Goal: Task Accomplishment & Management: Manage account settings

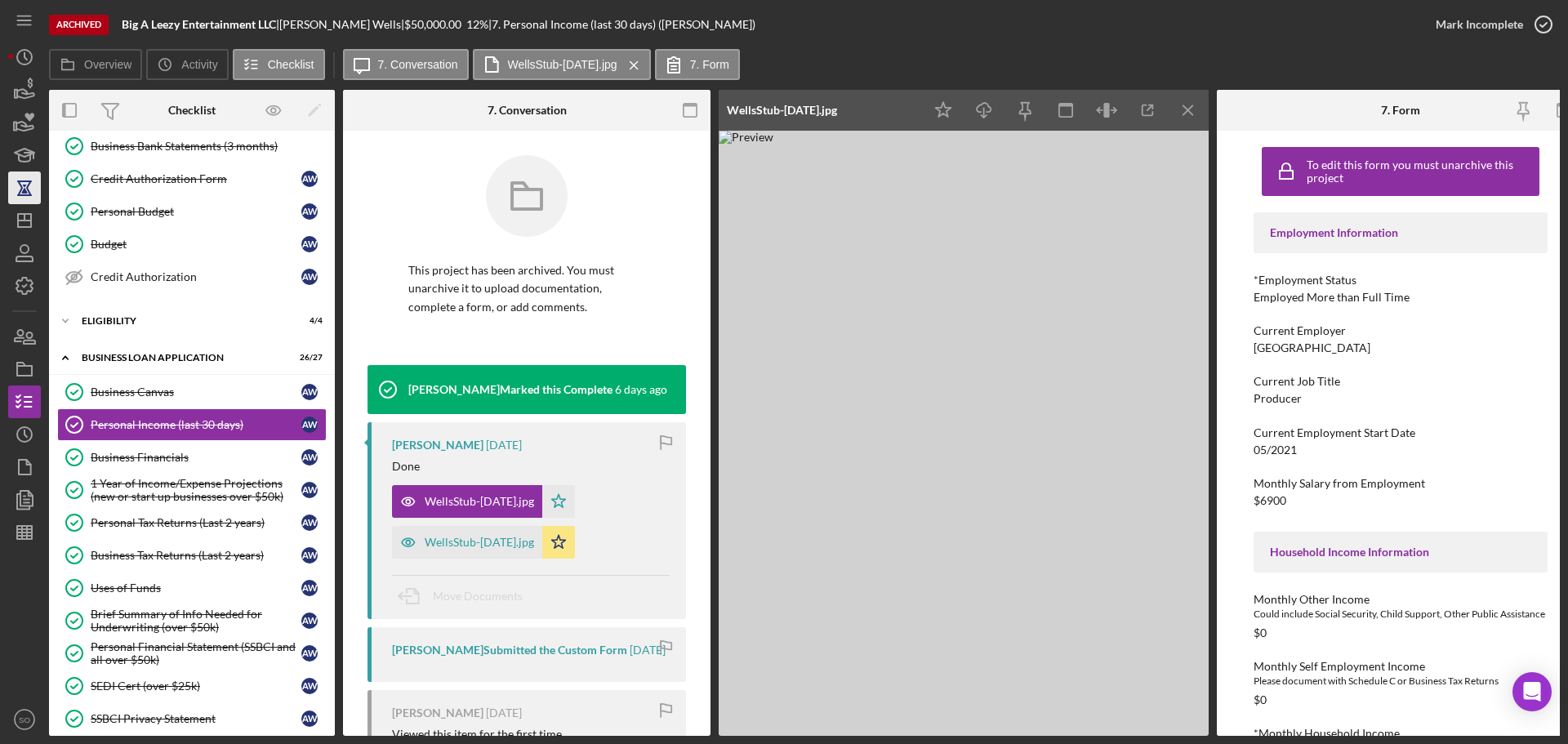
scroll to position [164, 0]
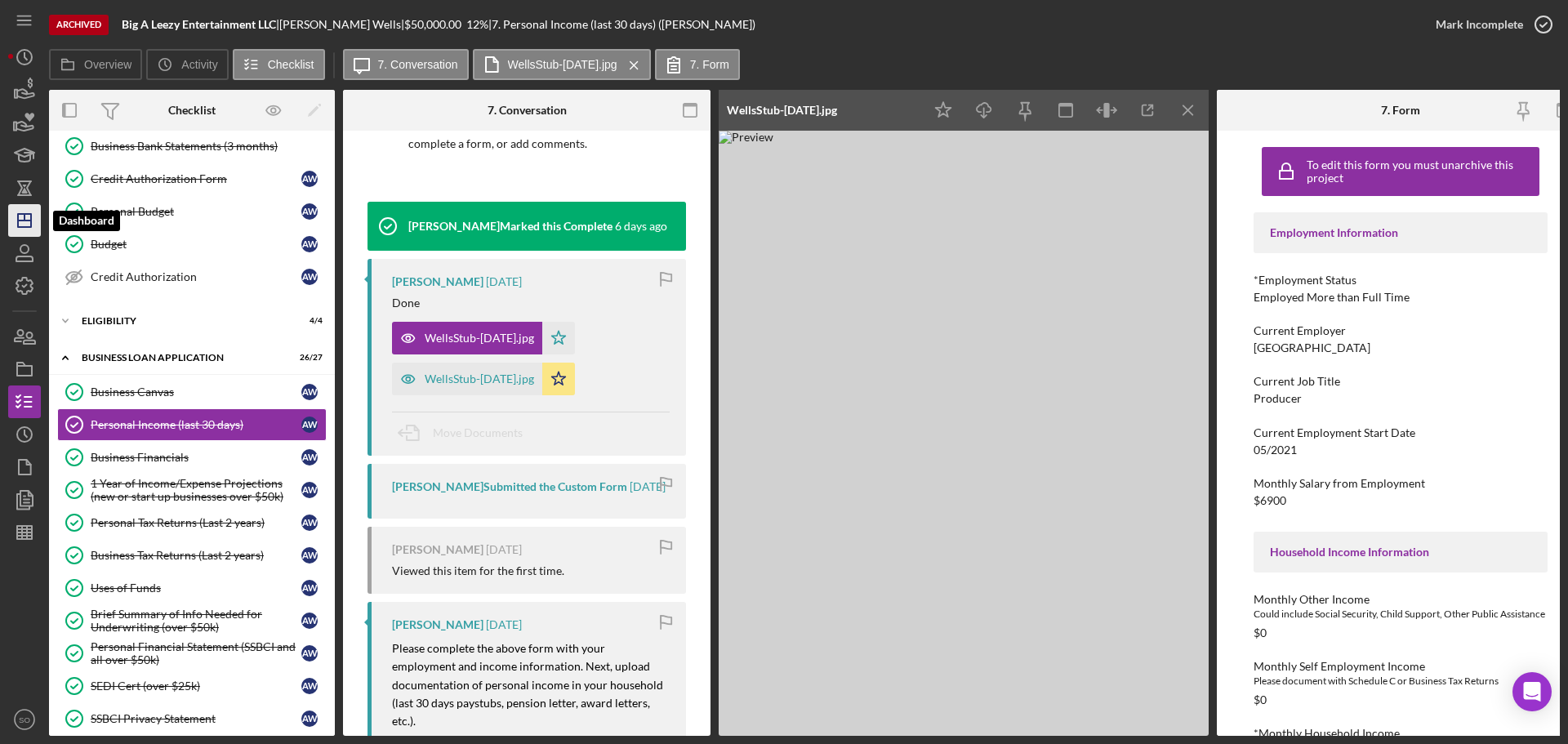
click at [19, 225] on icon "Icon/Dashboard" at bounding box center [24, 220] width 41 height 41
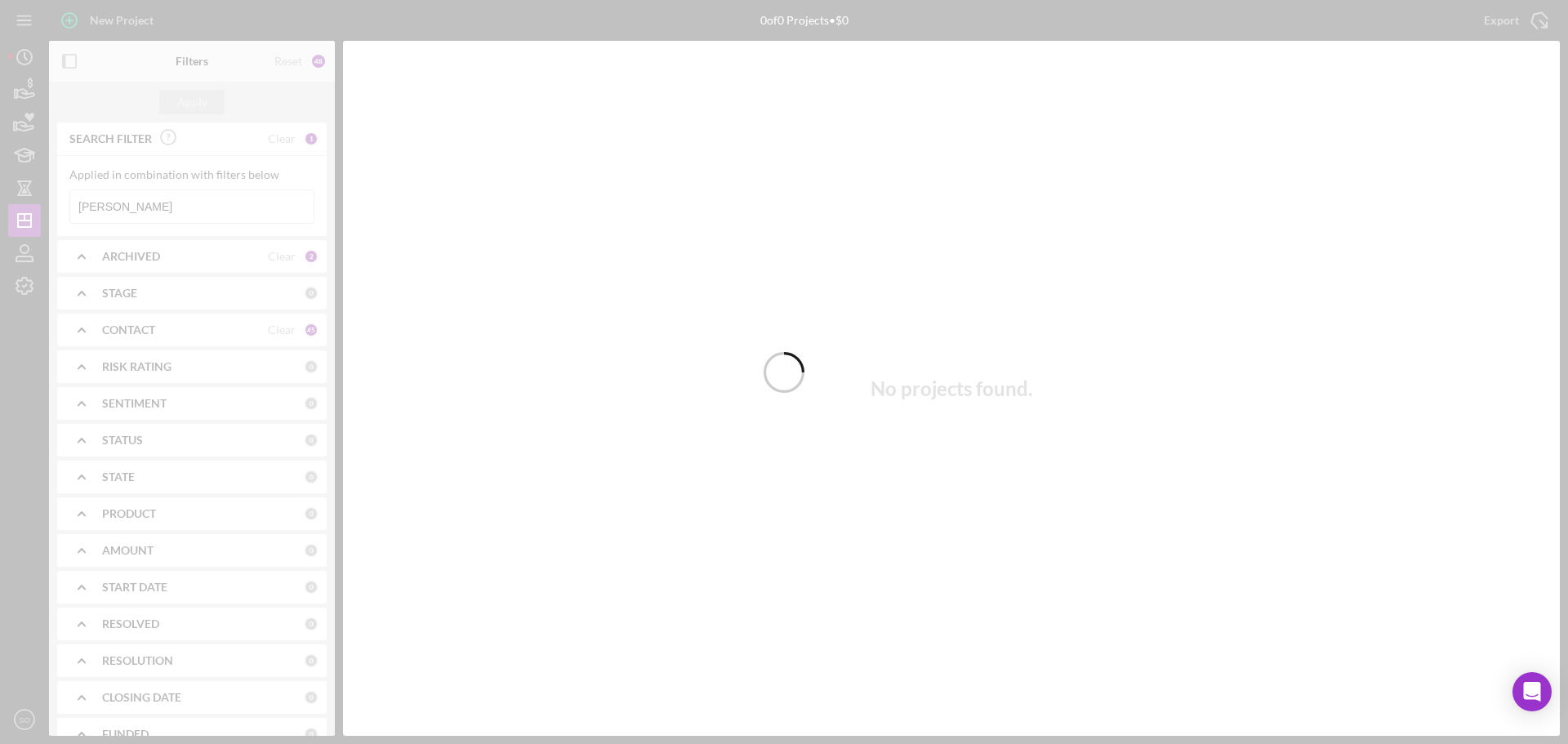
click at [132, 191] on div at bounding box center [784, 372] width 1568 height 744
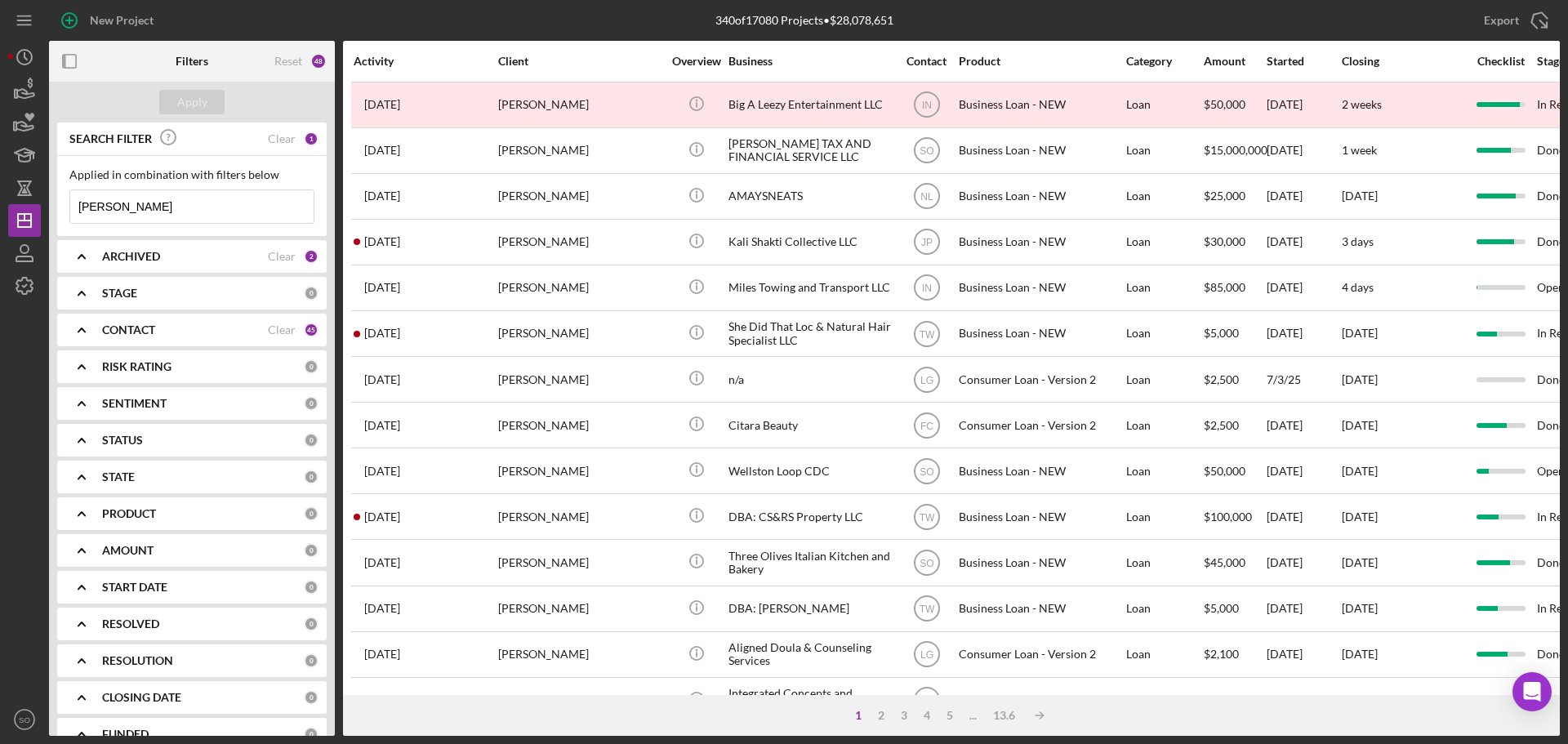
drag, startPoint x: 170, startPoint y: 211, endPoint x: 77, endPoint y: 205, distance: 93.2
click at [77, 205] on input "[PERSON_NAME]" at bounding box center [192, 207] width 243 height 33
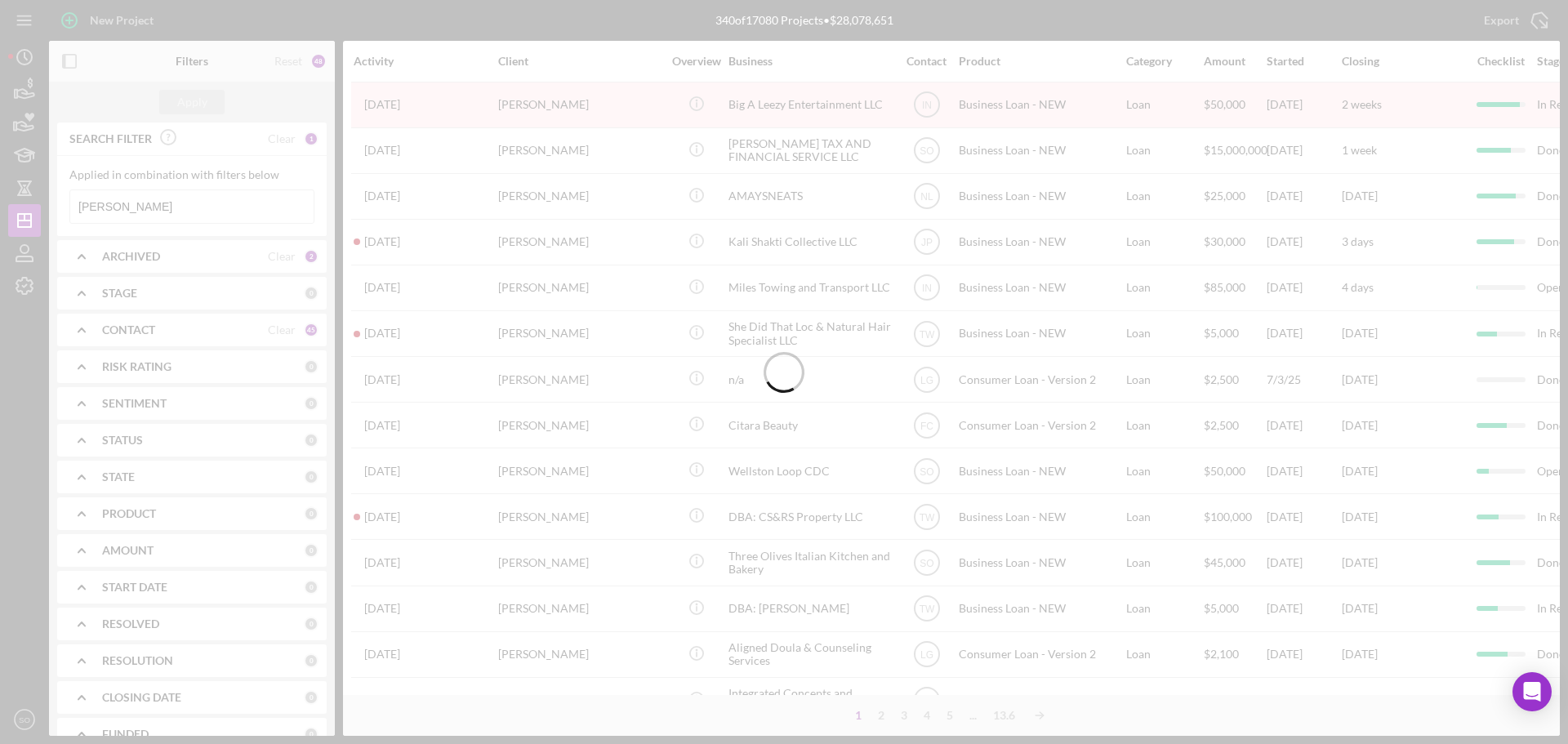
type input "[PERSON_NAME]"
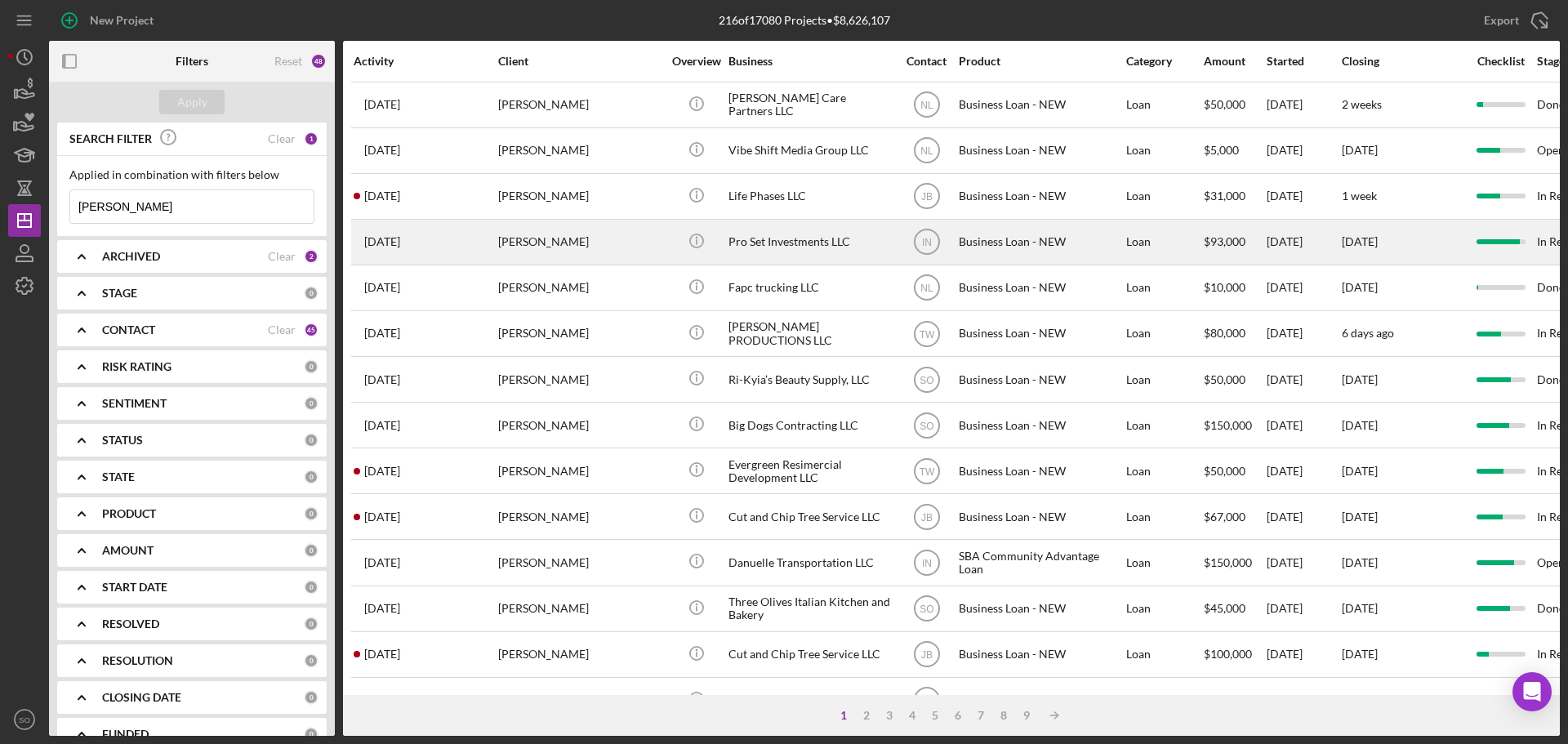
click at [593, 247] on div "Eric Reedus" at bounding box center [579, 243] width 164 height 44
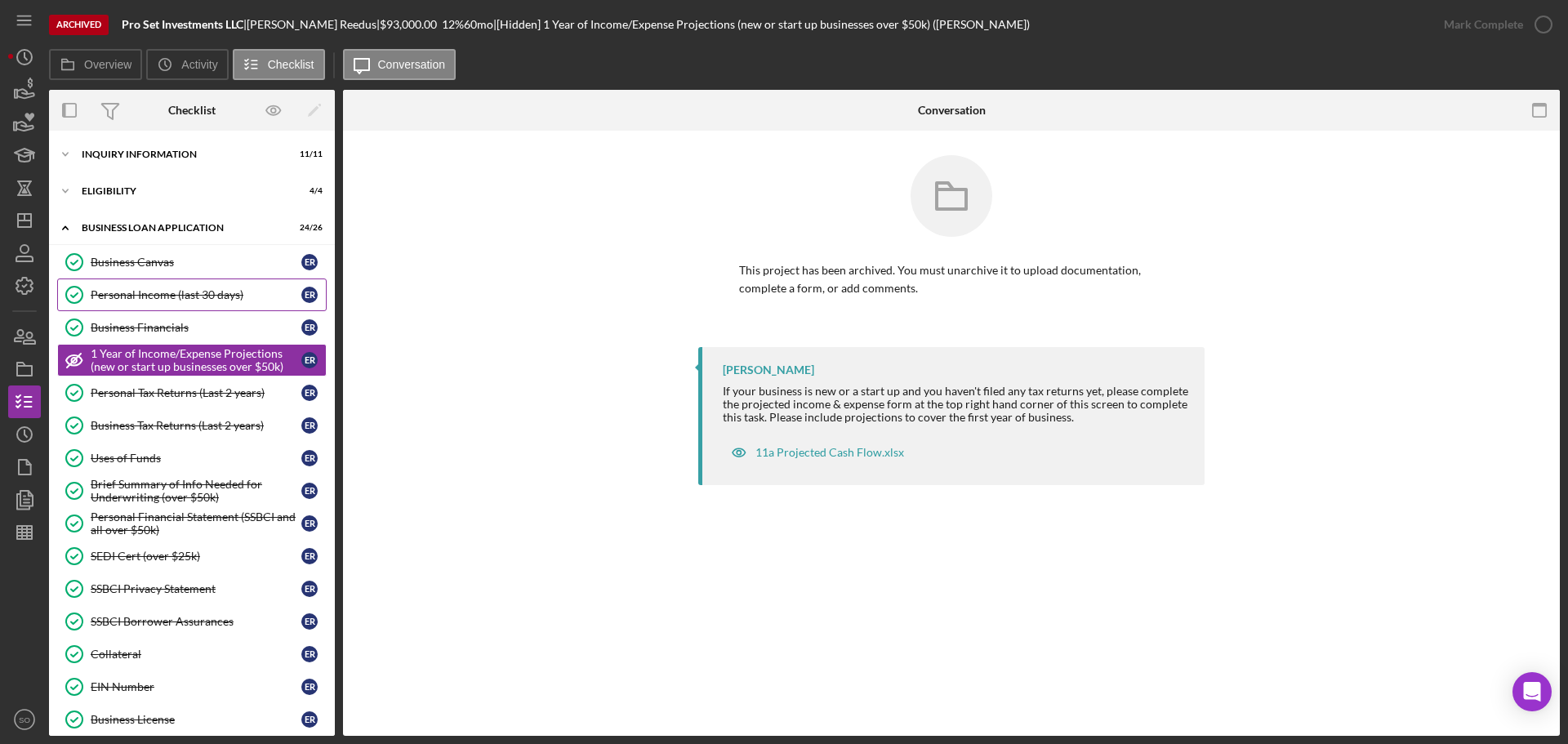
click at [195, 294] on div "Personal Income (last 30 days)" at bounding box center [196, 295] width 211 height 13
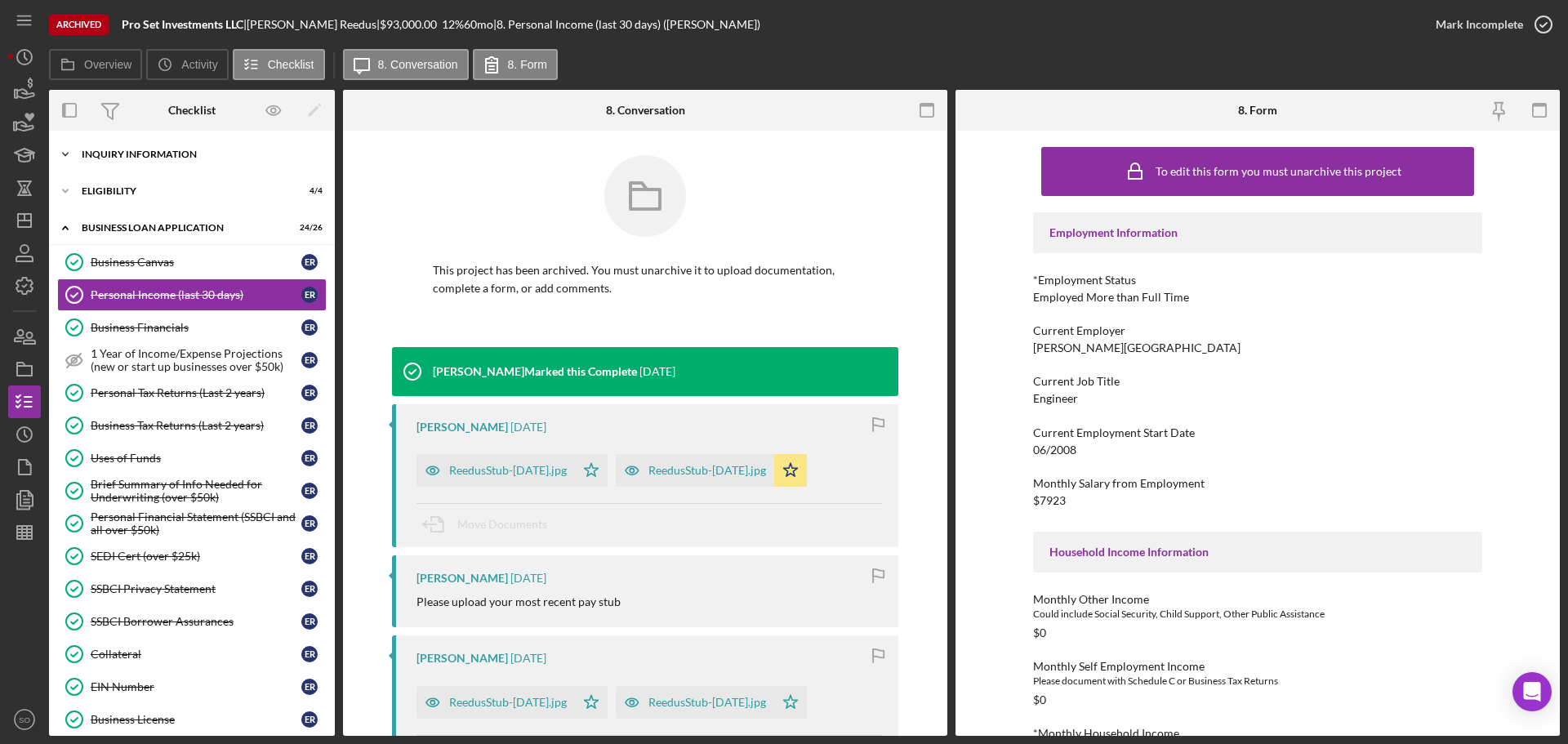
click at [161, 149] on div "INQUIRY INFORMATION" at bounding box center [197, 155] width 233 height 10
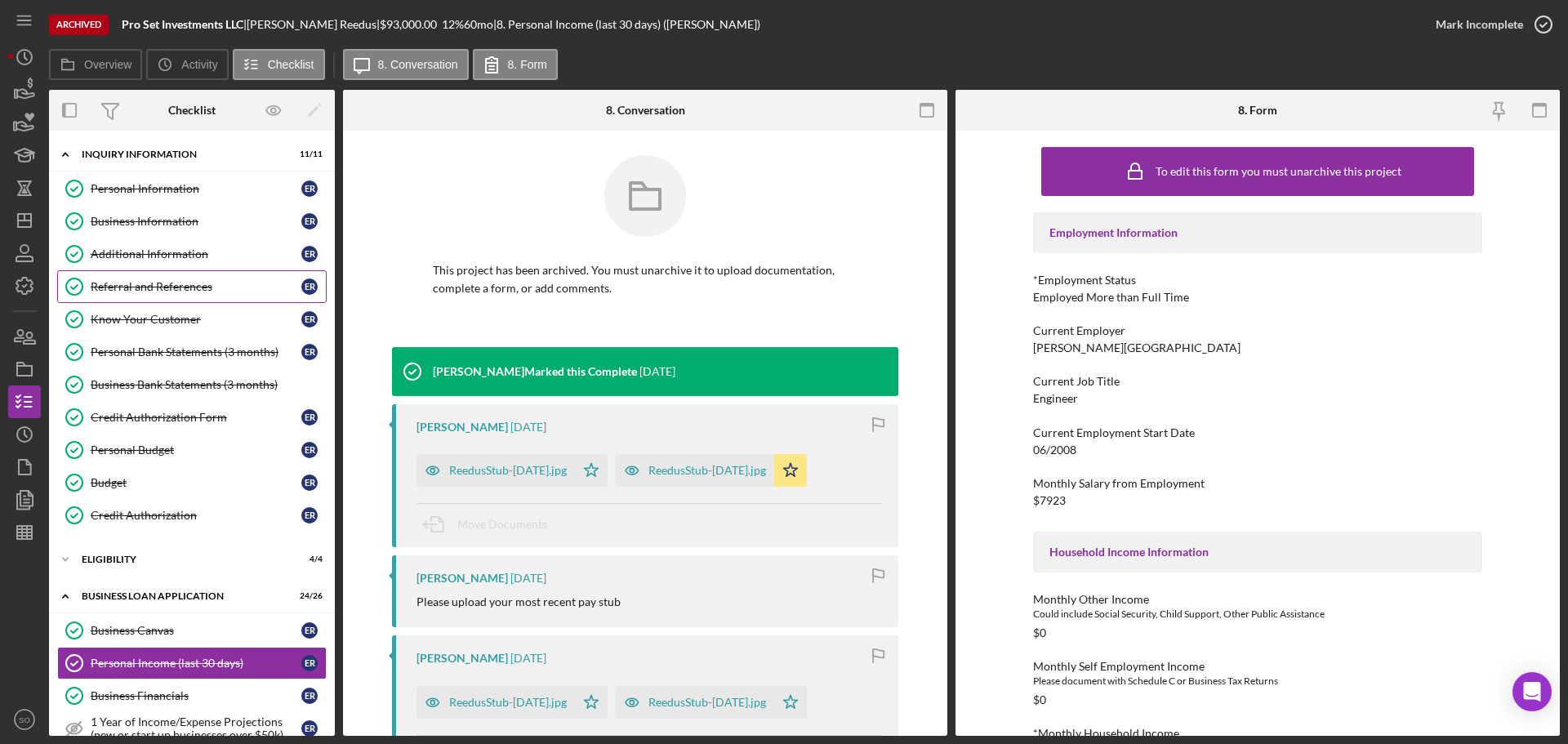
click at [142, 293] on div "Referral and References" at bounding box center [196, 287] width 211 height 13
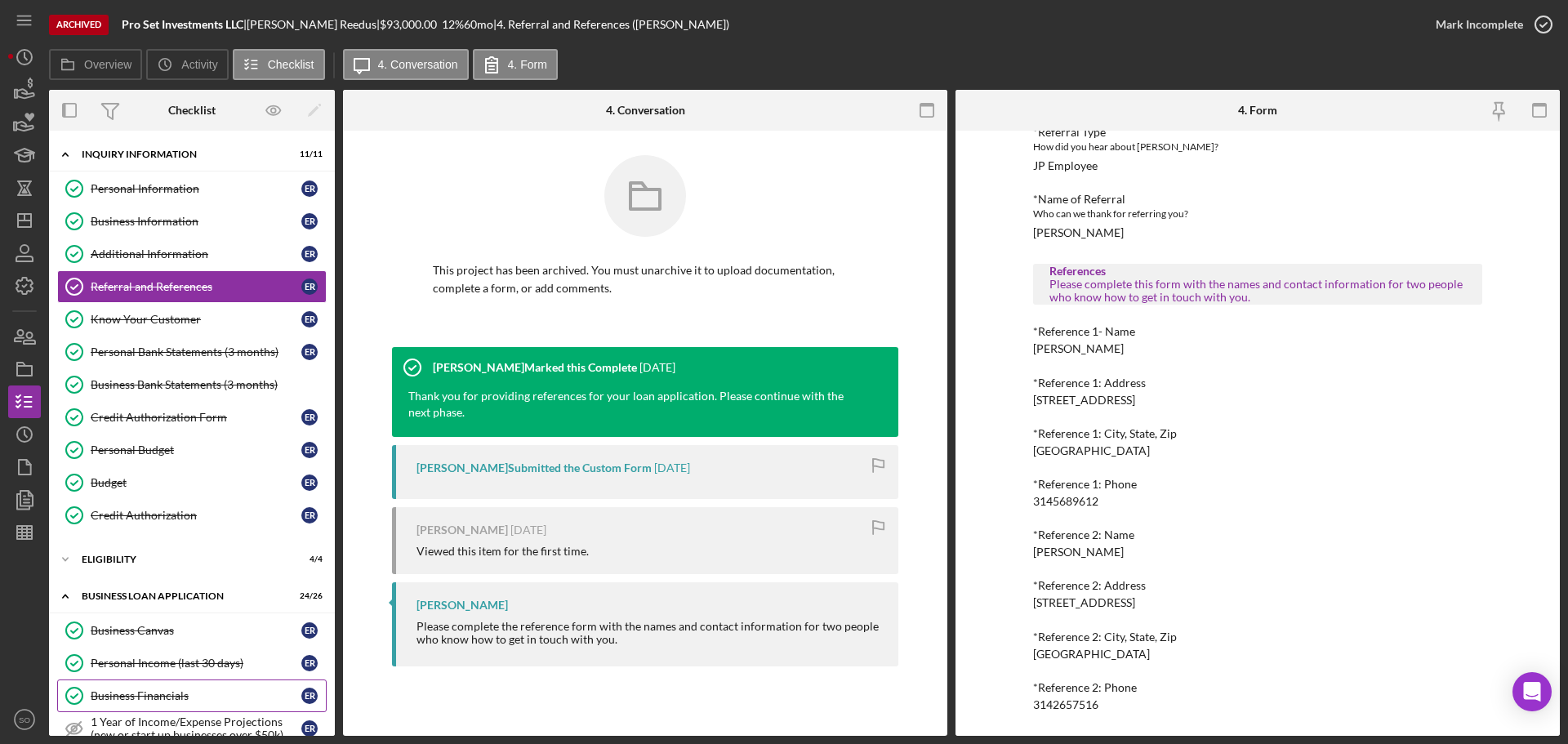
scroll to position [245, 0]
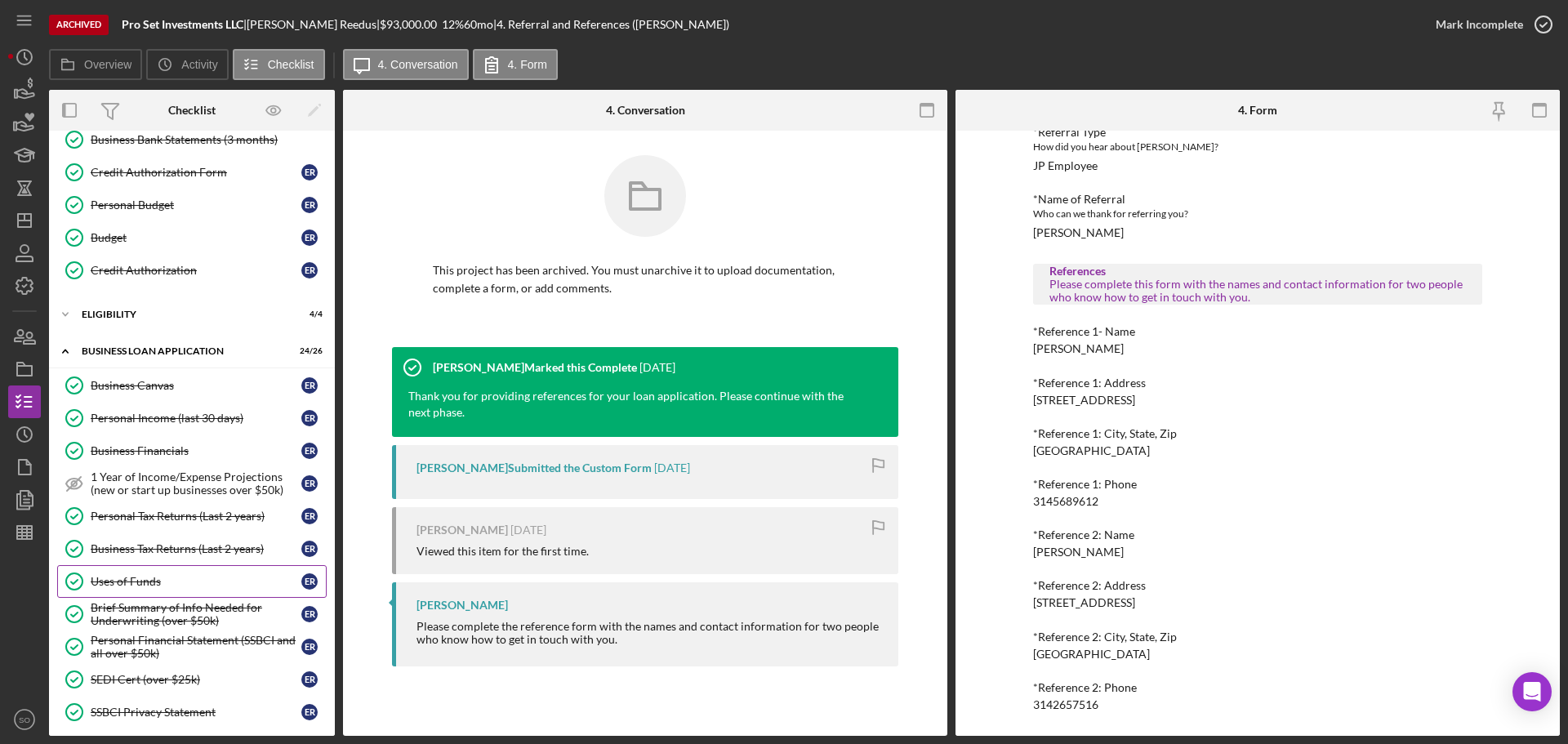
click at [181, 575] on div "Uses of Funds" at bounding box center [196, 582] width 211 height 13
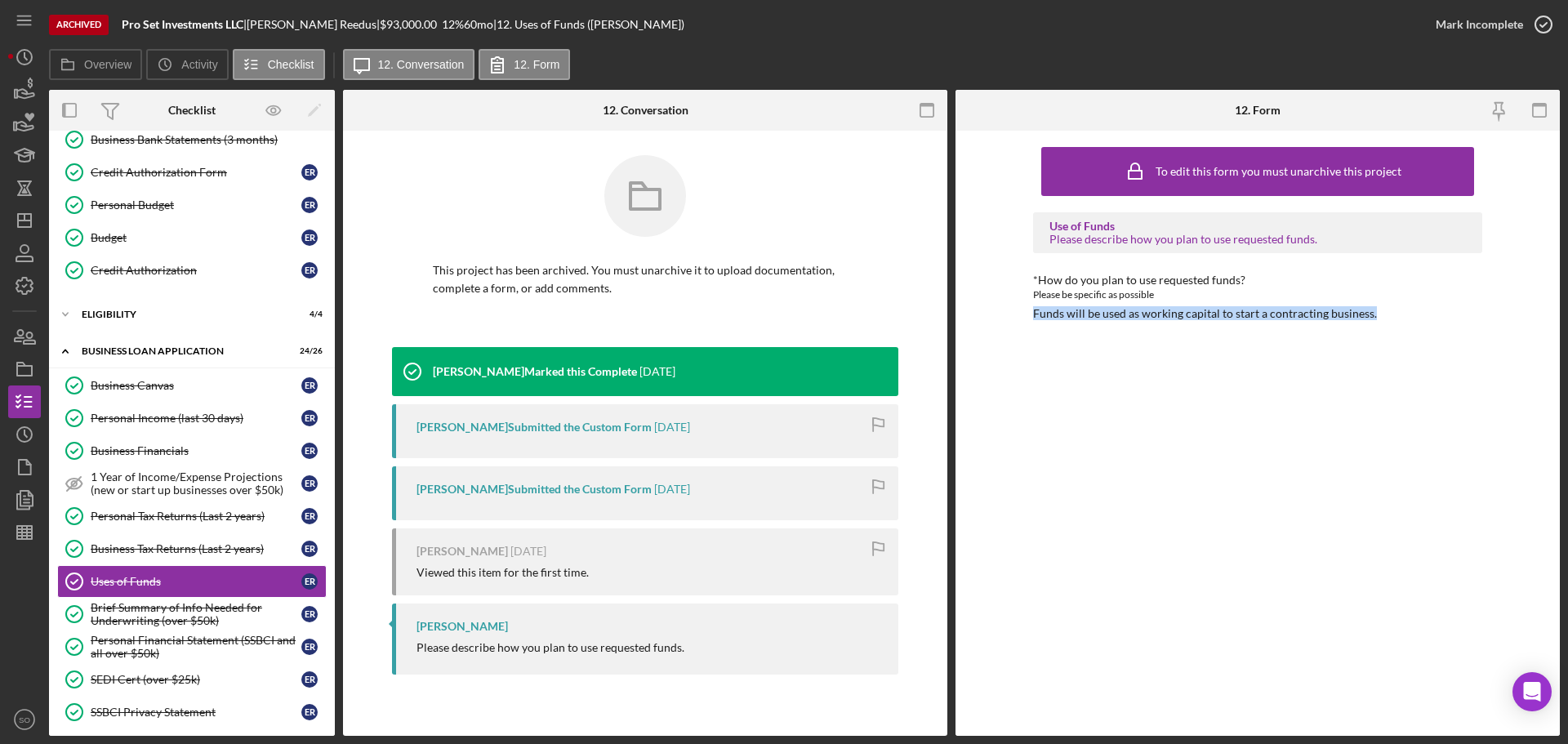
drag, startPoint x: 1393, startPoint y: 316, endPoint x: 961, endPoint y: 315, distance: 432.0
click at [961, 315] on div "To edit this form you must unarchive this project Use of Funds Please describe …" at bounding box center [1257, 433] width 604 height 605
copy div "Funds will be used as working capital to start a contracting business."
drag, startPoint x: 139, startPoint y: 318, endPoint x: 143, endPoint y: 328, distance: 10.8
click at [139, 318] on div "ELIGIBILITY" at bounding box center [197, 315] width 233 height 10
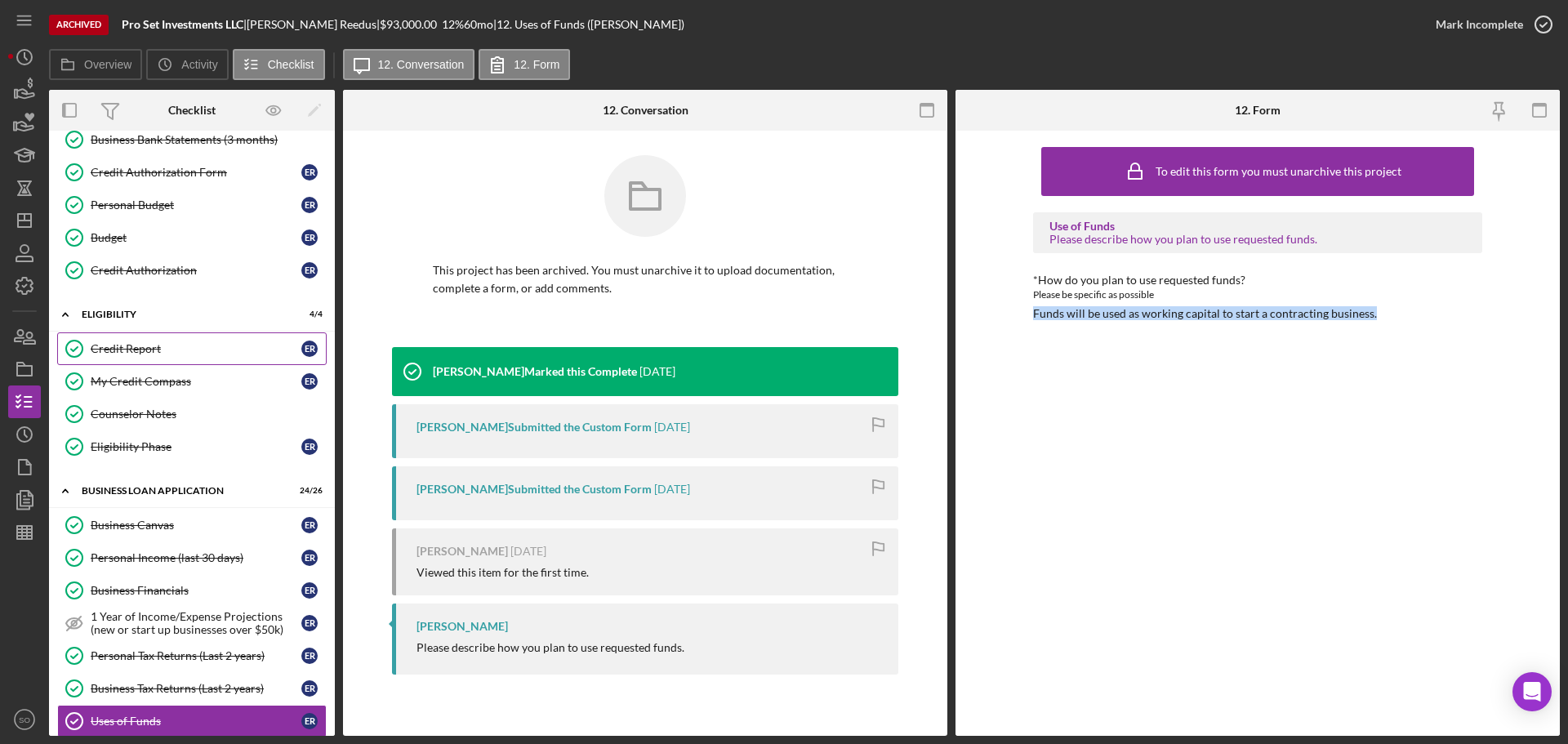
click at [141, 362] on link "Credit Report Credit Report E R" at bounding box center [191, 348] width 269 height 33
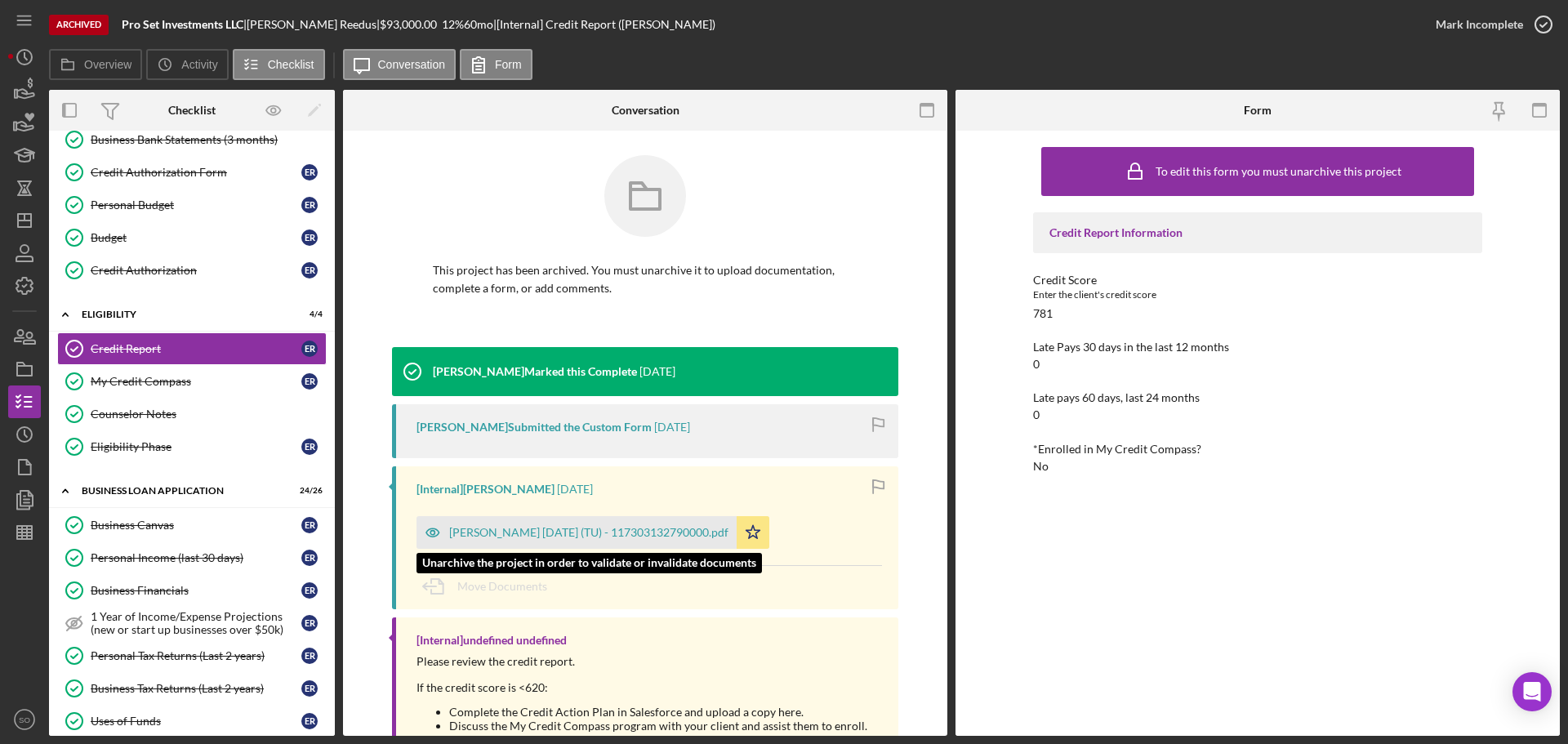
click at [557, 534] on div "Reedus, Eric 2025-05-01 (TU) - 117303132790000.pdf" at bounding box center [588, 532] width 280 height 13
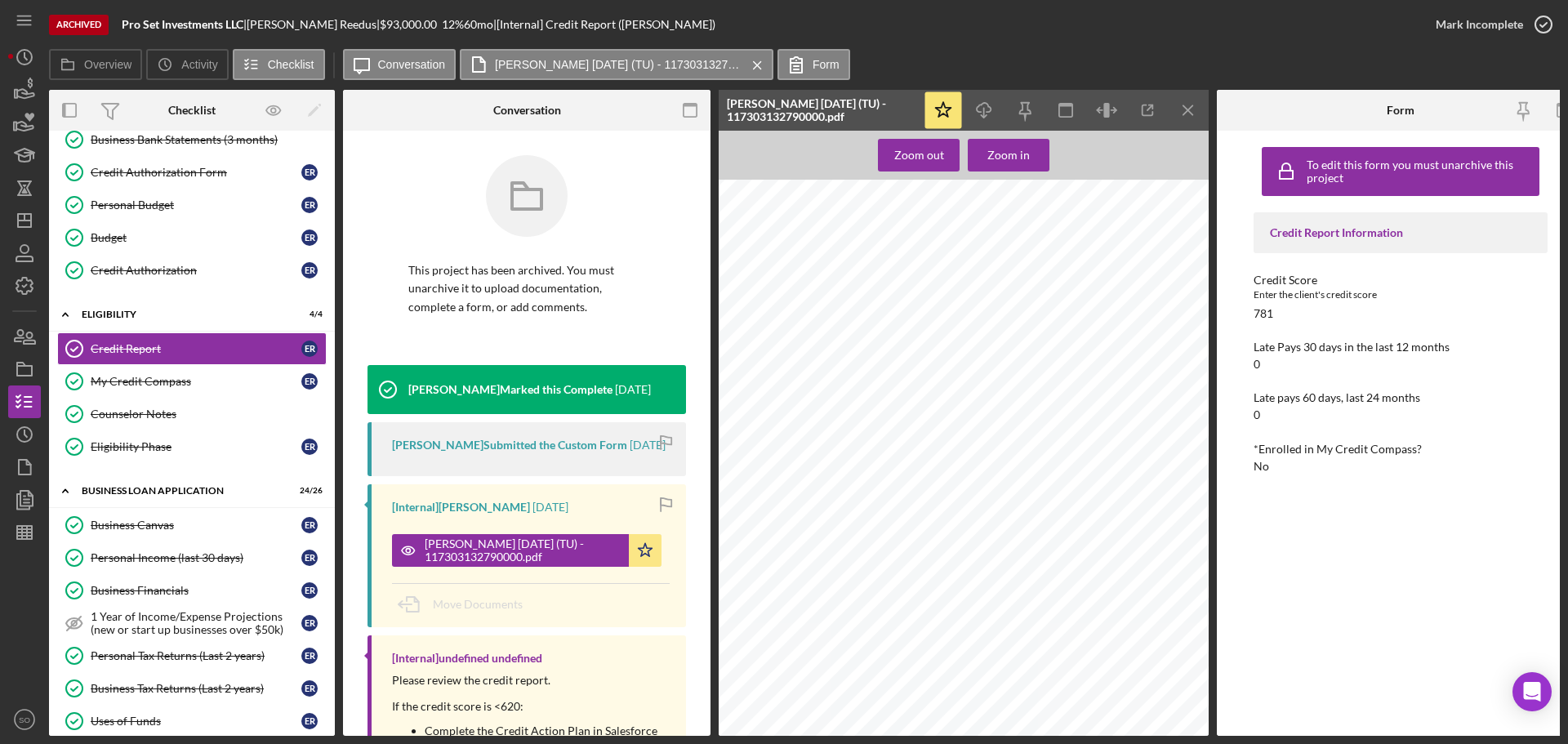
scroll to position [3349, 0]
click at [15, 221] on icon "Icon/Dashboard" at bounding box center [24, 220] width 41 height 41
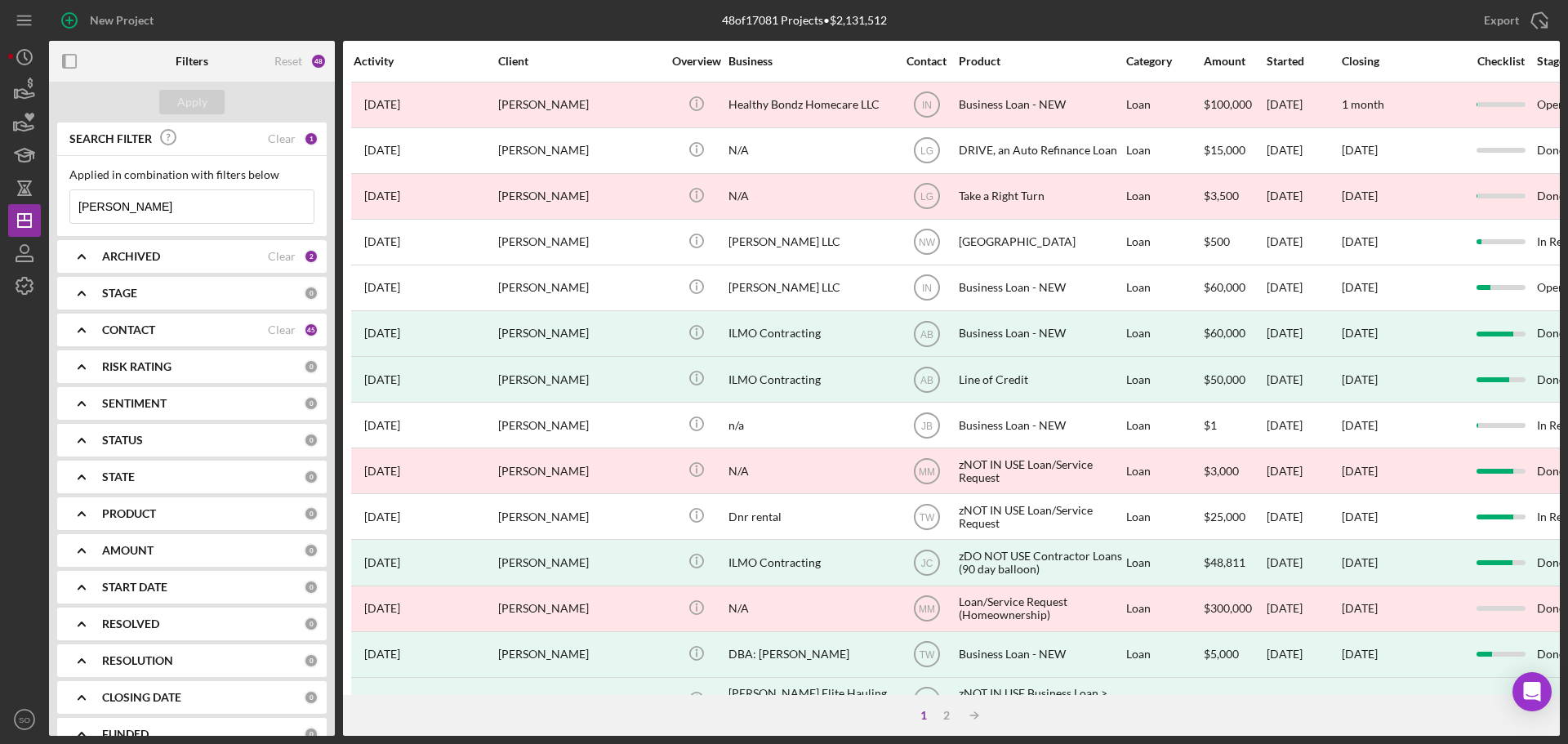
drag, startPoint x: 139, startPoint y: 205, endPoint x: 55, endPoint y: 202, distance: 84.1
click at [55, 202] on div "SEARCH FILTER Clear 1 Applied in combination with filters below Patrice Rogers …" at bounding box center [191, 429] width 285 height 614
paste input "Rachel Patterson"
drag, startPoint x: 239, startPoint y: 209, endPoint x: 59, endPoint y: 205, distance: 180.0
click at [59, 205] on div "Applied in combination with filters below Rachel Patterson Icon/Menu Close" at bounding box center [191, 196] width 269 height 80
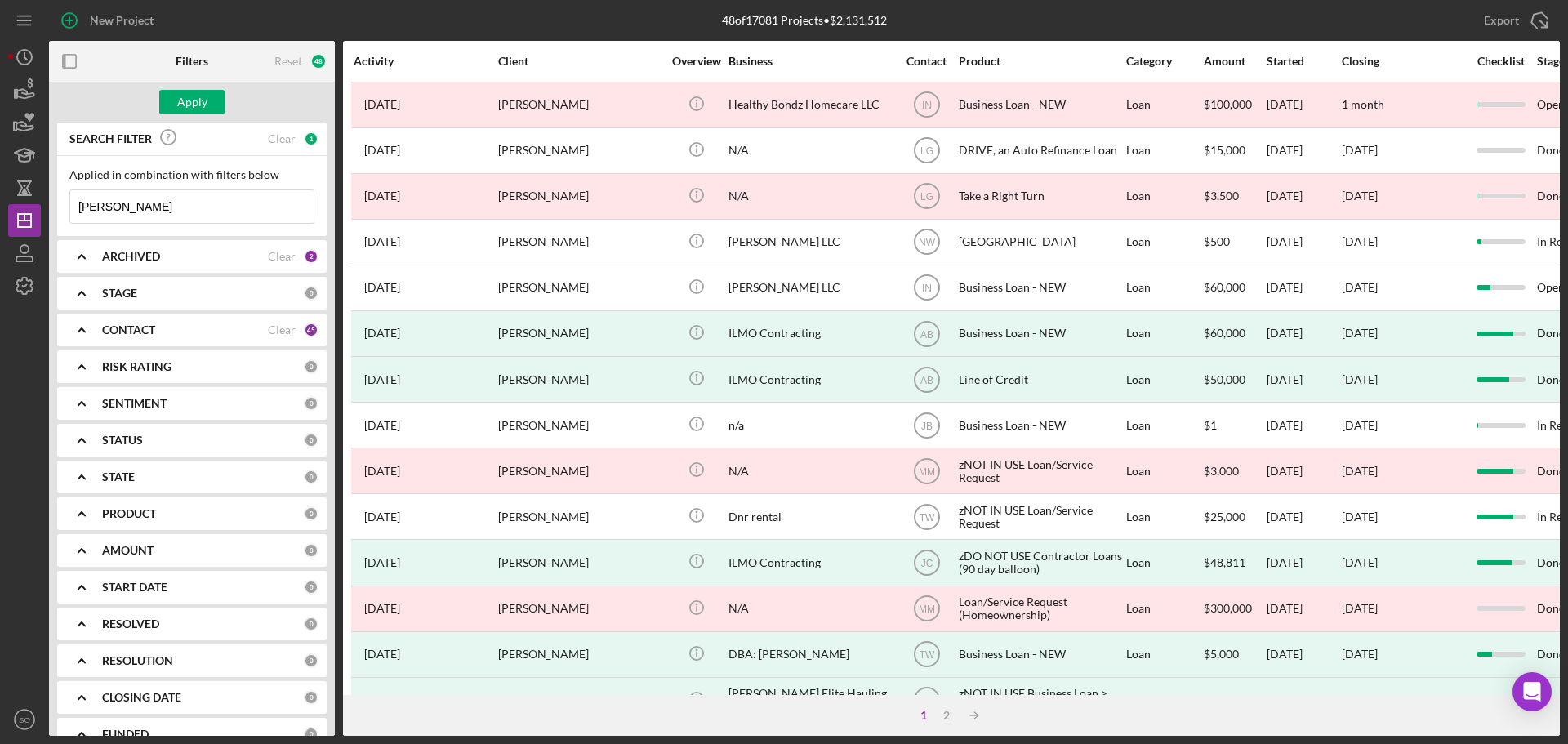
type input "ike crawford"
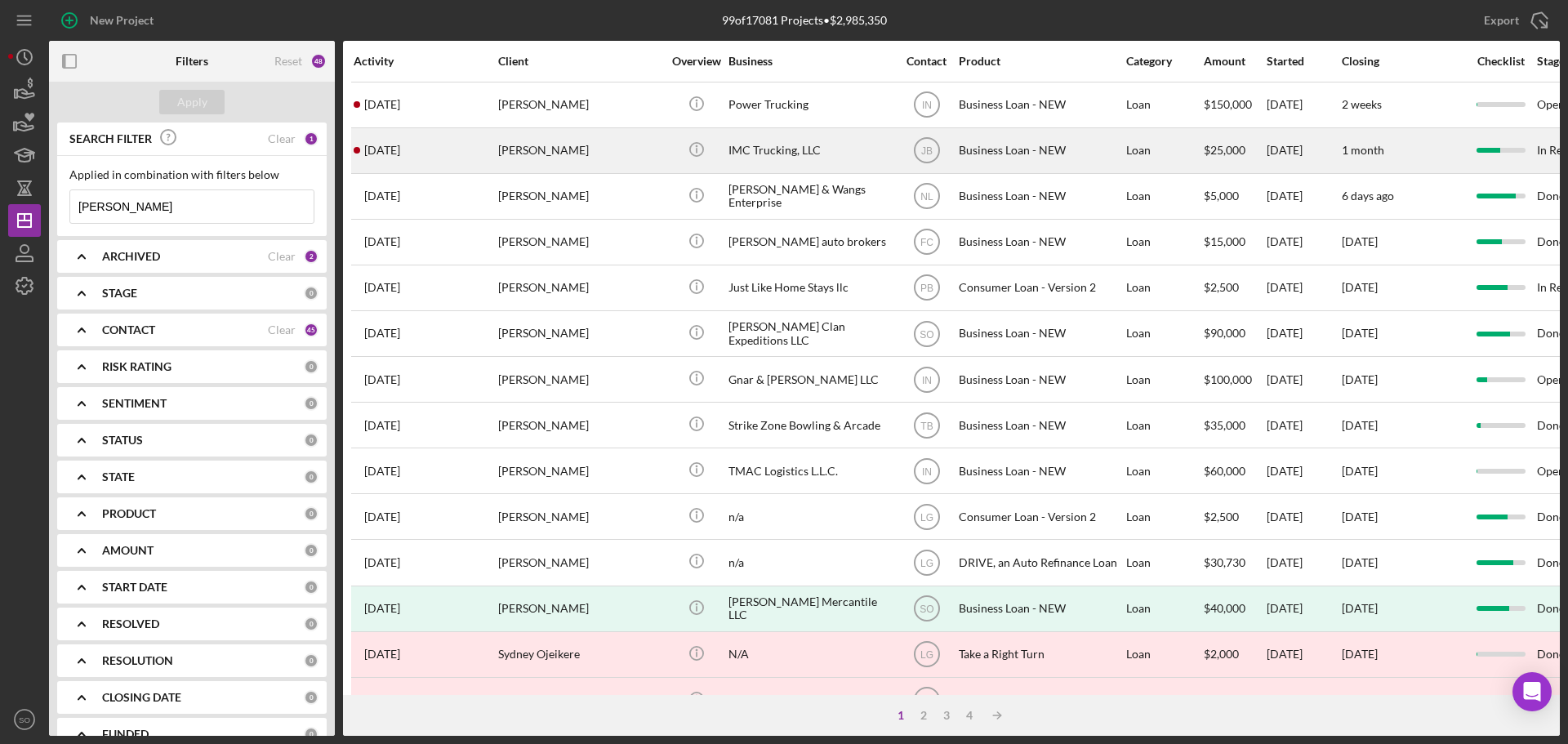
click at [555, 165] on div "Ike Crawford" at bounding box center [579, 151] width 164 height 44
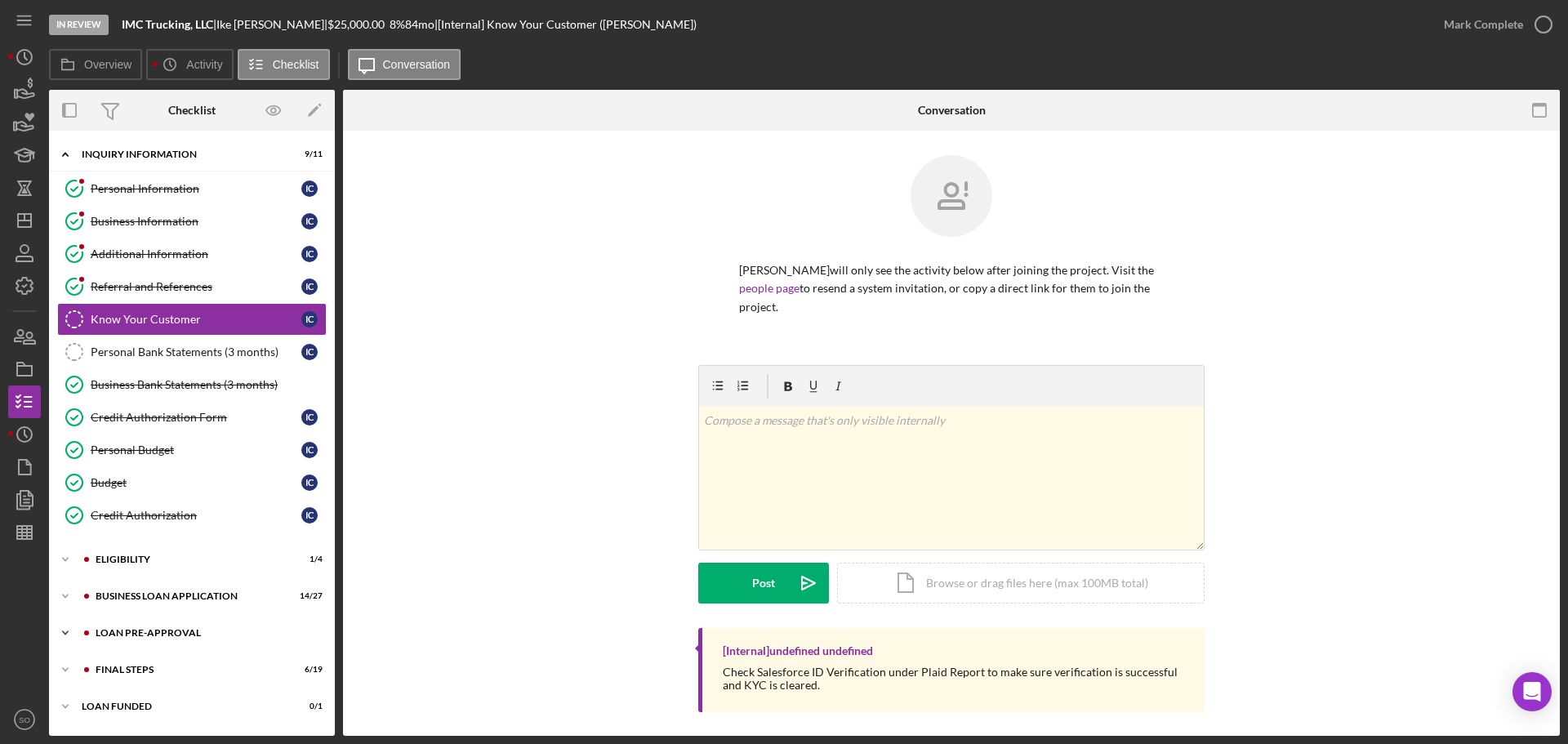
click at [135, 632] on div "LOAN PRE-APPROVAL" at bounding box center [205, 633] width 219 height 10
click at [153, 600] on div "BUSINESS LOAN APPLICATION" at bounding box center [205, 596] width 219 height 10
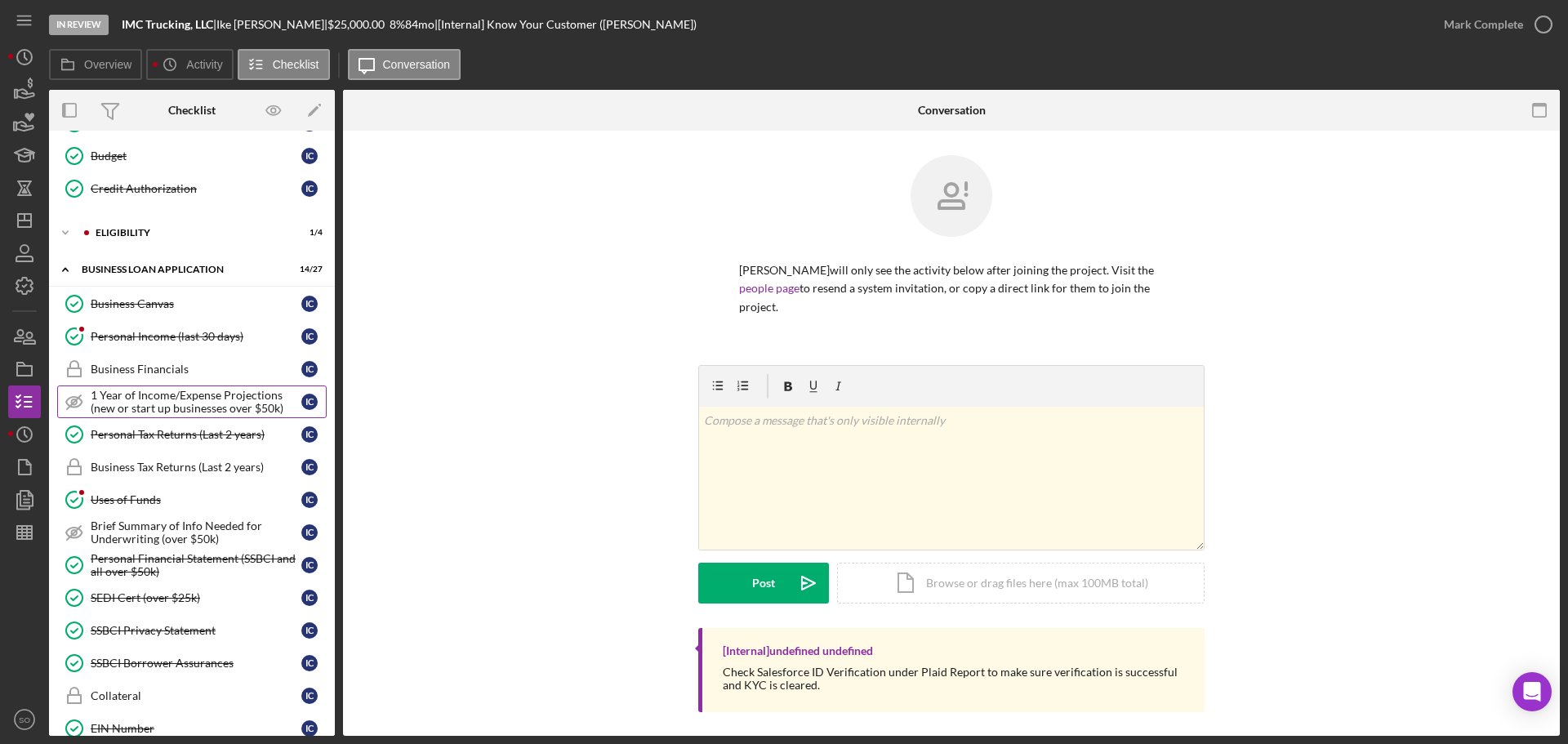
scroll to position [490, 0]
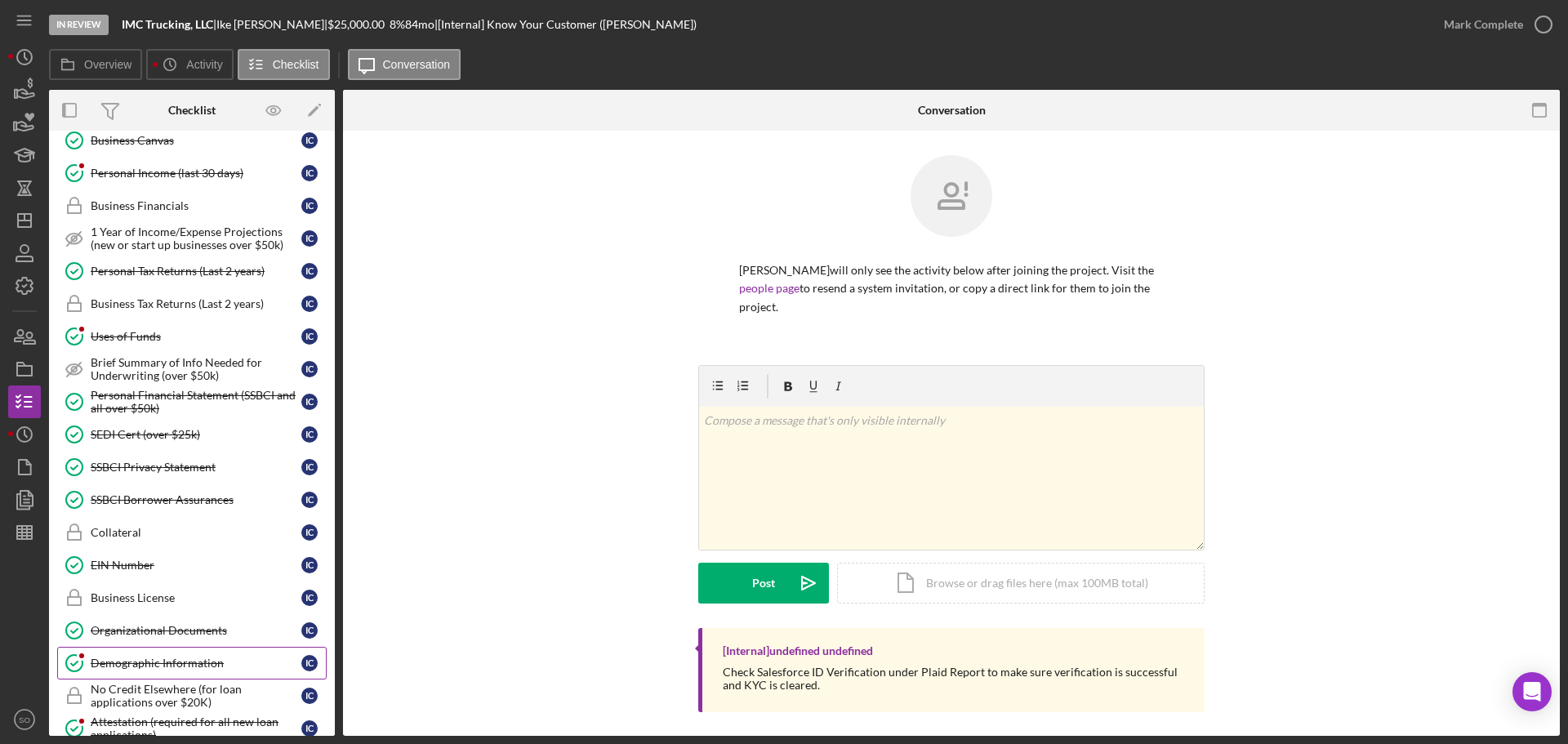
click at [139, 660] on div "Demographic Information" at bounding box center [196, 663] width 211 height 13
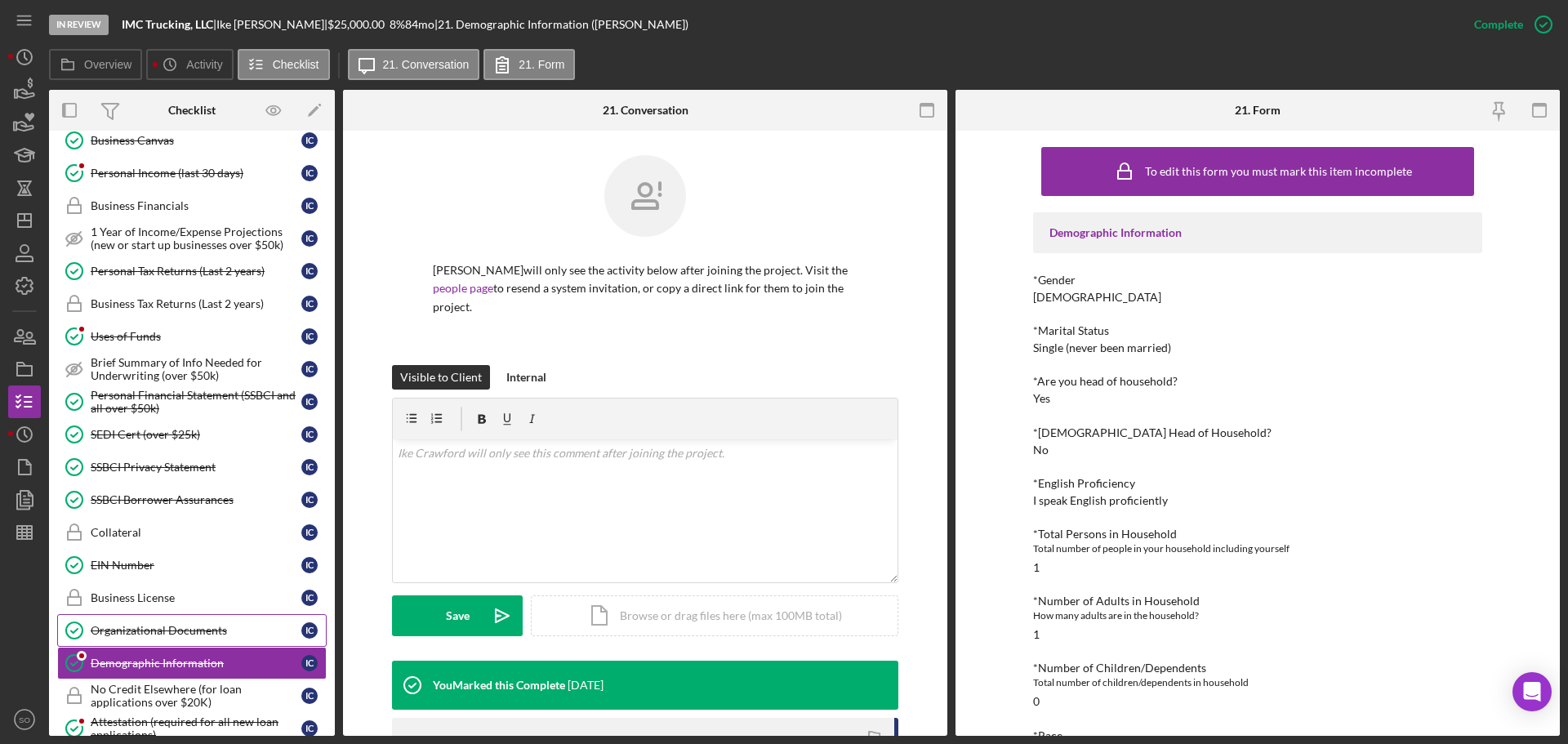
scroll to position [245, 0]
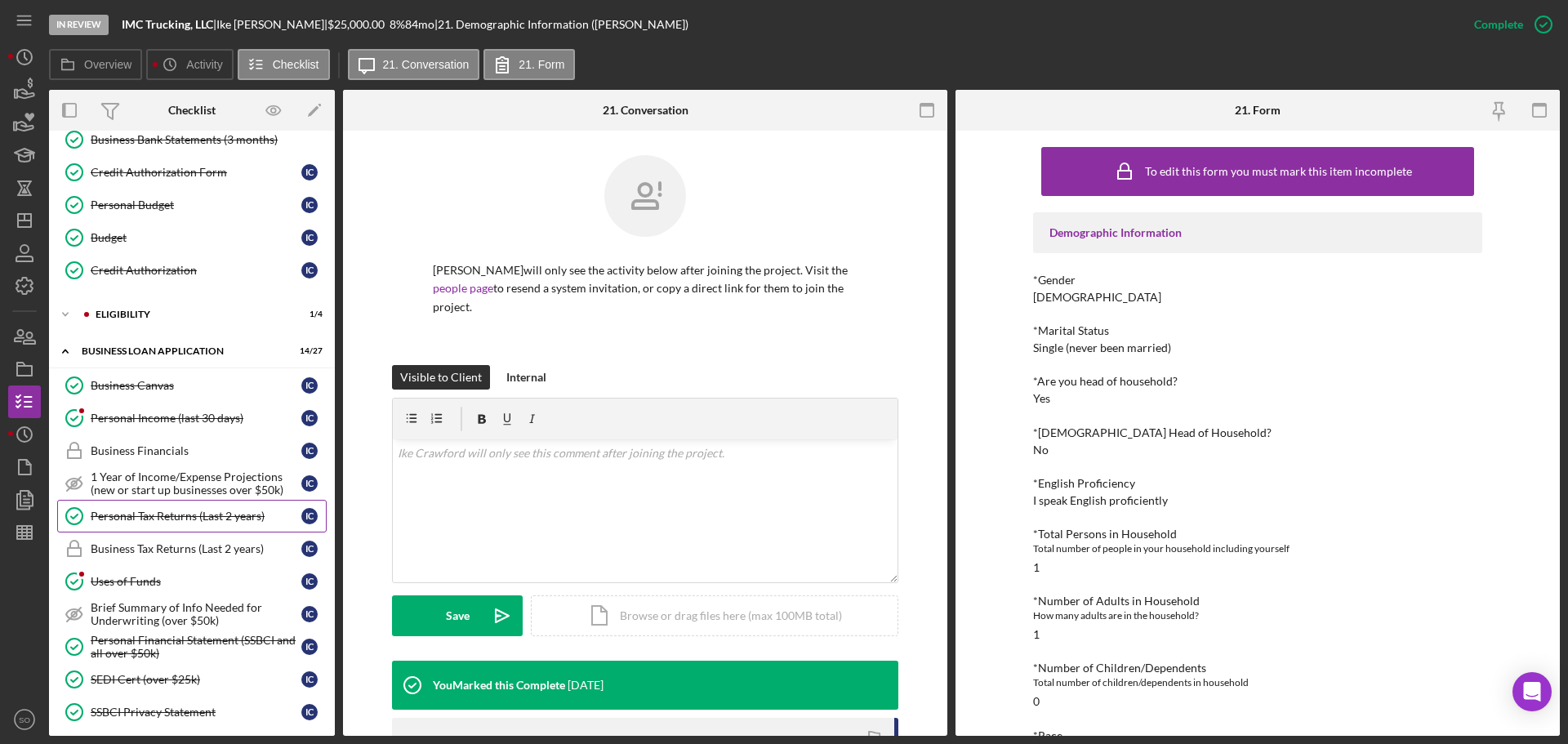
click at [162, 511] on div "Personal Tax Returns (Last 2 years)" at bounding box center [196, 516] width 211 height 13
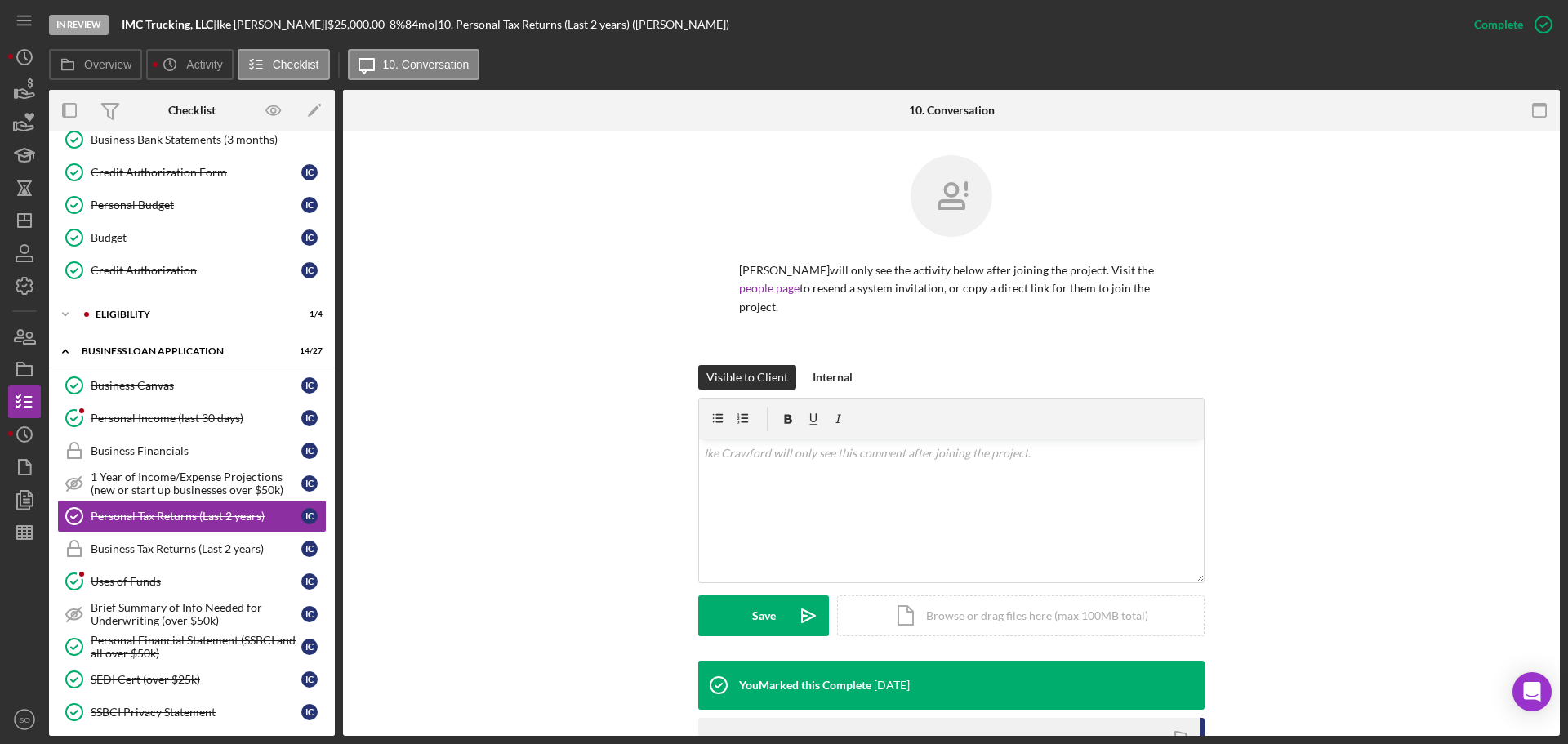
scroll to position [219, 0]
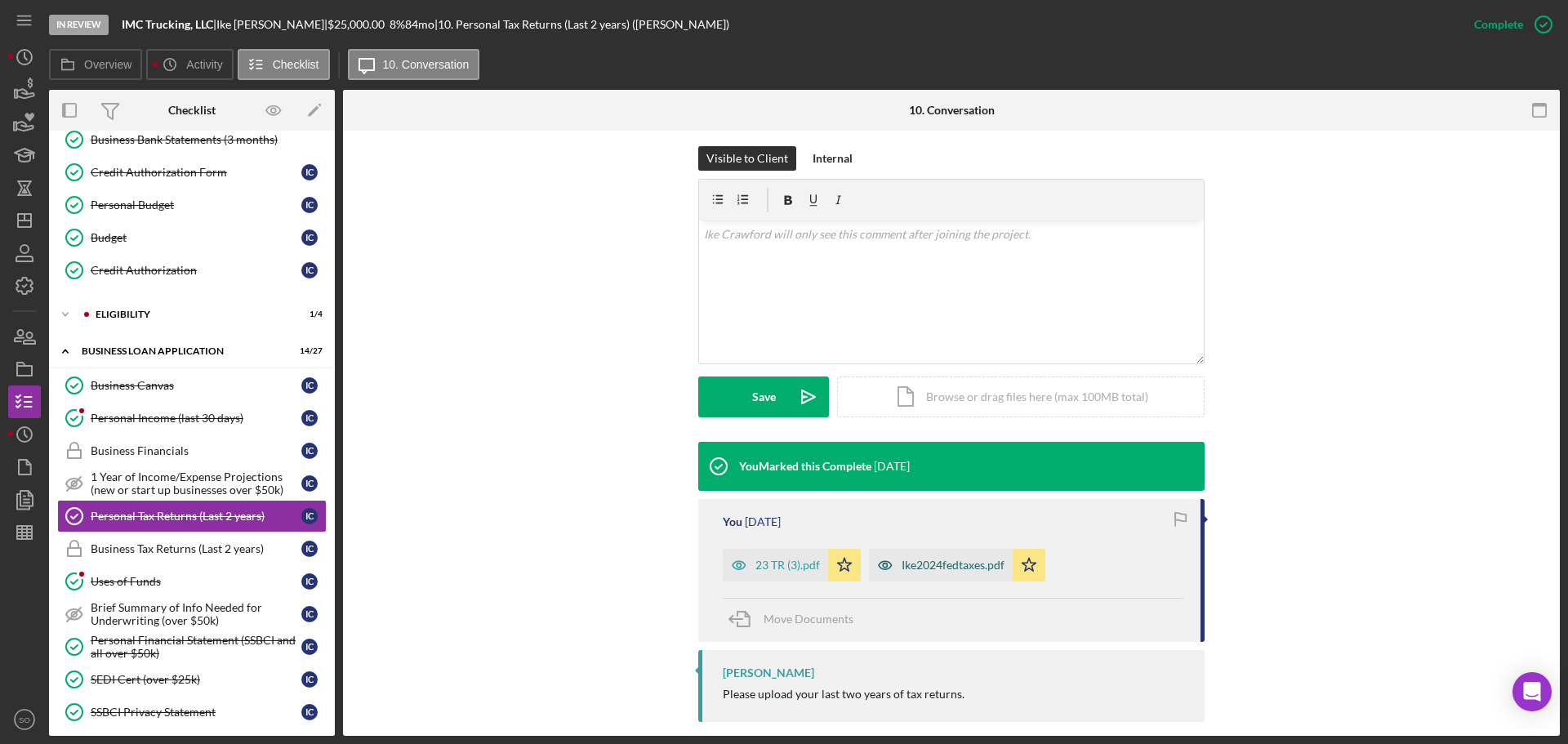
click at [922, 558] on div "Ike2024fedtaxes.pdf" at bounding box center [953, 565] width 103 height 13
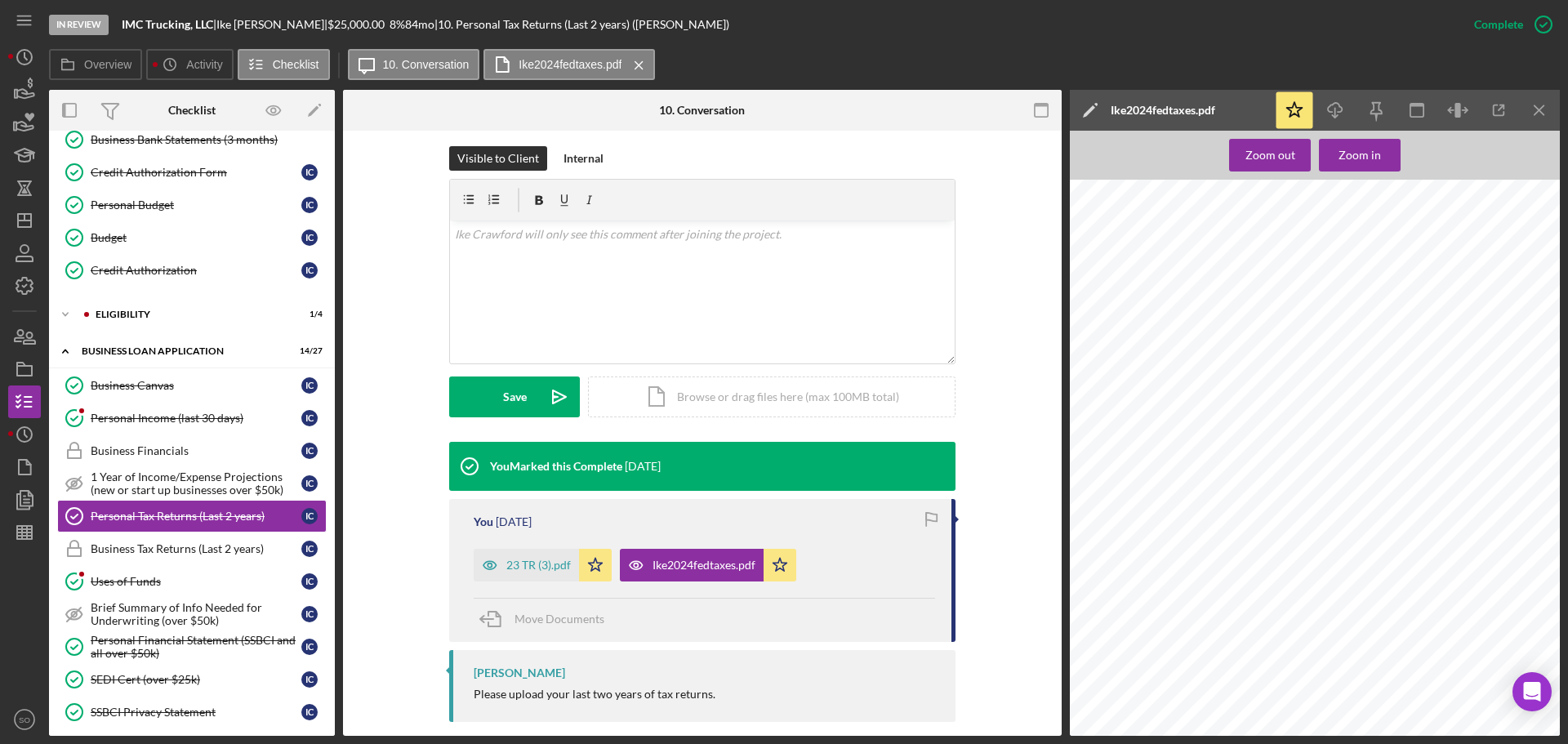
scroll to position [4084, 0]
drag, startPoint x: 186, startPoint y: 418, endPoint x: 343, endPoint y: 413, distance: 157.1
click at [186, 418] on div "Personal Income (last 30 days)" at bounding box center [196, 418] width 211 height 13
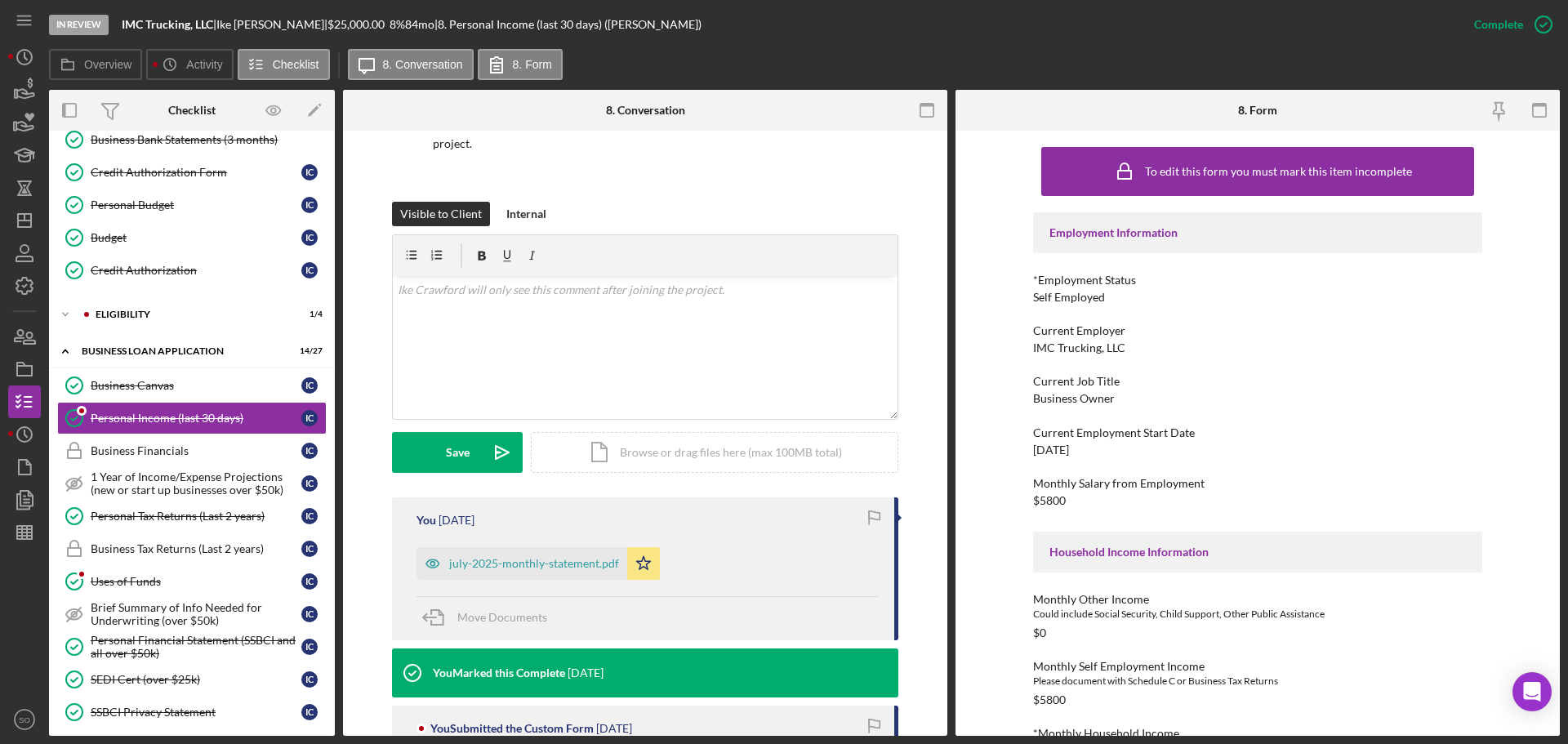
scroll to position [327, 0]
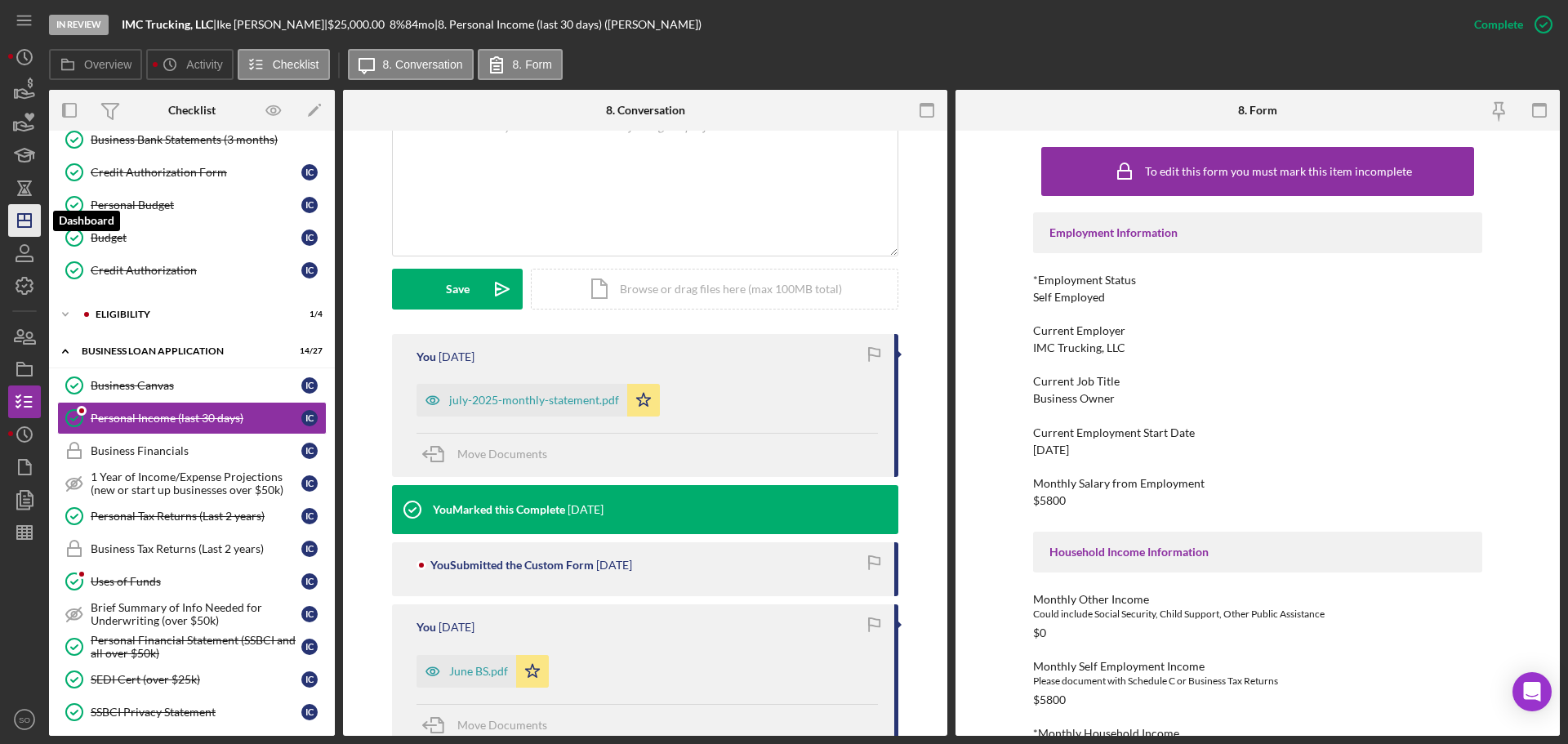
drag, startPoint x: 26, startPoint y: 212, endPoint x: 35, endPoint y: 212, distance: 9.0
click at [26, 212] on icon "Icon/Dashboard" at bounding box center [24, 220] width 41 height 41
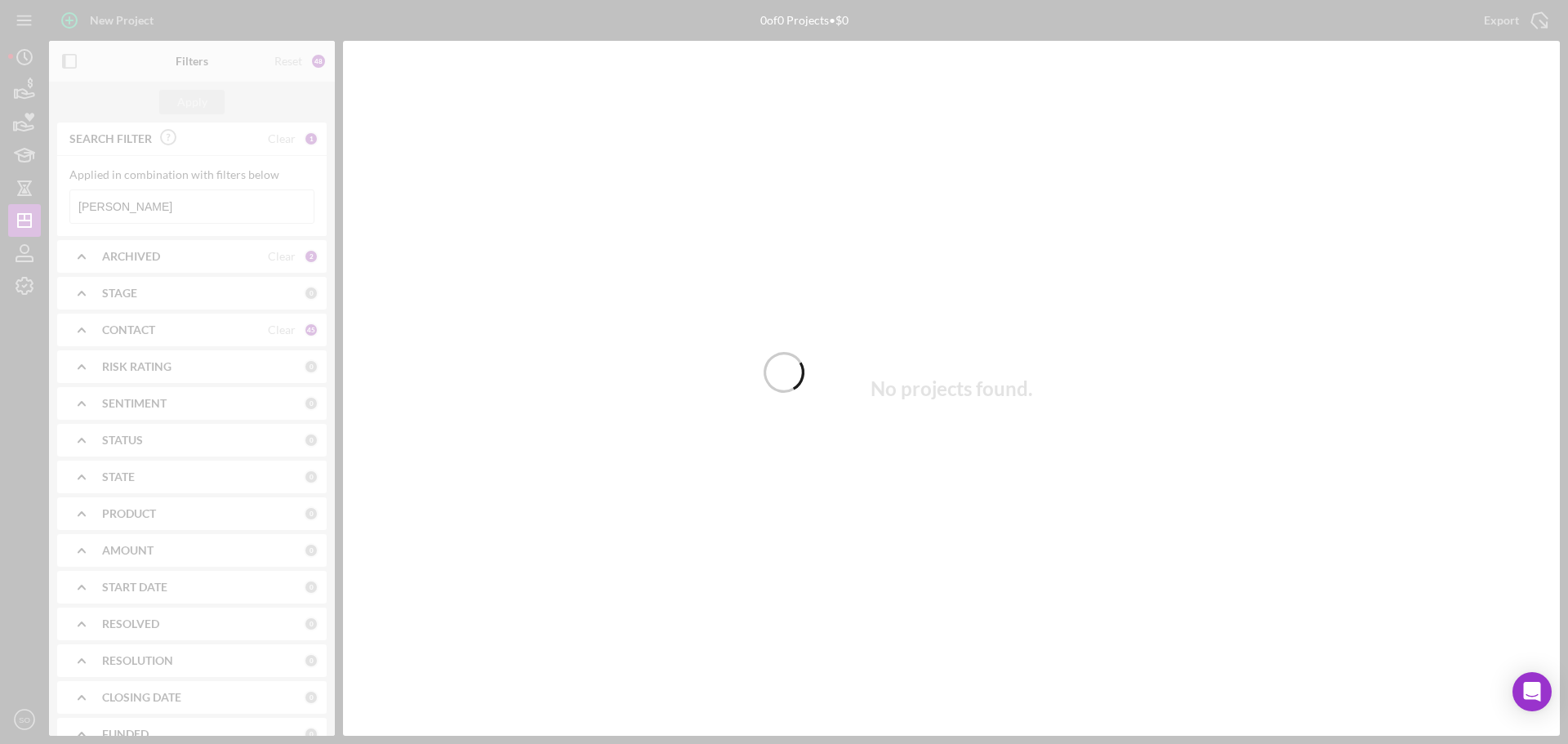
click at [176, 208] on div at bounding box center [784, 372] width 1568 height 744
click at [181, 202] on div at bounding box center [784, 372] width 1568 height 744
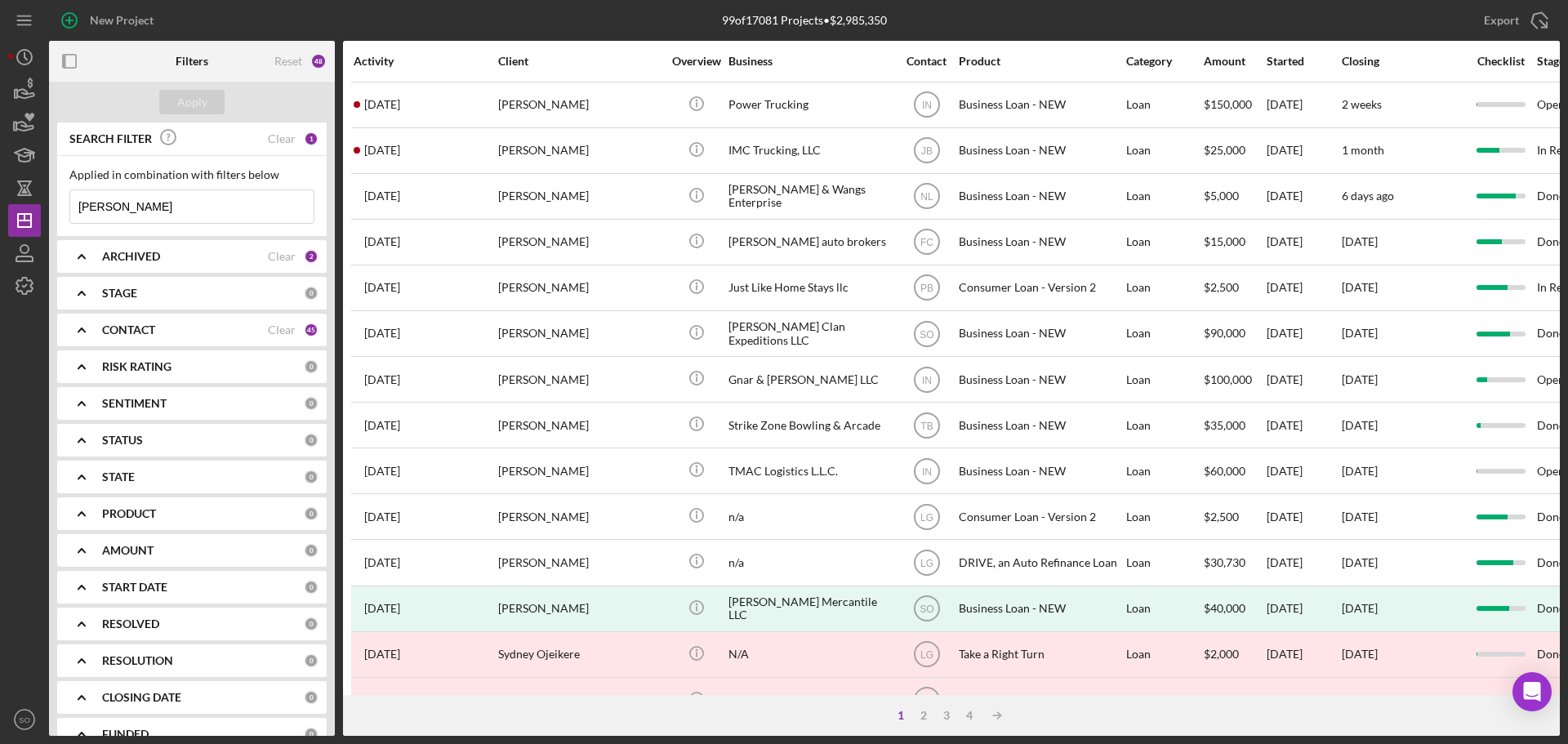
click at [181, 202] on input "ike crawford" at bounding box center [192, 207] width 243 height 33
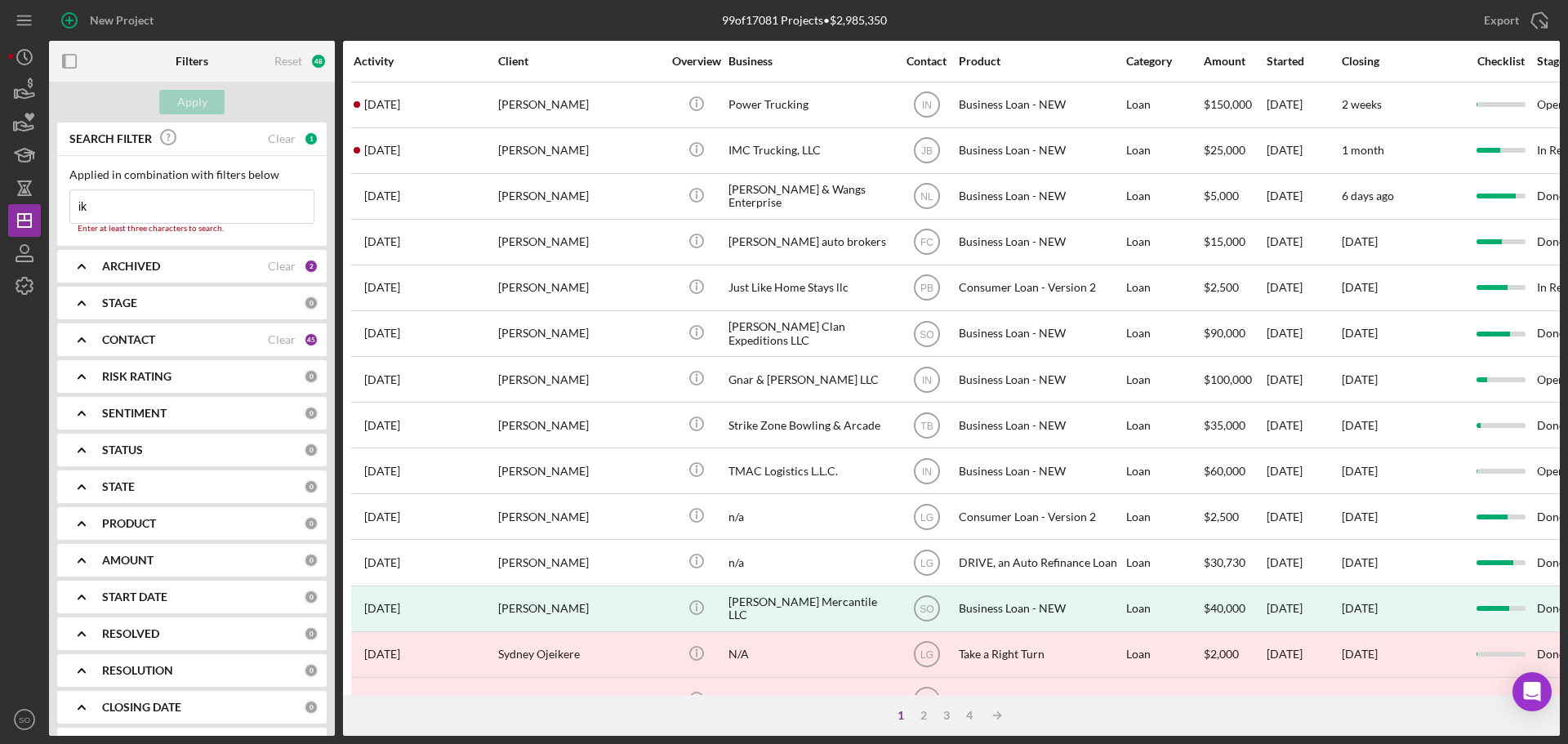
type input "i"
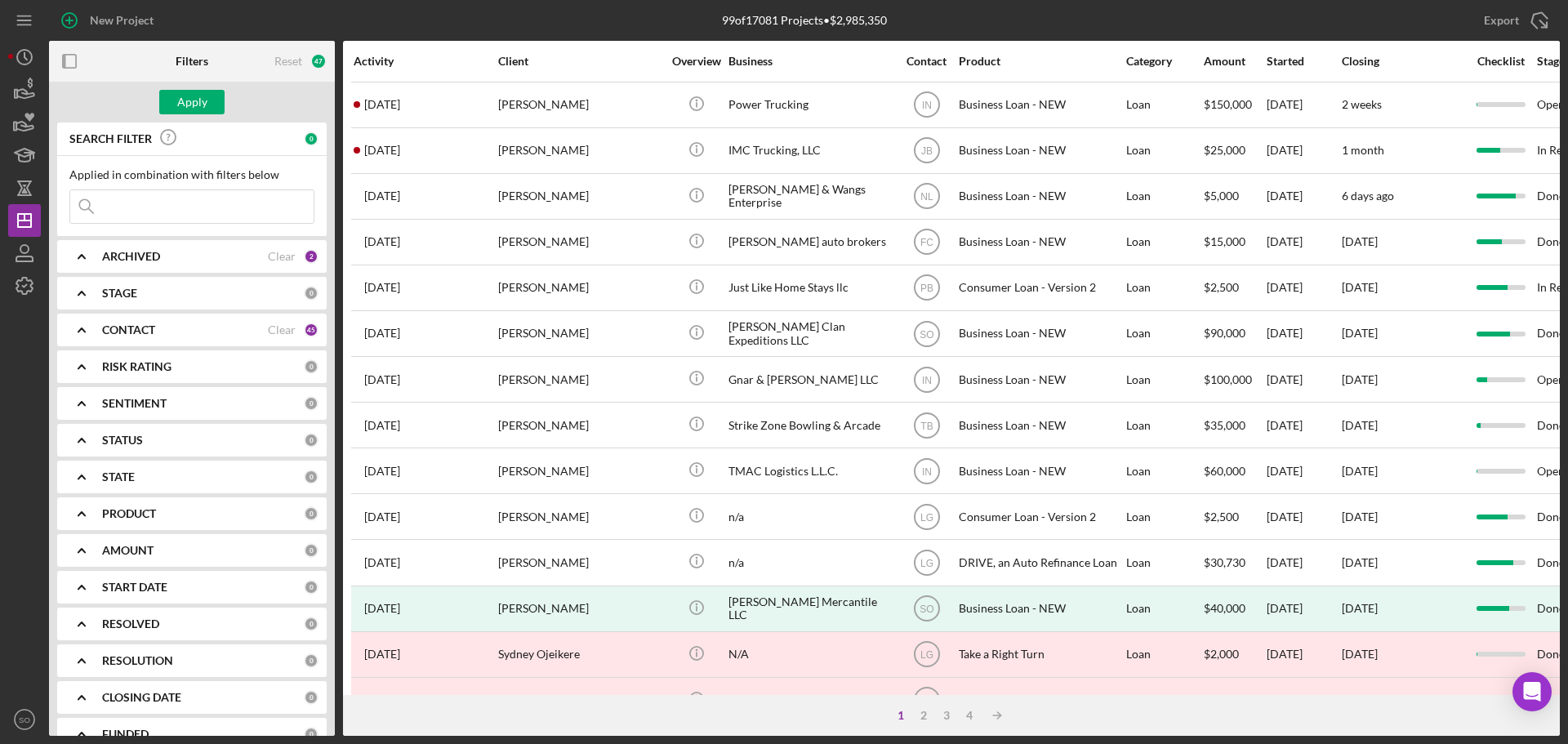
paste input "[PERSON_NAME]"
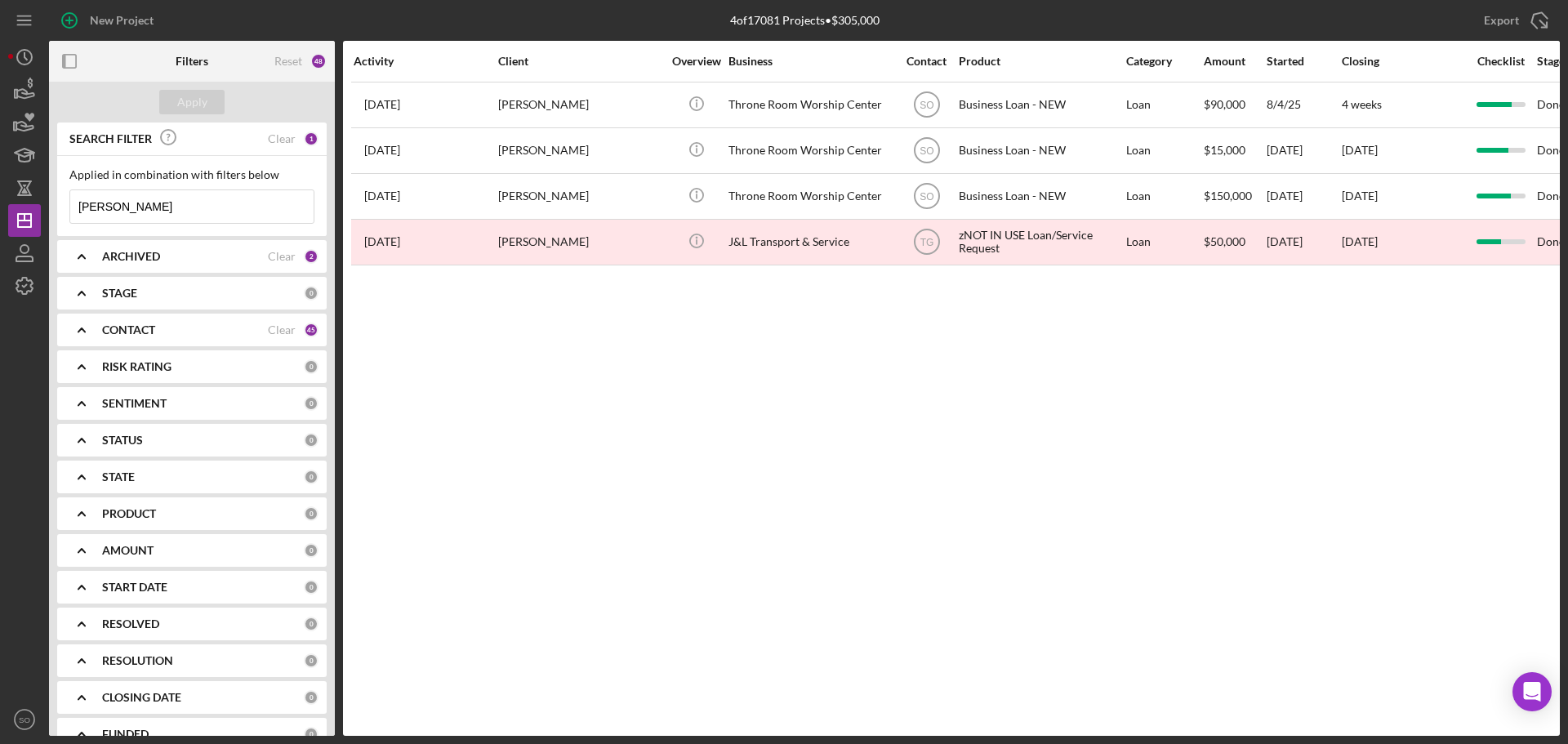
type input "[PERSON_NAME]"
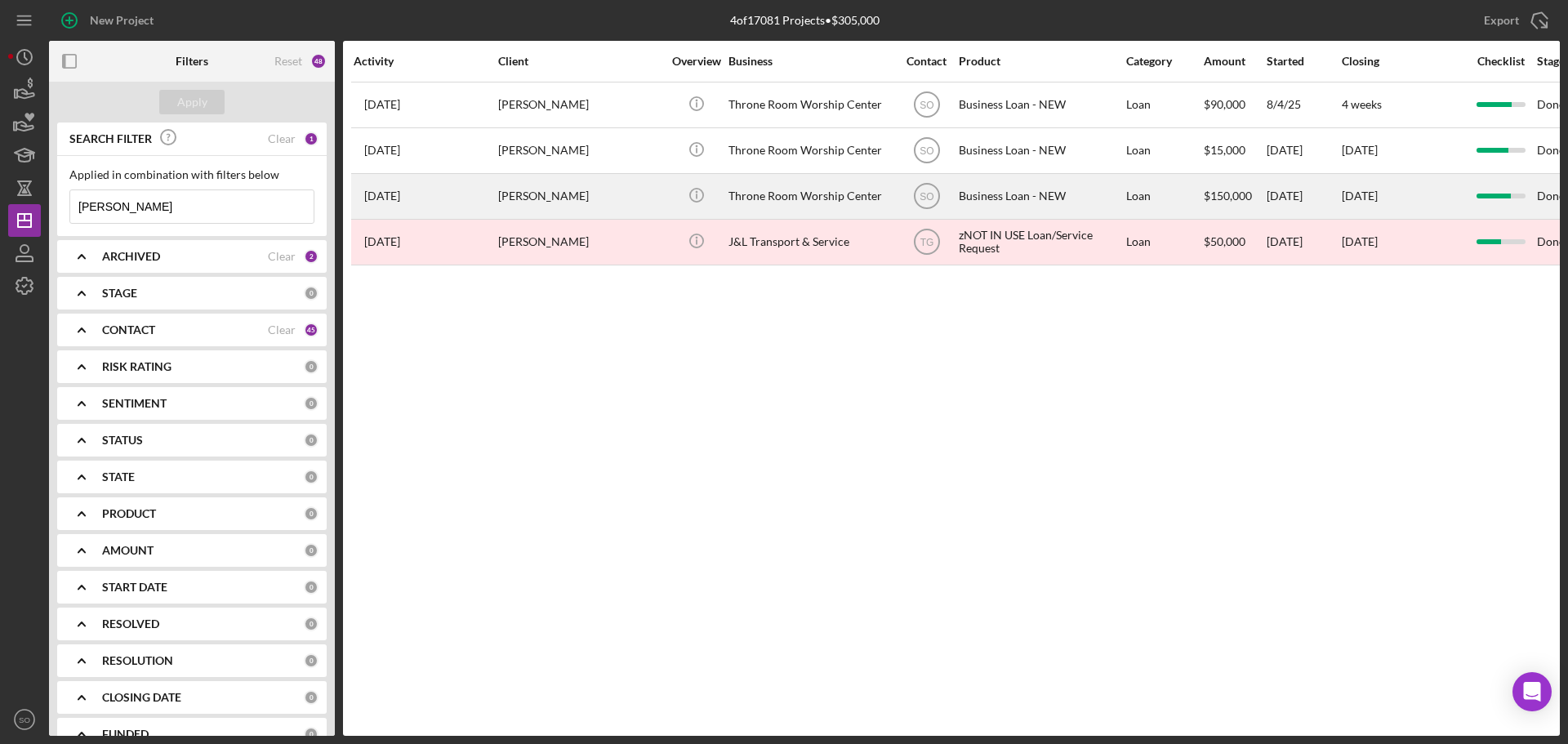
click at [545, 191] on div "[PERSON_NAME]" at bounding box center [579, 196] width 164 height 44
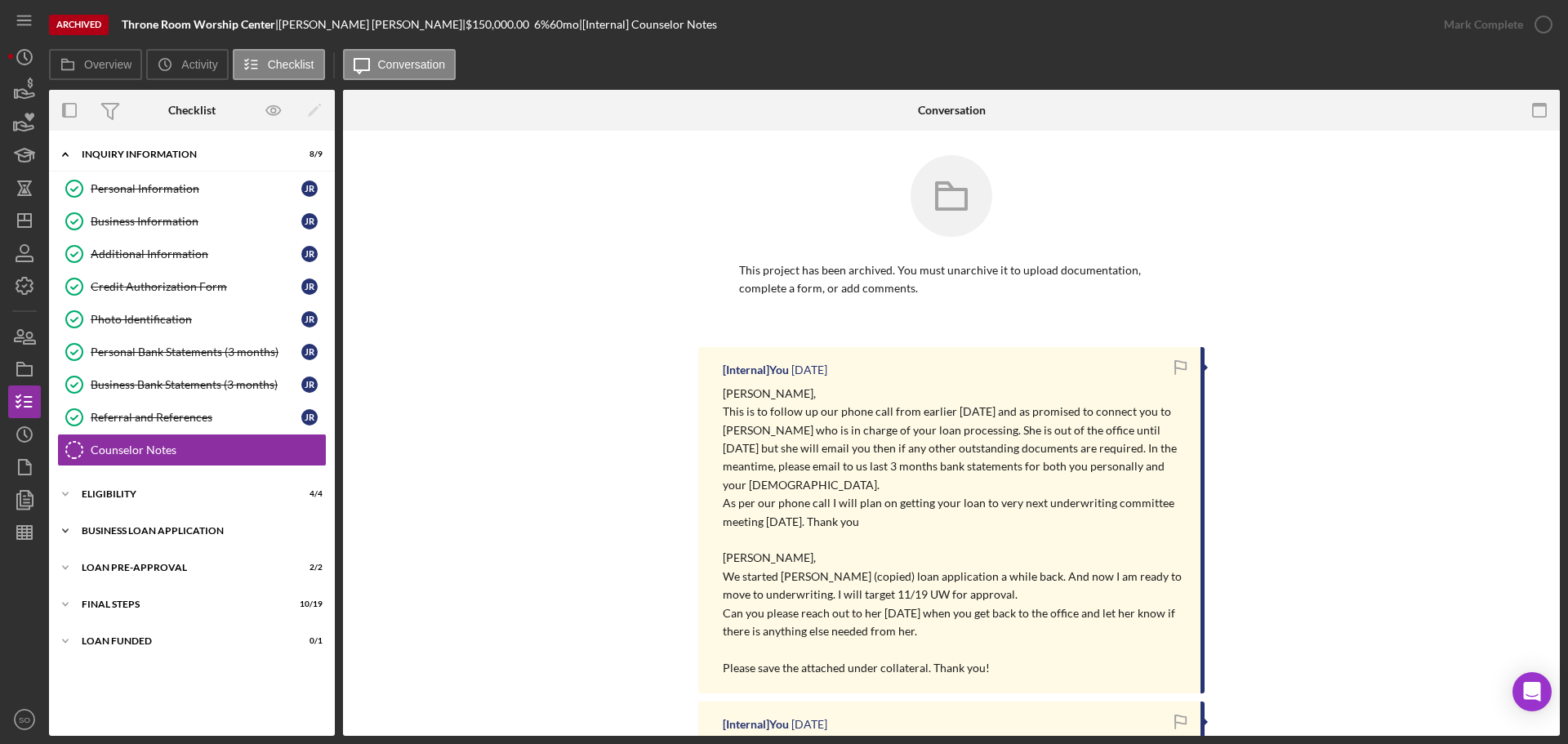
click at [180, 537] on div "Icon/Expander BUSINESS LOAN APPLICATION 18 / 24" at bounding box center [191, 531] width 285 height 33
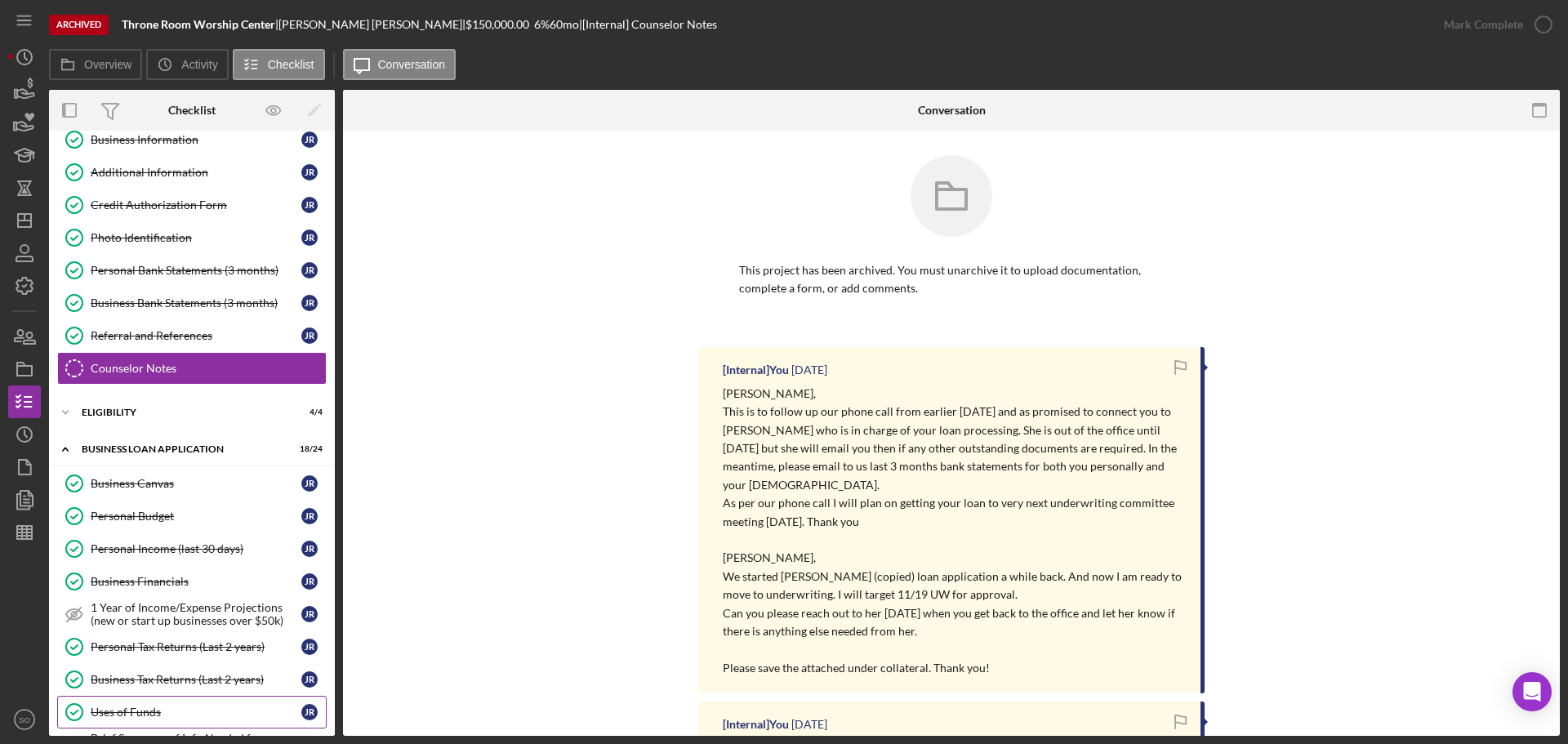
scroll to position [164, 0]
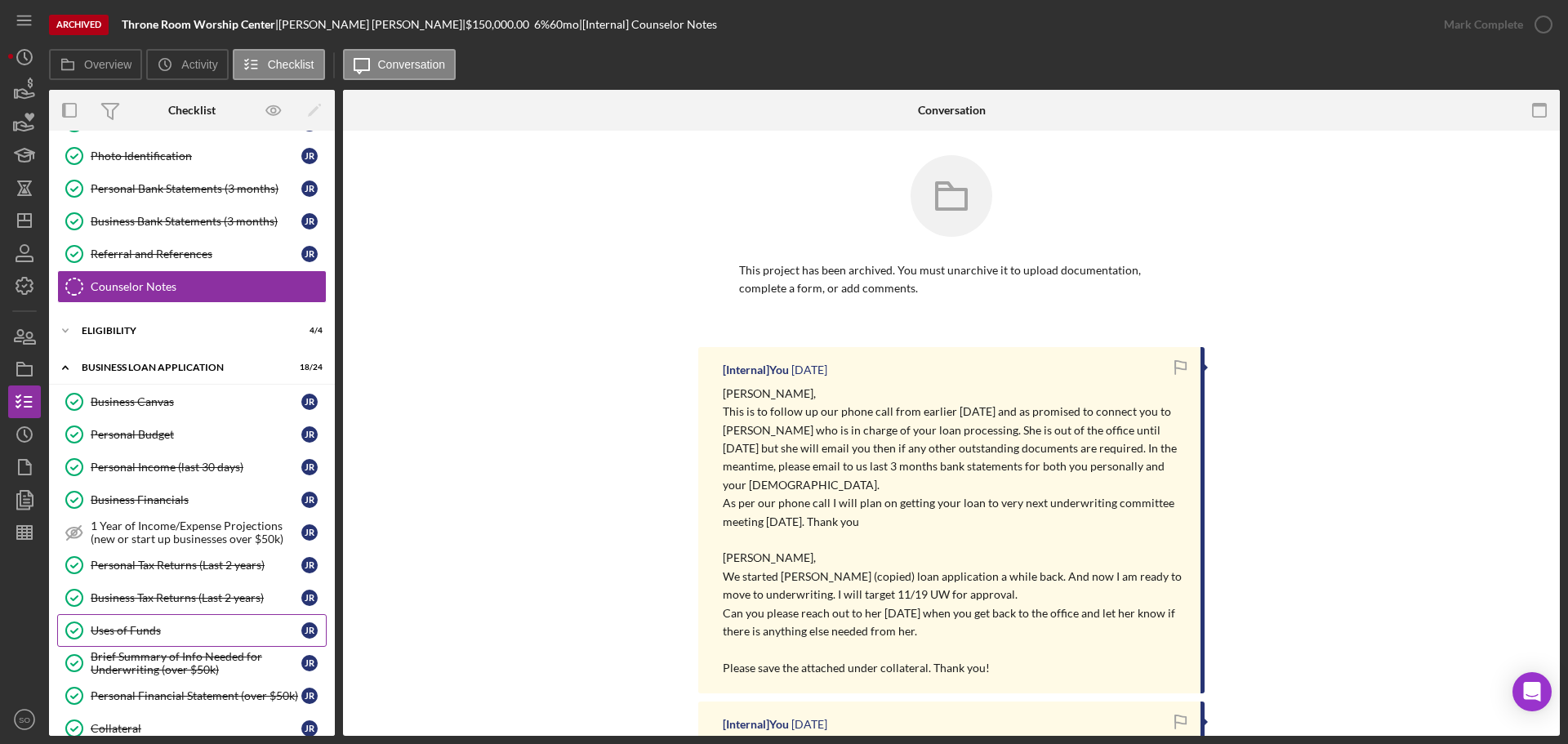
click at [169, 642] on link "Uses of Funds Uses of Funds J R" at bounding box center [191, 630] width 269 height 33
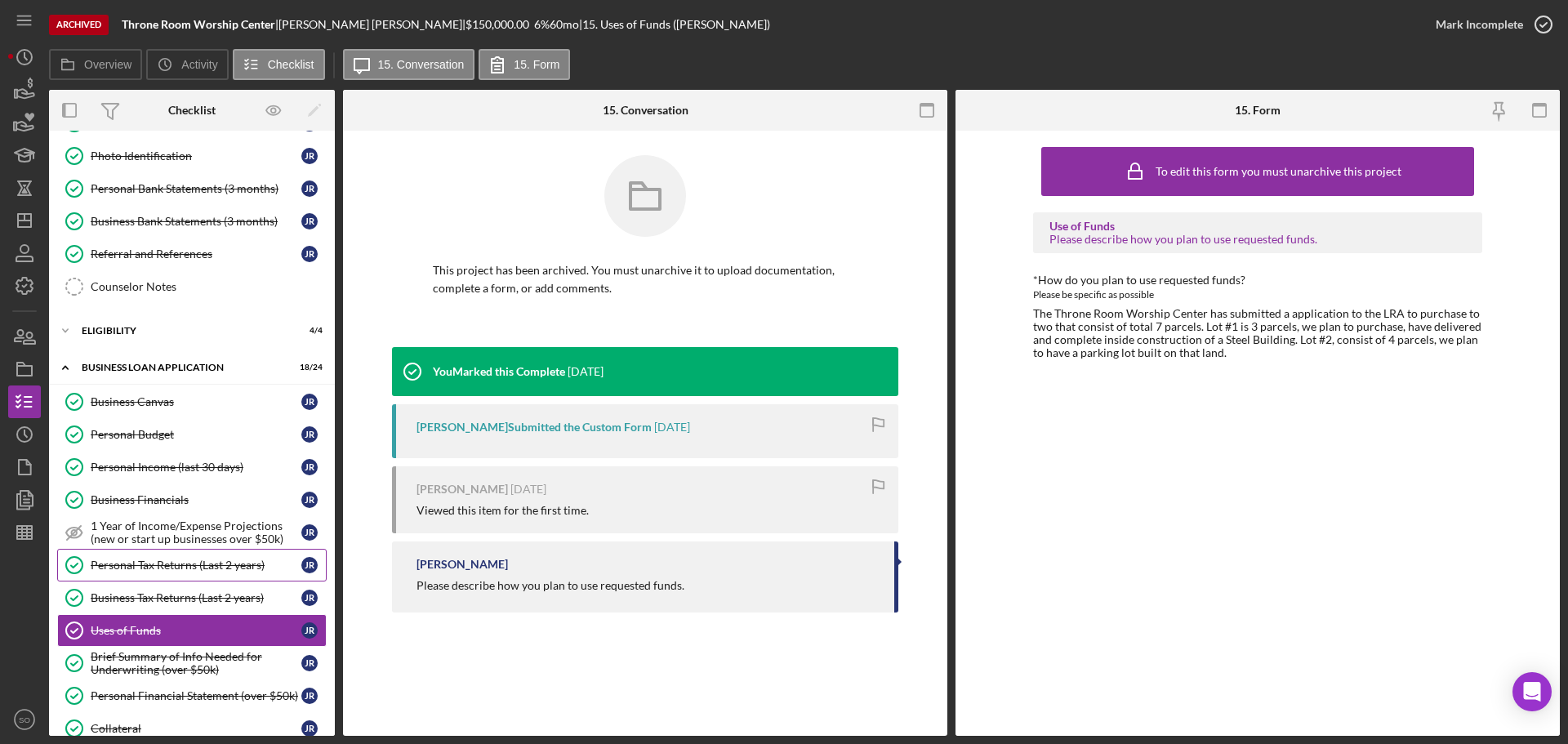
click at [174, 553] on link "Personal Tax Returns (Last 2 years) Personal Tax Returns (Last 2 years) J R" at bounding box center [191, 565] width 269 height 33
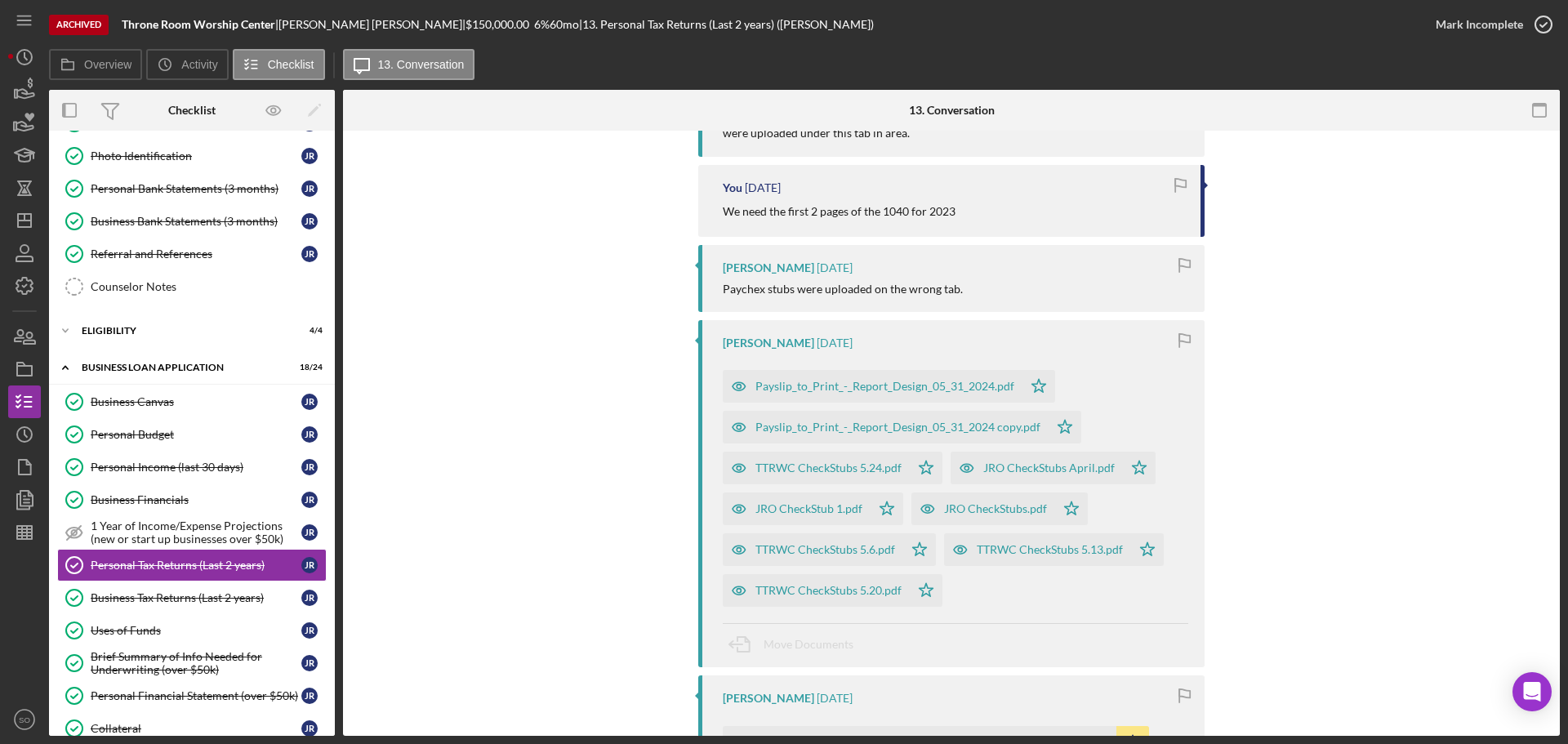
scroll to position [490, 0]
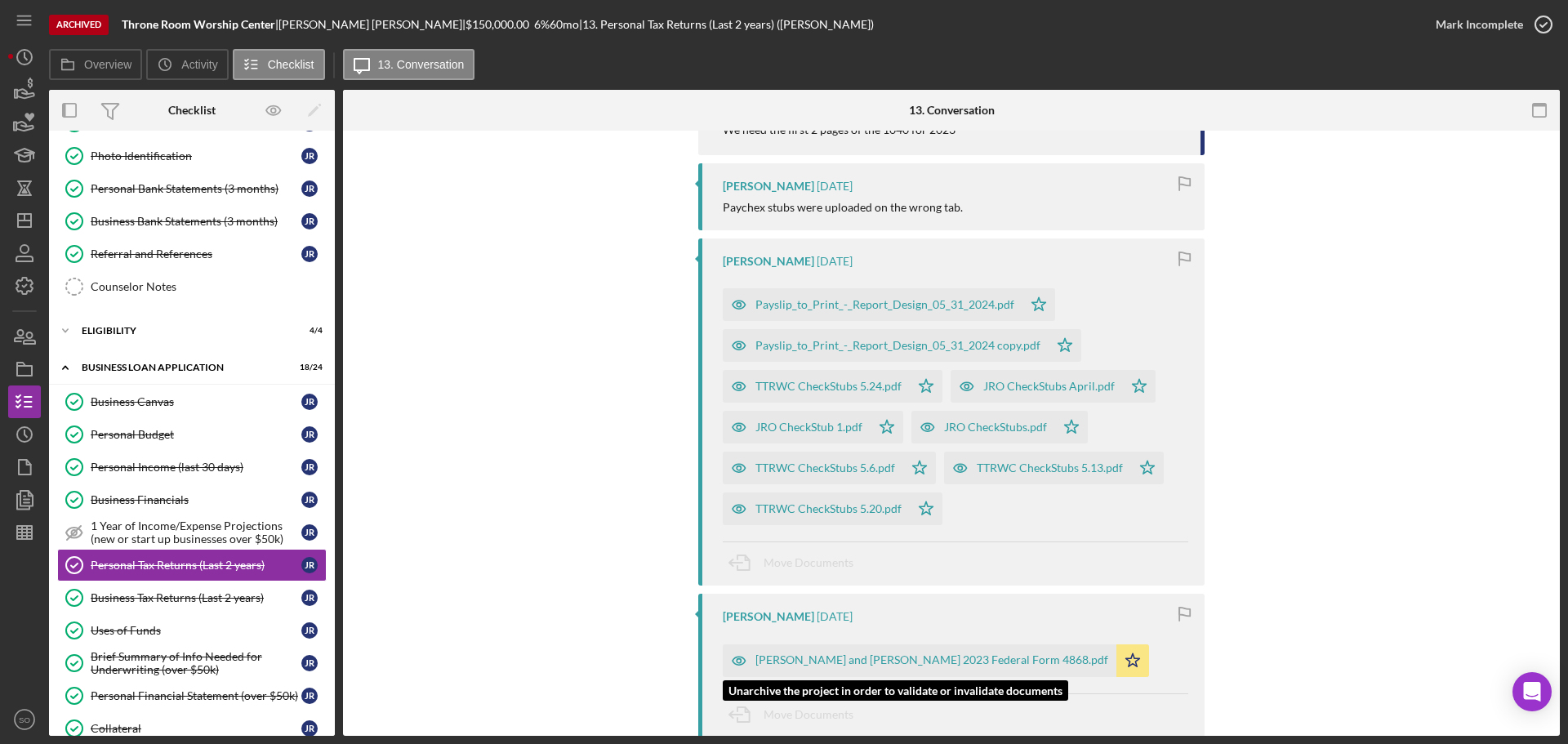
click at [898, 660] on div "Howard and Jamesetta Roach 2023 Federal Form 4868.pdf" at bounding box center [932, 660] width 353 height 13
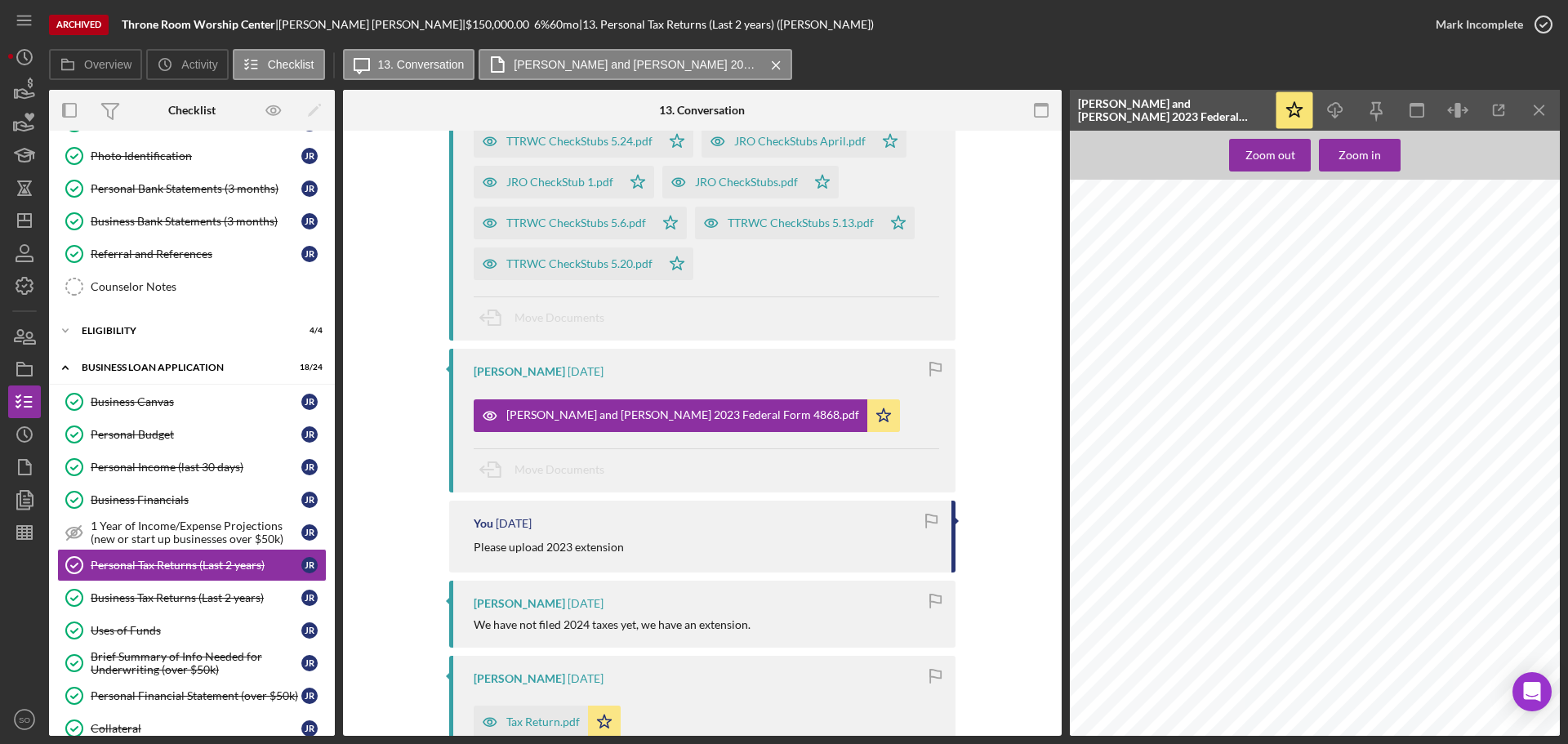
scroll to position [899, 0]
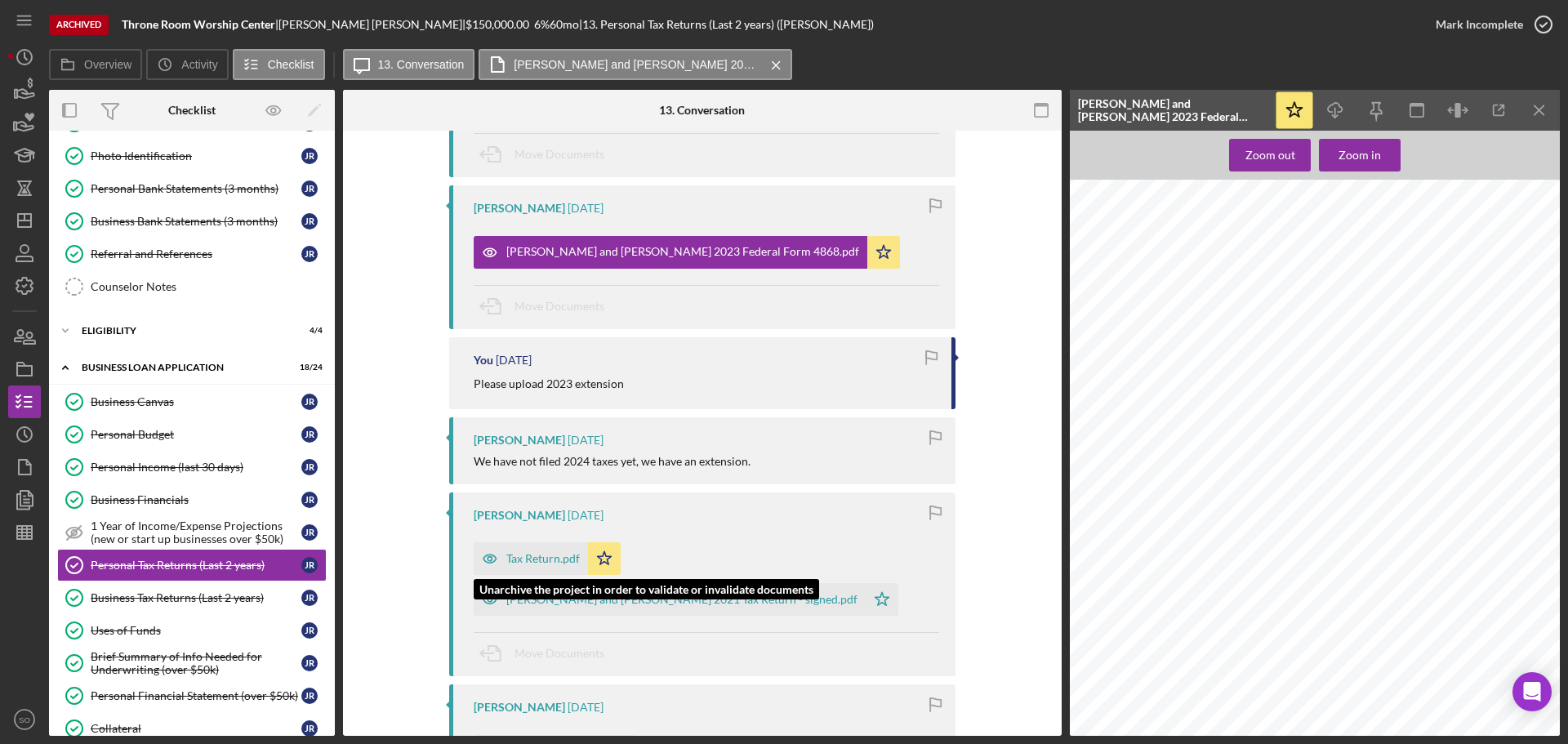
click at [520, 562] on div "Tax Return.pdf" at bounding box center [543, 559] width 74 height 13
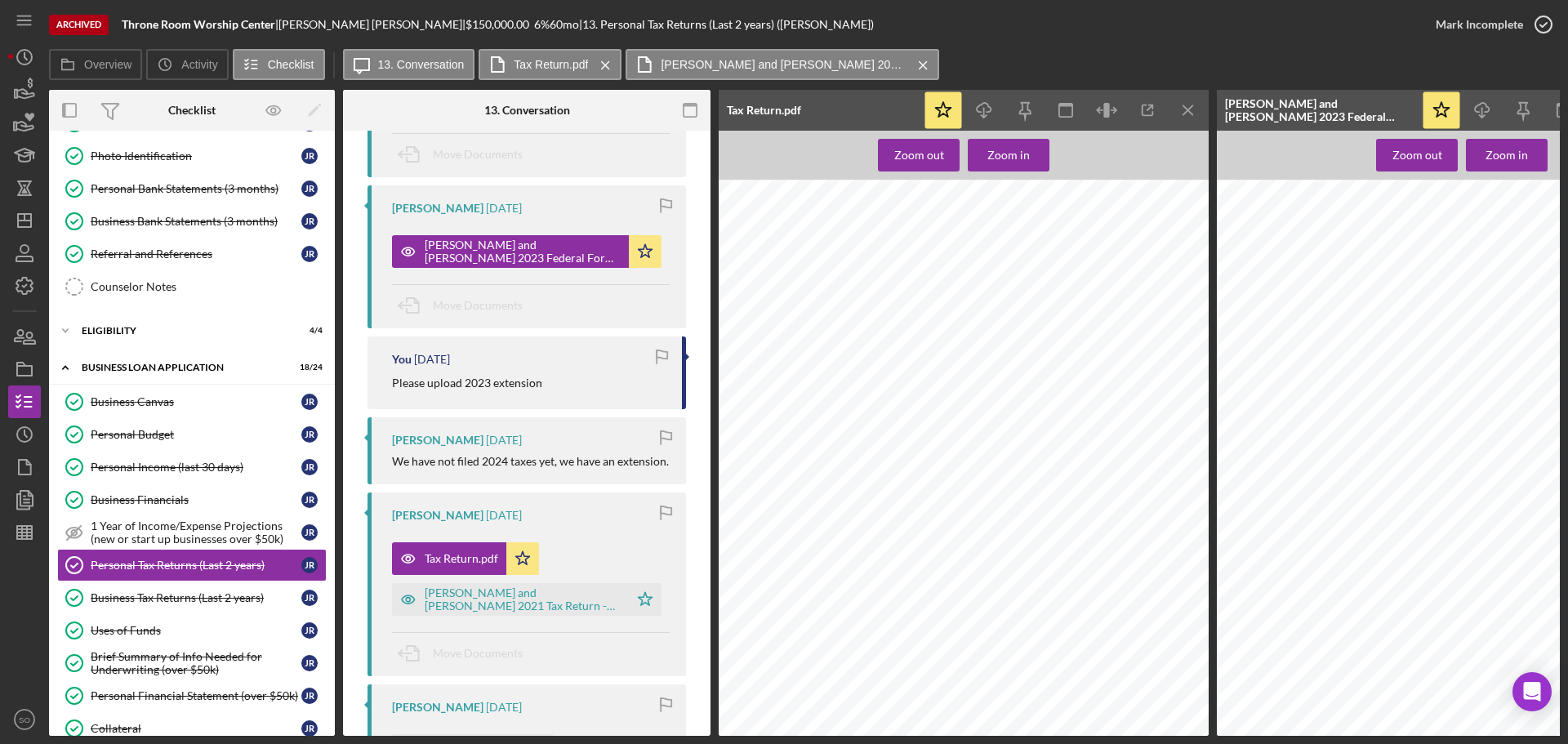
scroll to position [1216, 0]
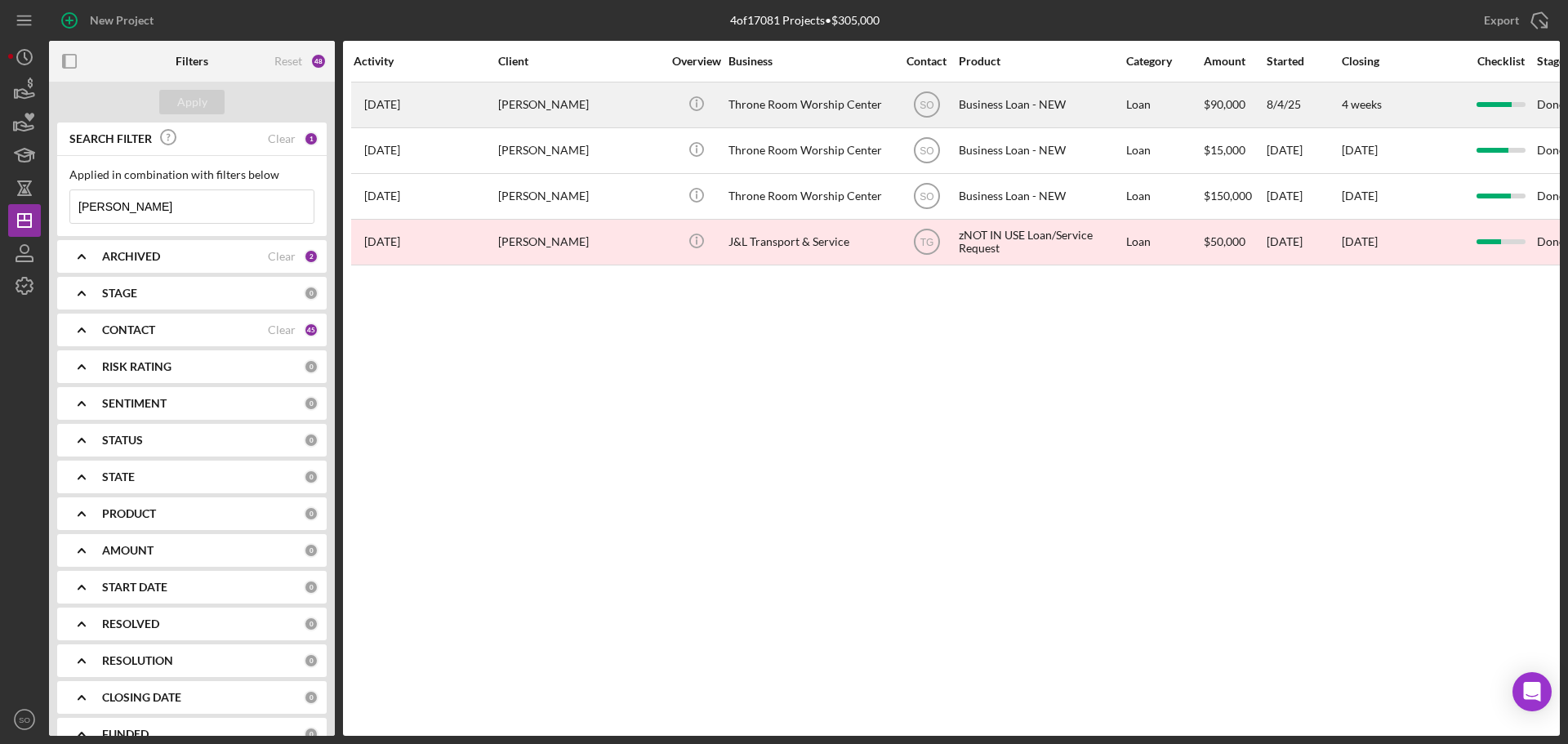
click at [609, 110] on div "[PERSON_NAME]" at bounding box center [579, 105] width 164 height 44
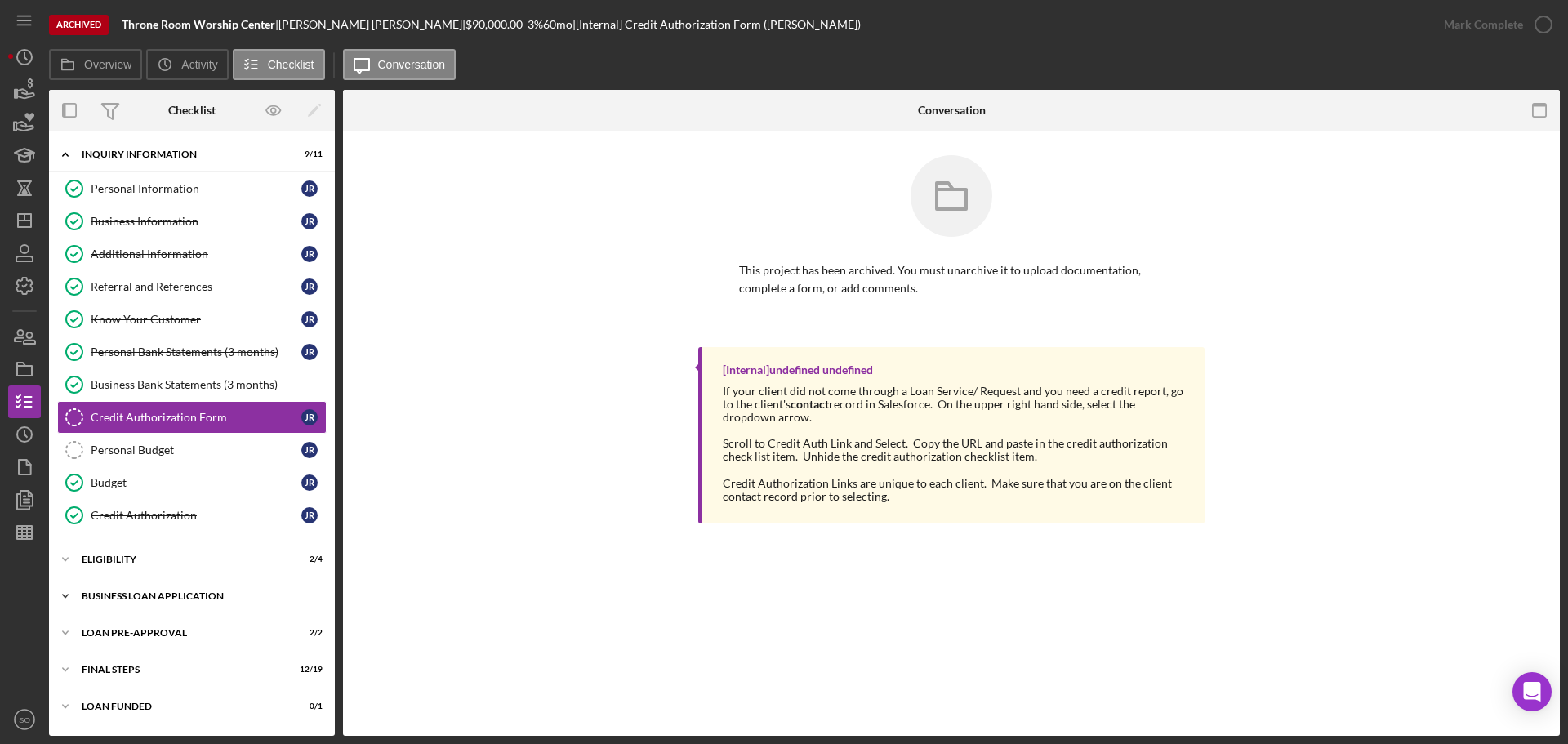
click at [196, 598] on div "BUSINESS LOAN APPLICATION" at bounding box center [197, 596] width 233 height 10
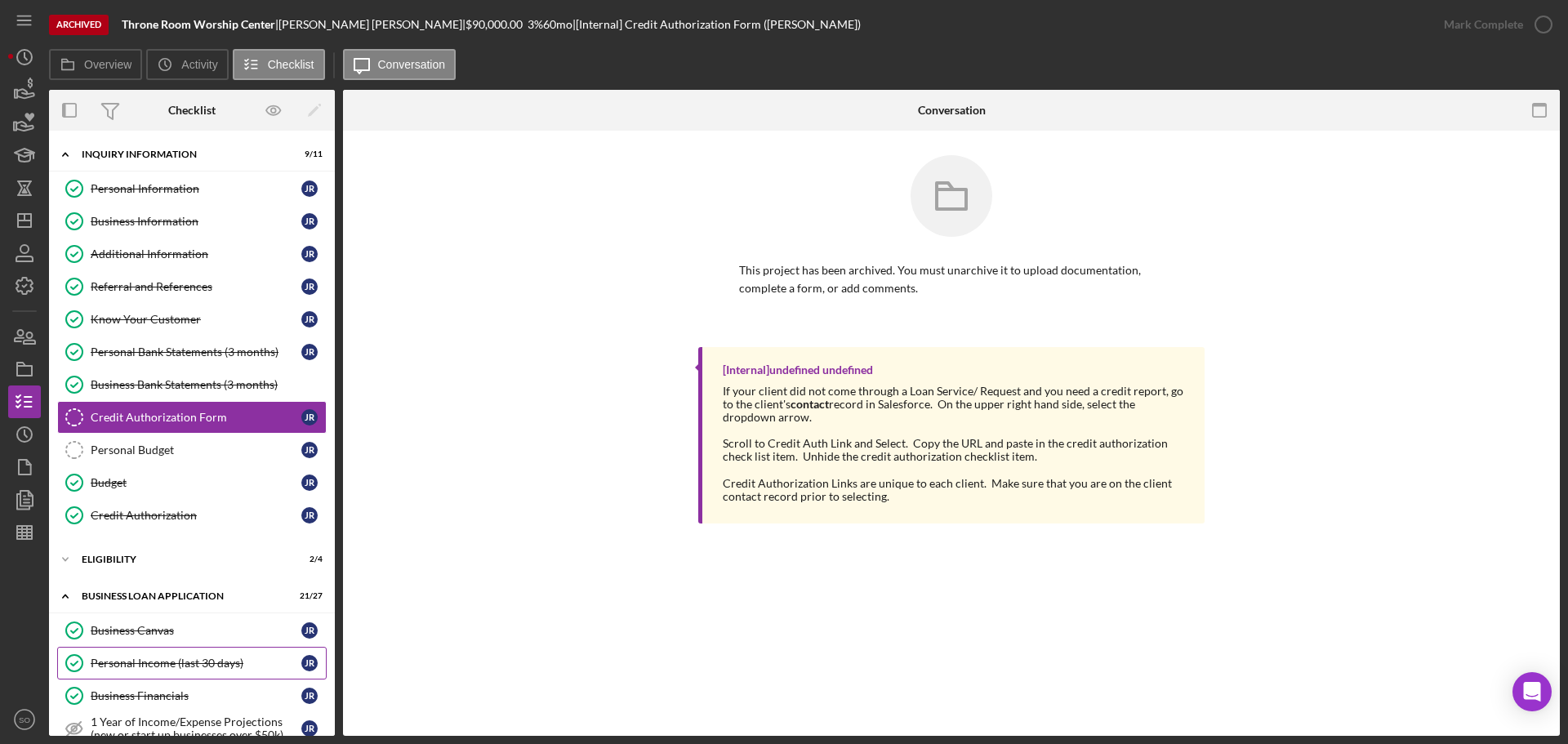
scroll to position [245, 0]
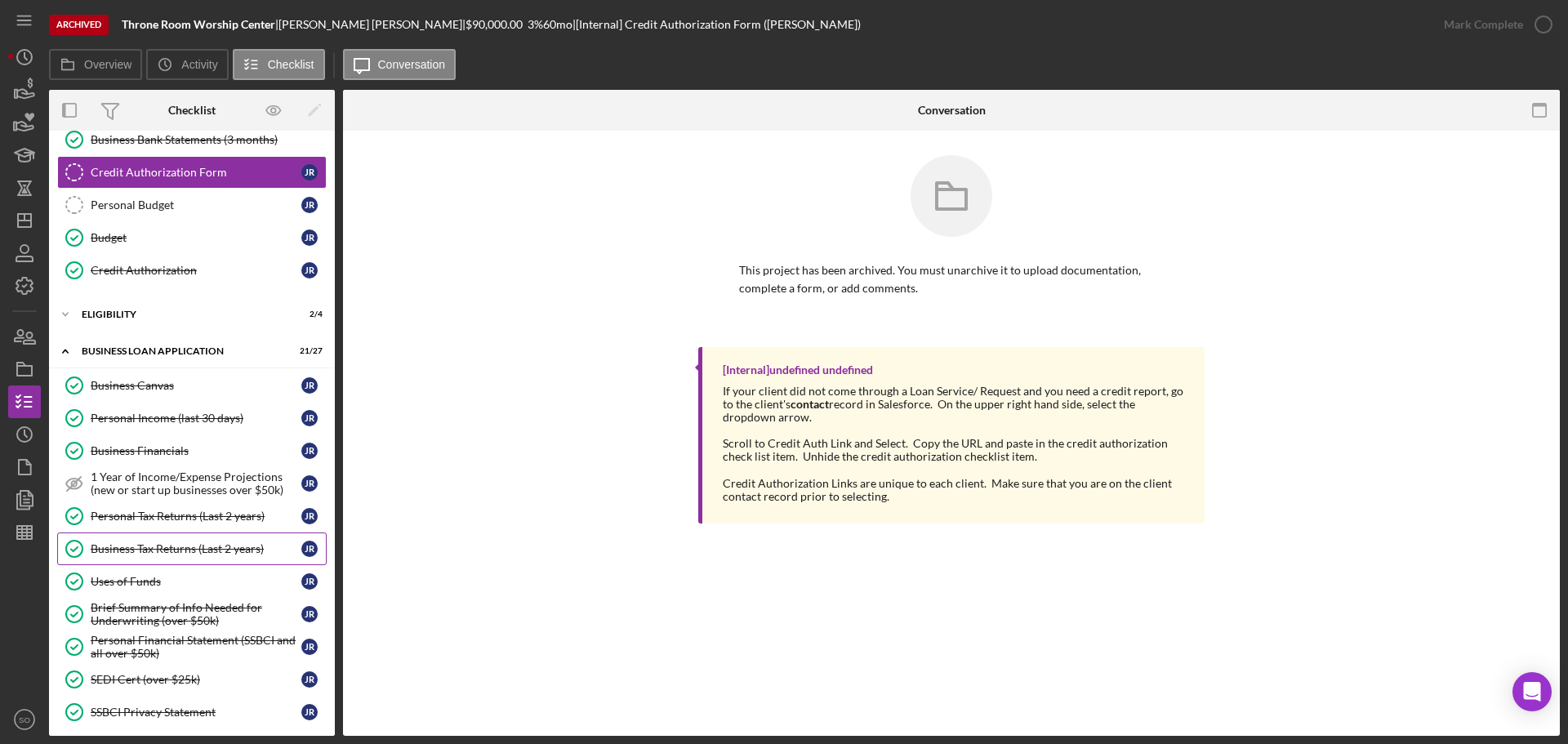
click at [176, 552] on div "Business Tax Returns (Last 2 years)" at bounding box center [196, 549] width 211 height 13
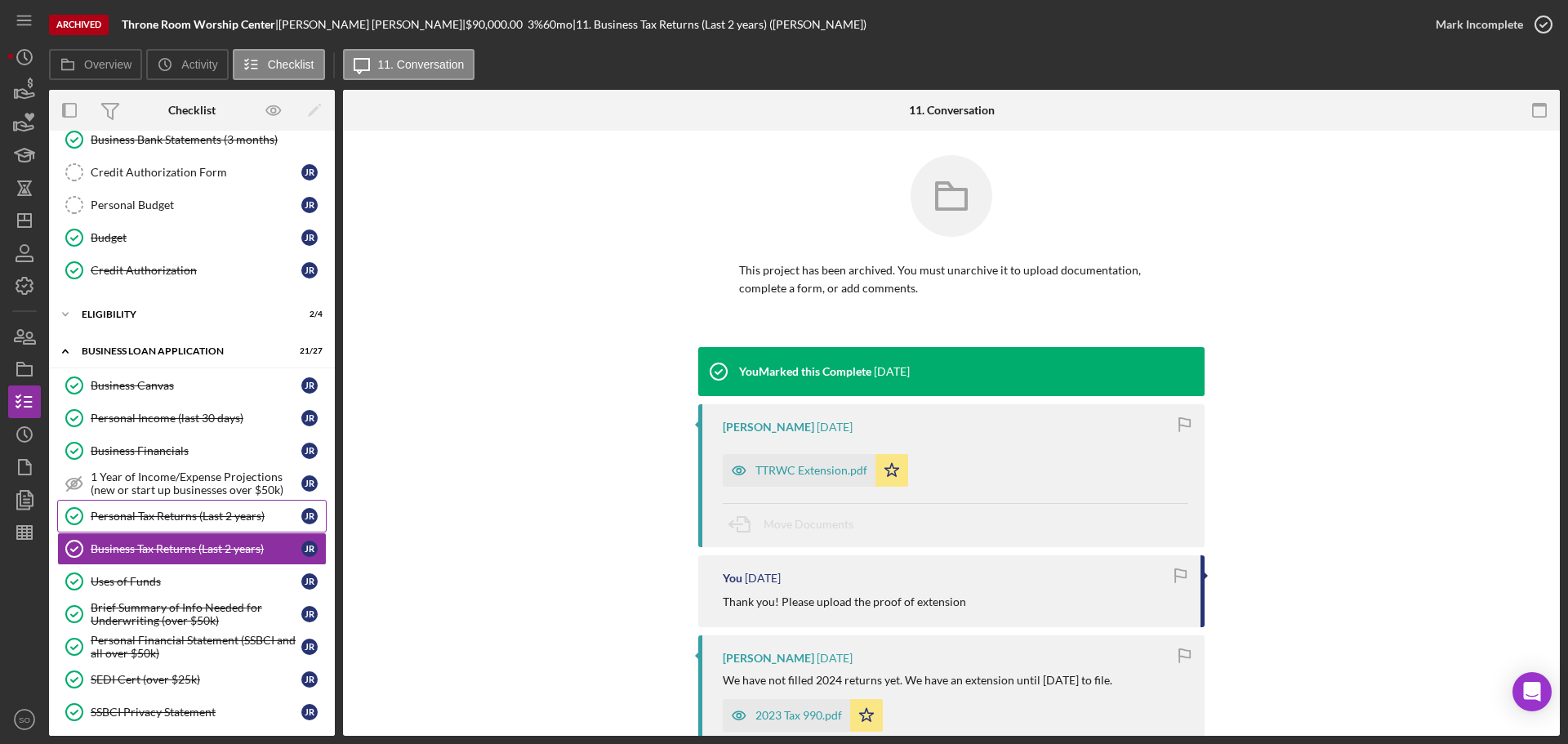
click at [189, 524] on link "Personal Tax Returns (Last 2 years) Personal Tax Returns (Last 2 years) J R" at bounding box center [191, 516] width 269 height 33
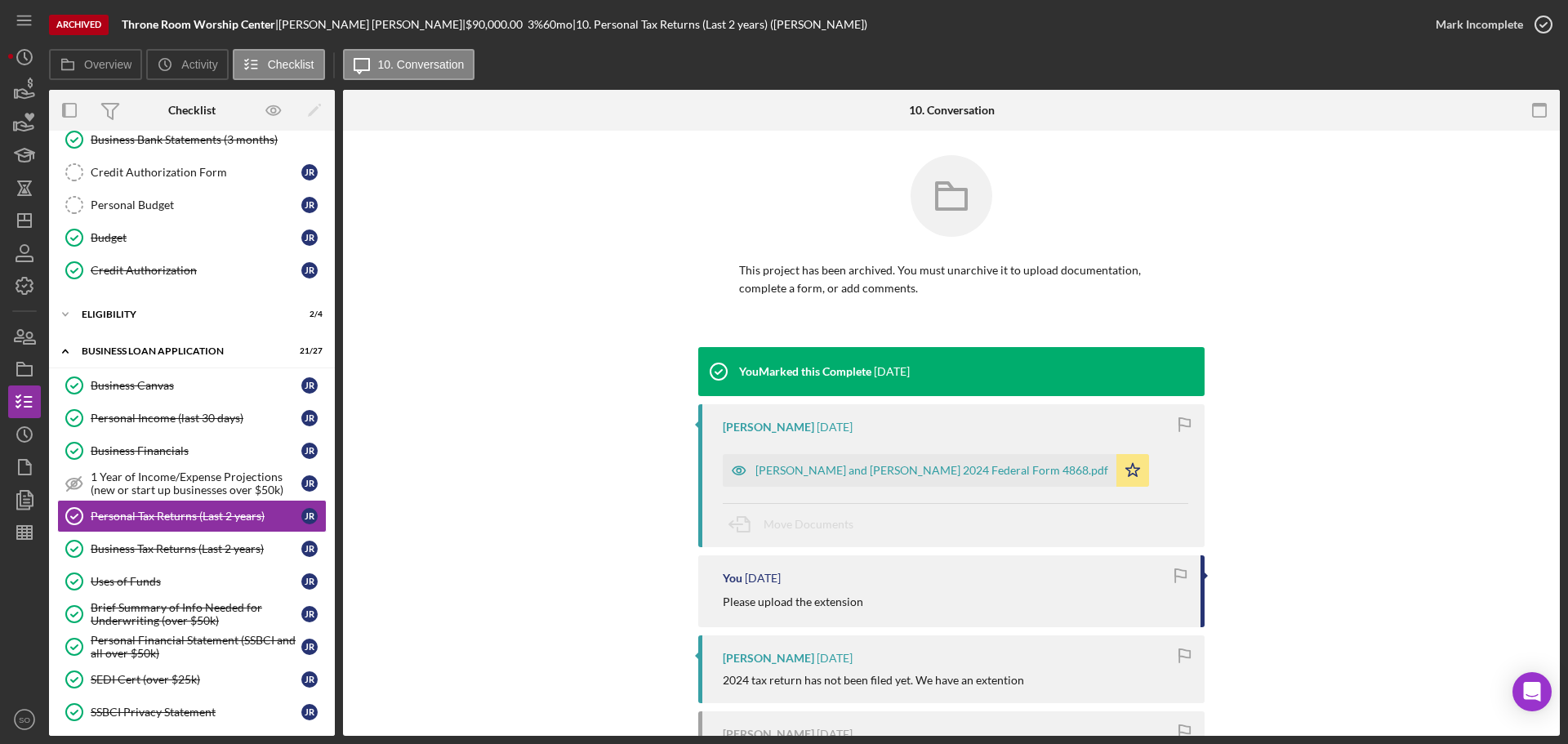
scroll to position [81, 0]
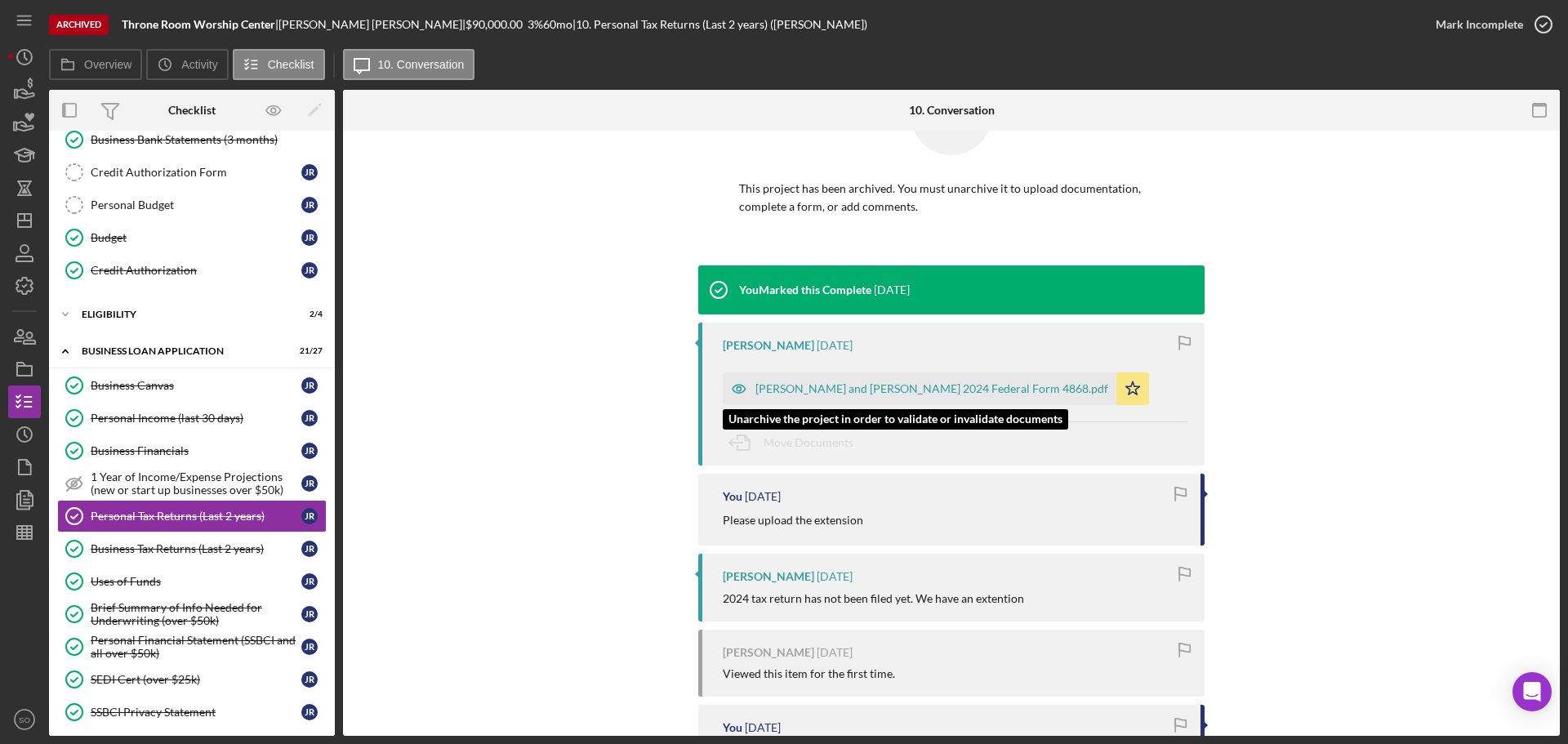
click at [918, 385] on div "Howard and Jamesetta Roach 2024 Federal Form 4868.pdf" at bounding box center [932, 389] width 353 height 13
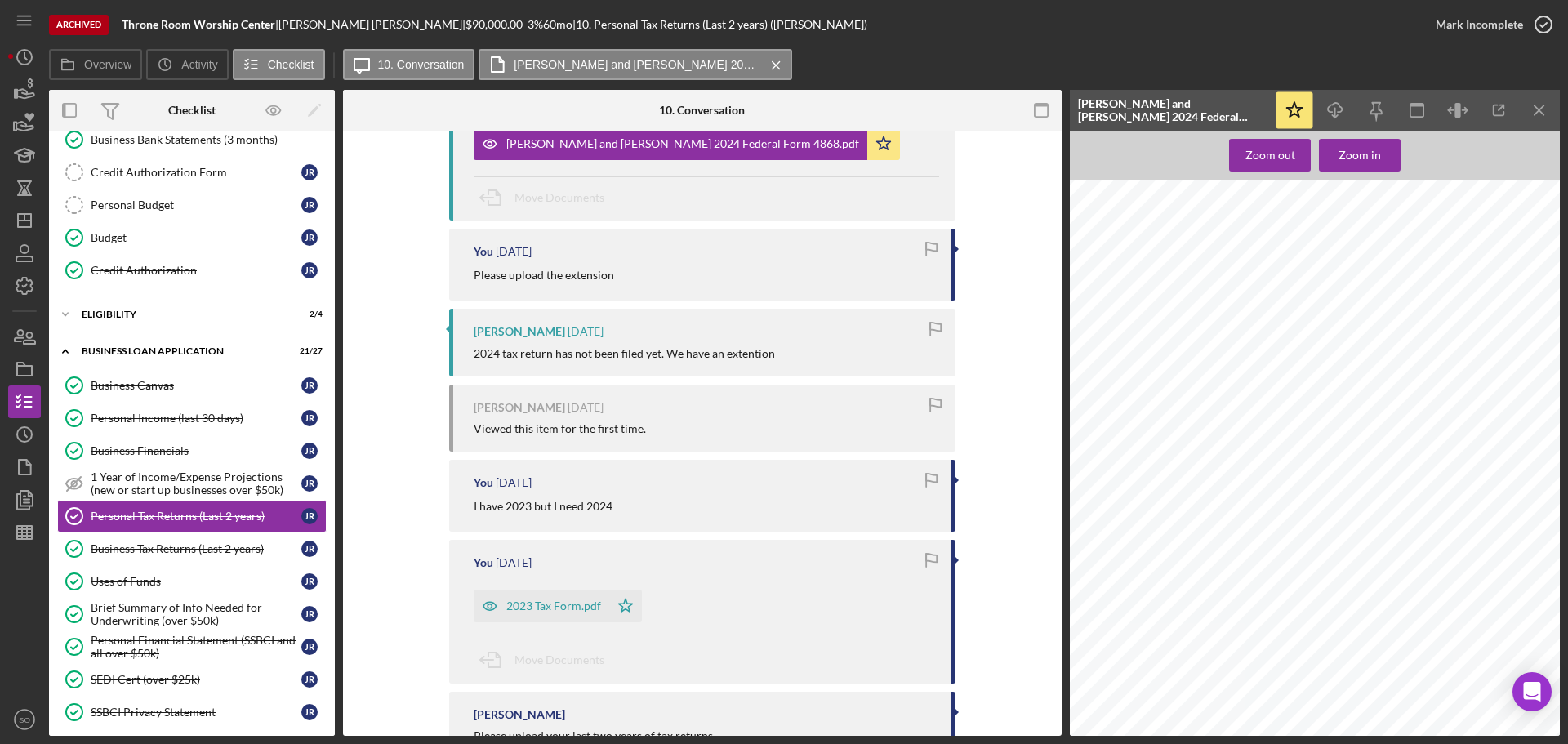
scroll to position [386, 0]
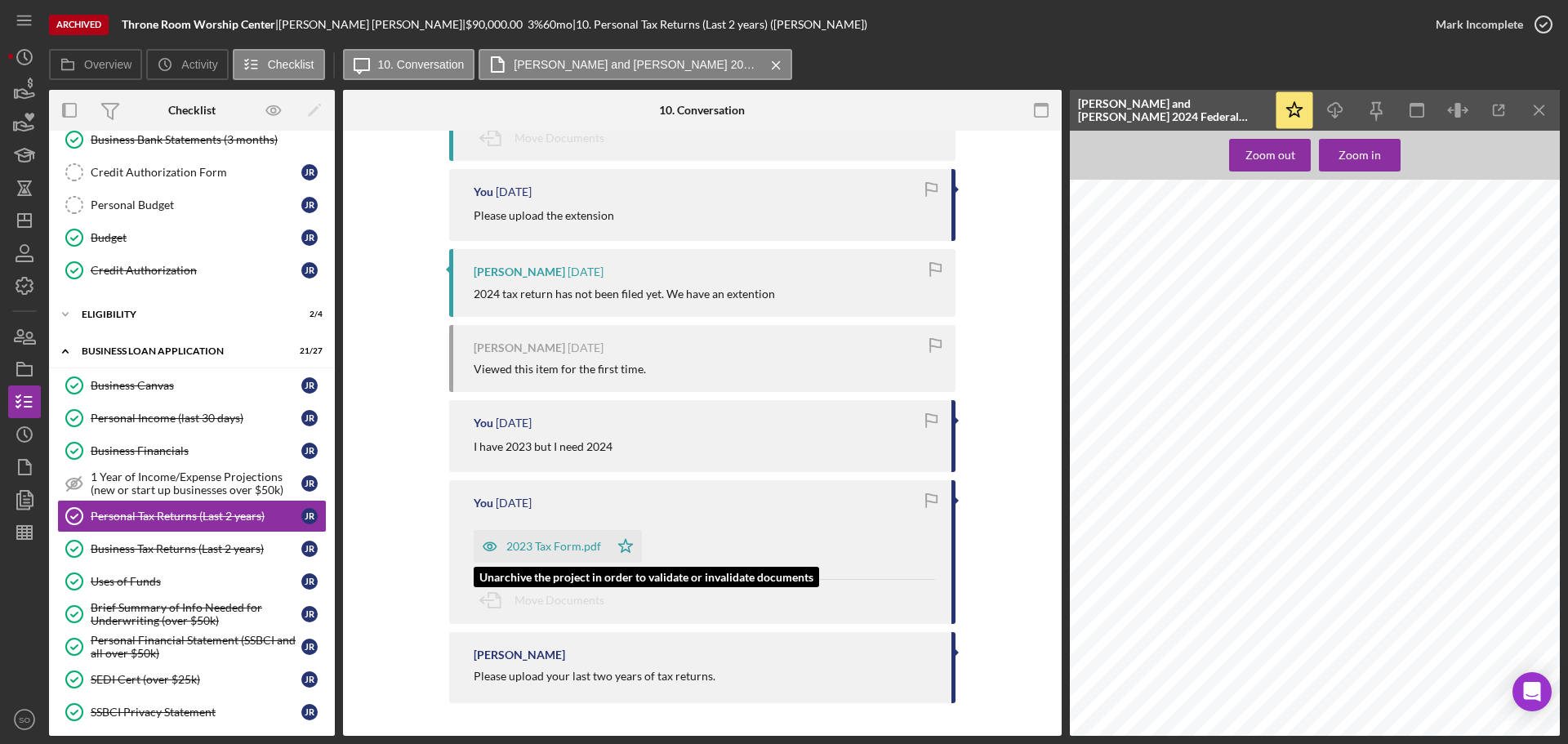
click at [546, 544] on div "2023 Tax Form.pdf" at bounding box center [553, 547] width 95 height 13
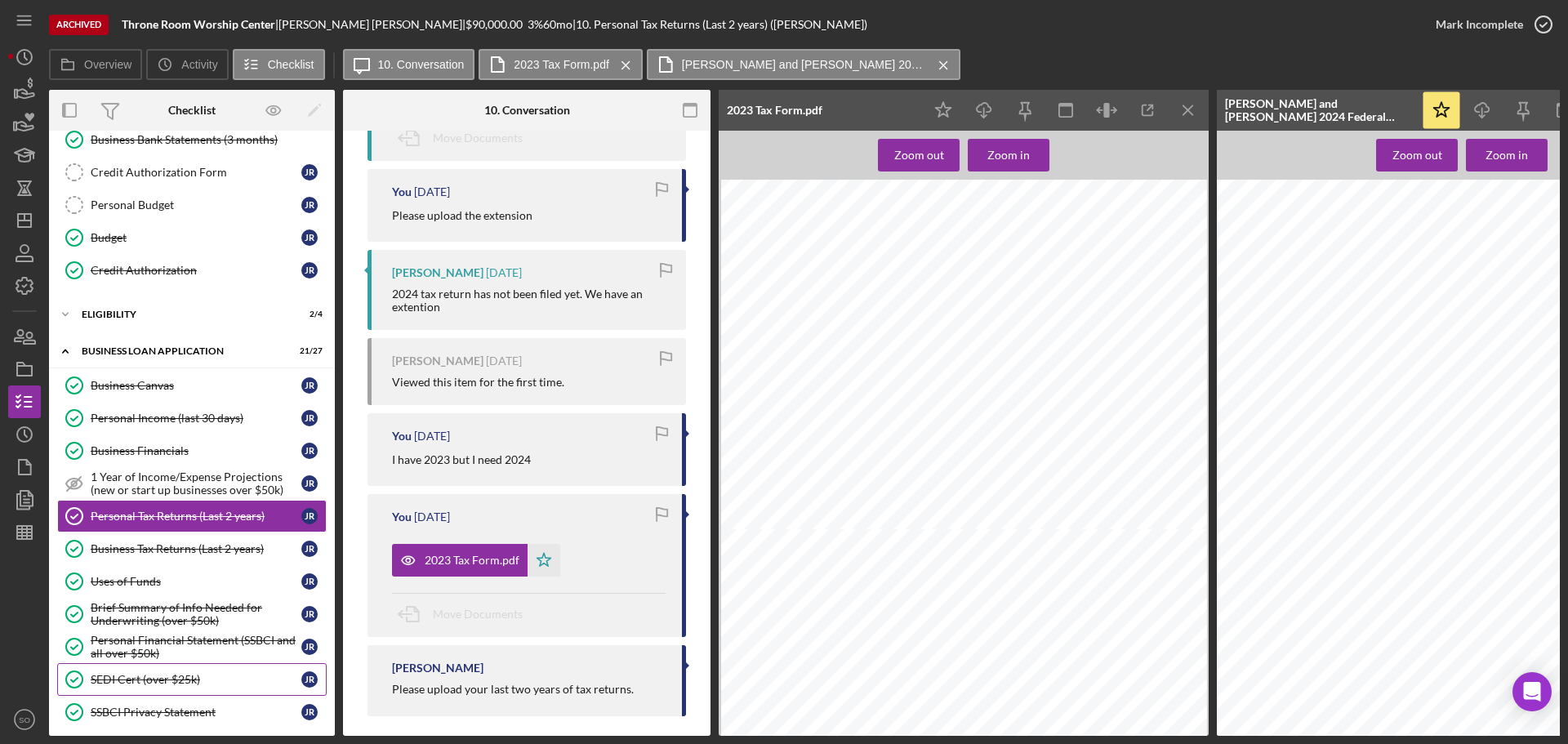
scroll to position [572, 0]
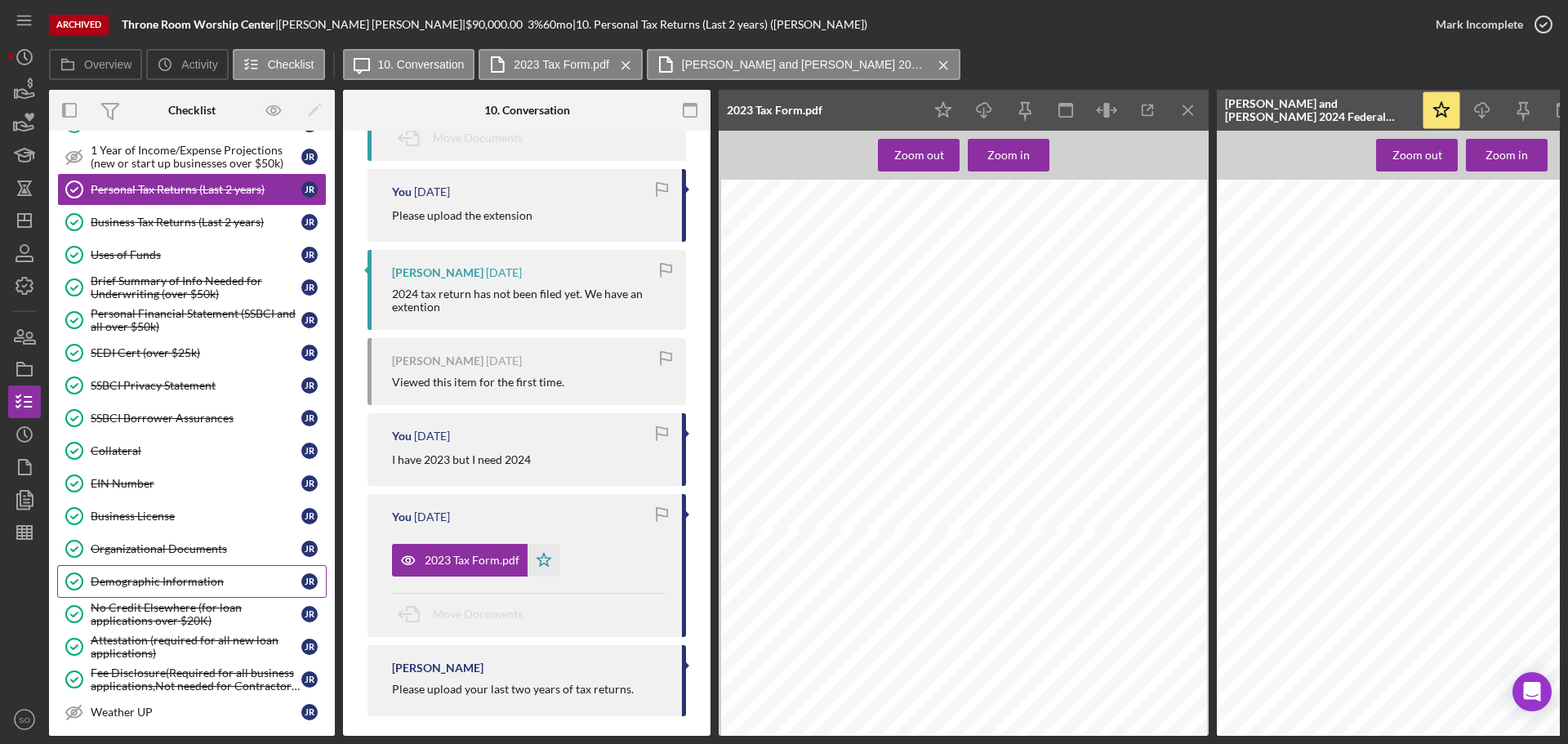
click at [199, 589] on link "Demographic Information Demographic Information J R" at bounding box center [191, 581] width 269 height 33
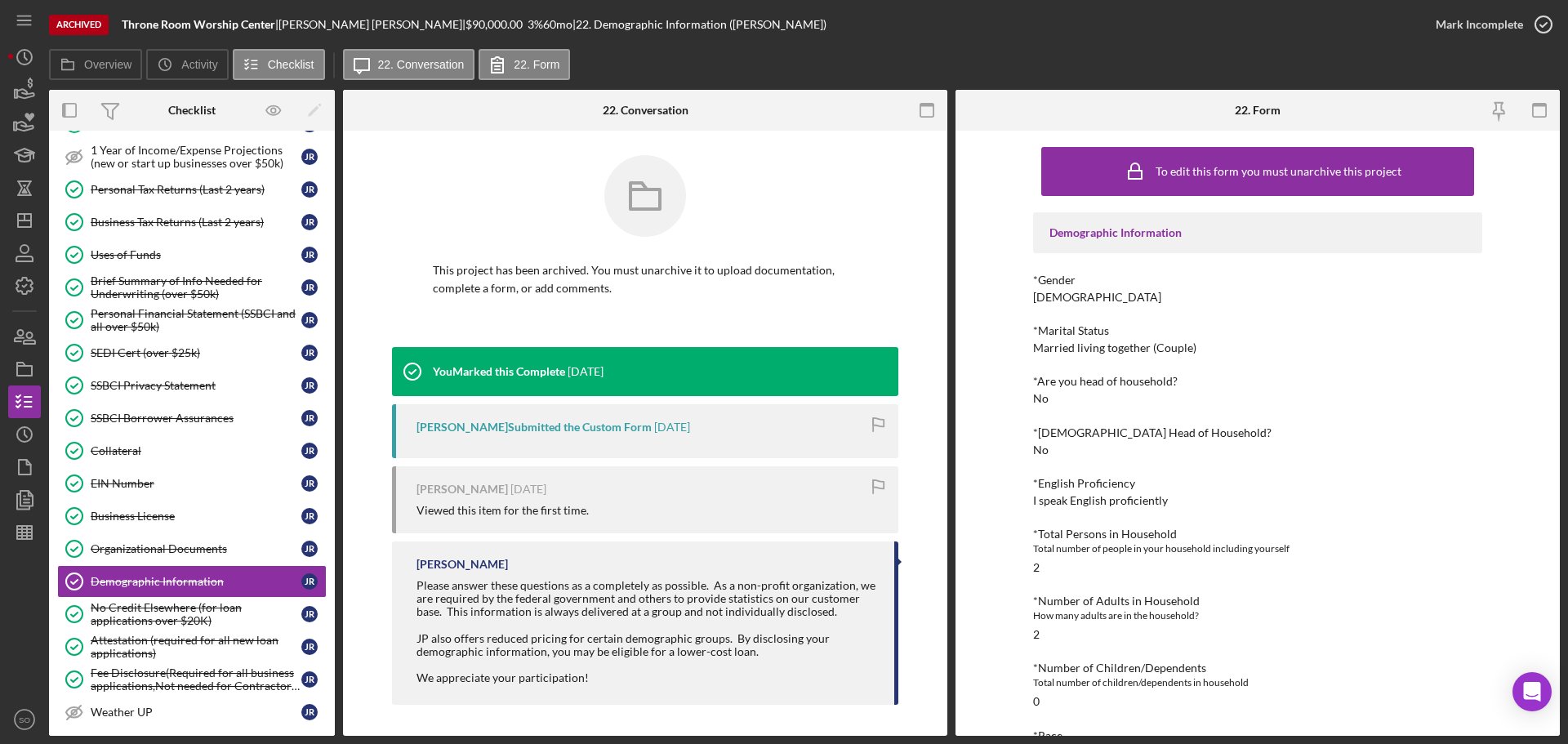
scroll to position [164, 0]
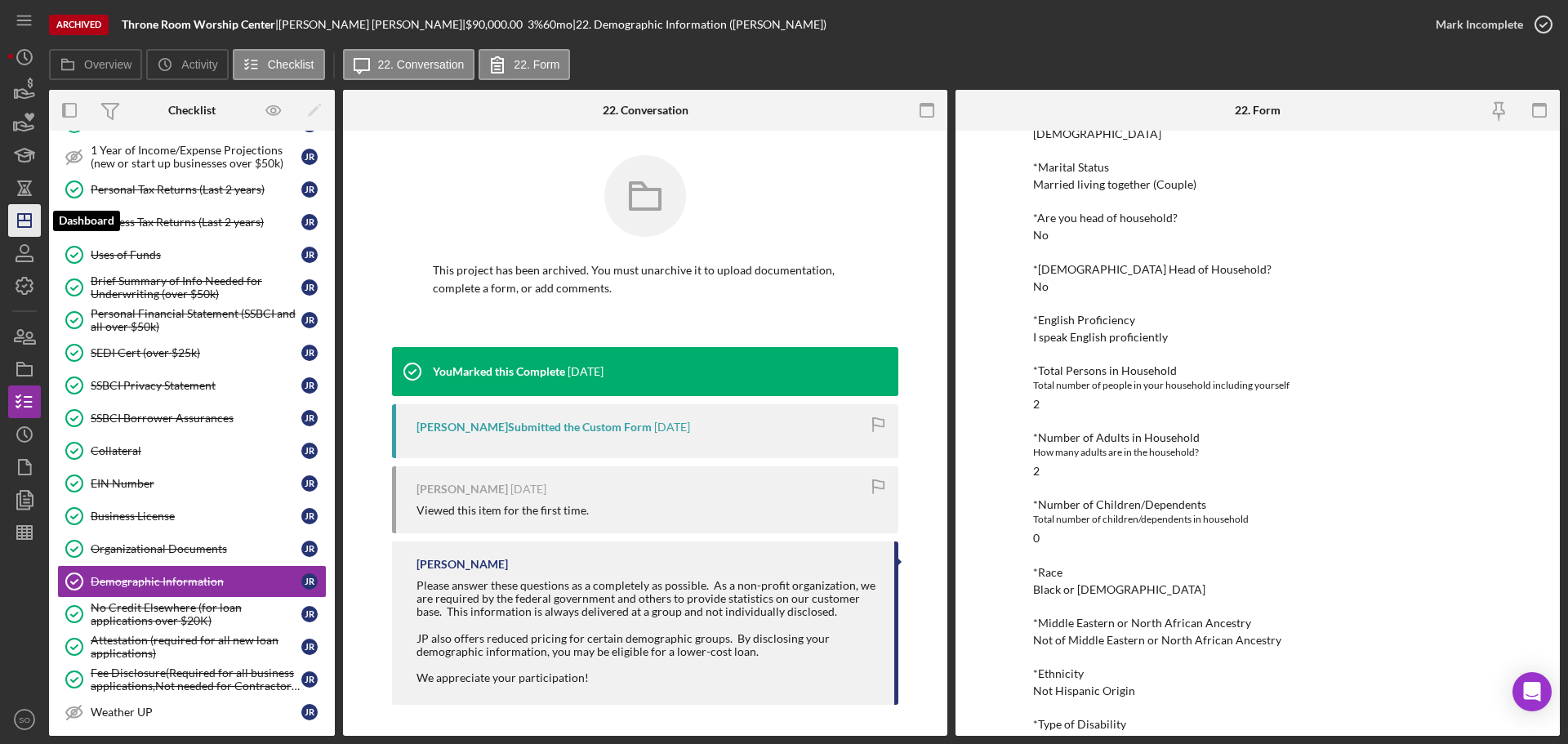
click at [31, 216] on polygon "button" at bounding box center [24, 221] width 13 height 13
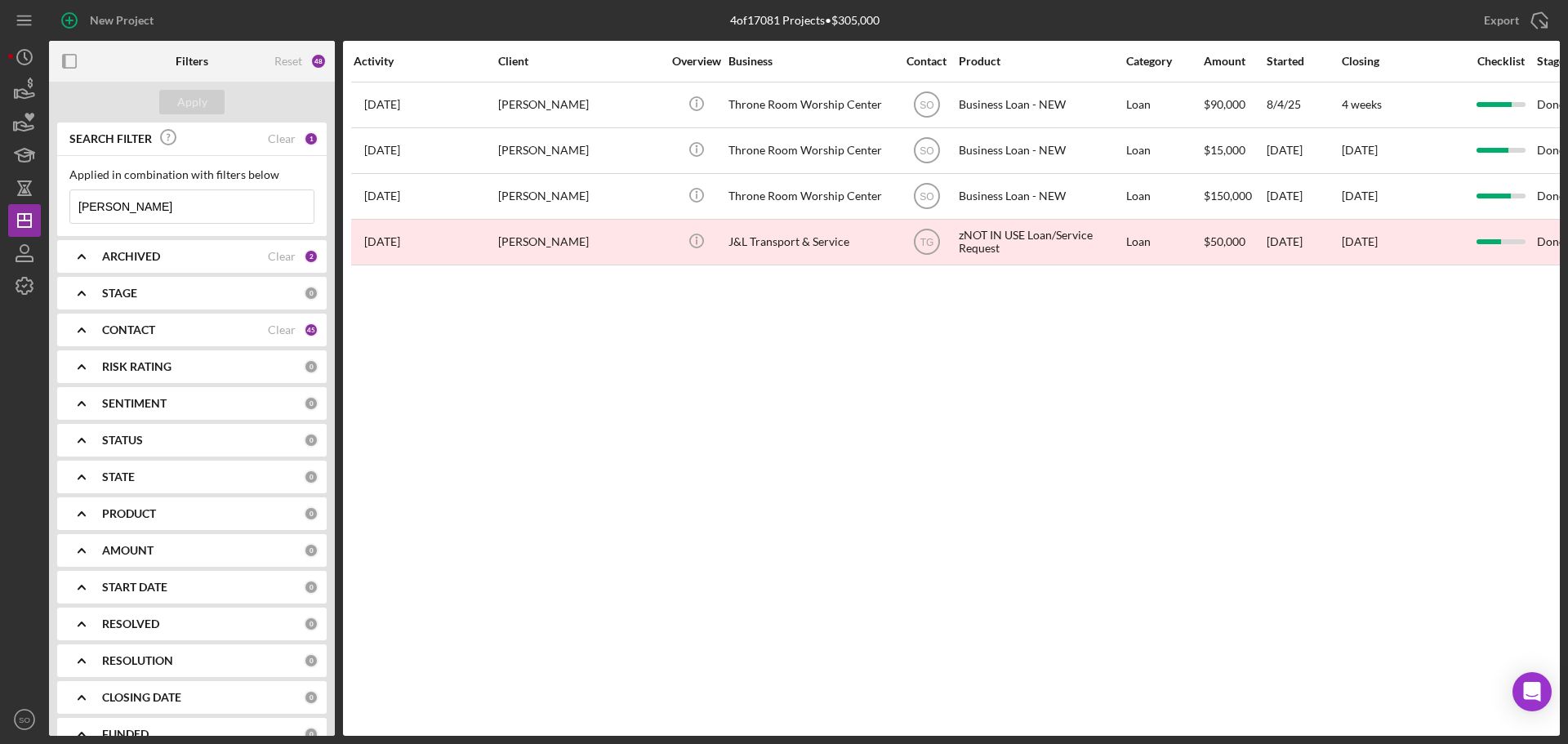
drag, startPoint x: 179, startPoint y: 203, endPoint x: 48, endPoint y: 212, distance: 131.3
click at [48, 212] on div "New Project 4 of 17081 Projects • $305,000 Jamesetta Roach Export Icon/Export F…" at bounding box center [784, 368] width 1551 height 736
paste input "Kristen Lee"
type input "Kristen Lee"
click at [209, 102] on button "Apply" at bounding box center [192, 102] width 65 height 24
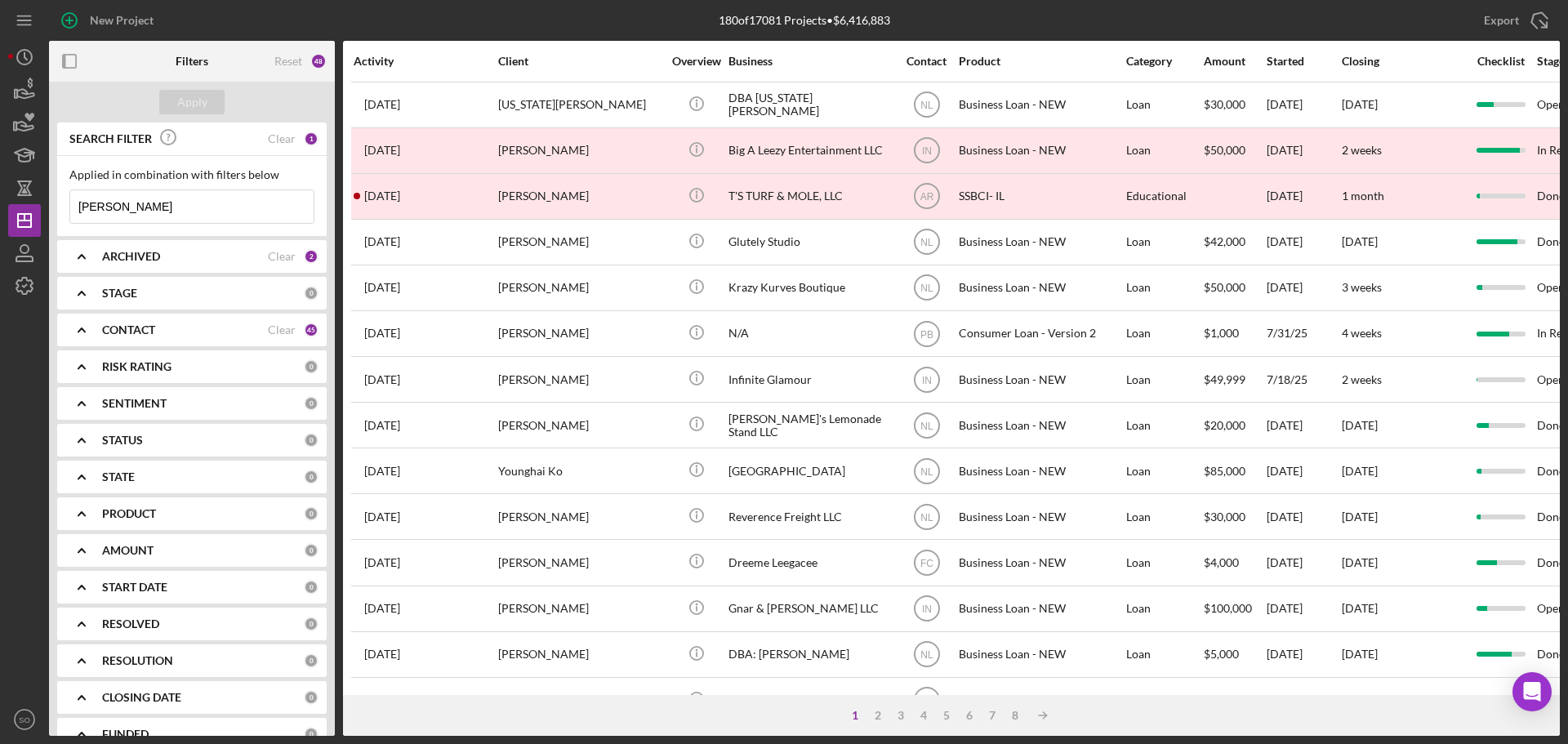
click at [141, 324] on b "CONTACT" at bounding box center [128, 330] width 53 height 13
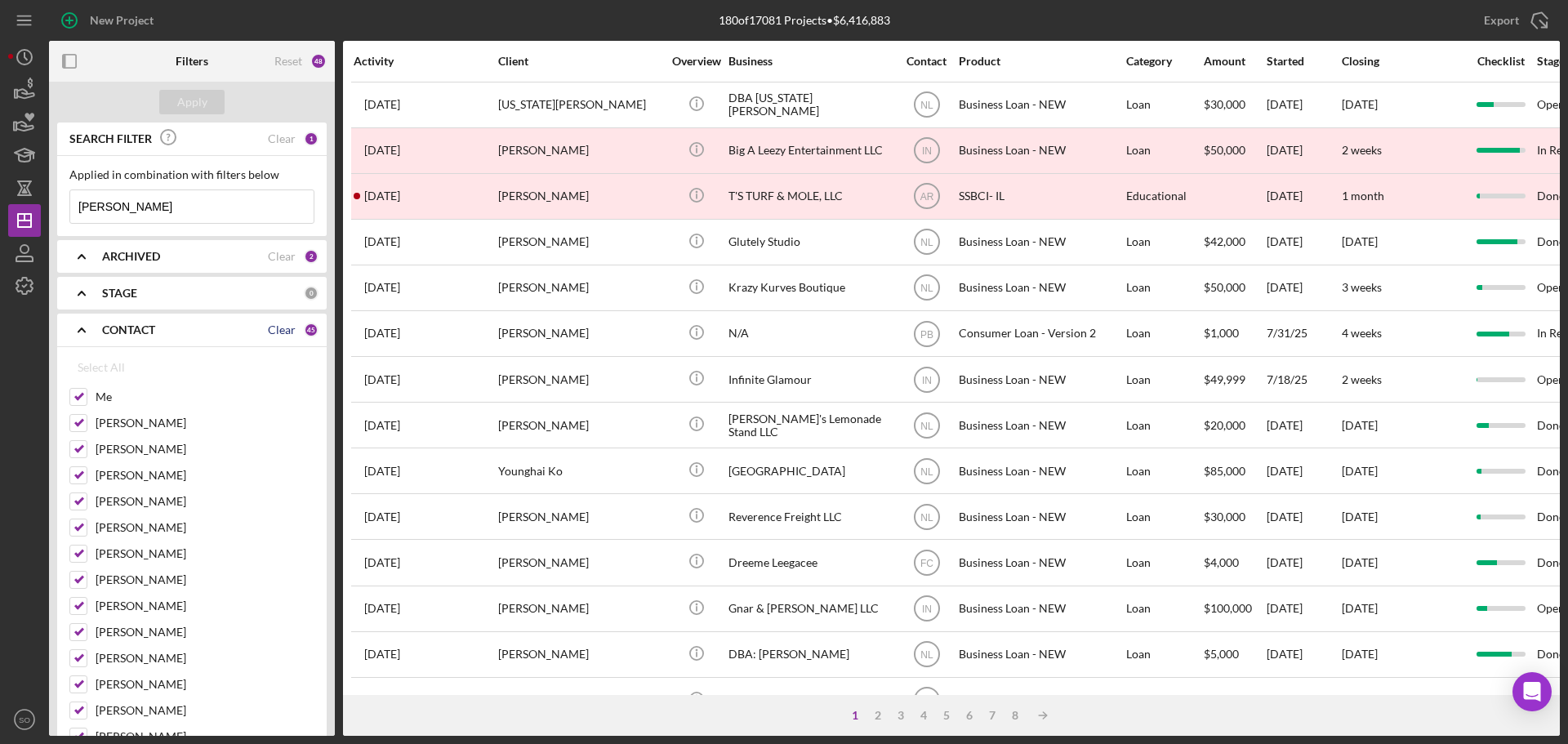
click at [277, 332] on div "Clear" at bounding box center [281, 330] width 28 height 13
checkbox input "false"
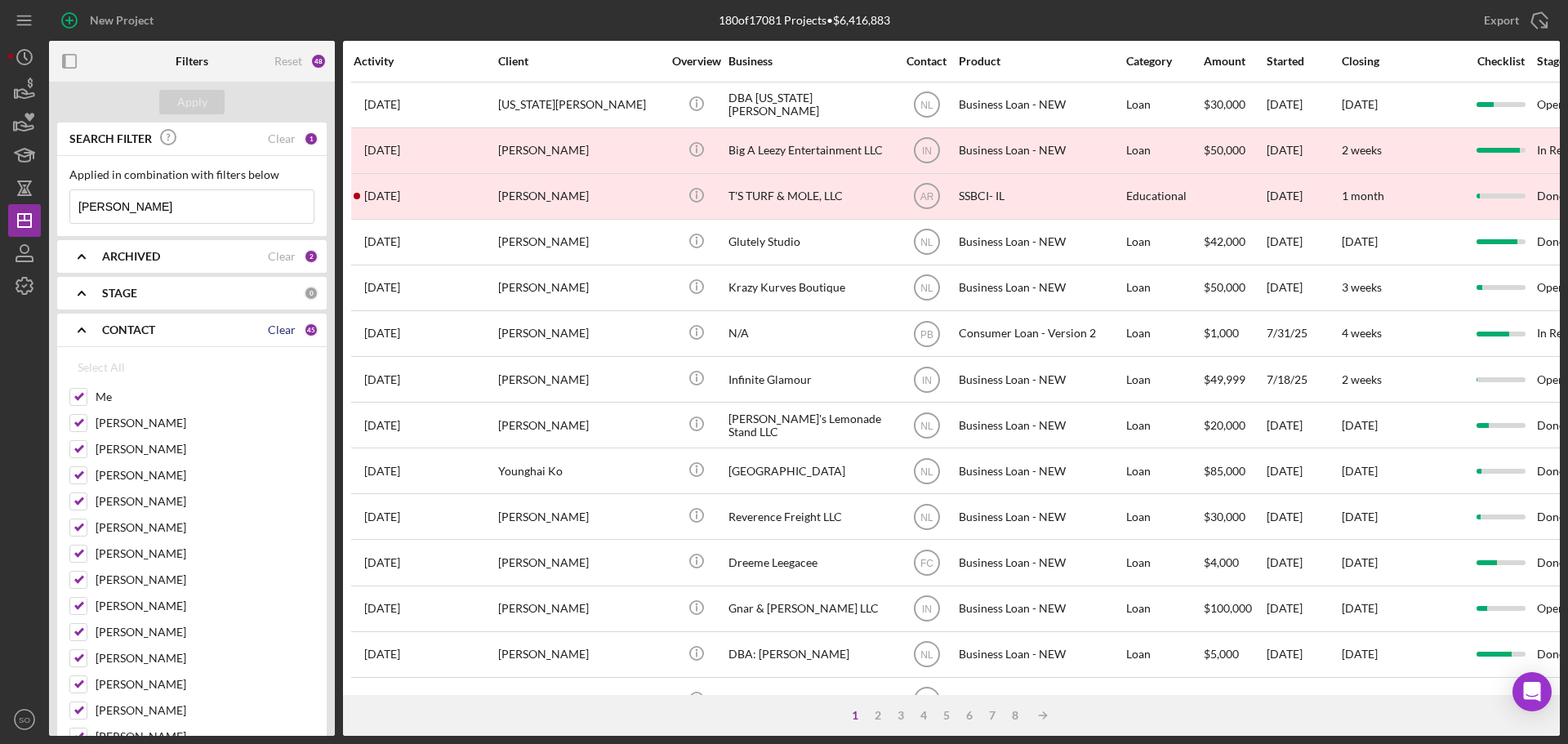
checkbox input "false"
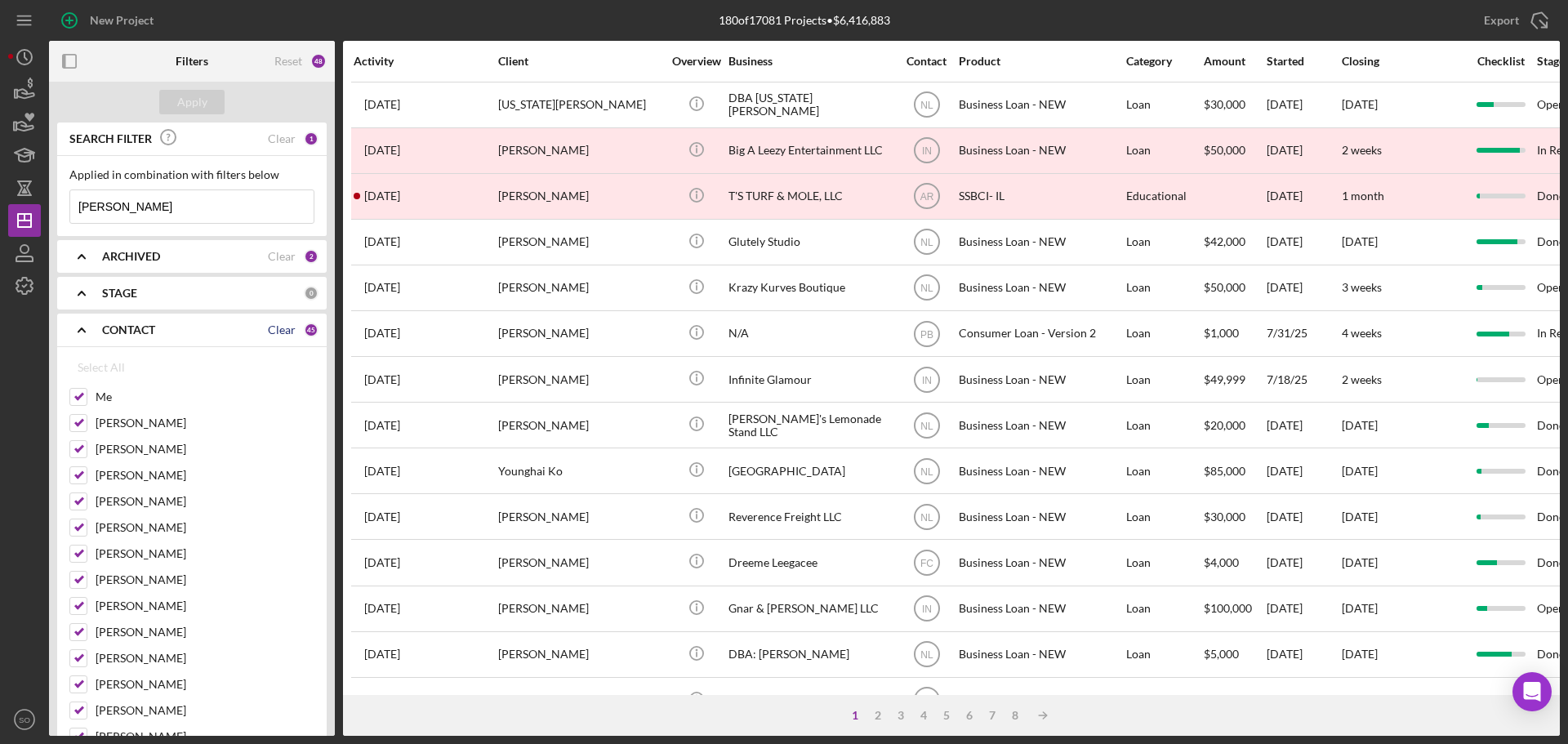
checkbox input "false"
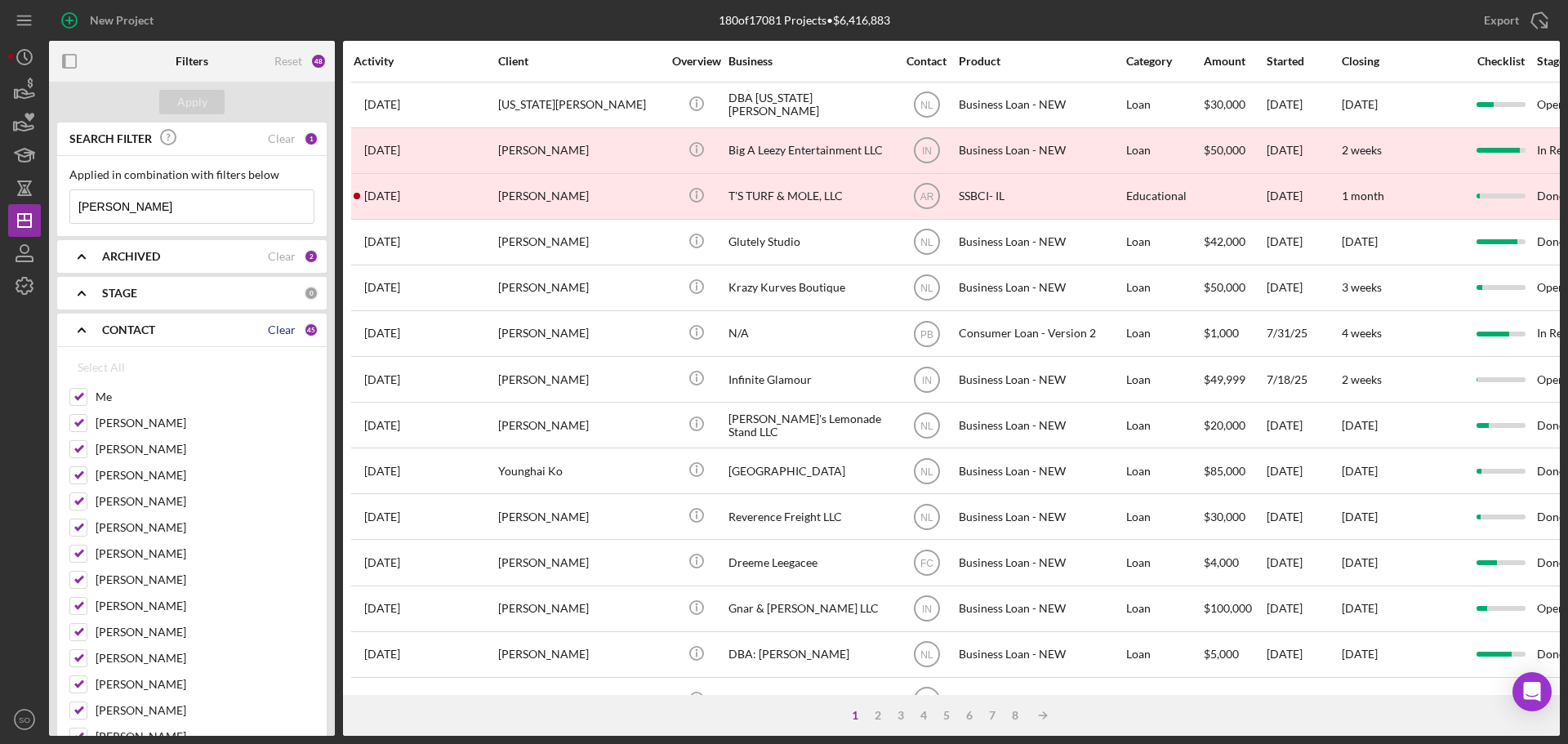
checkbox input "false"
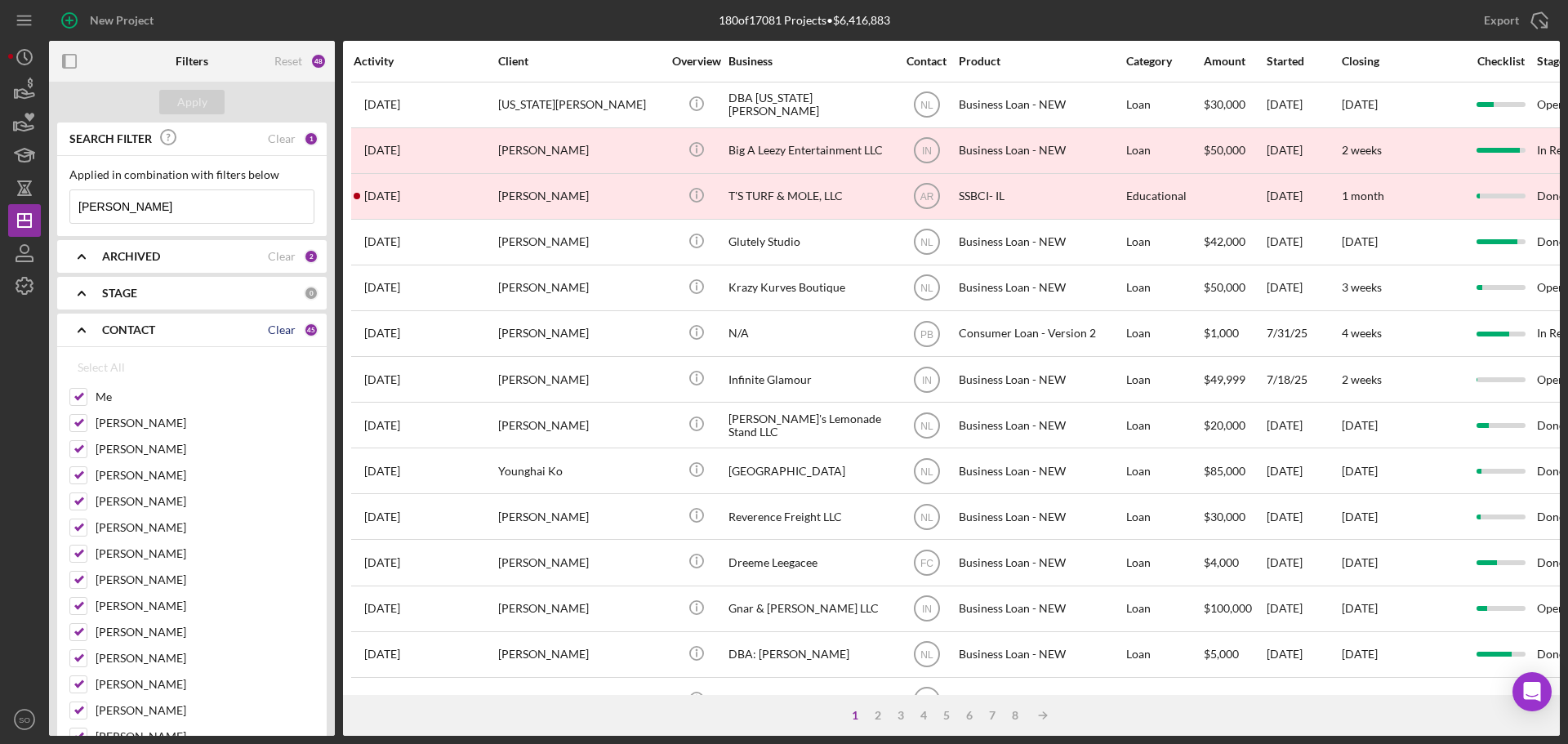
checkbox input "false"
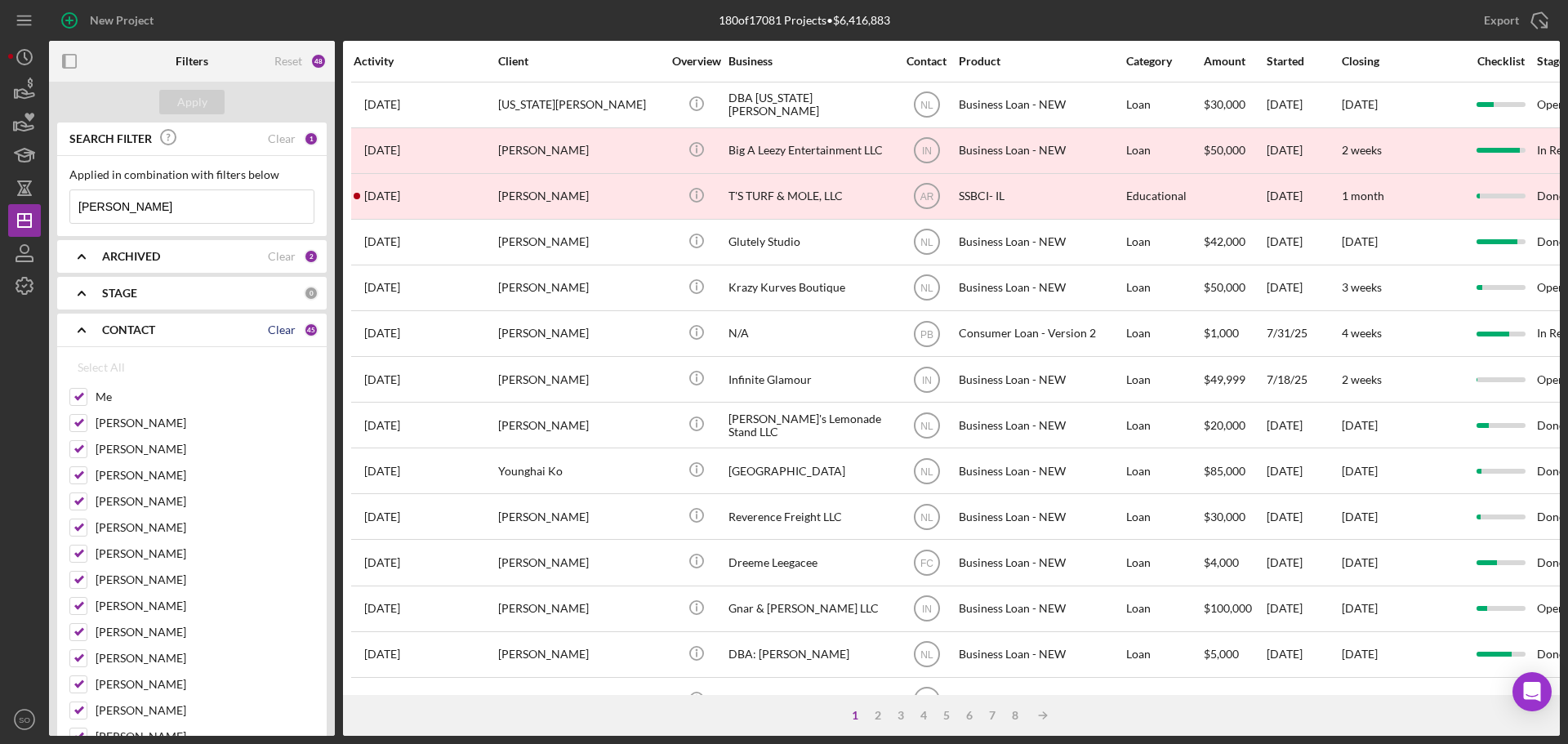
checkbox input "false"
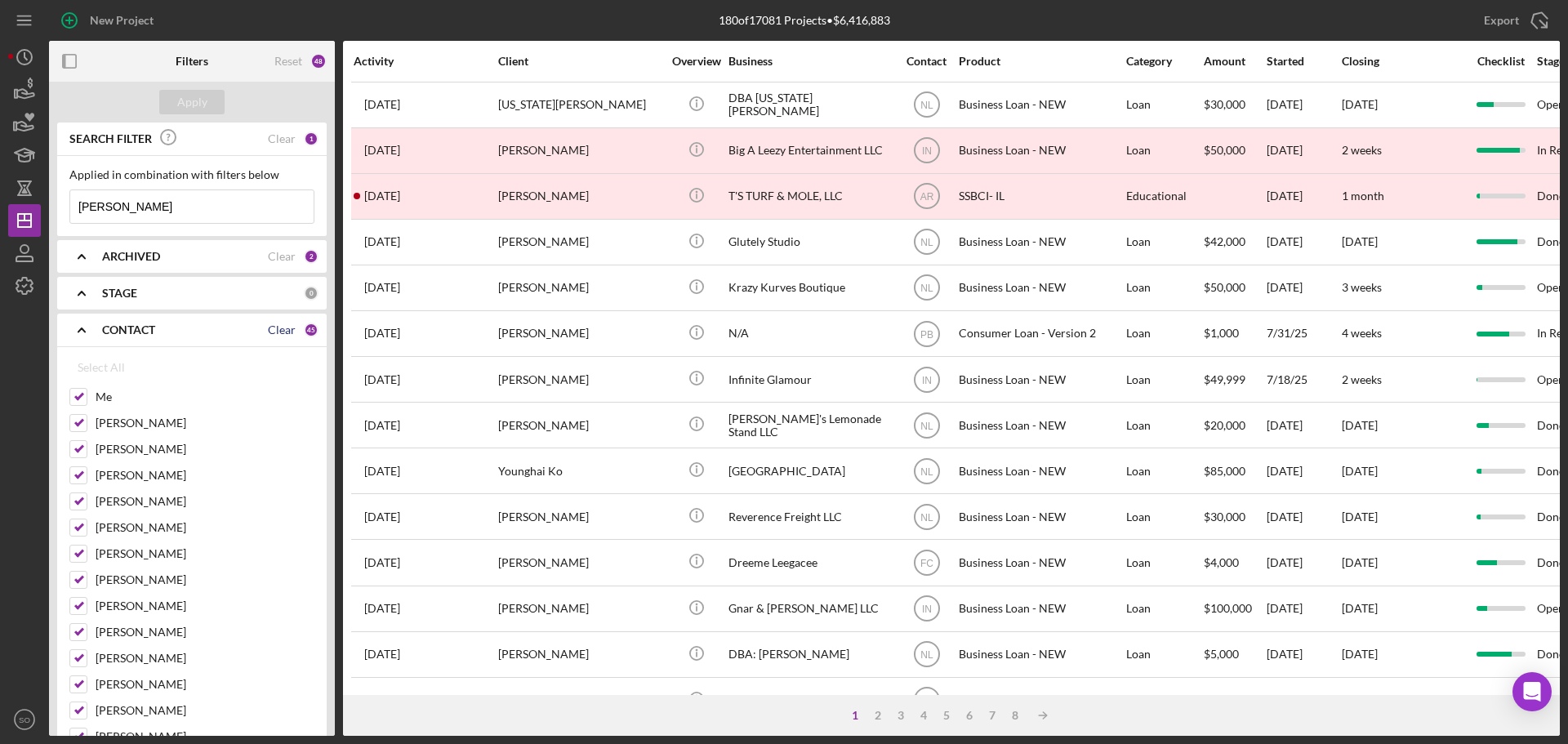
checkbox input "false"
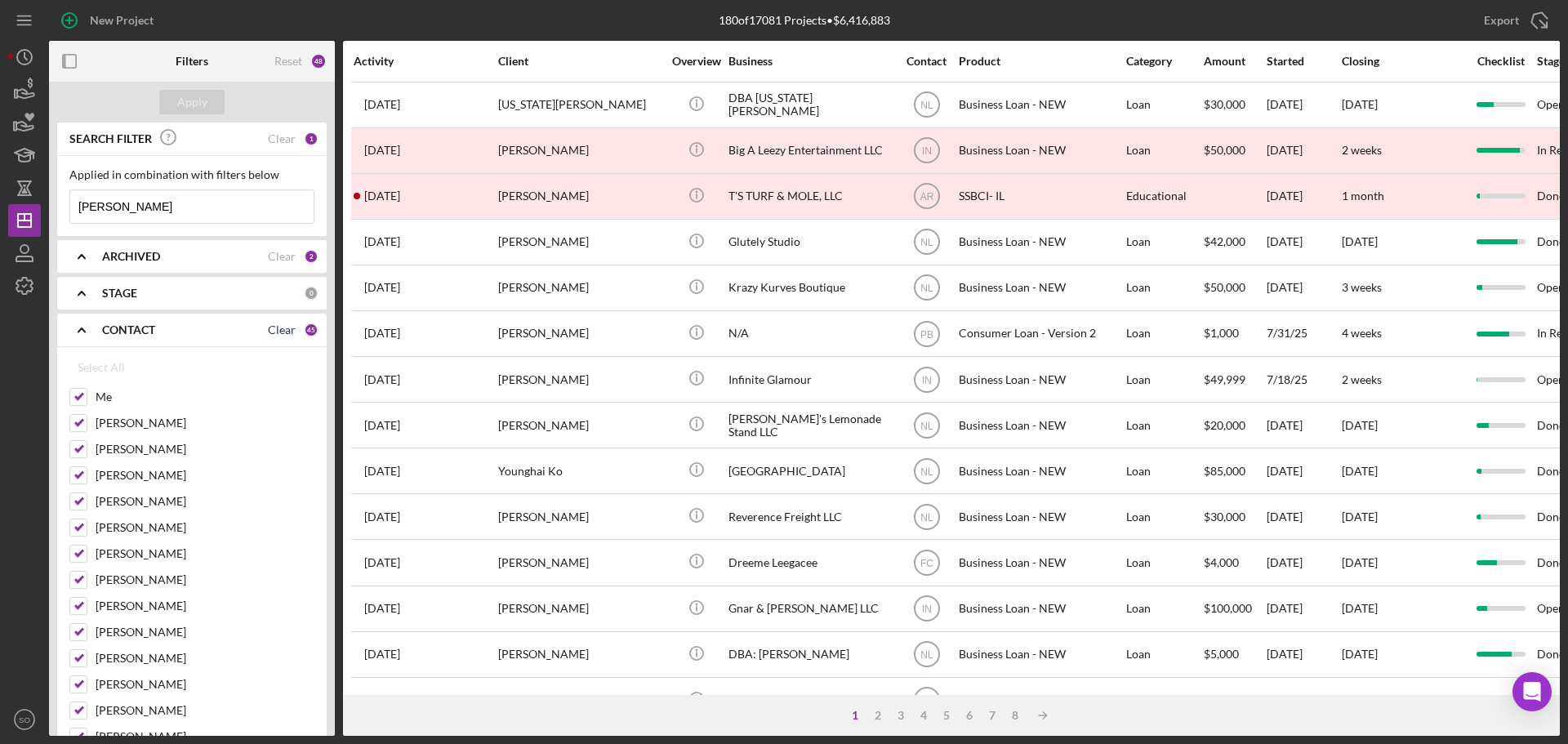
checkbox input "false"
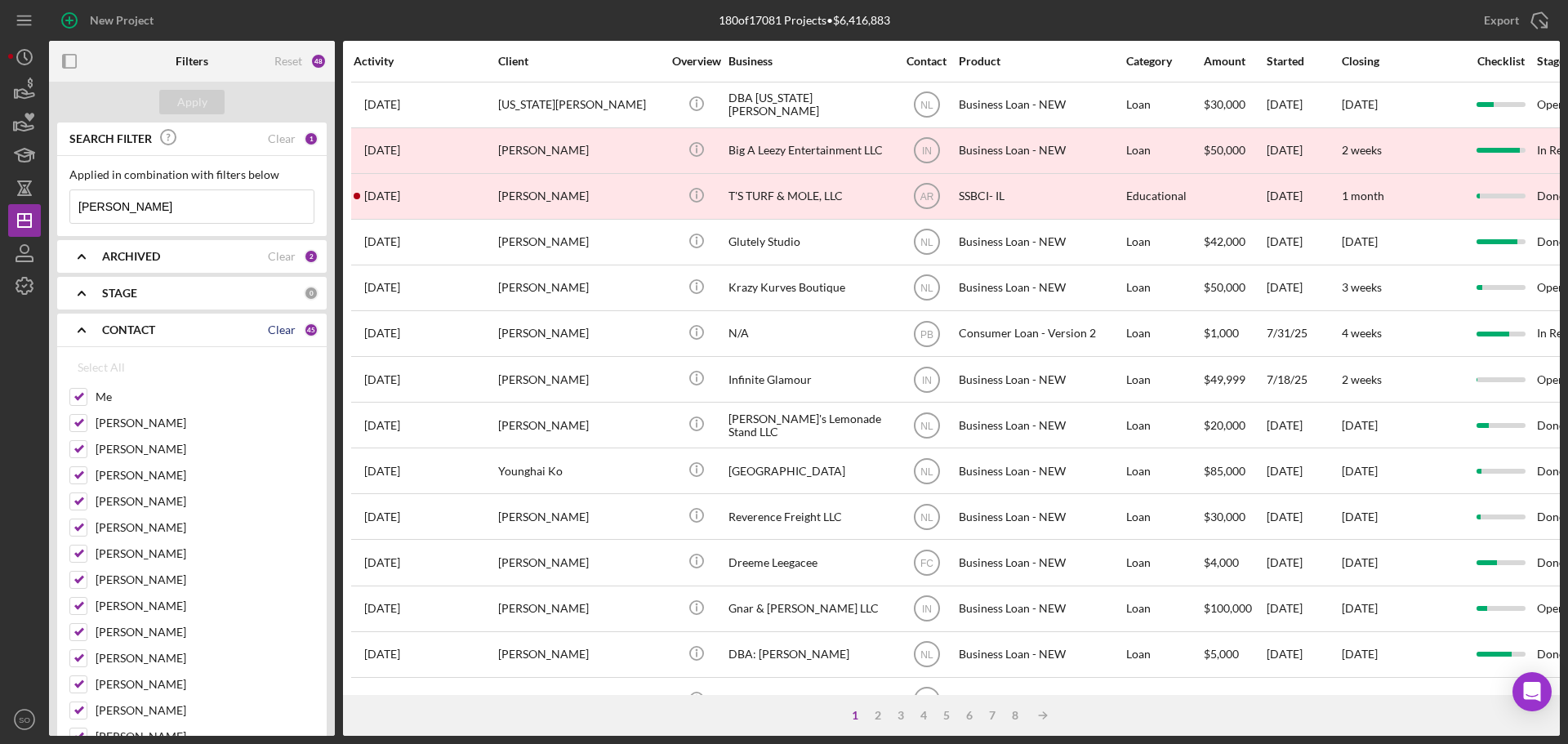
checkbox input "false"
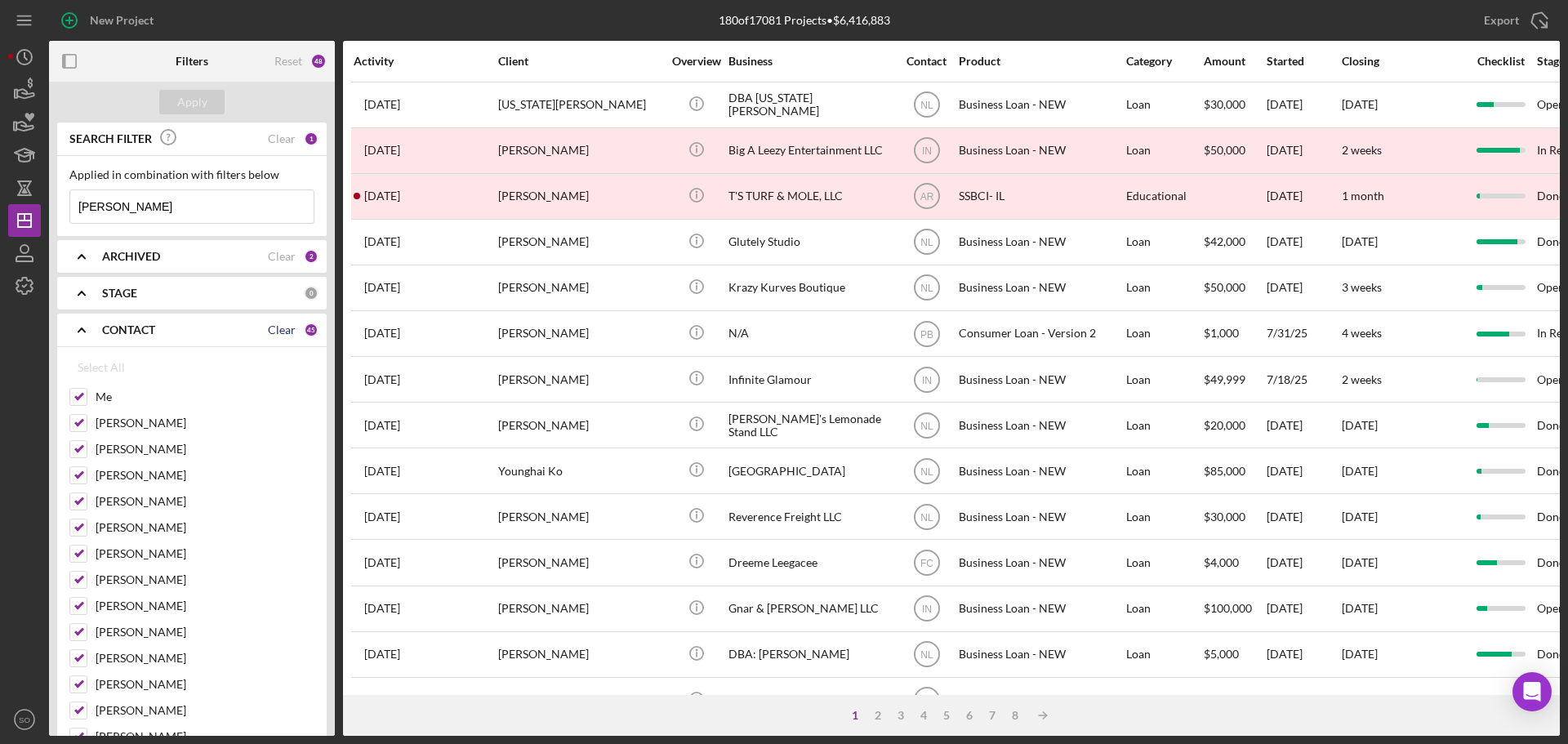
checkbox input "false"
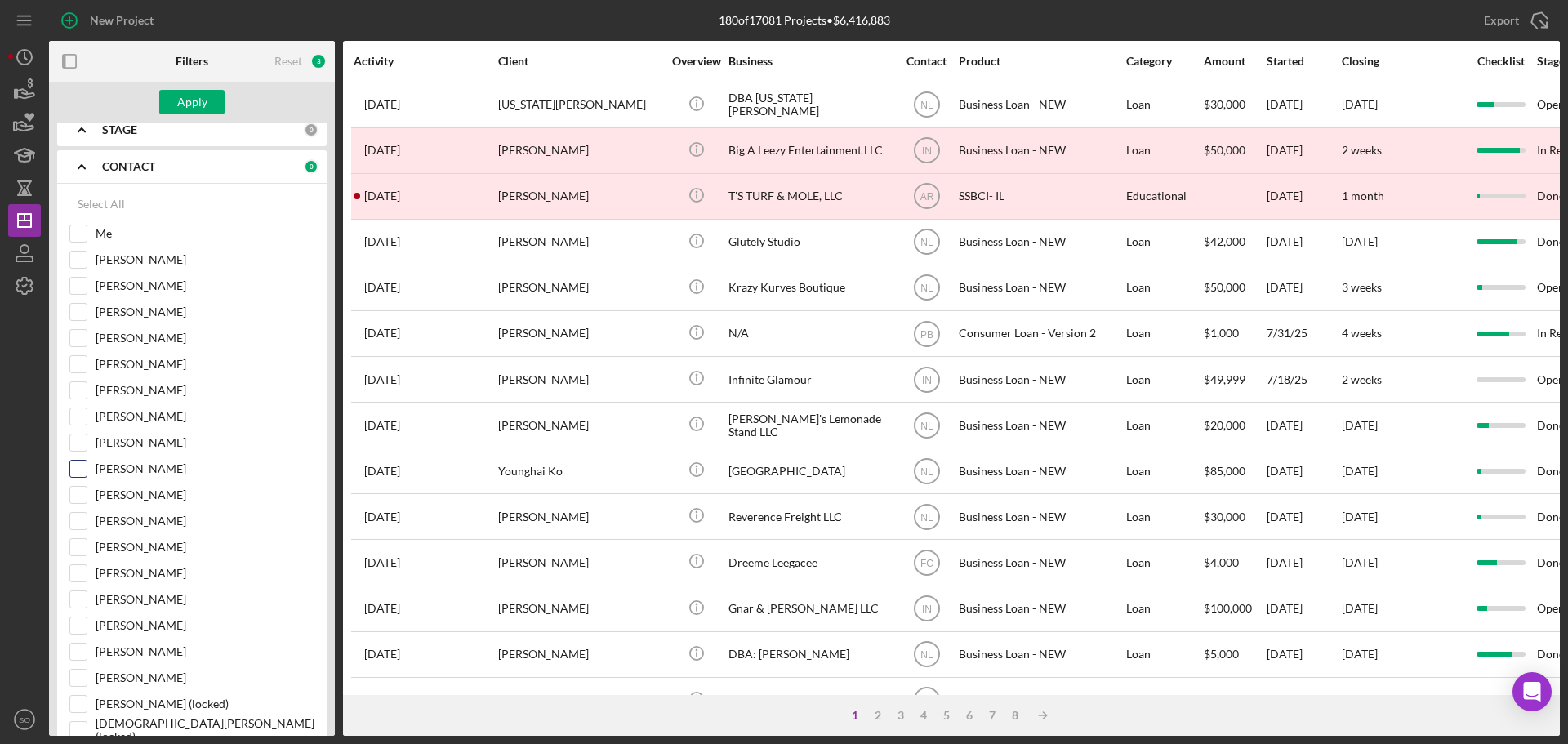
scroll to position [245, 0]
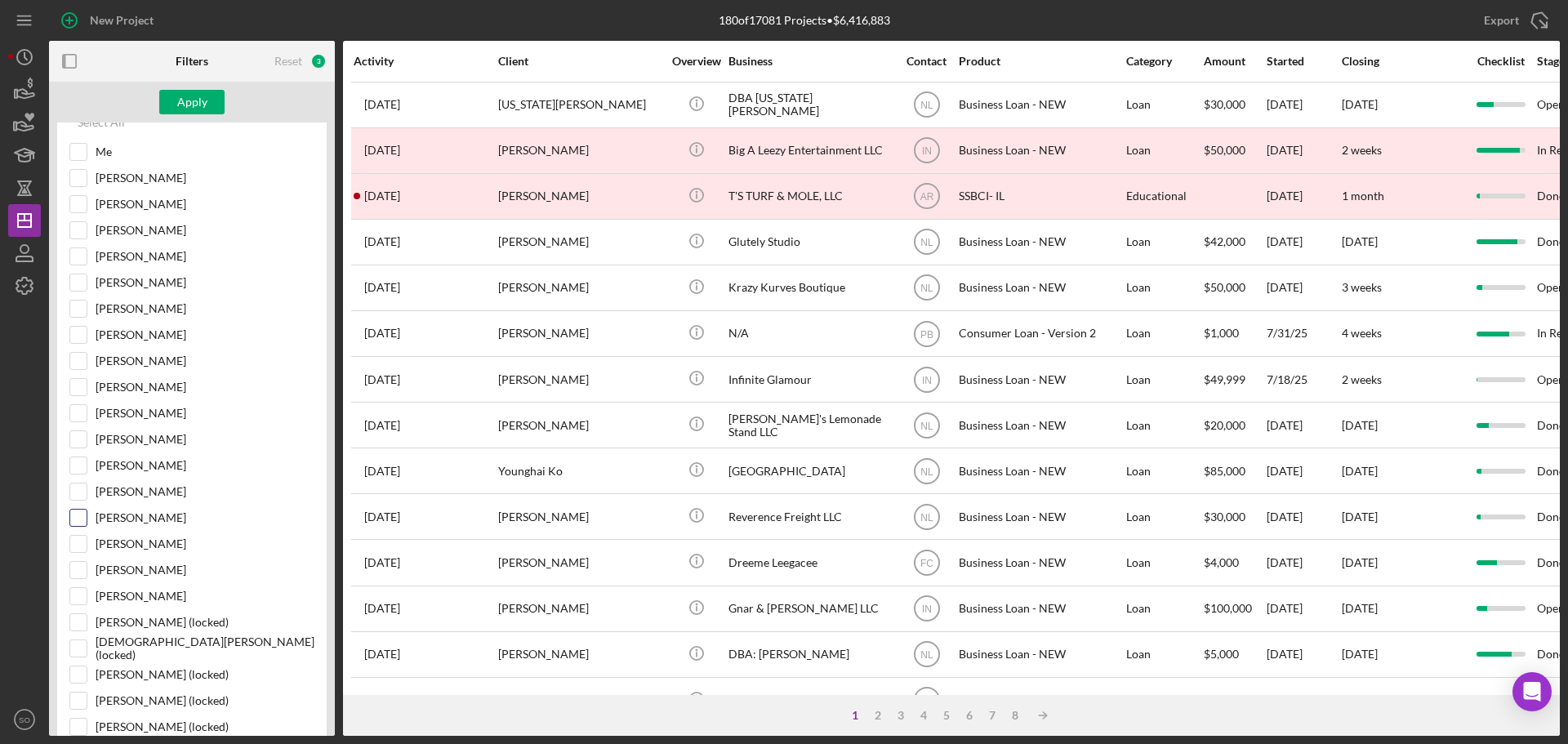
click at [78, 519] on input "Travis Williams" at bounding box center [78, 517] width 16 height 16
checkbox input "true"
click at [183, 103] on div "Apply" at bounding box center [192, 102] width 30 height 24
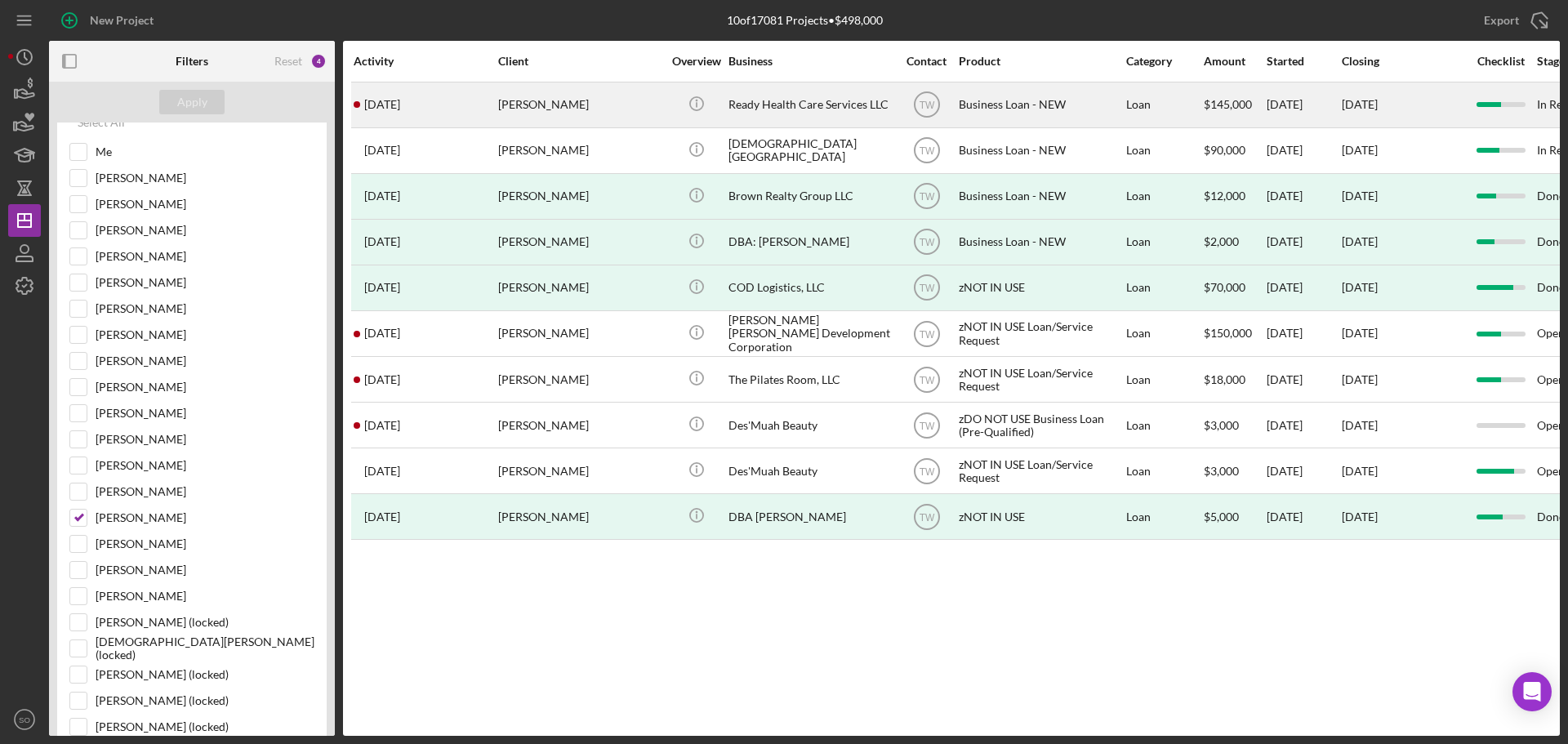
click at [598, 104] on div "Kristen Lee" at bounding box center [579, 105] width 164 height 44
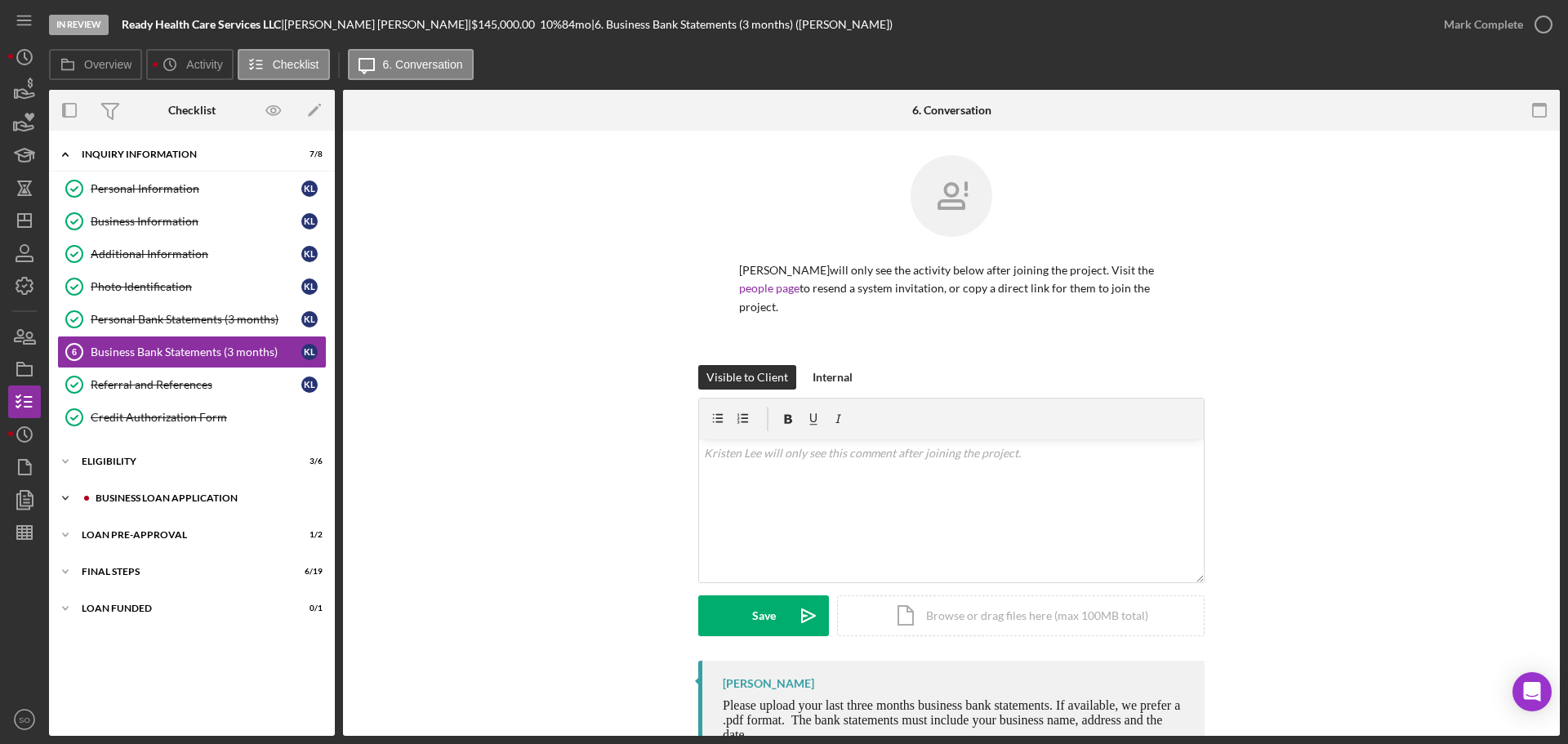
click at [195, 506] on div "Icon/Expander BUSINESS LOAN APPLICATION 12 / 22" at bounding box center [191, 498] width 285 height 33
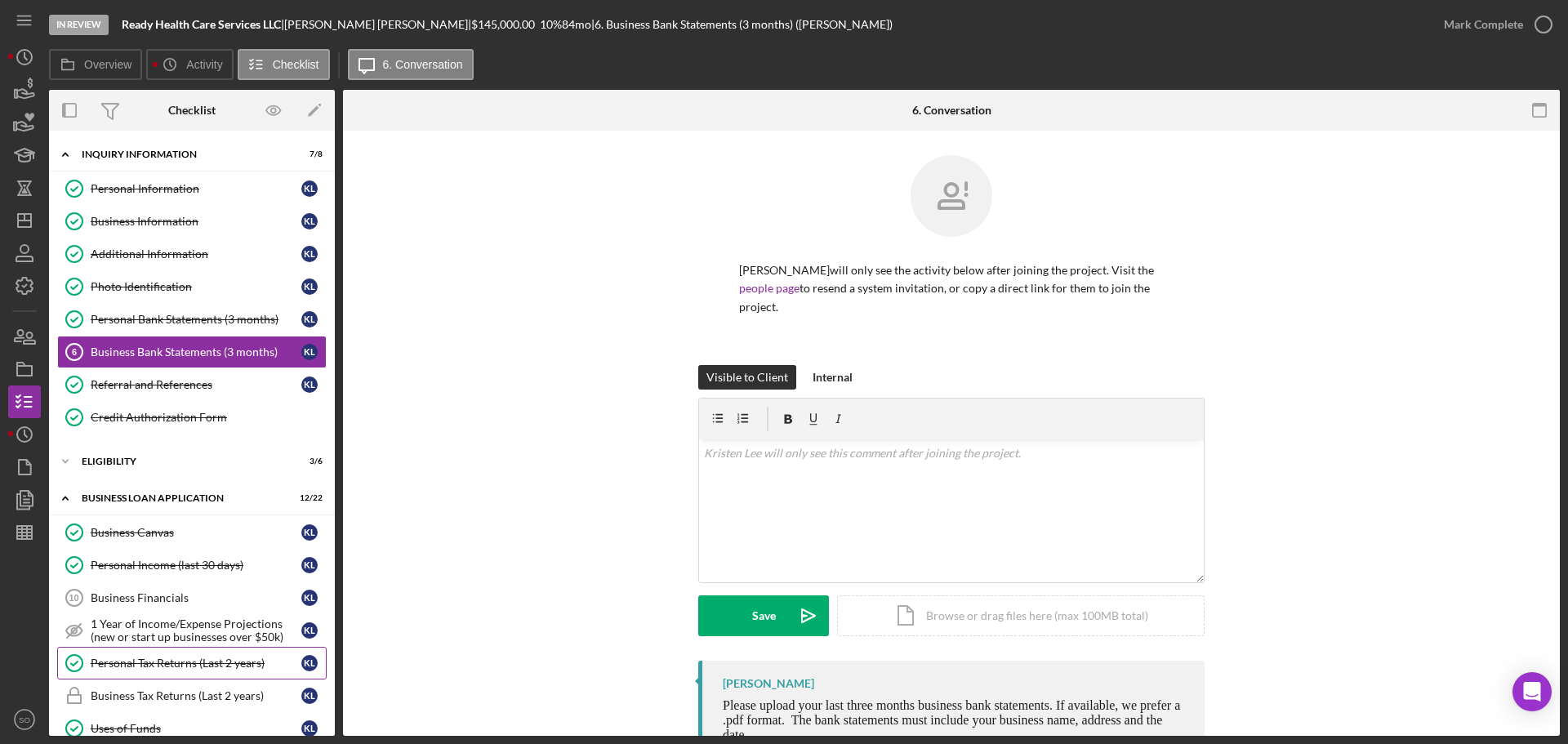
click at [172, 662] on div "Personal Tax Returns (Last 2 years)" at bounding box center [196, 663] width 211 height 13
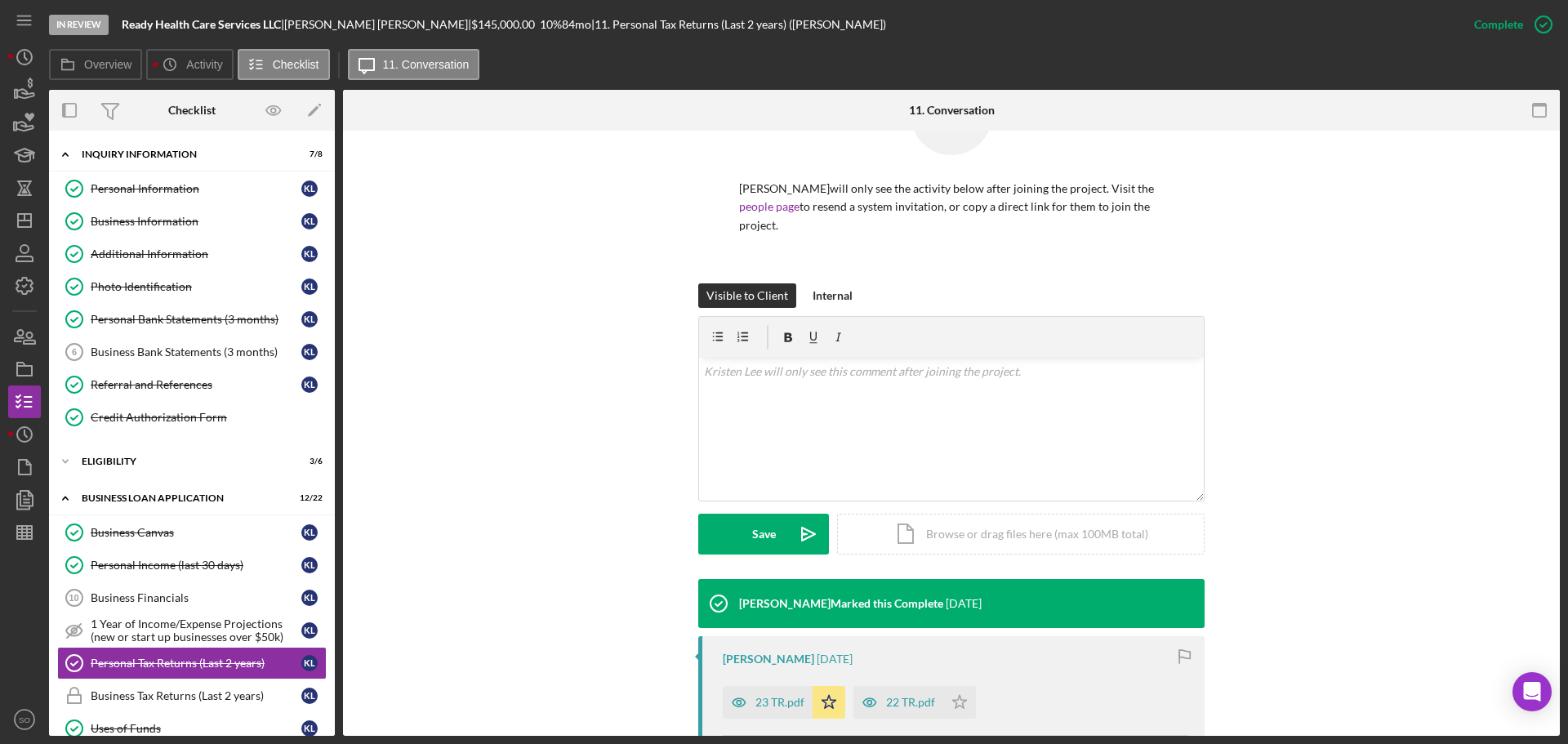
scroll to position [219, 0]
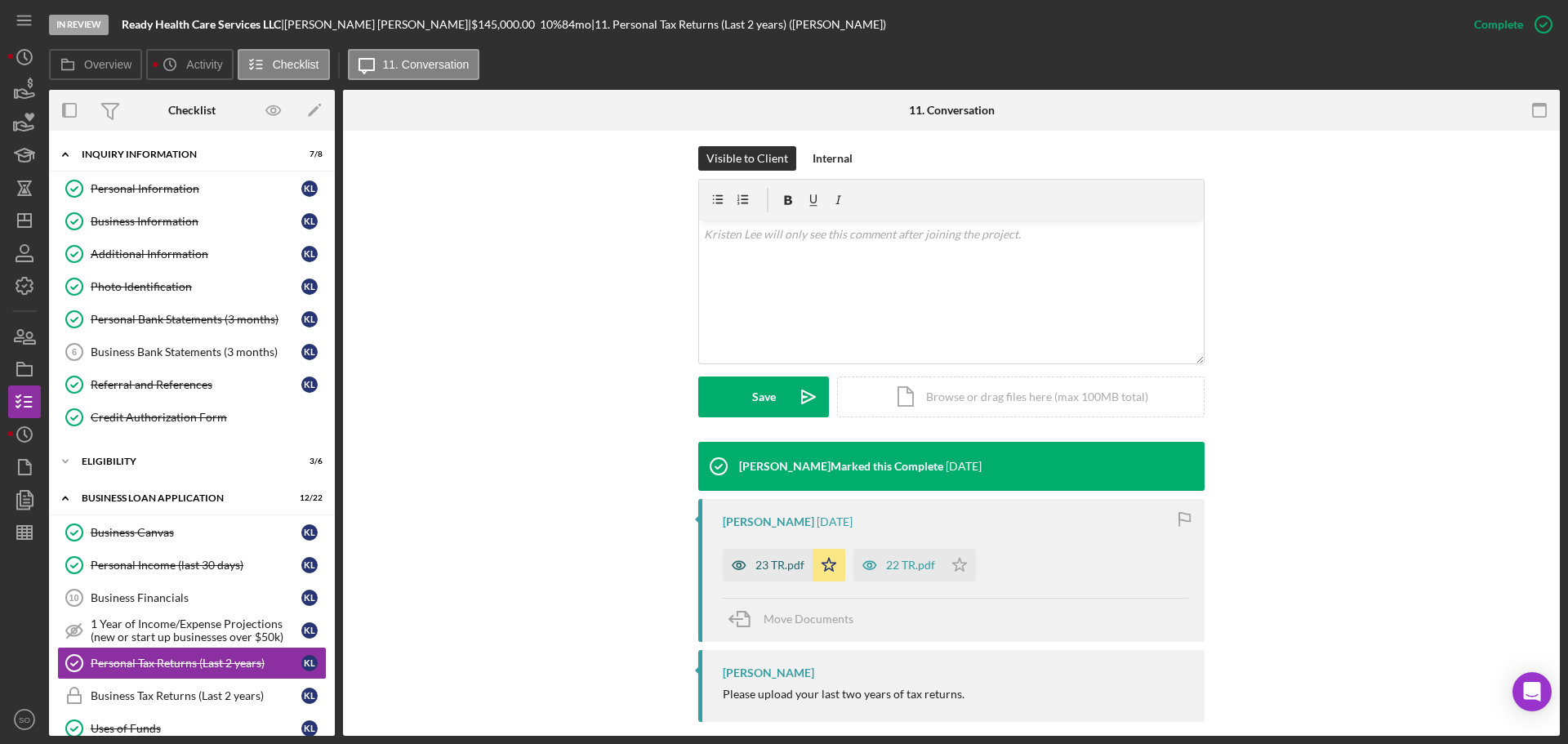
click at [765, 558] on div "23 TR.pdf" at bounding box center [780, 565] width 49 height 13
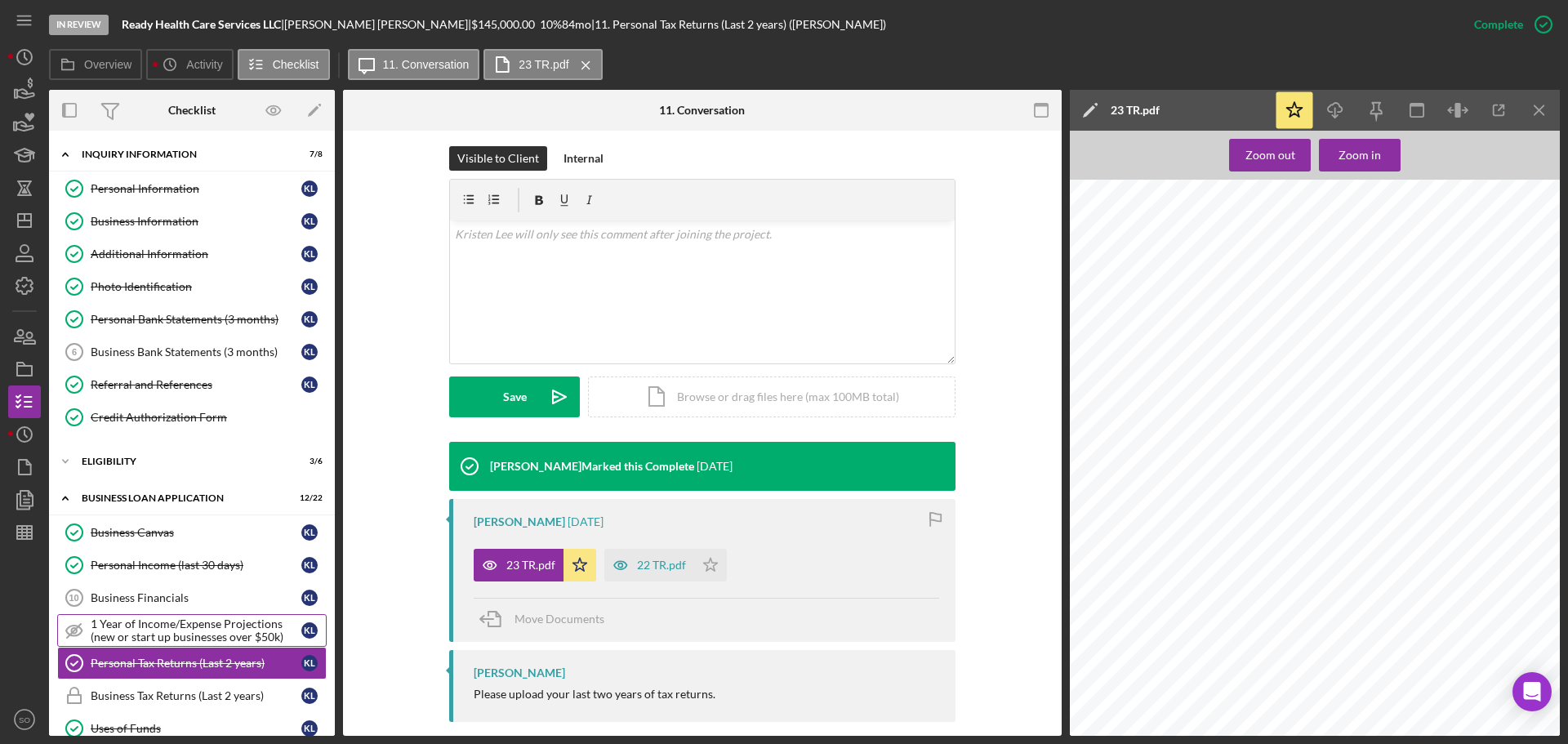
scroll to position [408, 0]
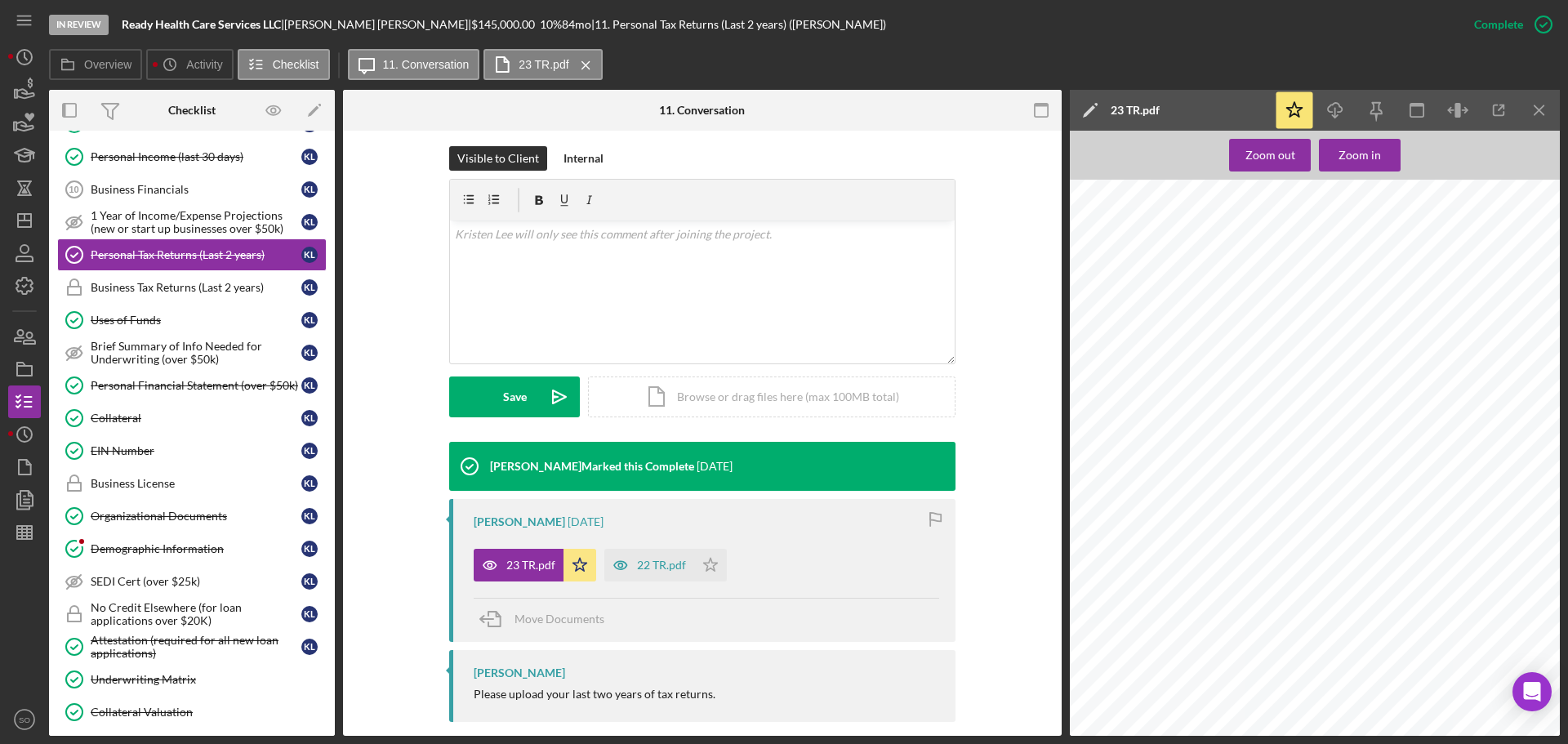
drag, startPoint x: 156, startPoint y: 537, endPoint x: 334, endPoint y: 509, distance: 180.2
click at [156, 537] on link "Demographic Information Demographic Information K L" at bounding box center [191, 548] width 269 height 33
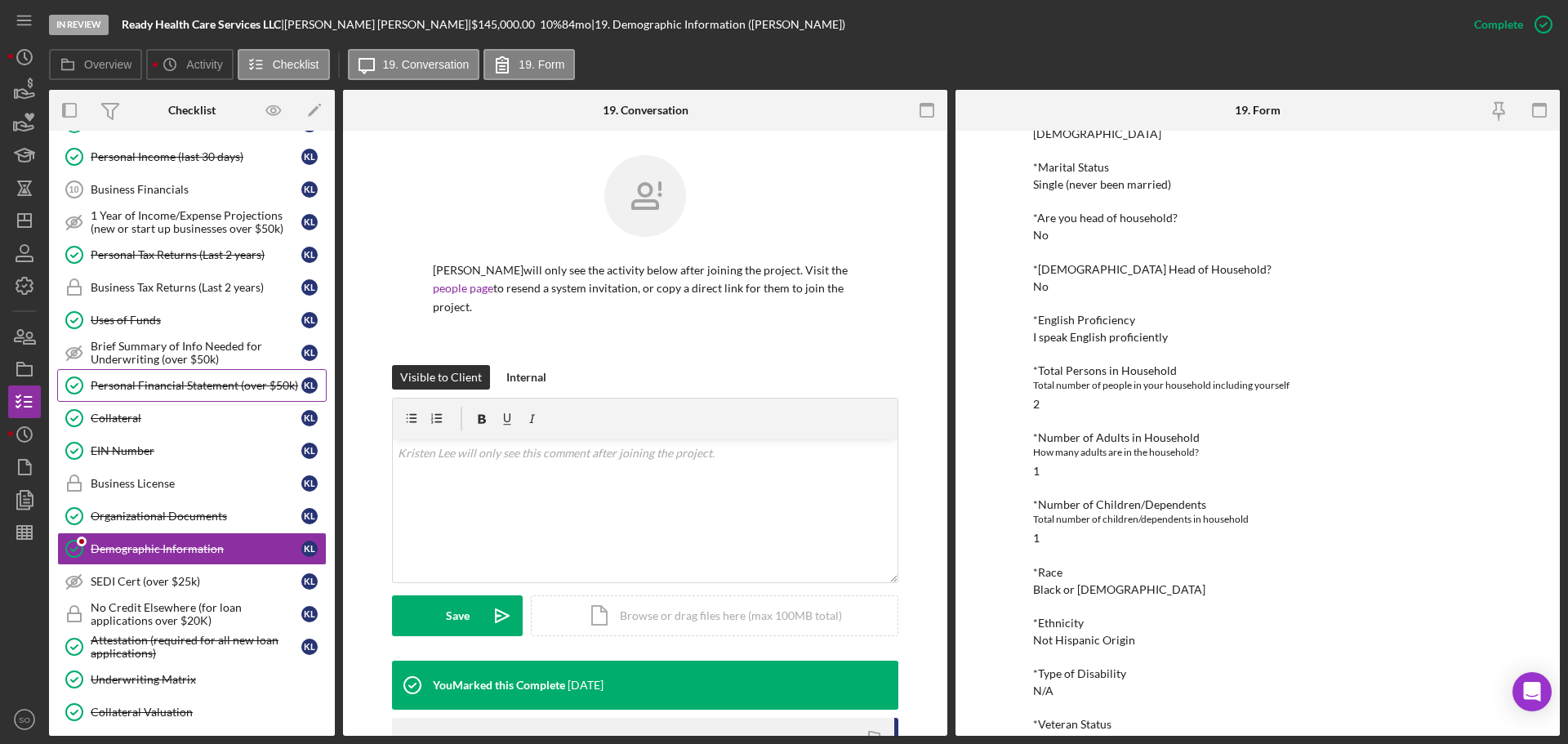
scroll to position [164, 0]
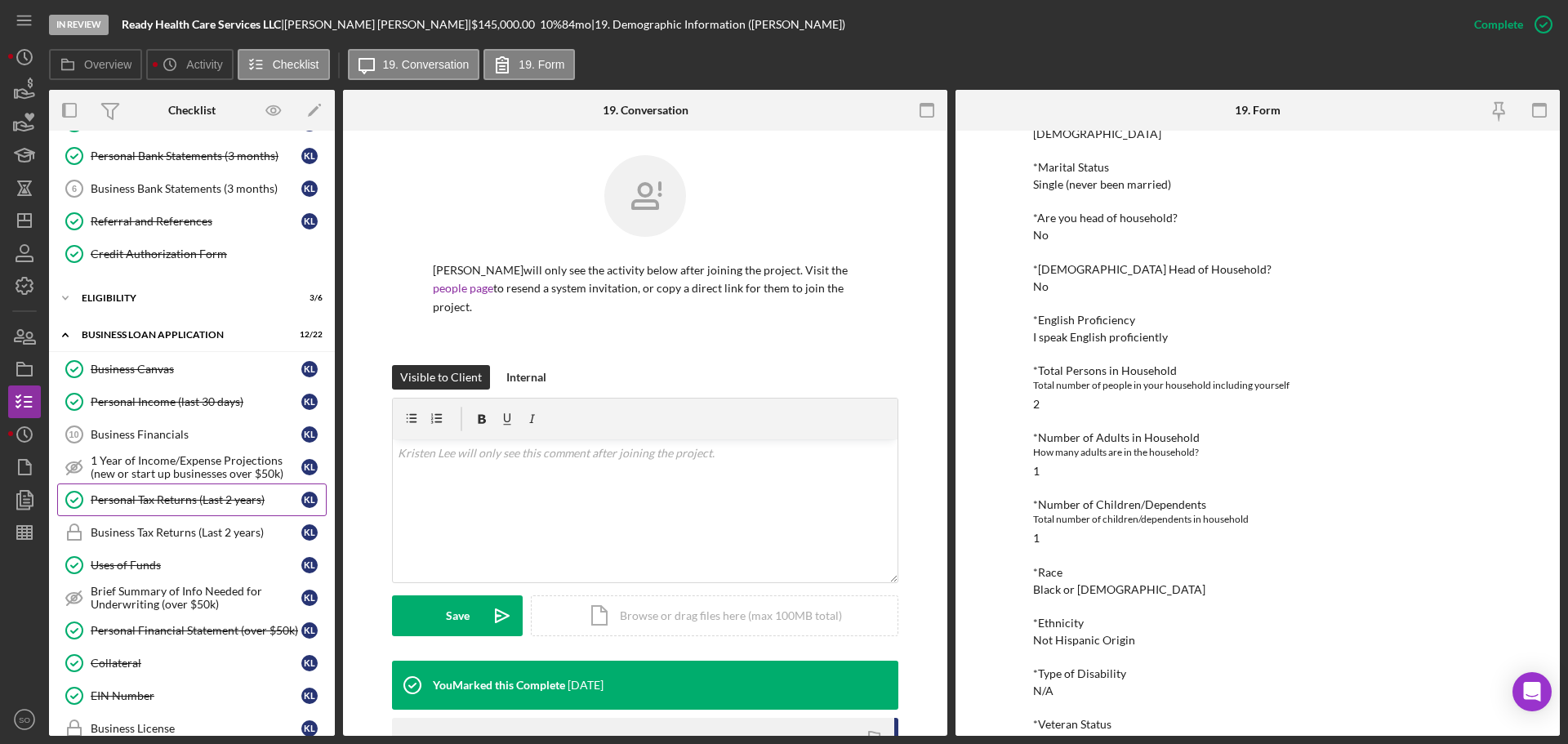
click at [162, 499] on div "Personal Tax Returns (Last 2 years)" at bounding box center [196, 500] width 211 height 13
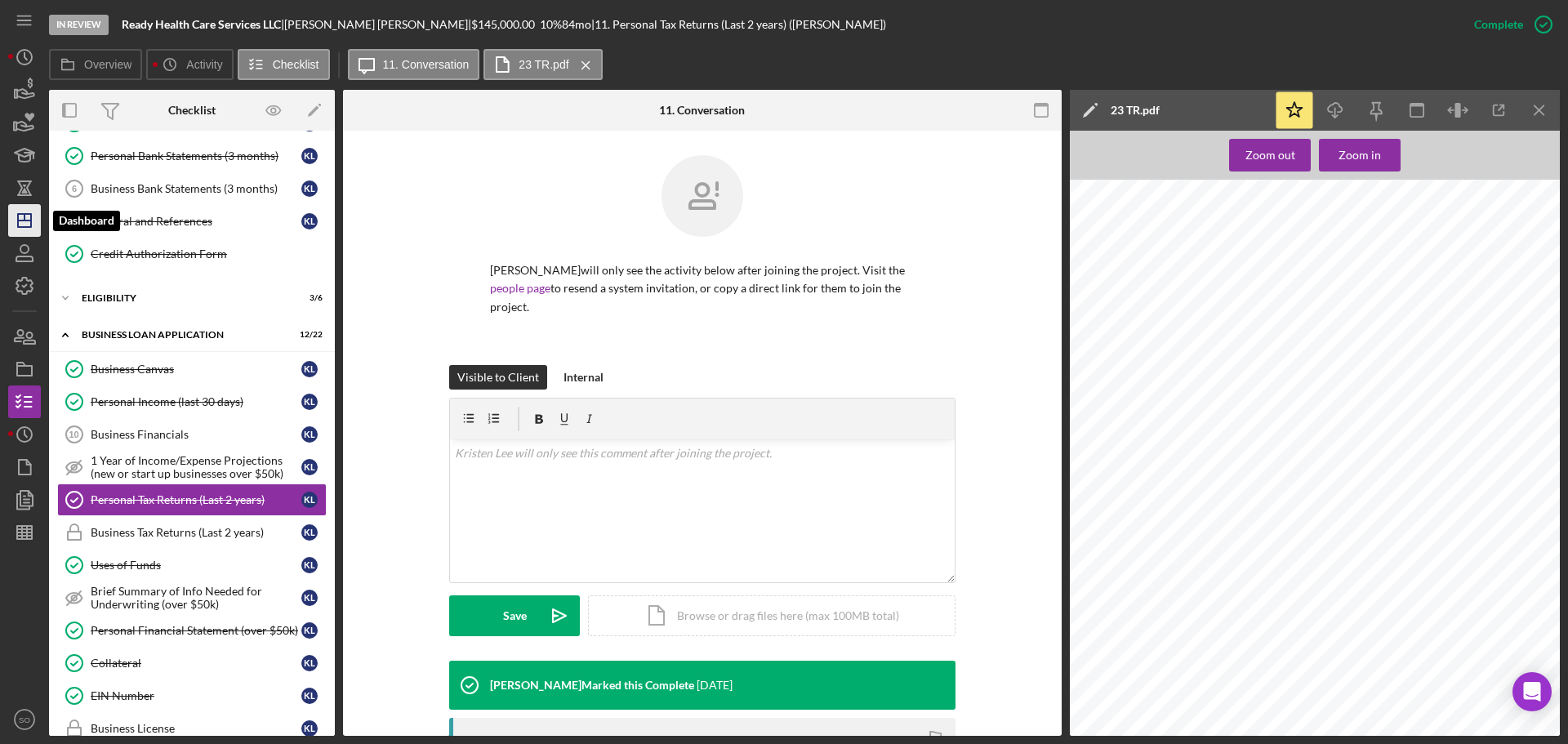
drag, startPoint x: 27, startPoint y: 224, endPoint x: 48, endPoint y: 234, distance: 23.3
click at [27, 224] on icon "Icon/Dashboard" at bounding box center [24, 220] width 41 height 41
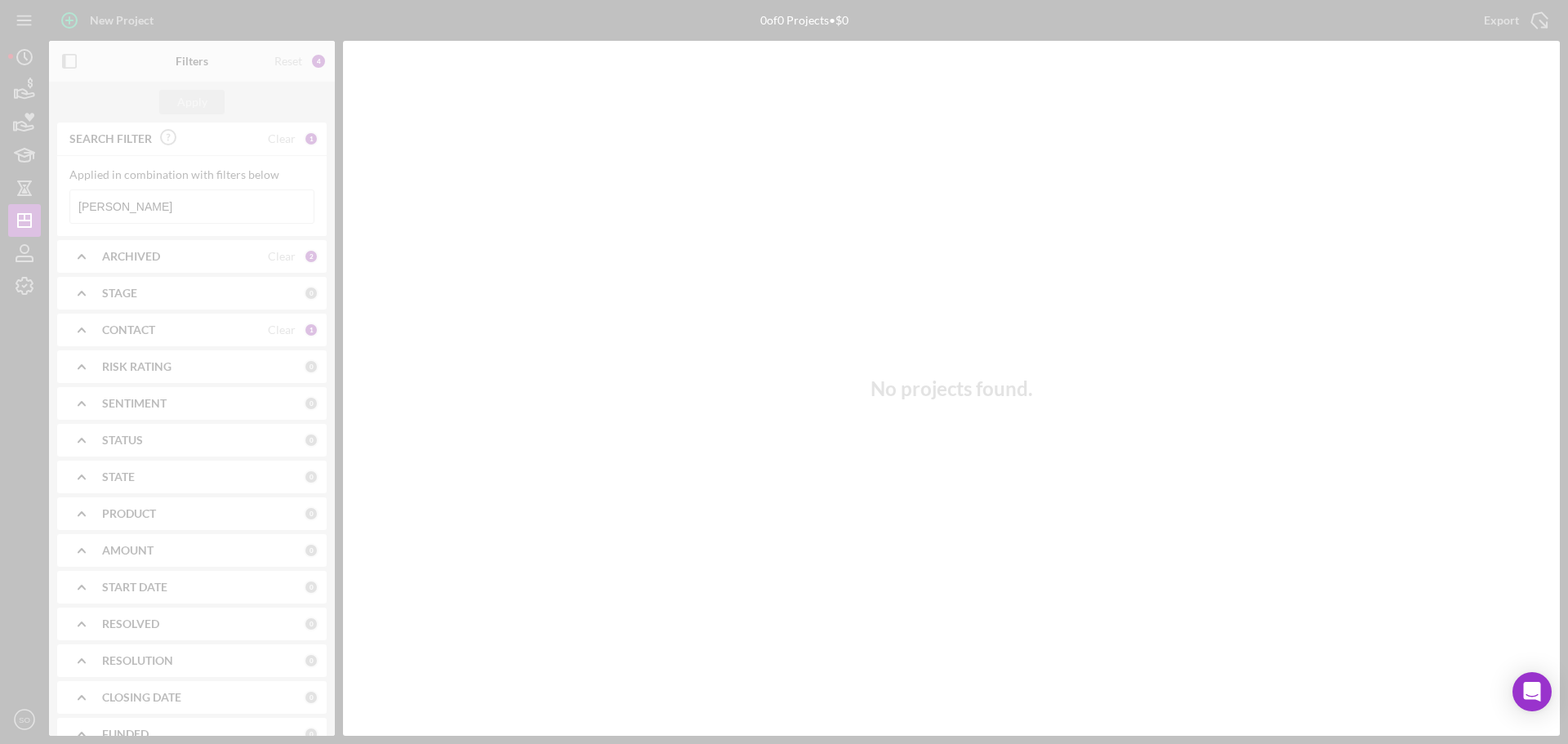
click at [223, 219] on div at bounding box center [784, 372] width 1568 height 744
click at [250, 207] on div at bounding box center [784, 372] width 1568 height 744
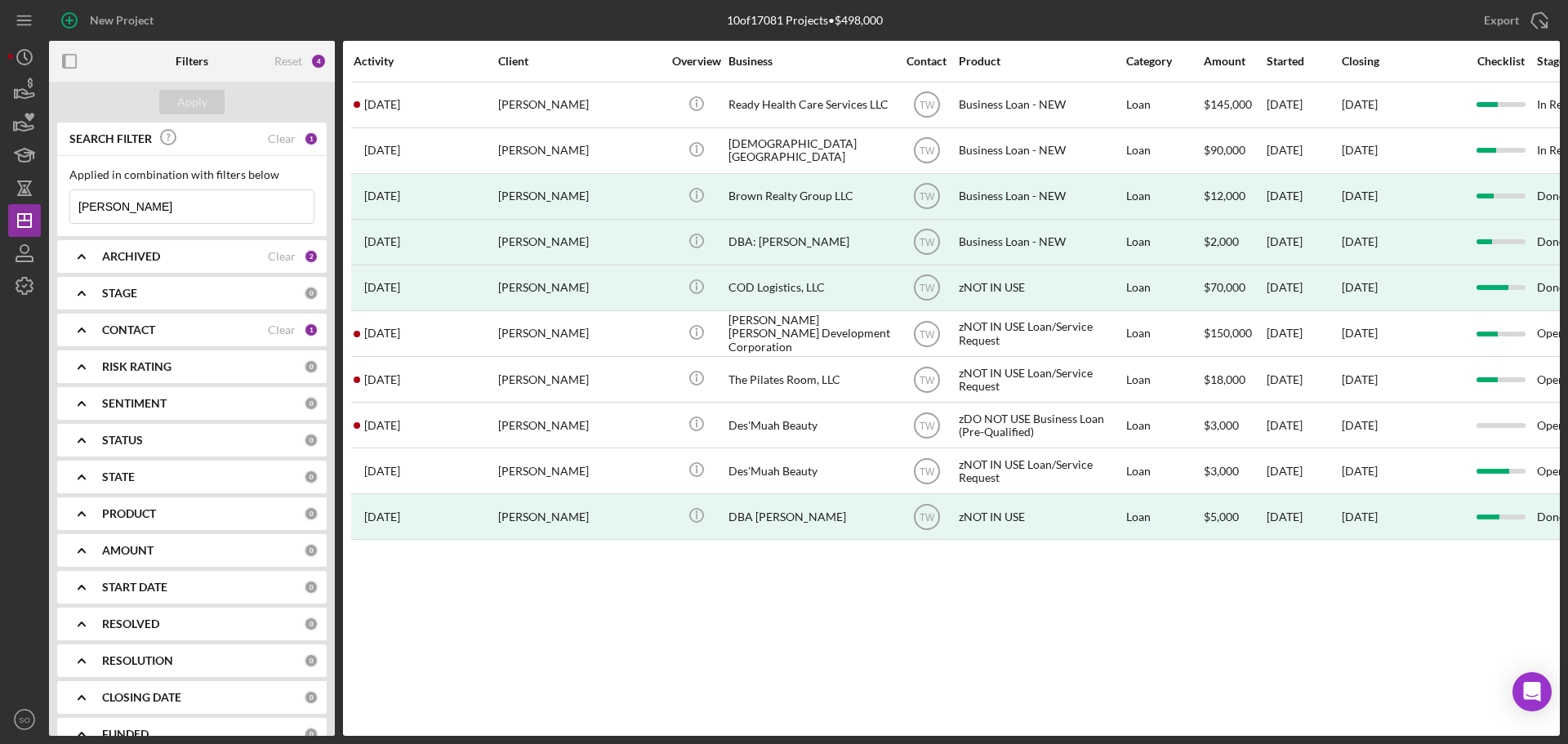
click at [220, 207] on input "Kristen Lee" at bounding box center [192, 207] width 243 height 33
type input "K"
paste input "Yolanda Rustad"
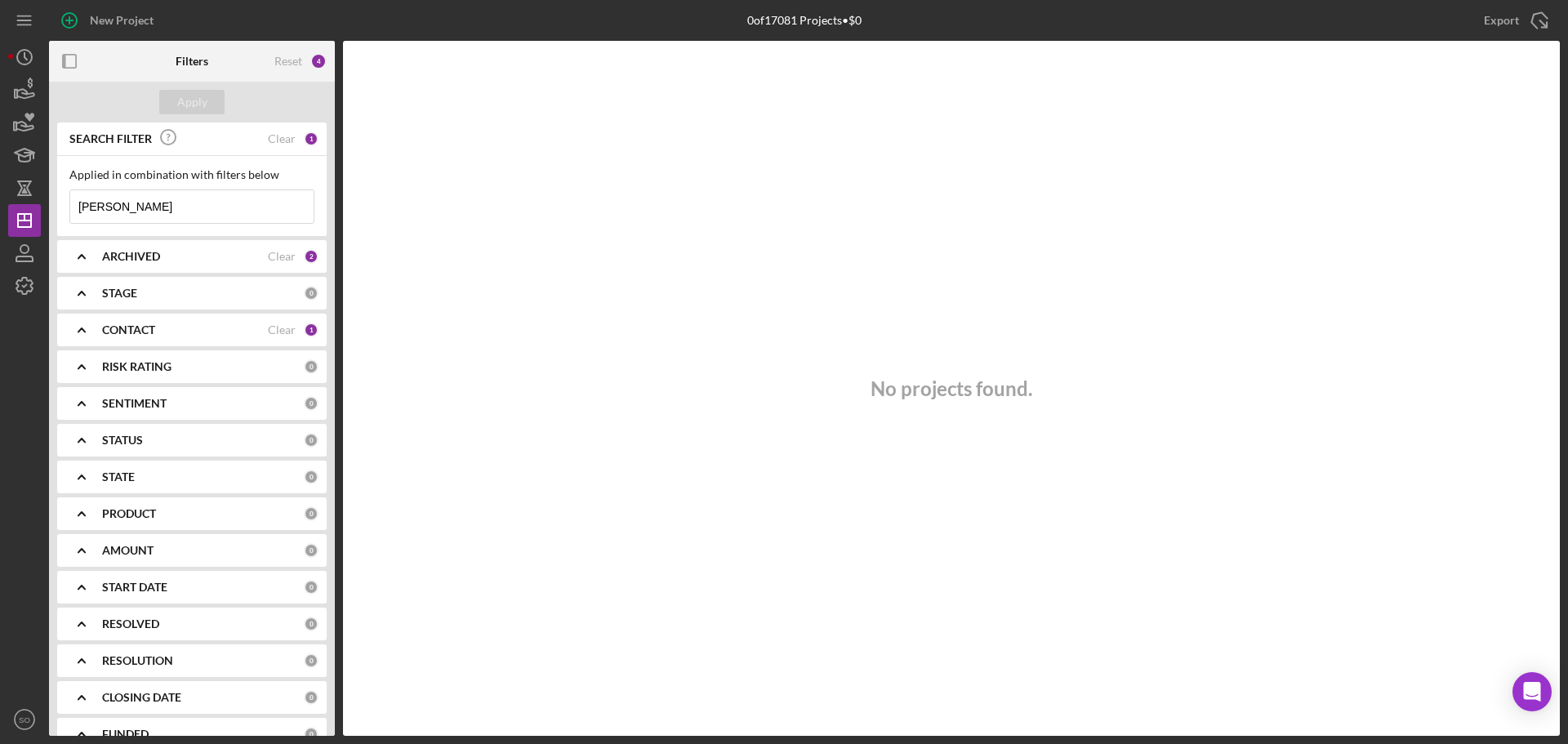
type input "Yolanda Rustad"
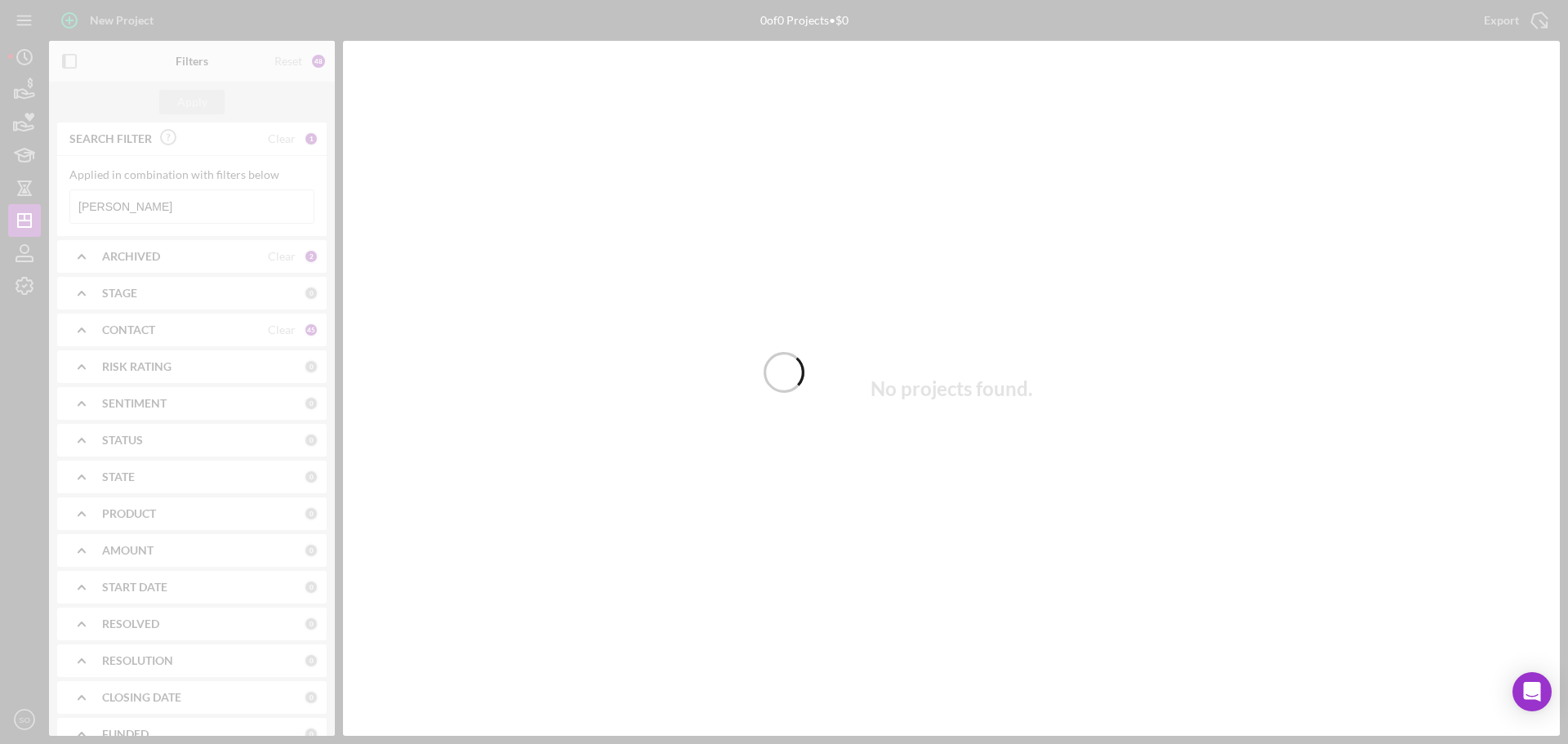
click at [151, 117] on div at bounding box center [784, 372] width 1568 height 744
click at [170, 179] on div at bounding box center [784, 372] width 1568 height 744
click at [162, 210] on div at bounding box center [784, 372] width 1568 height 744
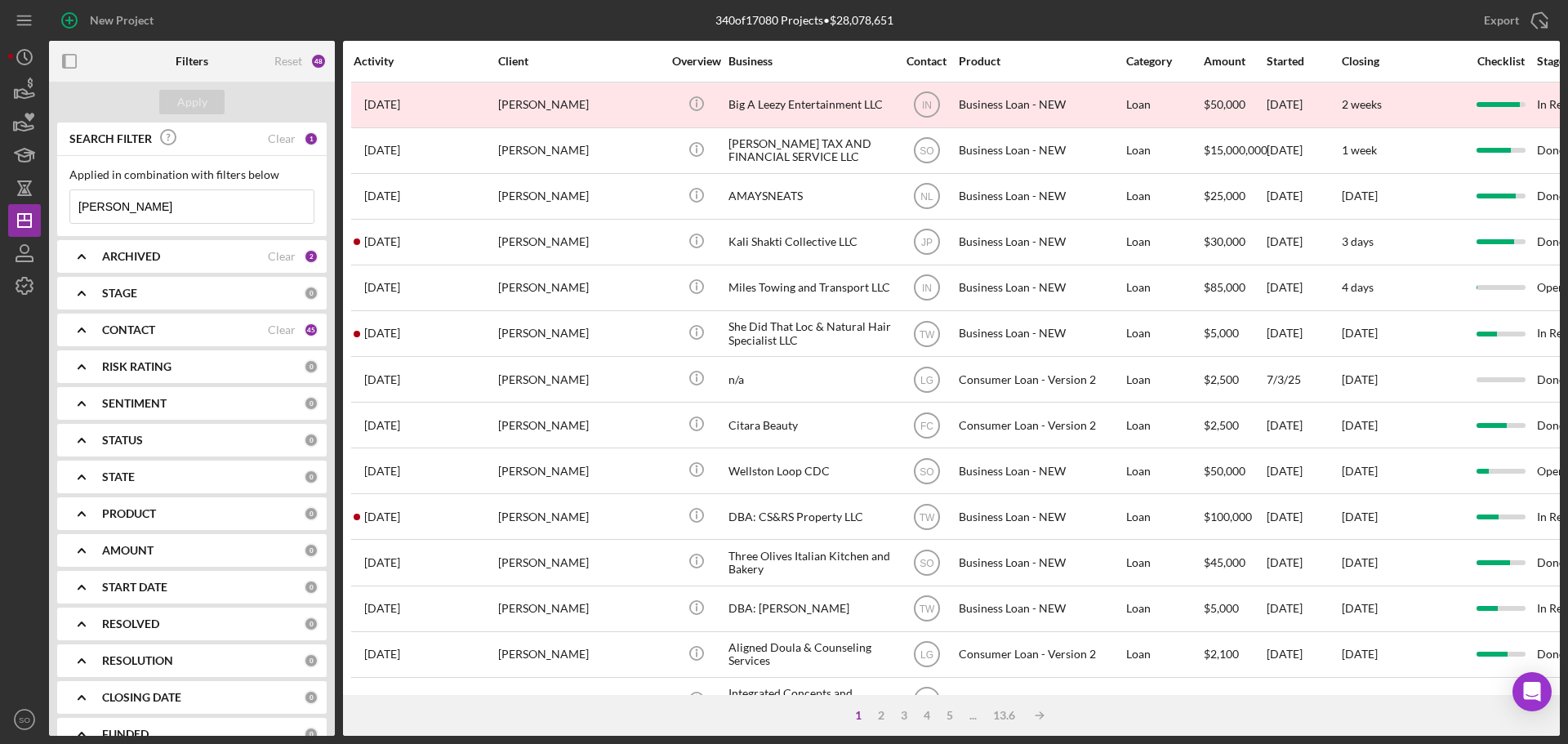
drag, startPoint x: 164, startPoint y: 214, endPoint x: 49, endPoint y: 200, distance: 115.8
click at [46, 205] on div "New Project 340 of 17080 Projects • $28,078,651 Ali Wells Export Icon/Export Fi…" at bounding box center [784, 368] width 1551 height 736
paste input "nthony Allred"
type input "anthony allred"
click at [186, 102] on div "Apply" at bounding box center [192, 102] width 30 height 24
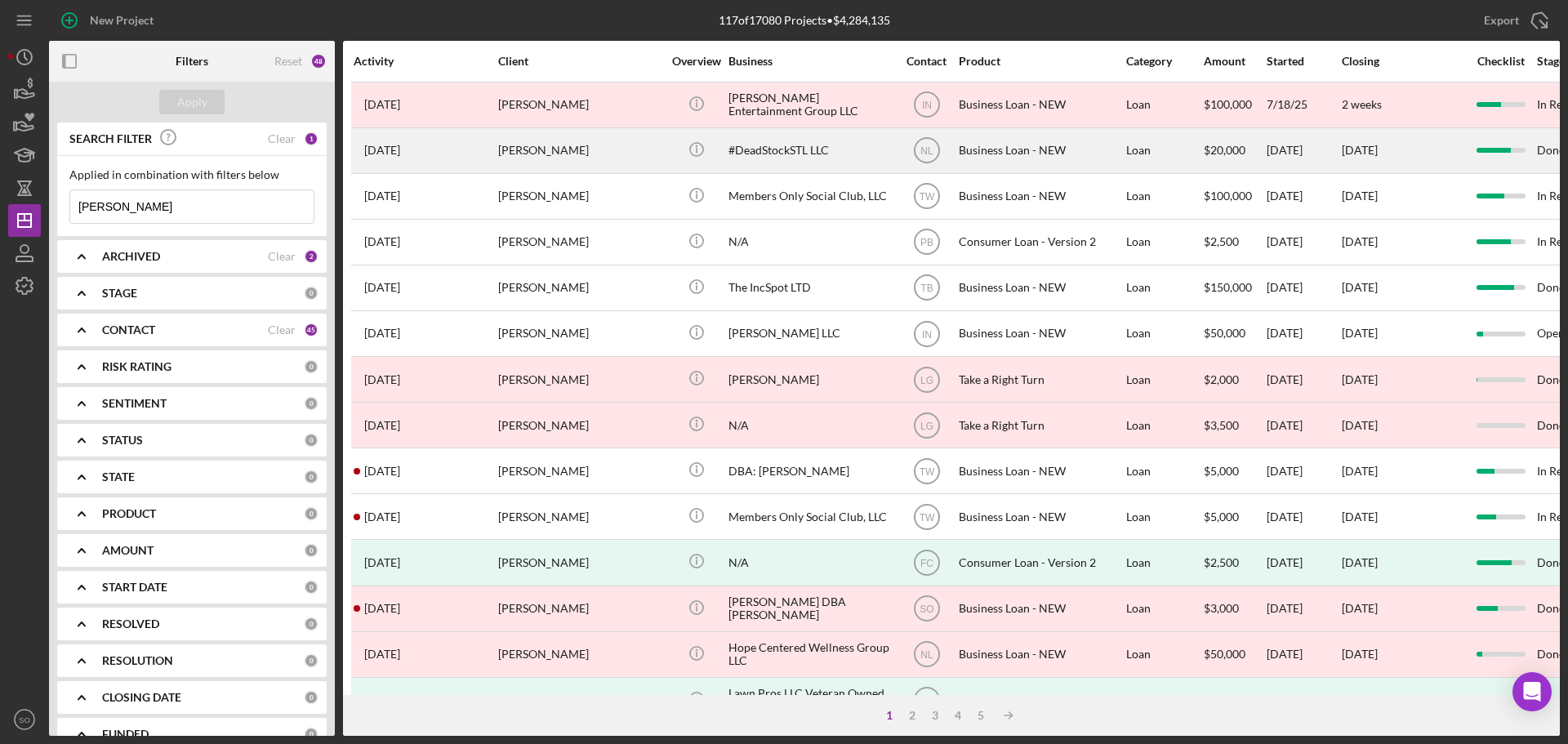
click at [556, 159] on div "Anthony Allred" at bounding box center [579, 151] width 164 height 44
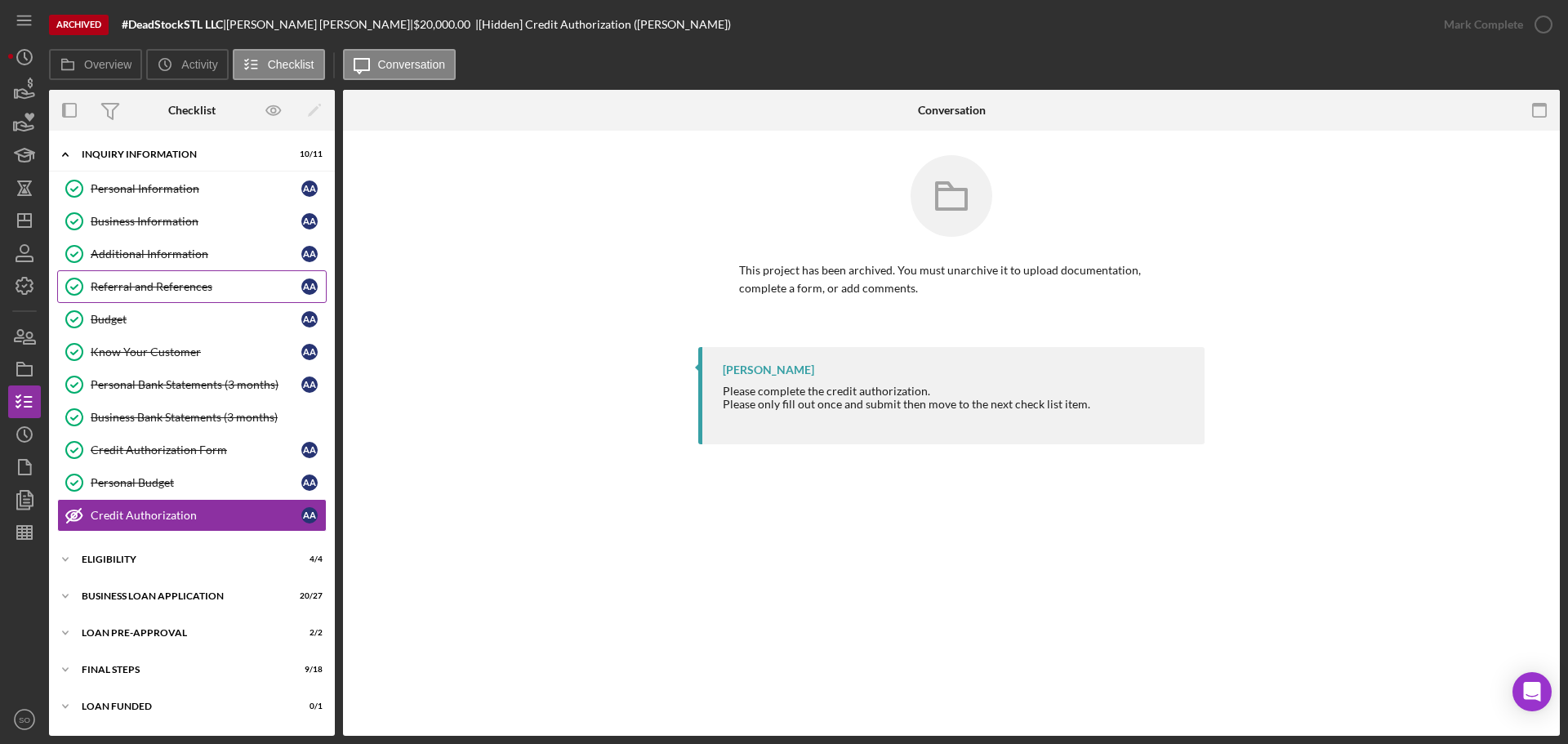
click at [139, 281] on div "Referral and References" at bounding box center [196, 287] width 211 height 13
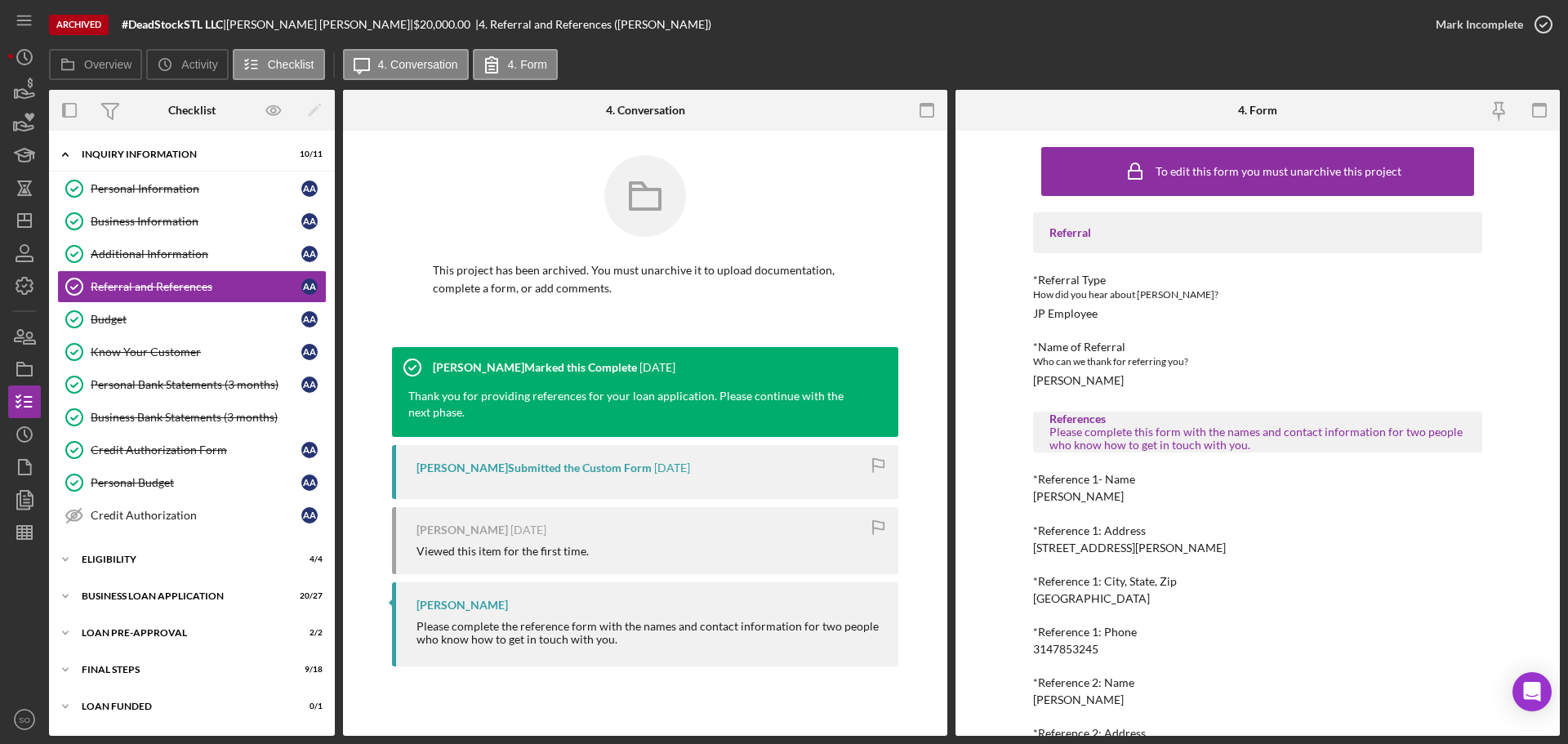
scroll to position [148, 0]
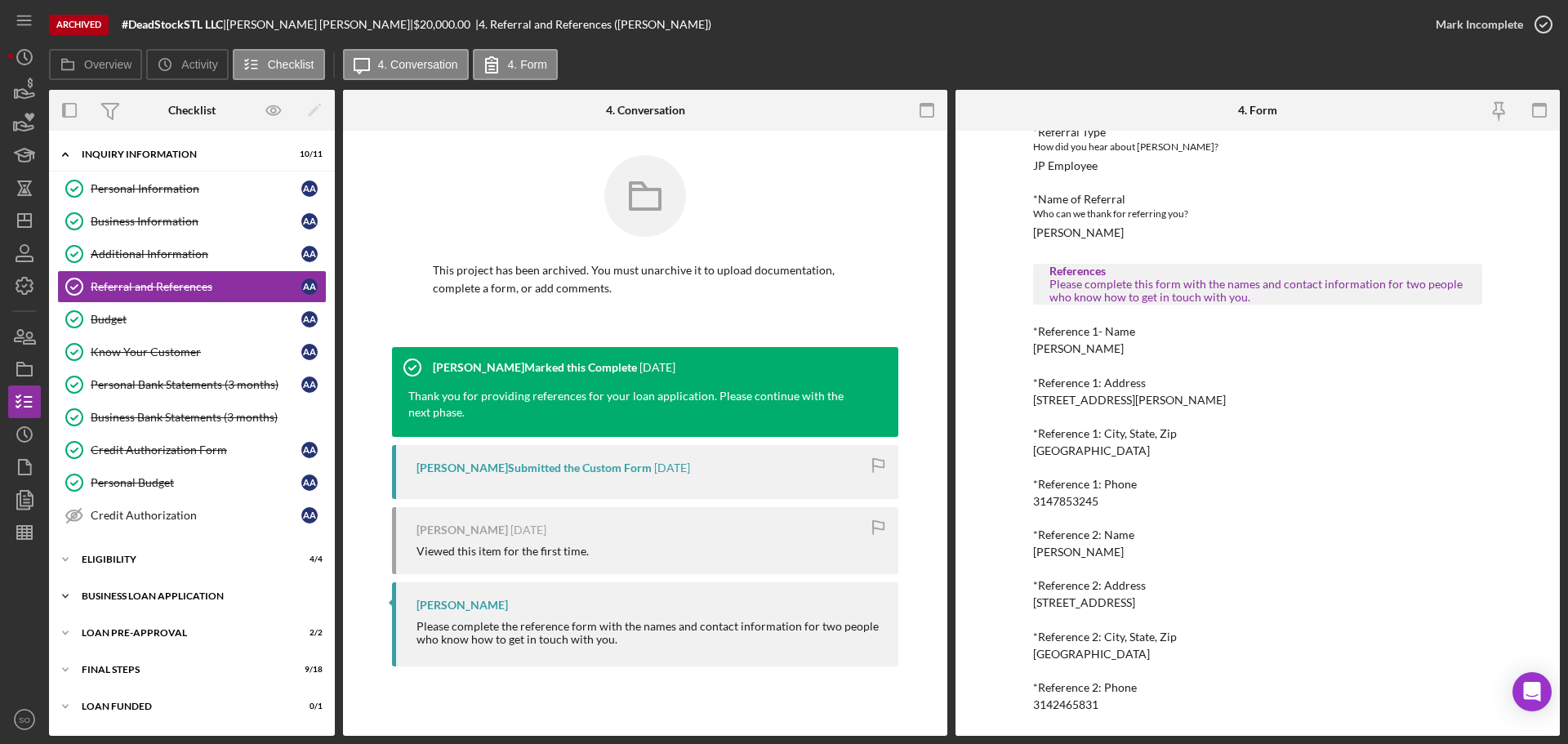
click at [145, 597] on div "BUSINESS LOAN APPLICATION" at bounding box center [197, 596] width 233 height 10
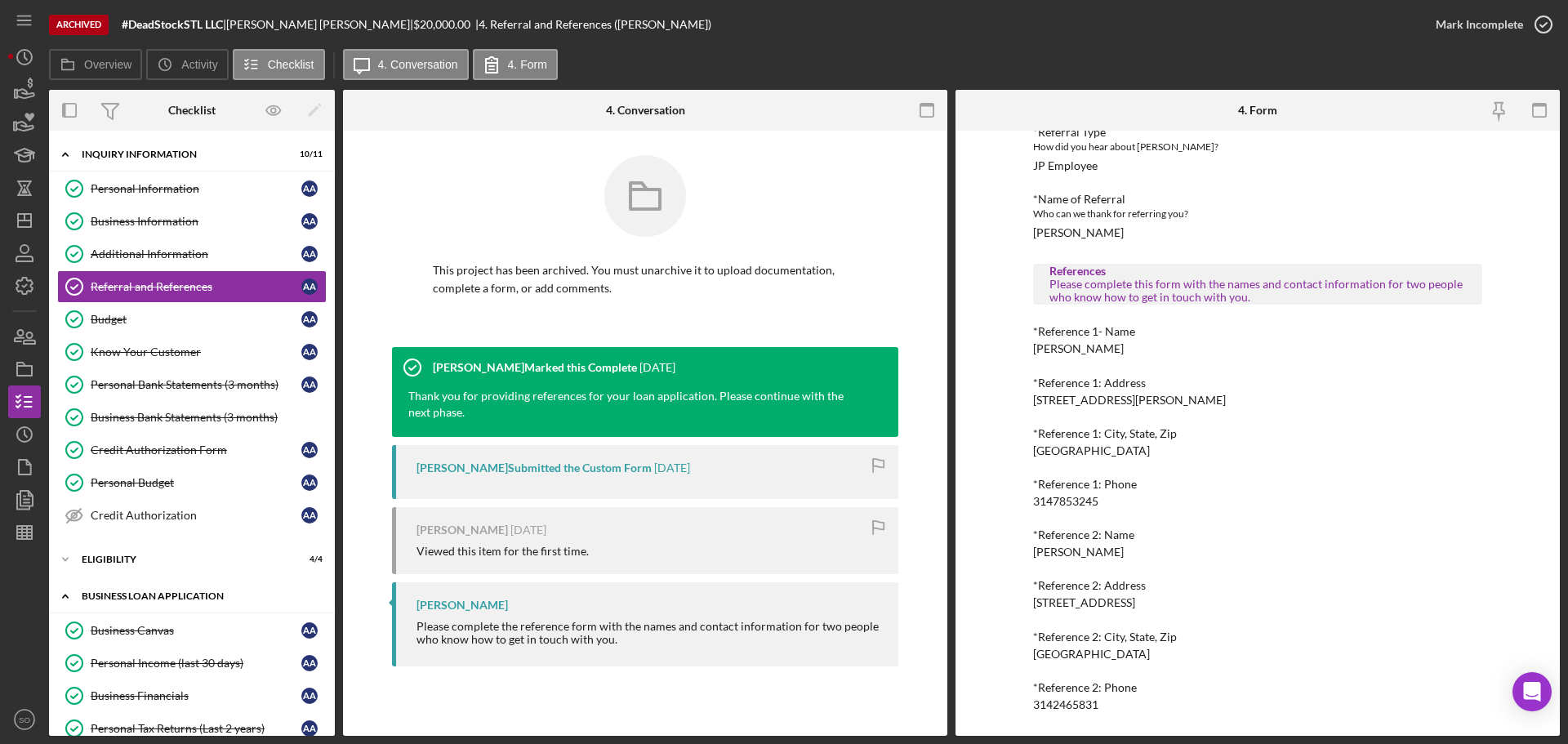
scroll to position [245, 0]
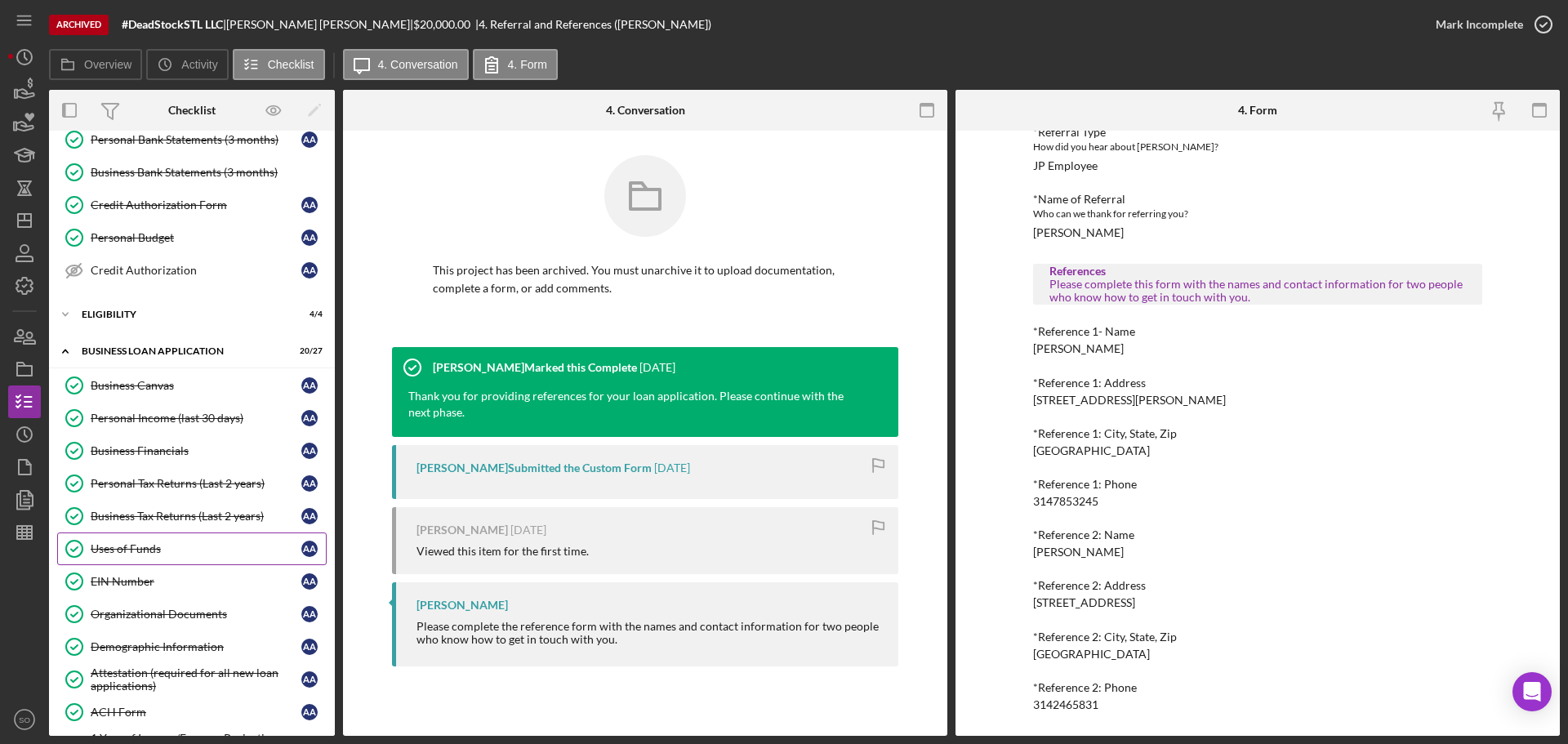
click at [154, 551] on div "Uses of Funds" at bounding box center [196, 549] width 211 height 13
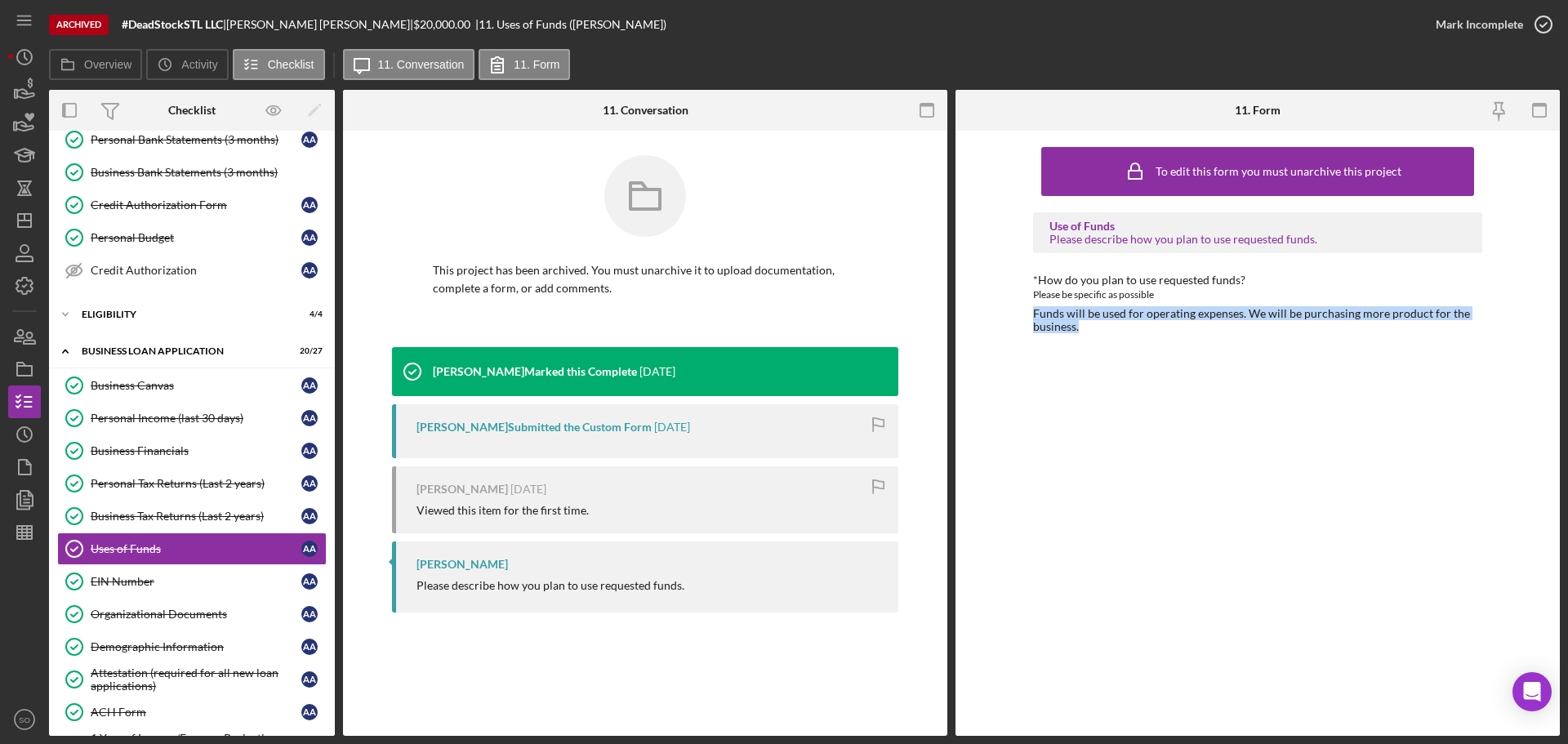
drag, startPoint x: 1097, startPoint y: 332, endPoint x: 1023, endPoint y: 310, distance: 77.2
click at [1023, 310] on div "To edit this form you must unarchive this project Use of Funds Please describe …" at bounding box center [1257, 433] width 604 height 605
copy div "Funds will be used for operating expenses. We will be purchasing more product f…"
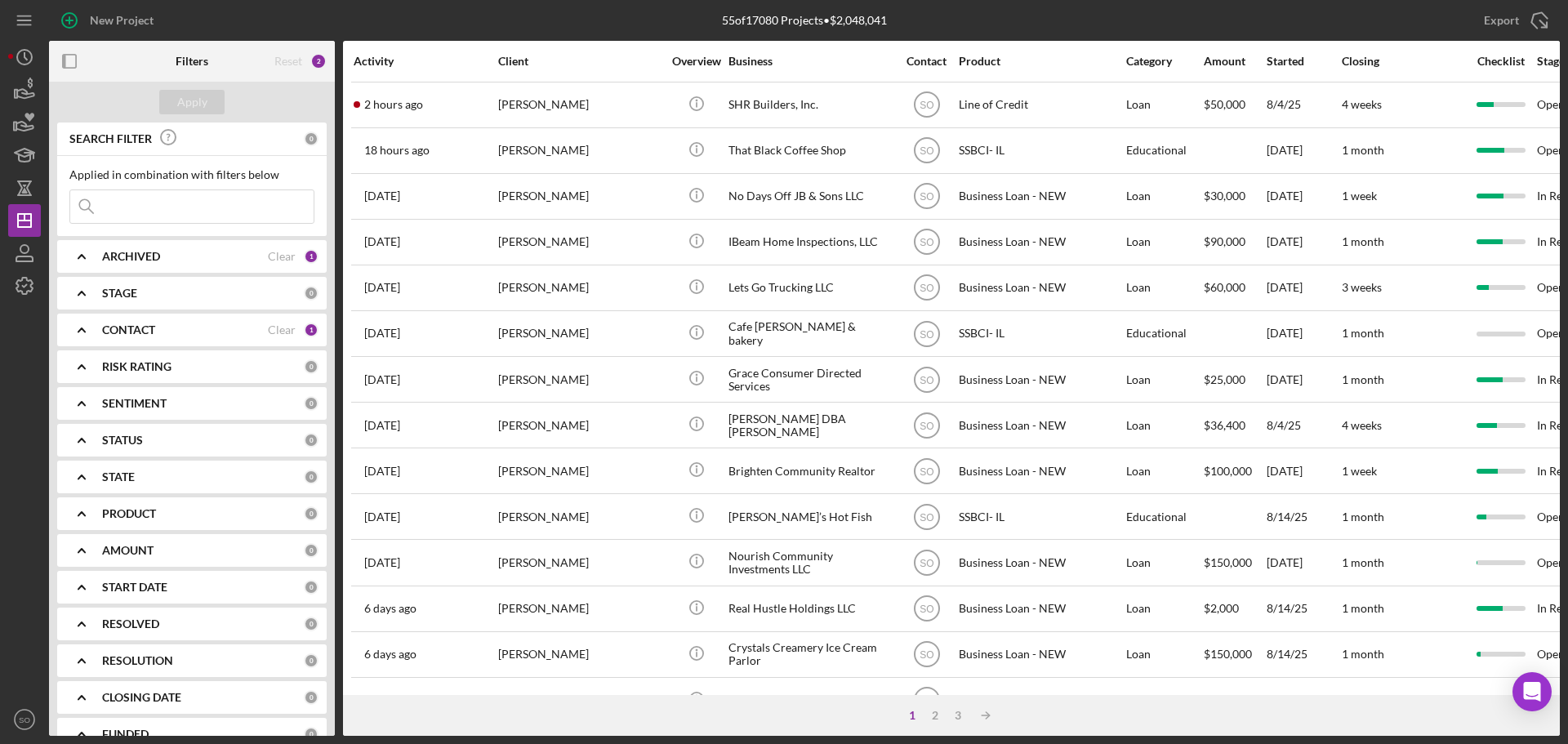
click at [223, 209] on input at bounding box center [192, 207] width 243 height 33
paste input "[PERSON_NAME]"
type input "[PERSON_NAME]"
drag, startPoint x: 198, startPoint y: 100, endPoint x: 314, endPoint y: 2, distance: 151.9
click at [198, 100] on div "Apply" at bounding box center [192, 102] width 30 height 24
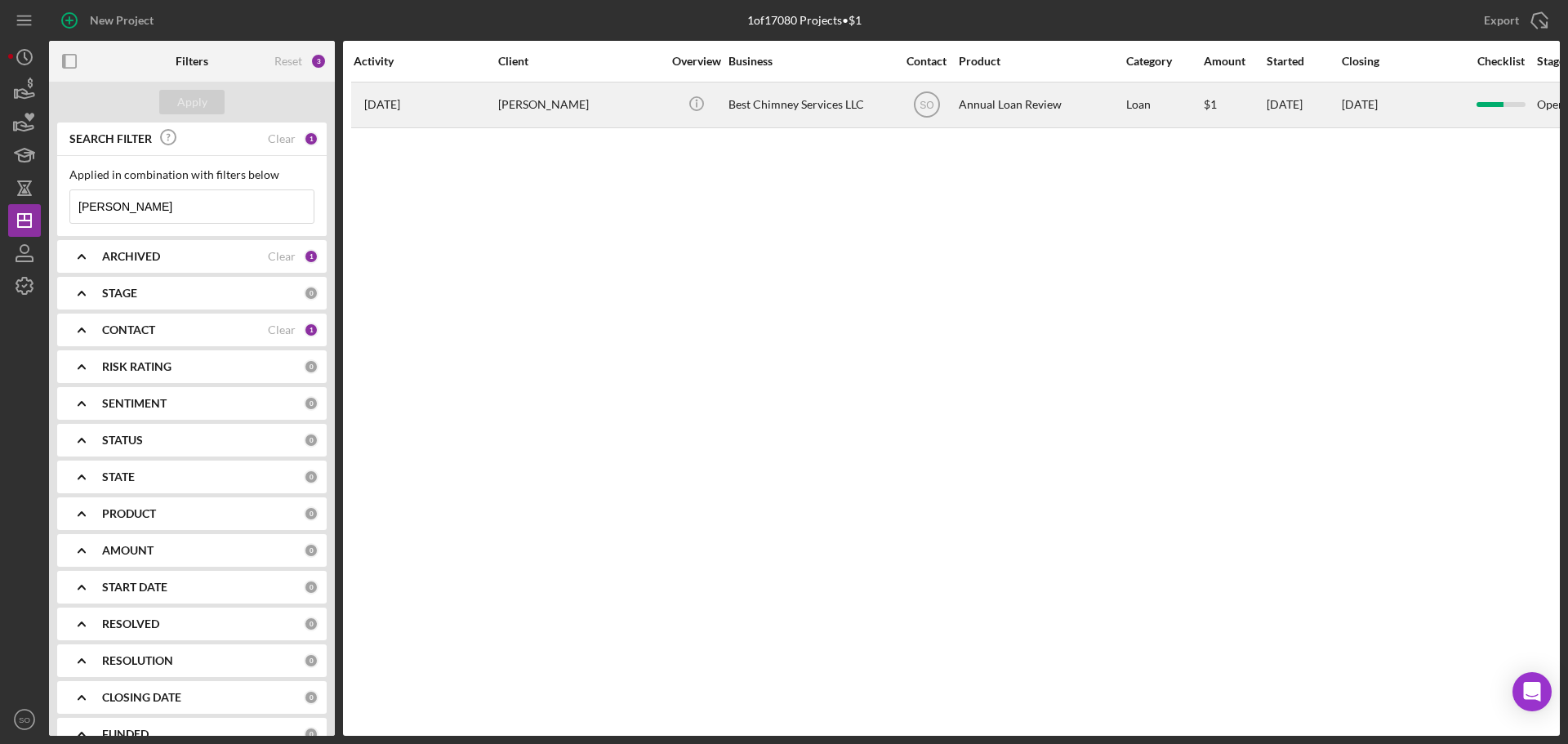
click at [559, 99] on div "Ryan Anderson" at bounding box center [579, 105] width 164 height 44
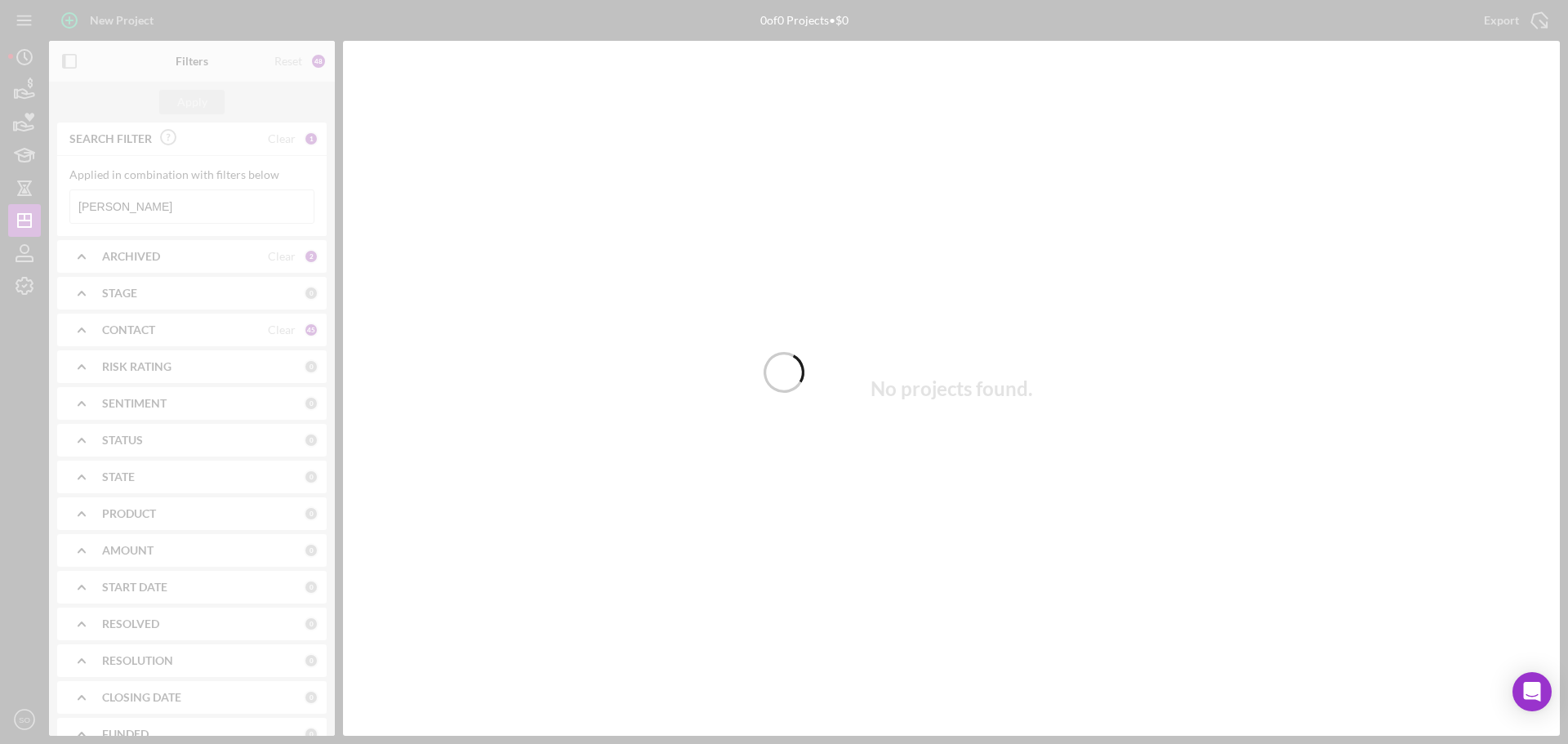
click at [159, 259] on div at bounding box center [784, 372] width 1568 height 744
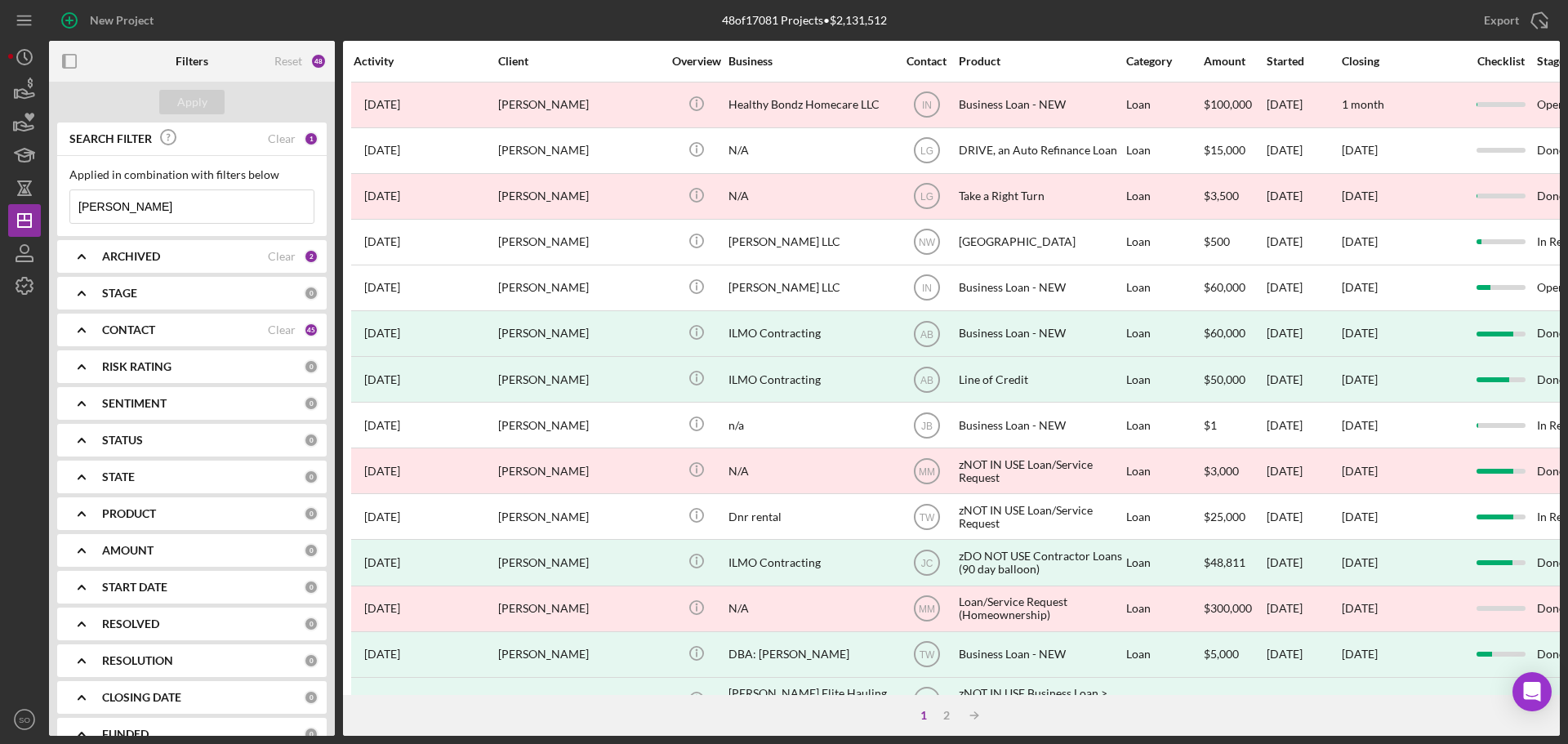
drag, startPoint x: 216, startPoint y: 208, endPoint x: 49, endPoint y: 202, distance: 167.1
click at [49, 202] on div "SEARCH FILTER Clear 1 Applied in combination with filters below [PERSON_NAME] I…" at bounding box center [191, 429] width 285 height 614
type input "Tosha Anderson"
click at [190, 92] on div "Apply" at bounding box center [192, 102] width 30 height 24
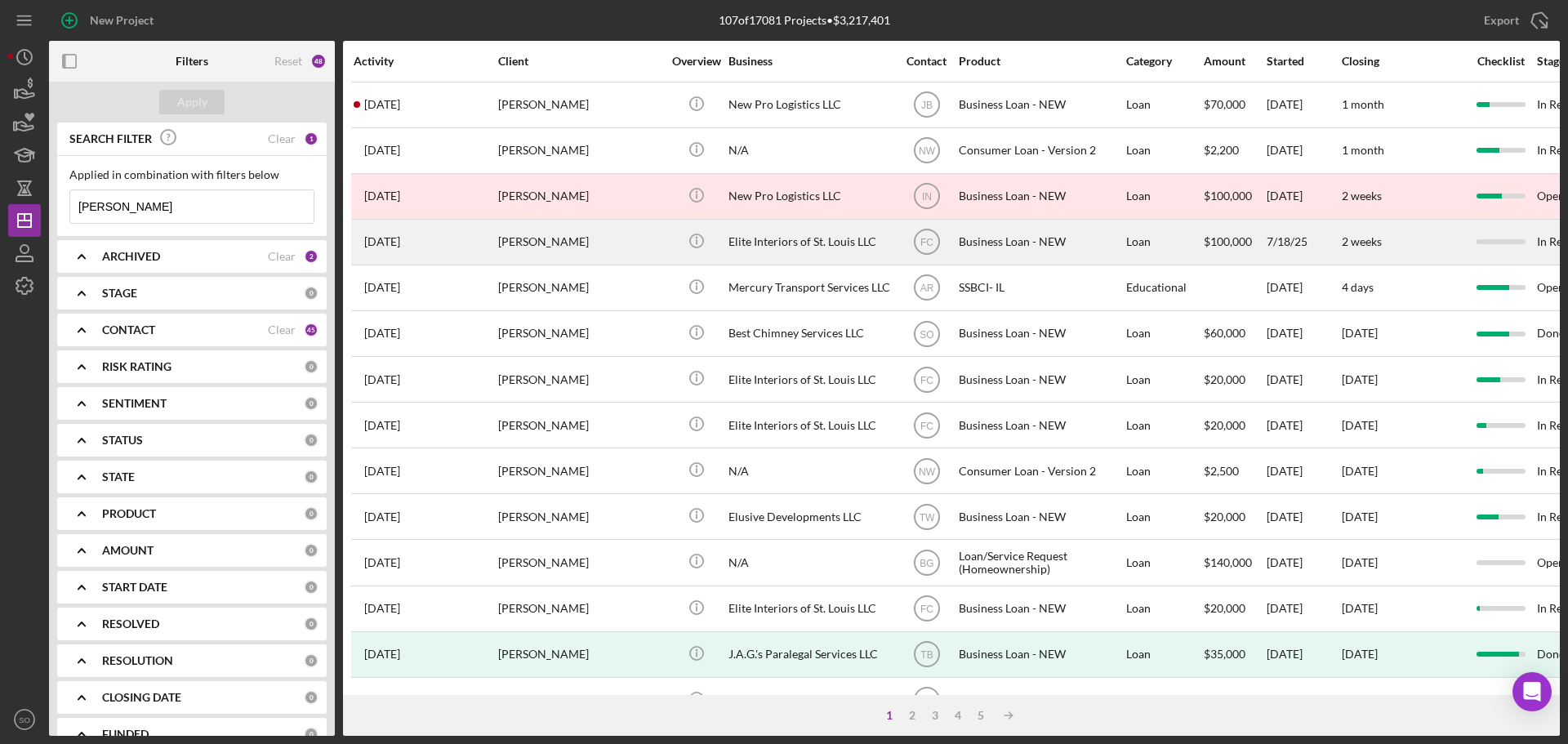
click at [543, 246] on div "Tosha Anderson" at bounding box center [579, 243] width 164 height 44
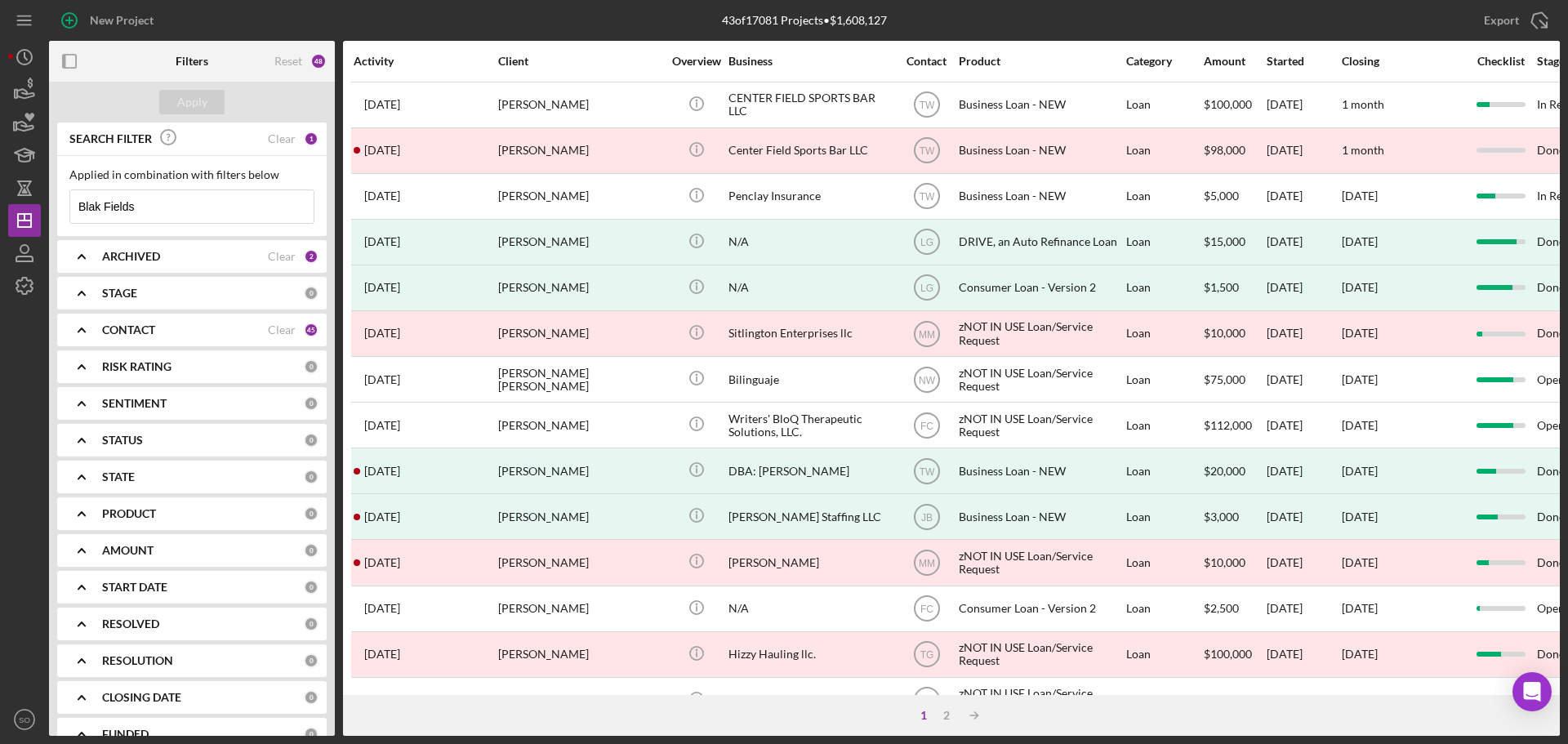
drag, startPoint x: 186, startPoint y: 203, endPoint x: 71, endPoint y: 200, distance: 115.0
click at [71, 200] on input "Blak Fields" at bounding box center [192, 207] width 243 height 33
type input "Tosha Anderson"
click at [208, 97] on button "Apply" at bounding box center [192, 102] width 65 height 24
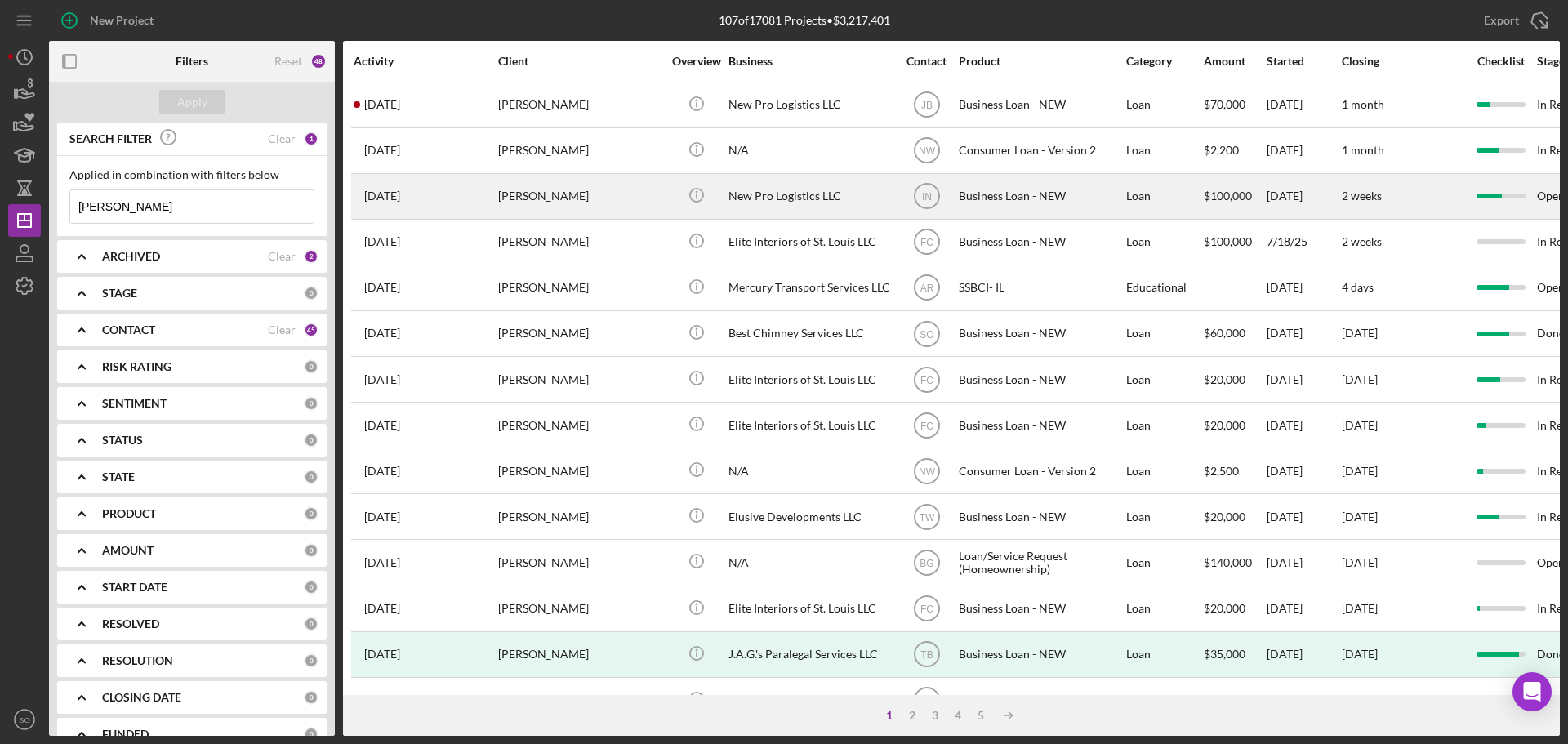
click at [573, 204] on div "Tosha Anderson" at bounding box center [579, 196] width 164 height 44
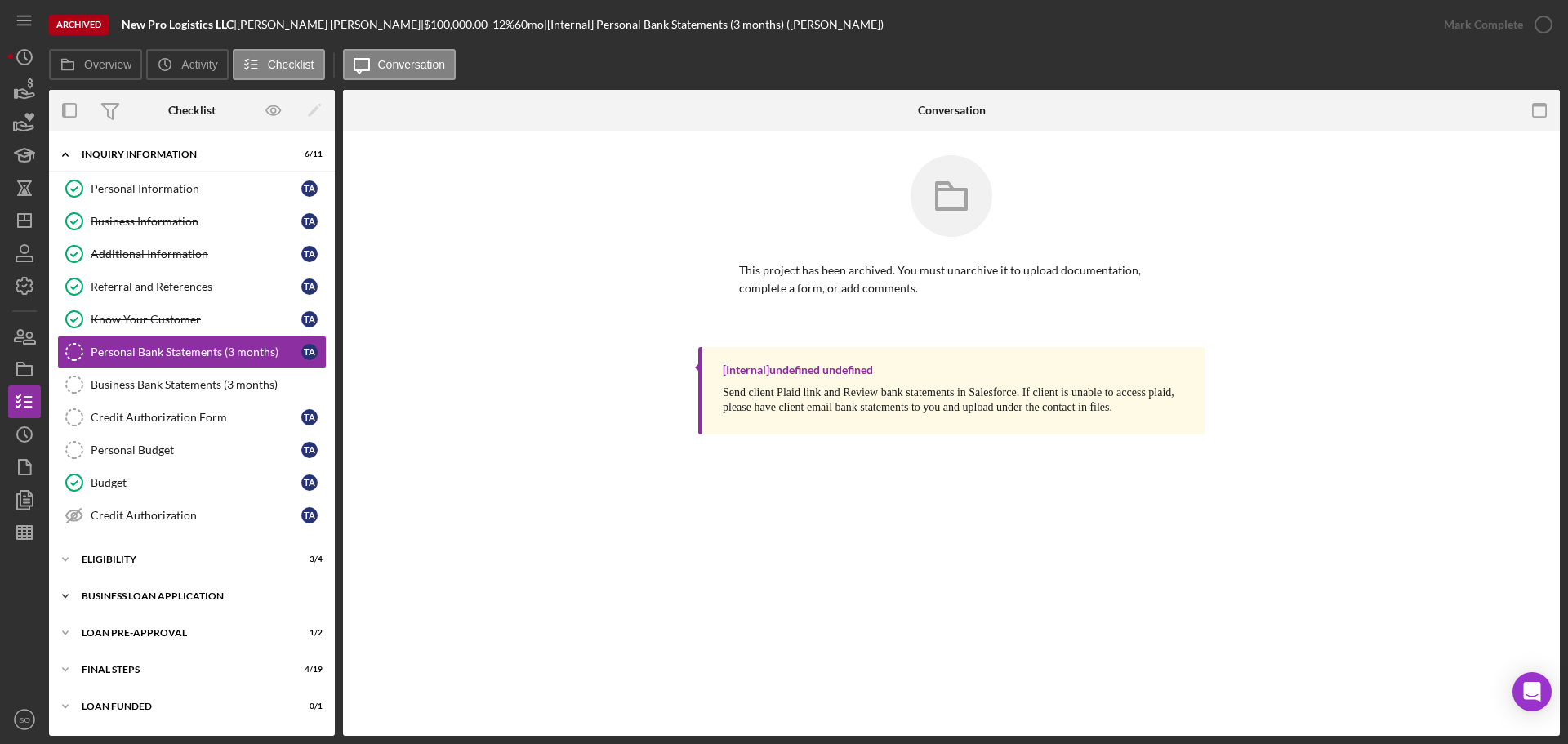
click at [150, 590] on div "Icon/Expander BUSINESS LOAN APPLICATION 20 / 27" at bounding box center [191, 596] width 285 height 33
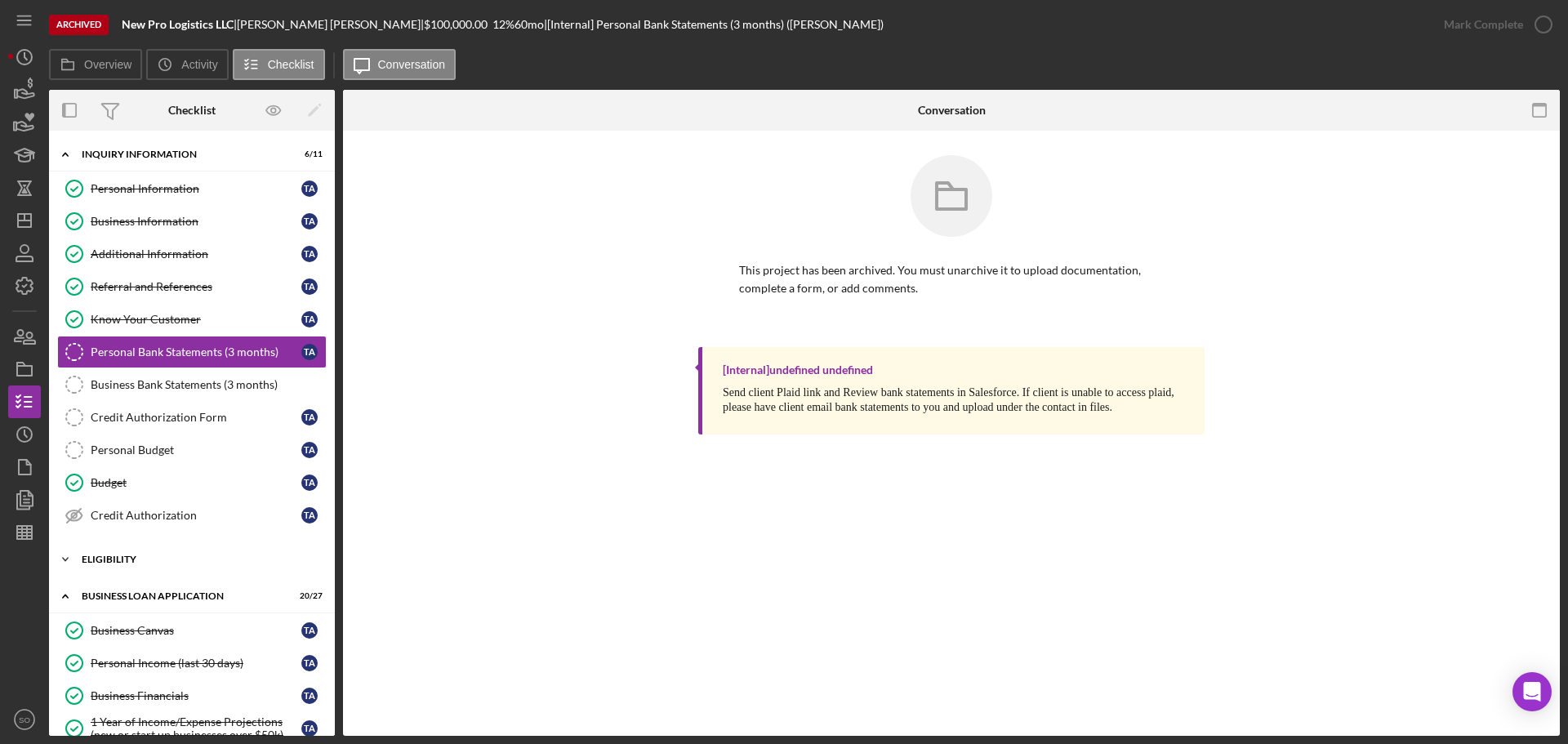
scroll to position [245, 0]
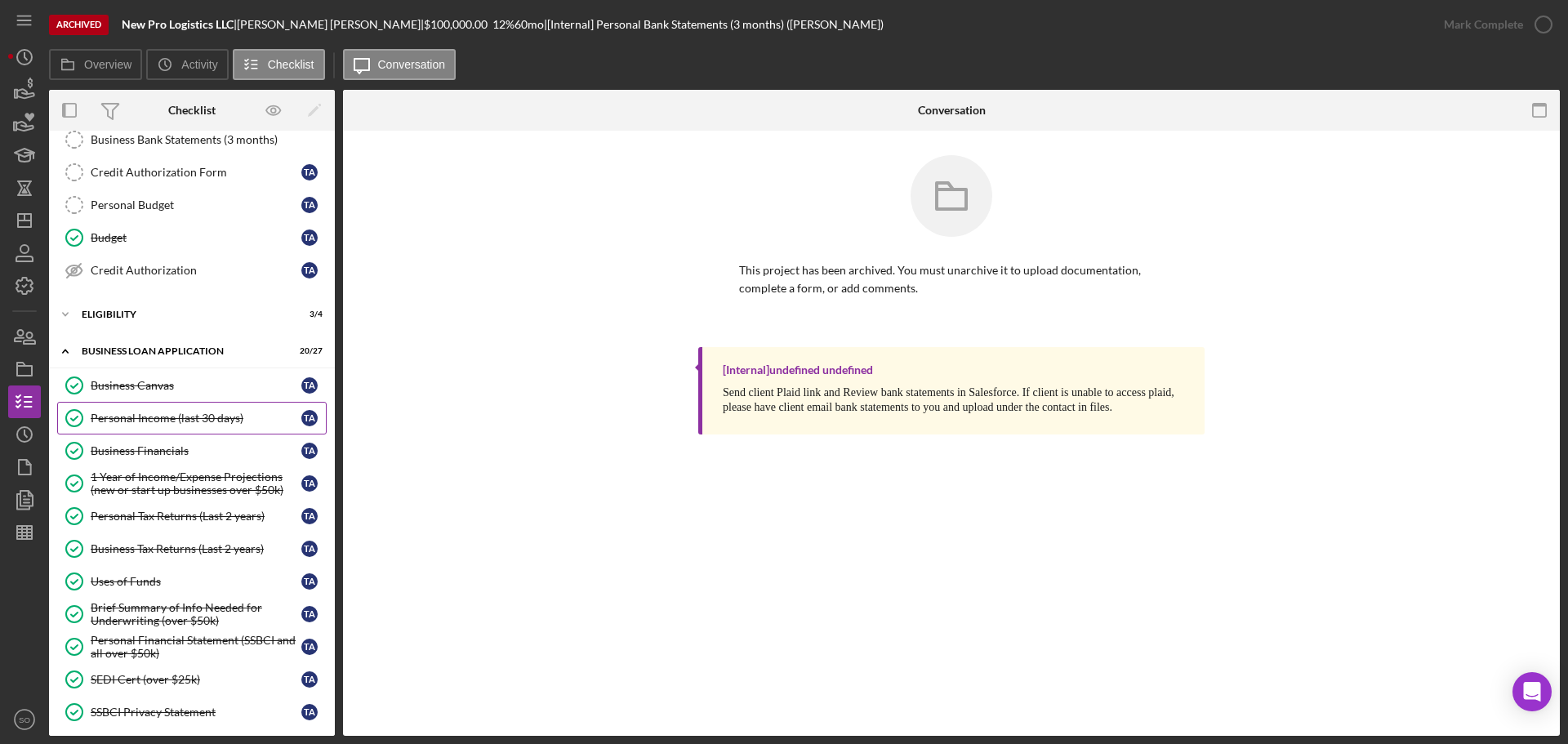
click at [190, 414] on div "Personal Income (last 30 days)" at bounding box center [196, 418] width 211 height 13
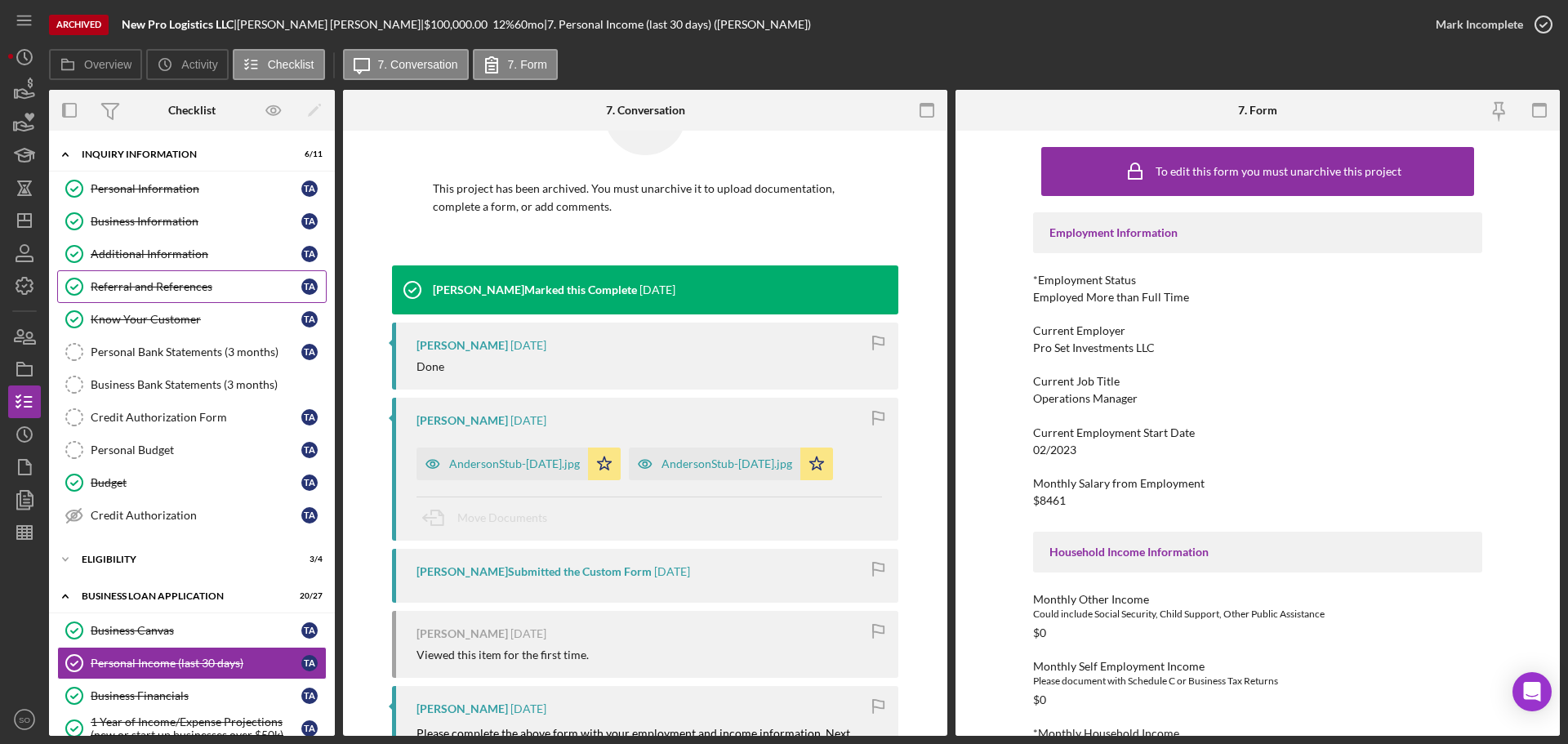
click at [149, 286] on div "Referral and References" at bounding box center [196, 287] width 211 height 13
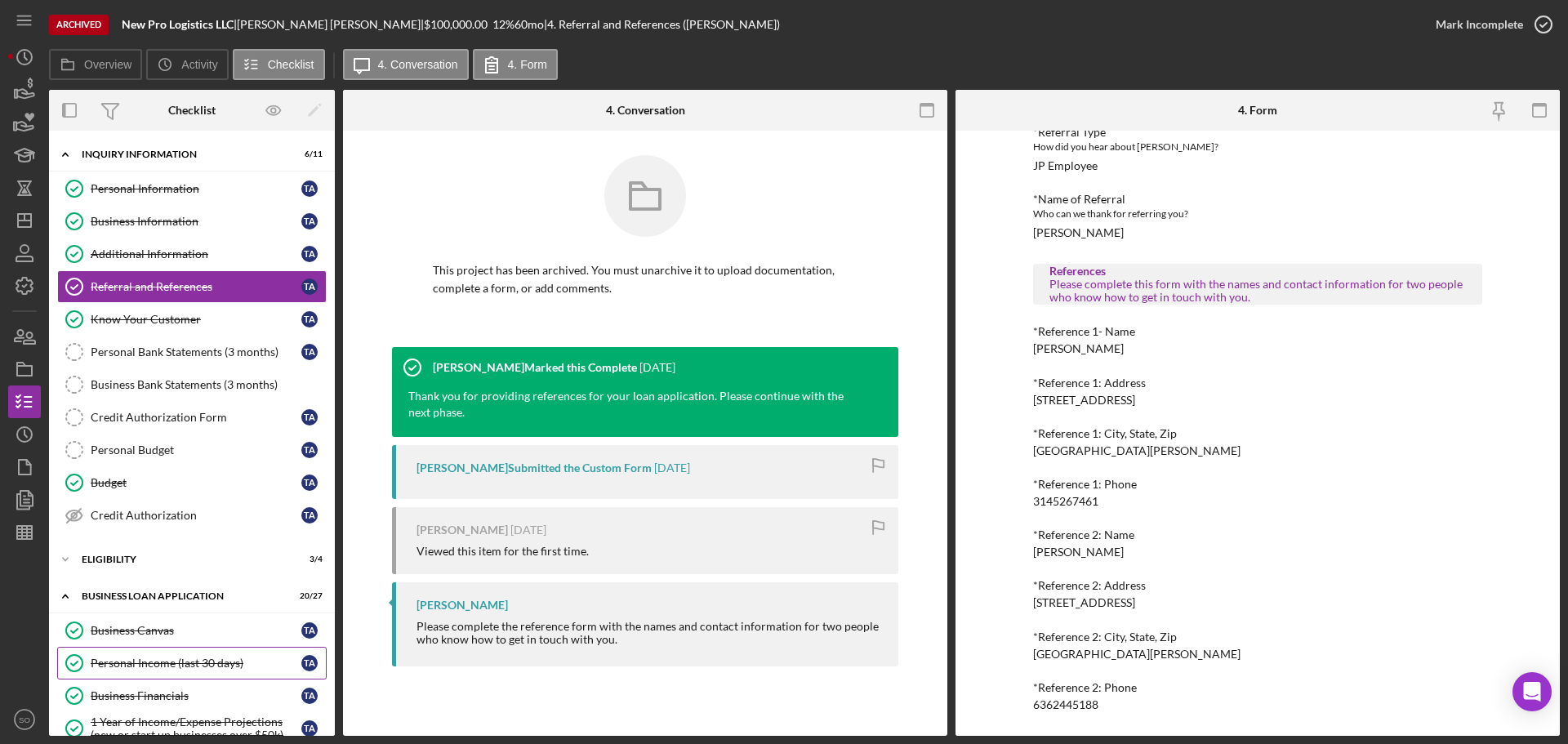
scroll to position [327, 0]
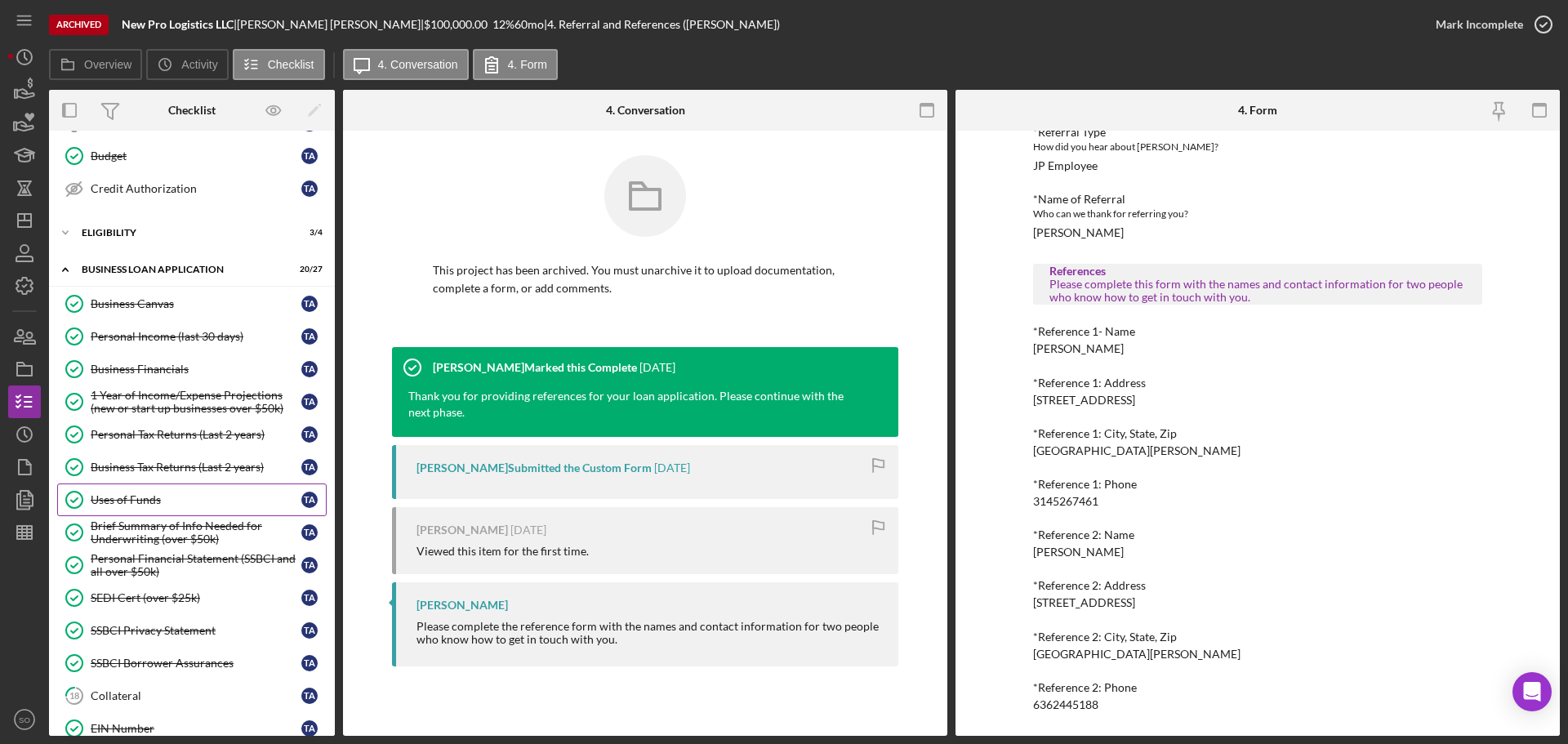
click at [136, 503] on div "Uses of Funds" at bounding box center [196, 500] width 211 height 13
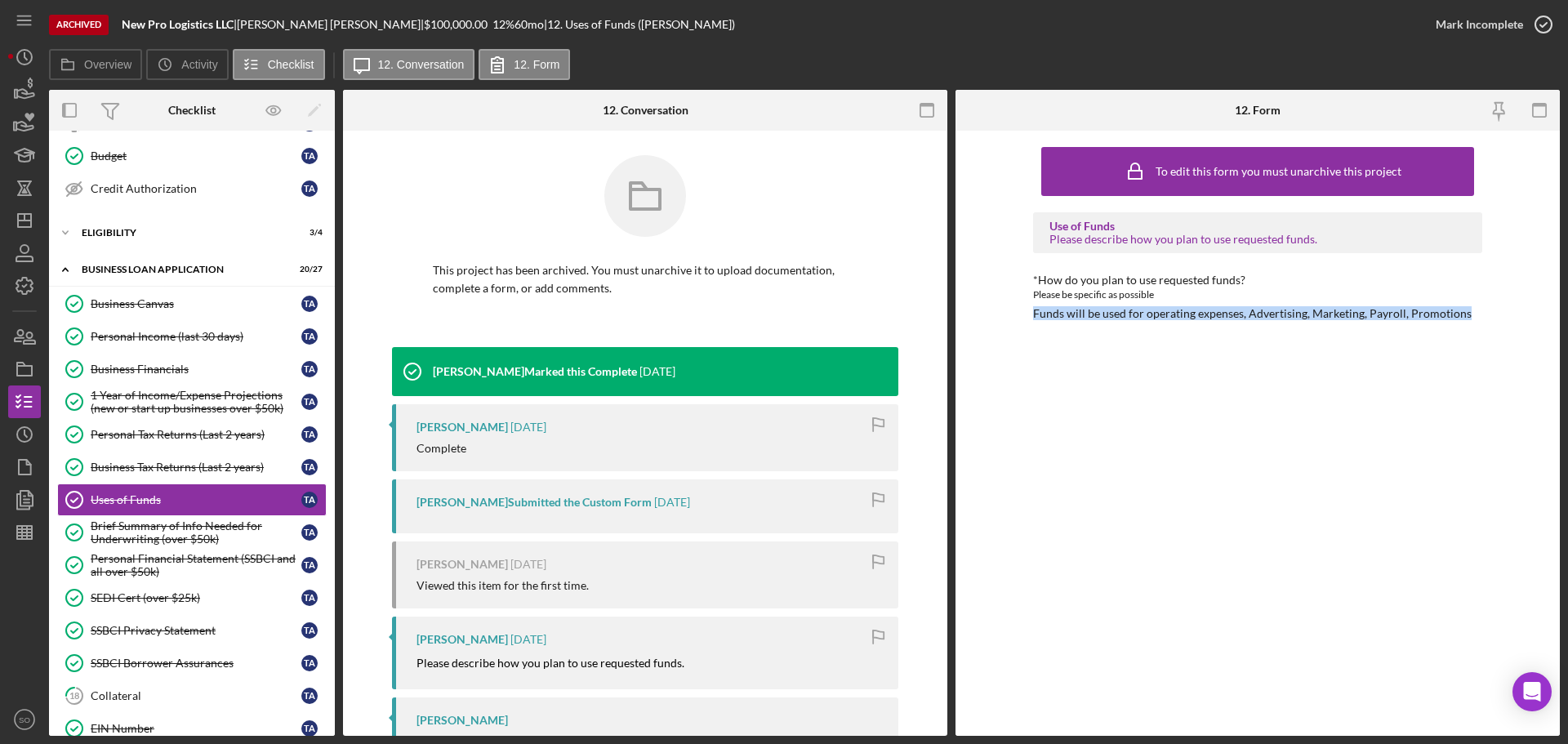
drag, startPoint x: 1474, startPoint y: 318, endPoint x: 989, endPoint y: 314, distance: 485.0
click at [989, 314] on div "To edit this form you must unarchive this project Use of Funds Please describe …" at bounding box center [1257, 433] width 604 height 605
copy div "Funds will be used for operating expenses, Advertising, Marketing, Payroll, Pro…"
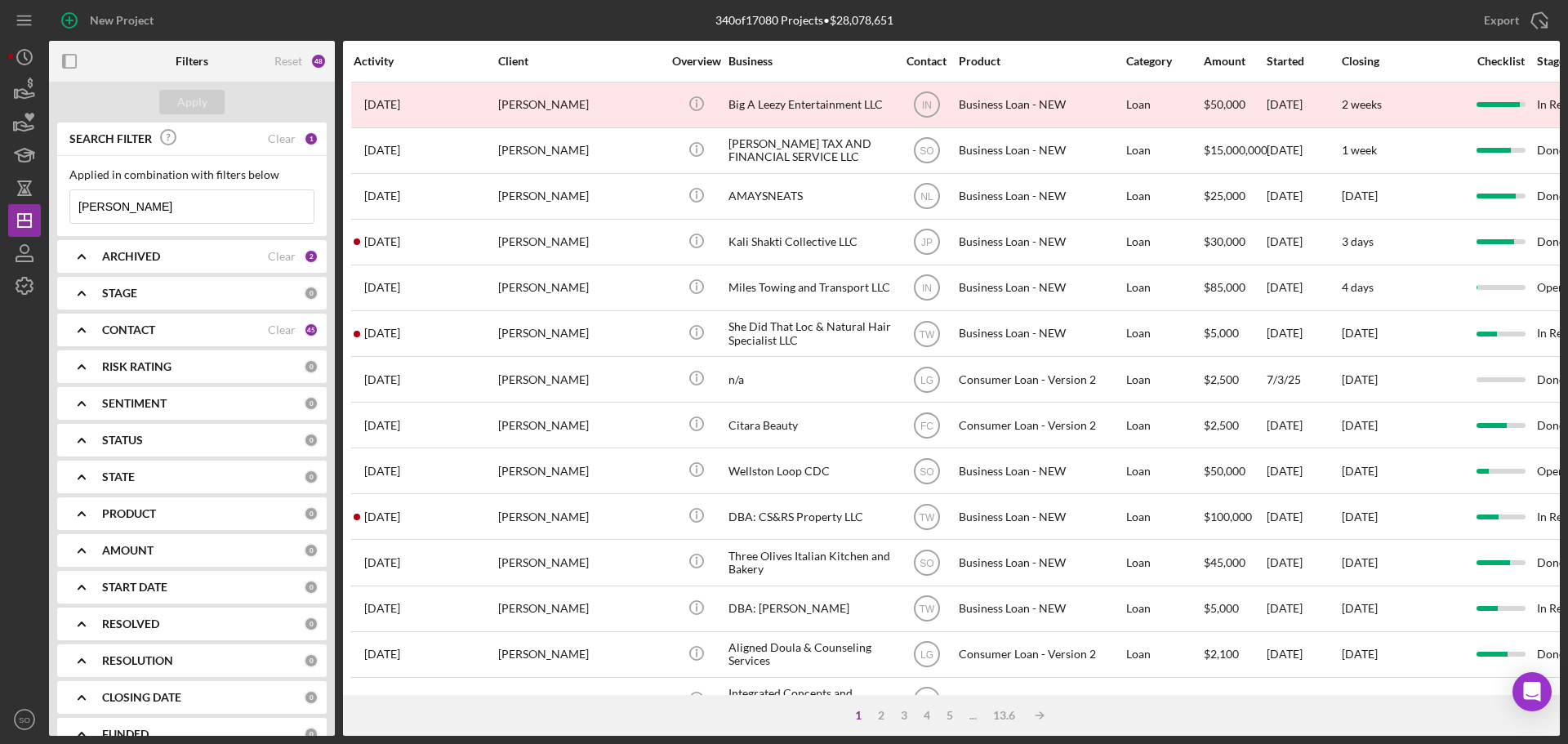
click at [154, 203] on input "[PERSON_NAME]" at bounding box center [192, 207] width 243 height 33
drag, startPoint x: 166, startPoint y: 204, endPoint x: 67, endPoint y: 204, distance: 99.0
click at [67, 204] on div "Applied in combination with filters below Ali Wells Icon/Menu Close" at bounding box center [191, 196] width 269 height 80
paste input "Patrice Roger"
type input "[PERSON_NAME]"
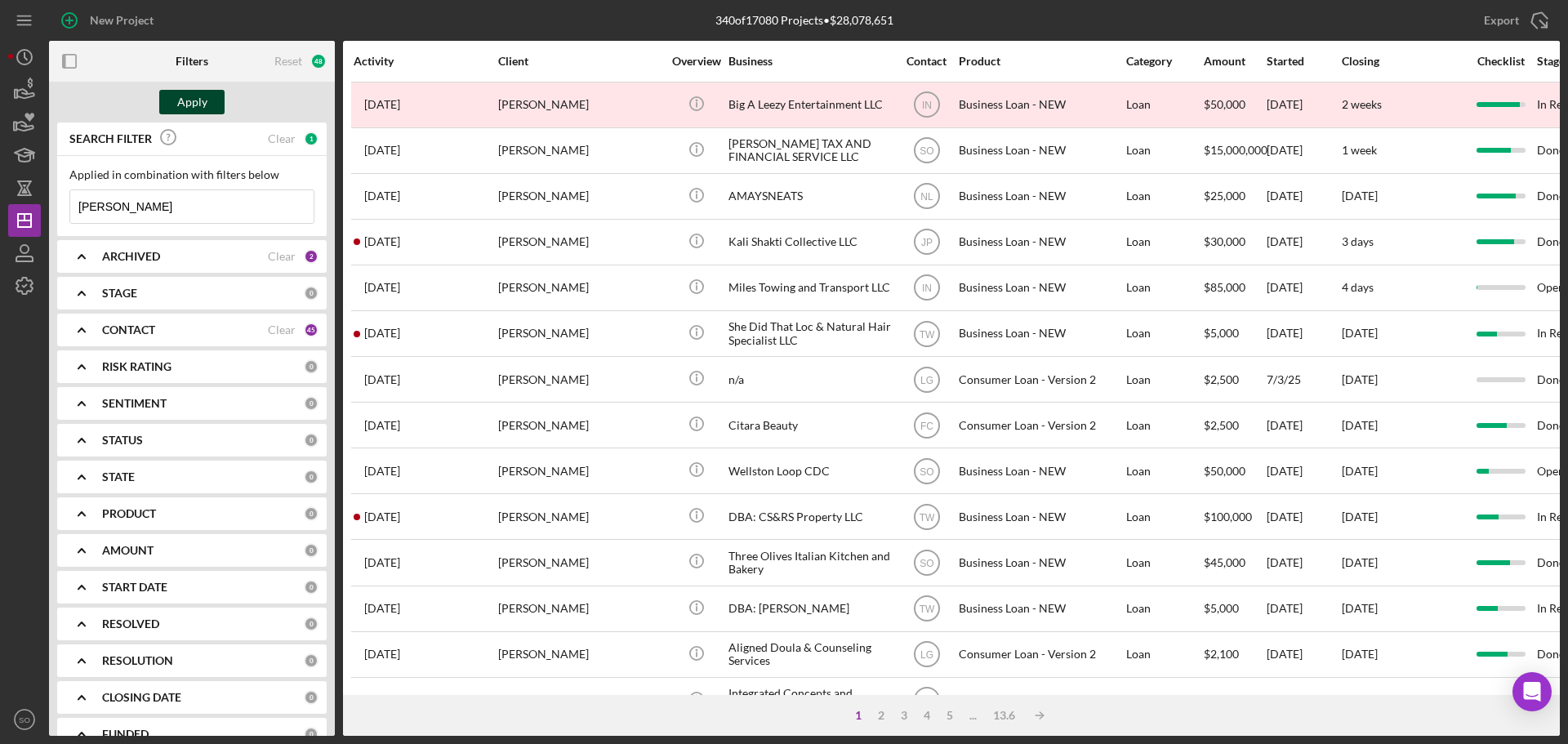
click at [186, 102] on div "Apply" at bounding box center [192, 102] width 30 height 24
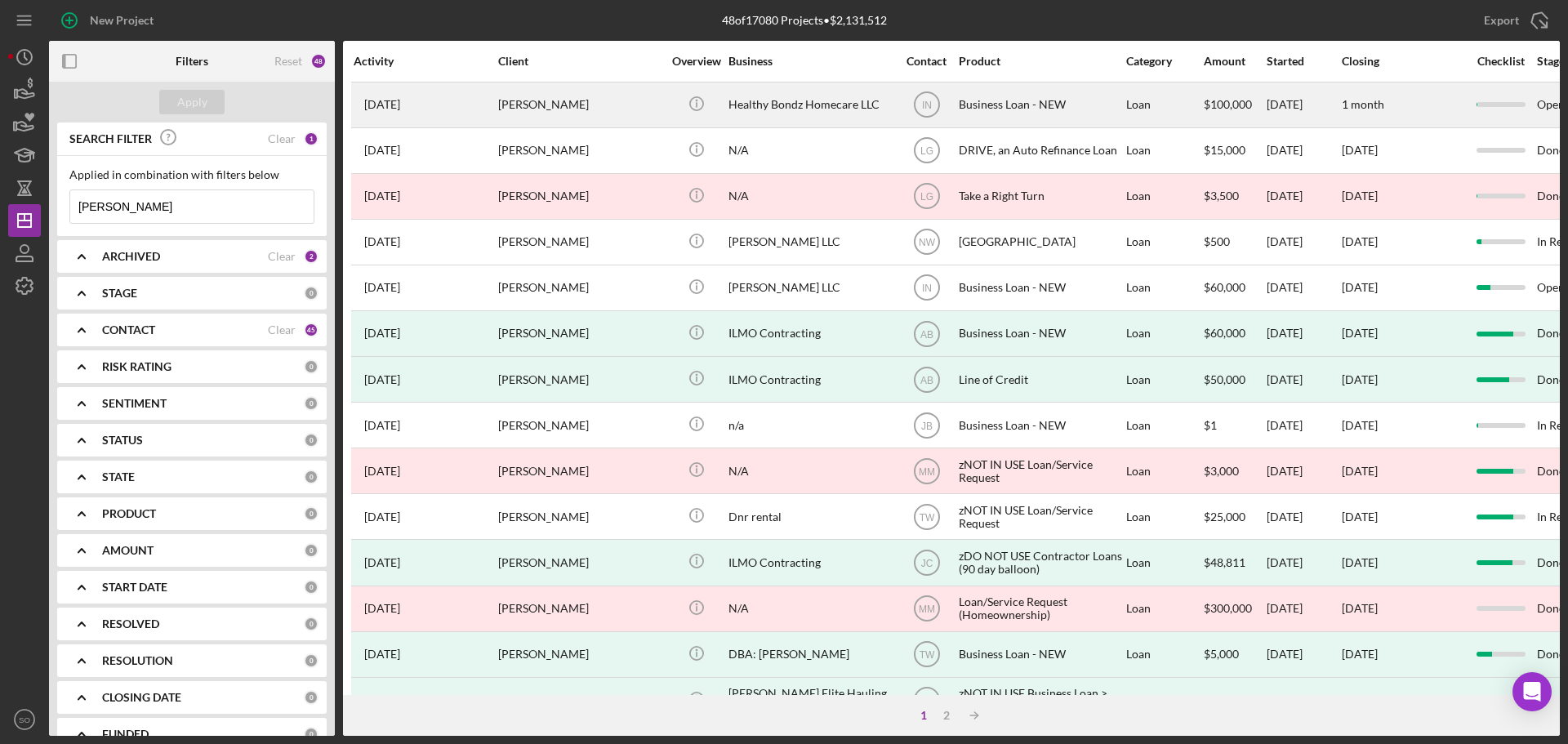
click at [636, 112] on div "[PERSON_NAME]" at bounding box center [579, 105] width 164 height 44
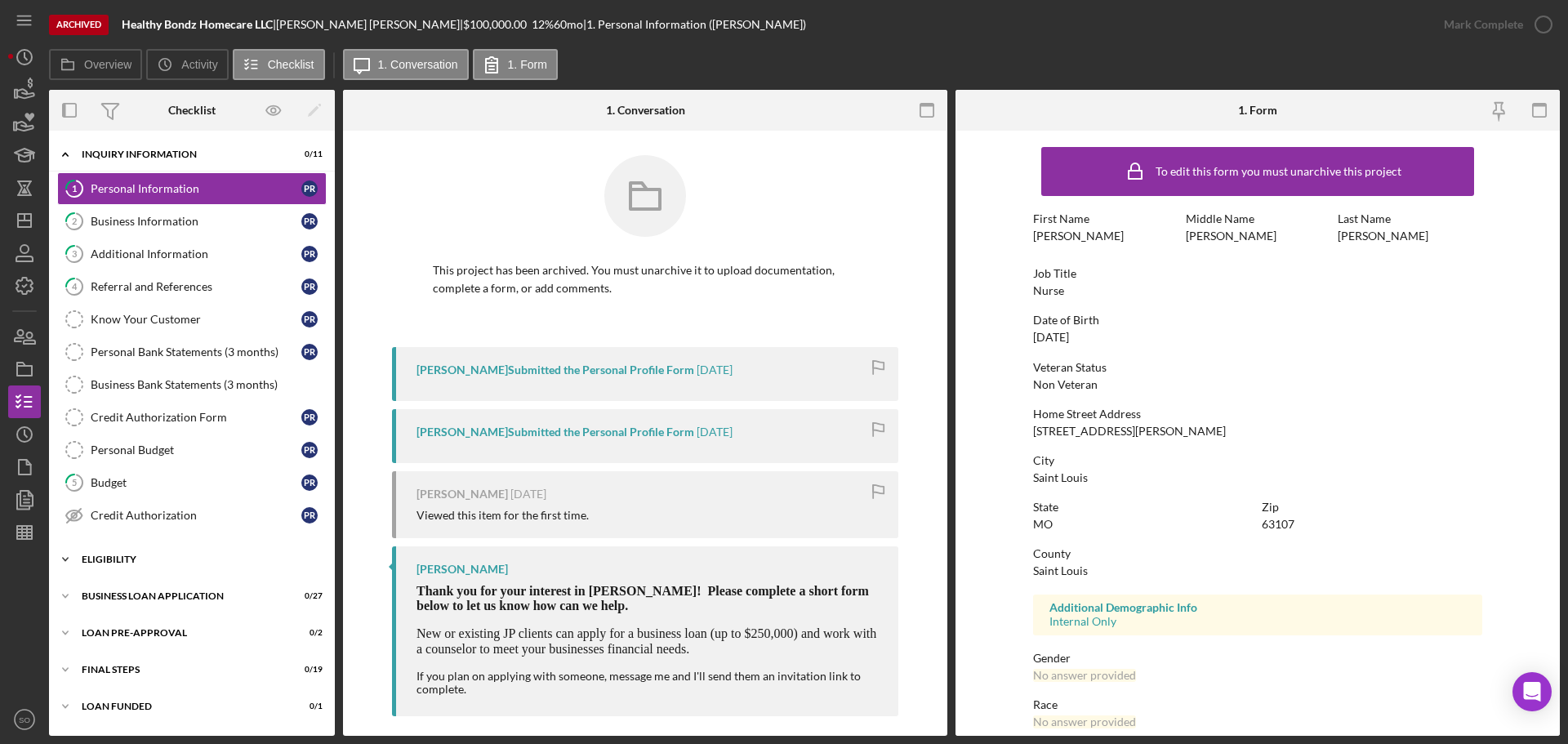
click at [149, 563] on div "ELIGIBILITY" at bounding box center [197, 559] width 233 height 10
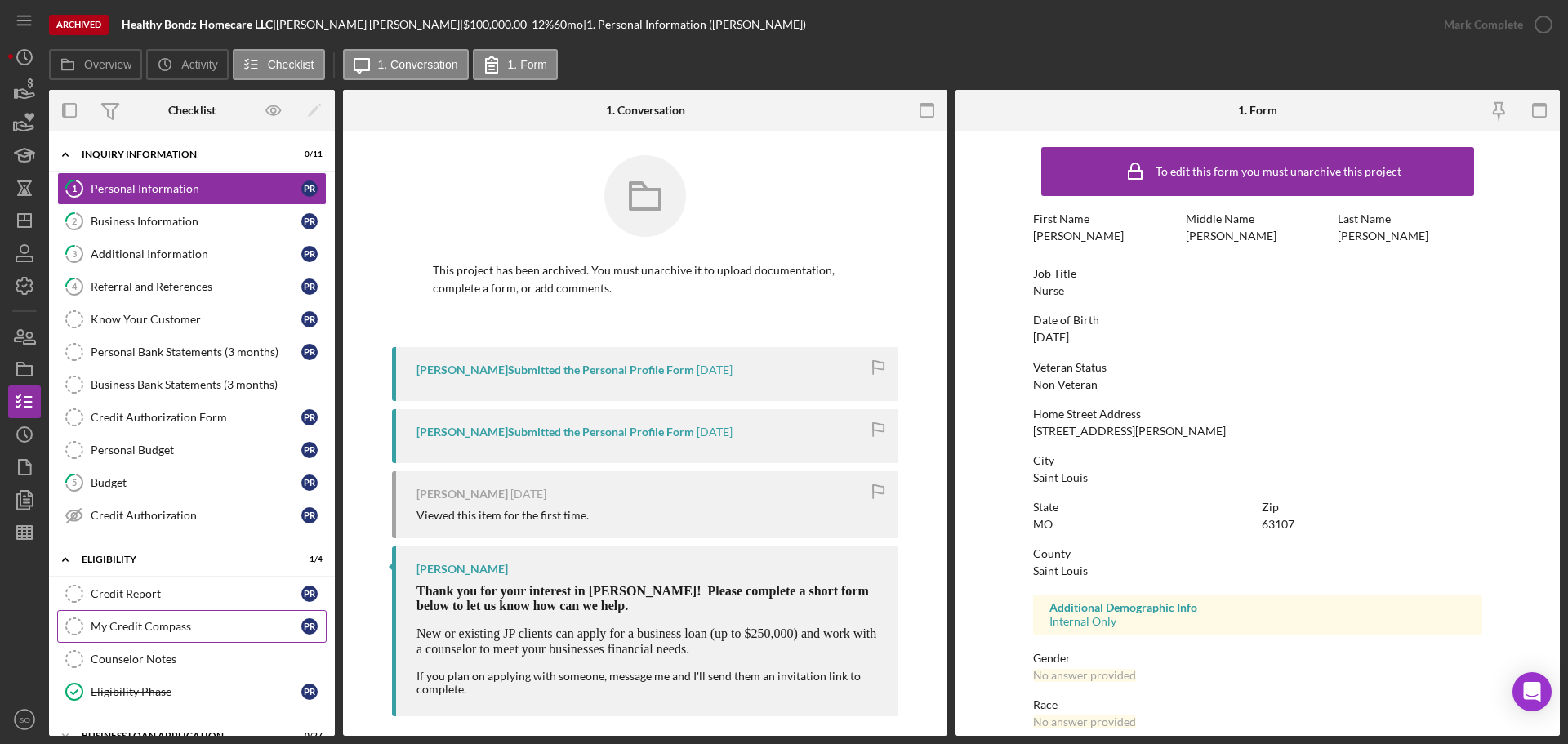
scroll to position [135, 0]
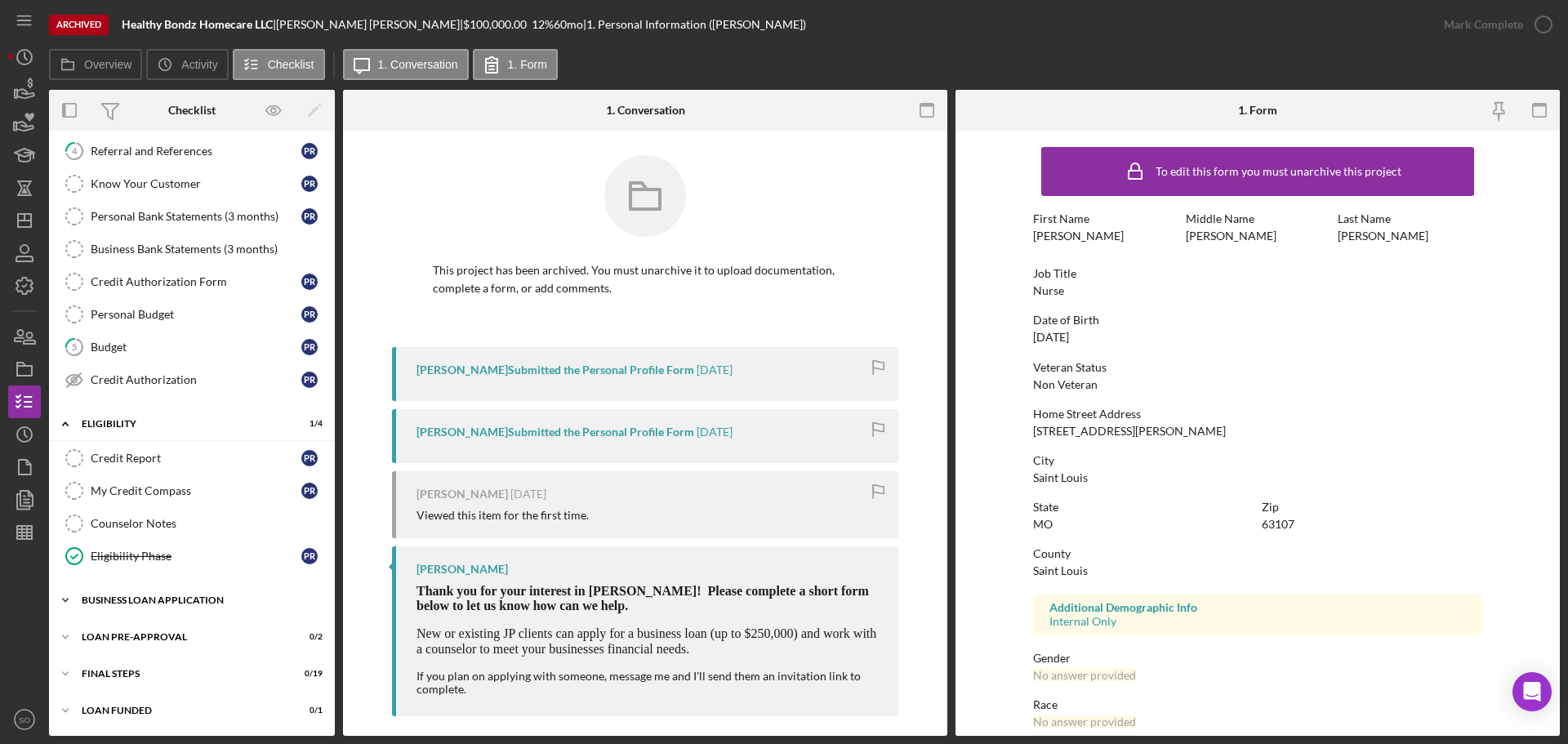
click at [170, 595] on div "Icon/Expander BUSINESS LOAN APPLICATION 0 / 27" at bounding box center [191, 600] width 285 height 33
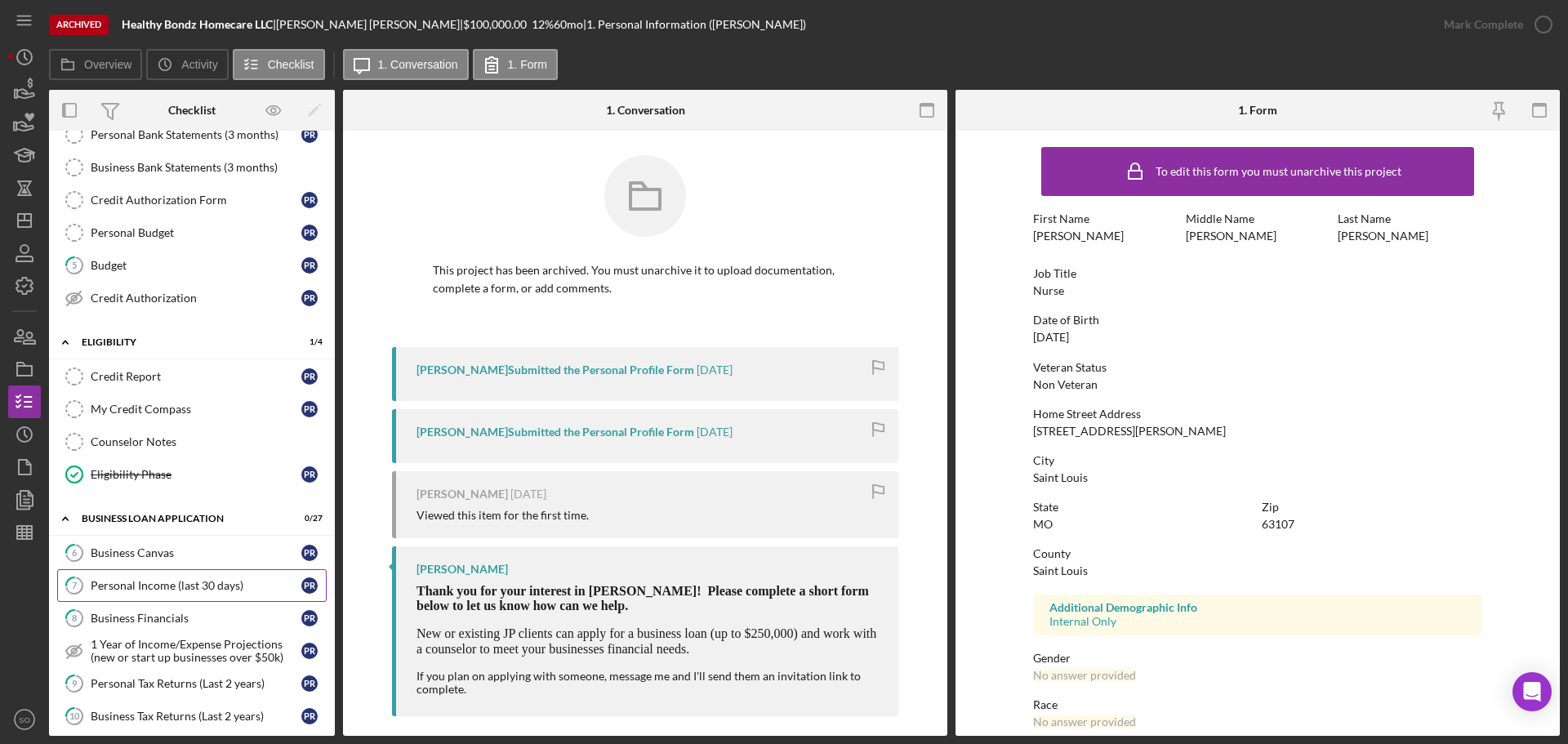
click at [171, 589] on div "Personal Income (last 30 days)" at bounding box center [196, 586] width 211 height 13
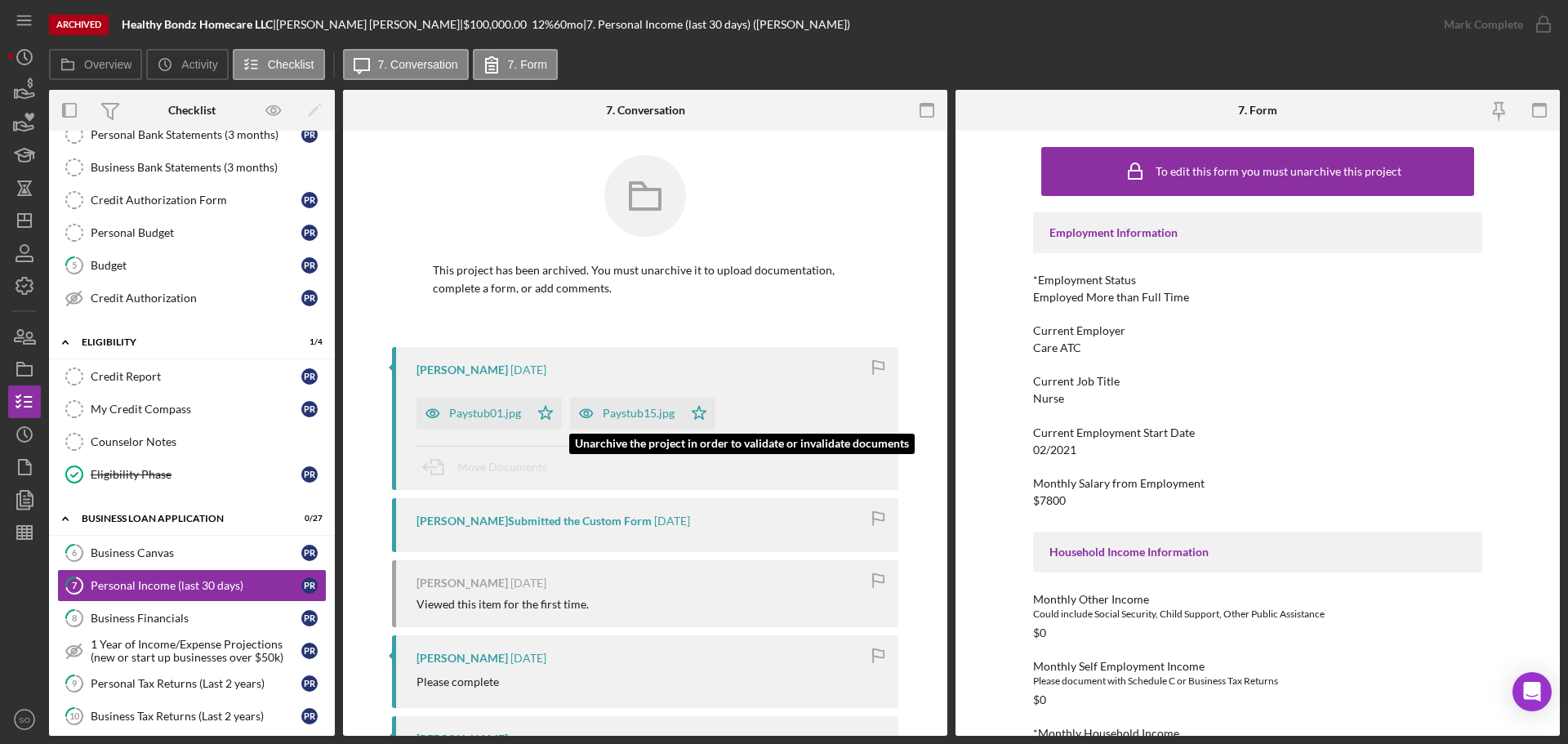
click at [630, 413] on div "Paystub15.jpg" at bounding box center [639, 413] width 72 height 13
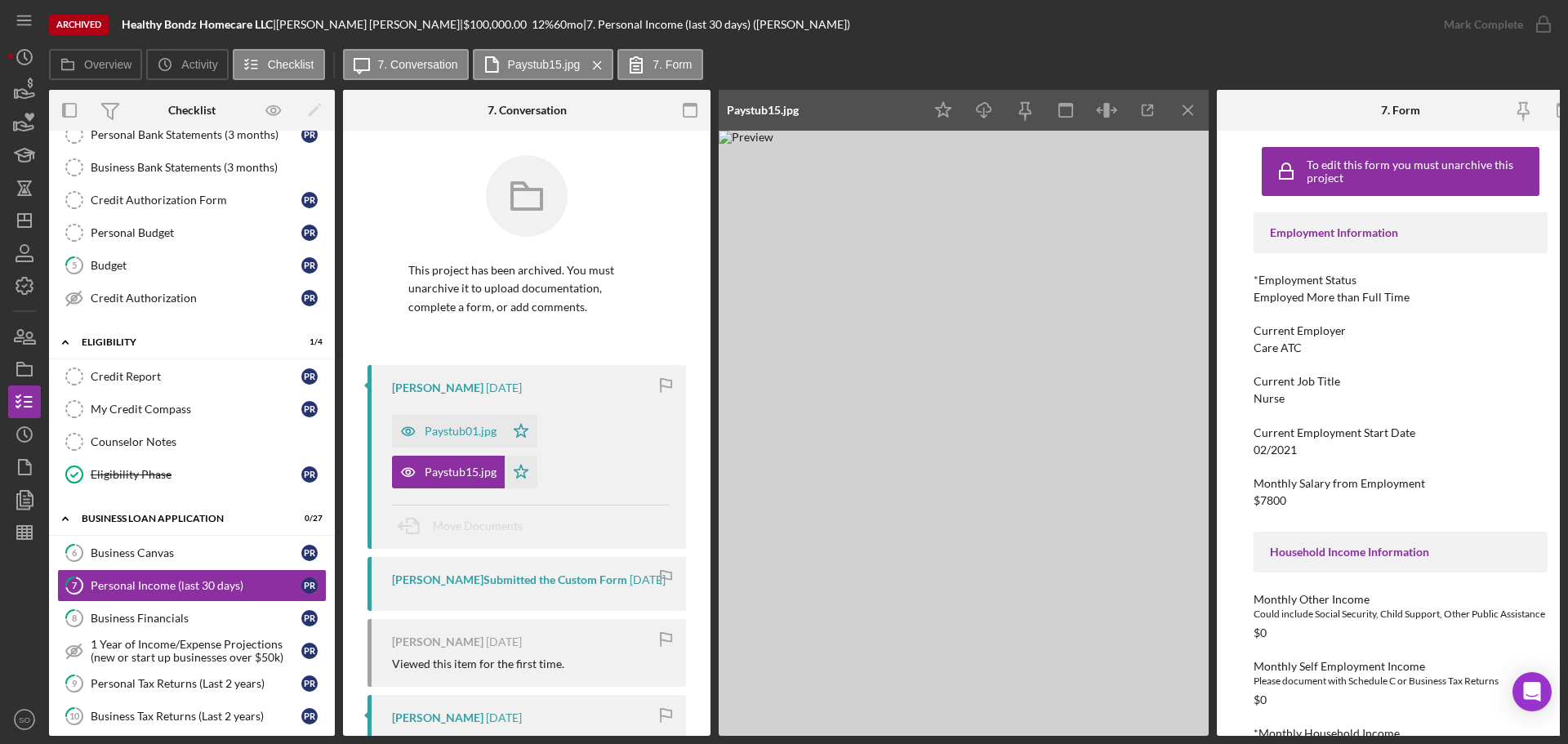
click at [1318, 348] on div "Current Employer Care ATC" at bounding box center [1400, 339] width 294 height 30
drag, startPoint x: 1321, startPoint y: 348, endPoint x: 1245, endPoint y: 348, distance: 76.0
click at [1245, 348] on div "To edit this form you must unarchive this project Employment Information *Emplo…" at bounding box center [1400, 433] width 368 height 605
copy div "Care ATC"
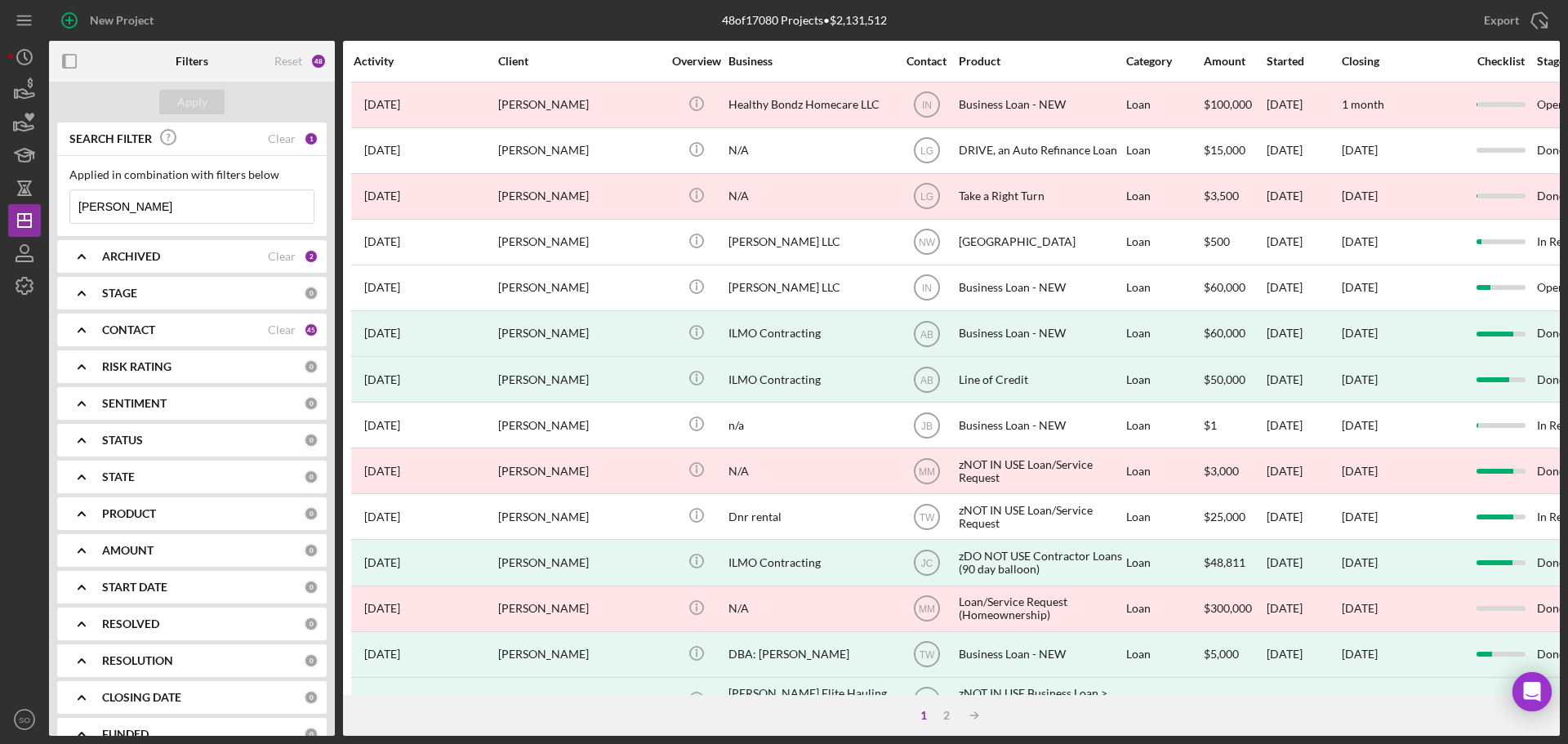
drag, startPoint x: 152, startPoint y: 211, endPoint x: 48, endPoint y: 210, distance: 104.0
click at [48, 210] on div "New Project 48 of 17080 Projects • $2,131,512 [PERSON_NAME] Export Icon/Export …" at bounding box center [784, 368] width 1551 height 736
paste input "Ali Wells."
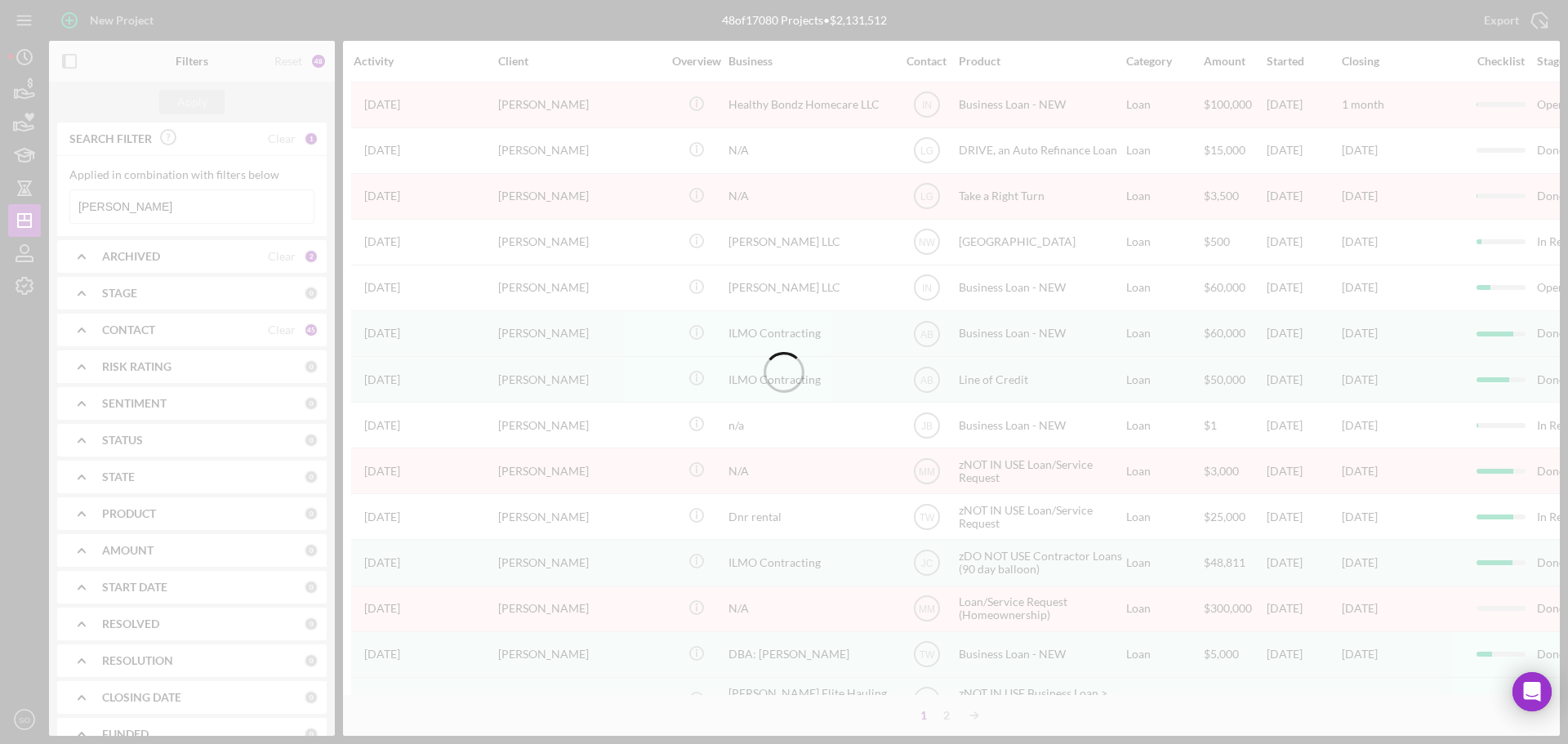
type input "Ali Wells"
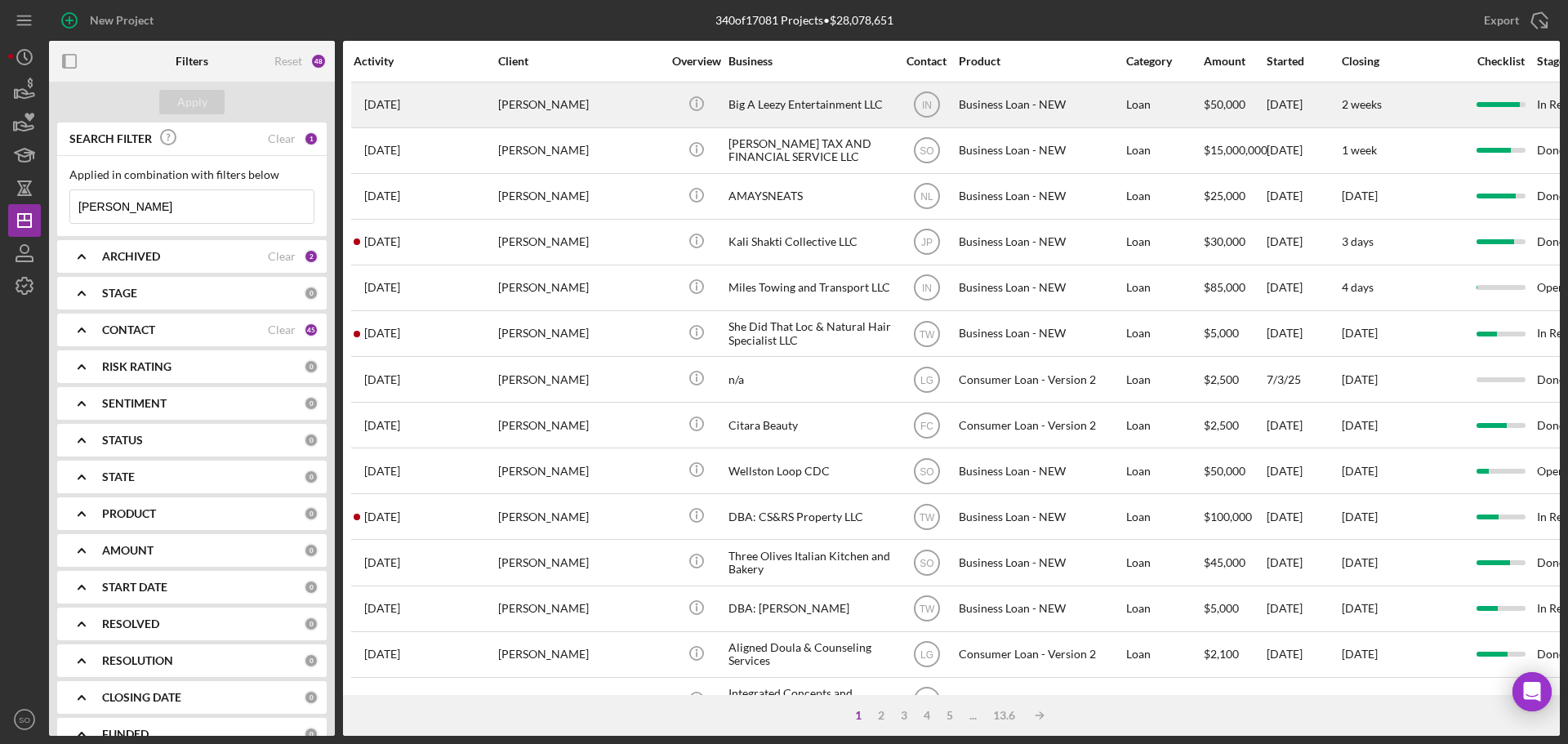
click at [578, 104] on div "Ali Wells" at bounding box center [579, 105] width 164 height 44
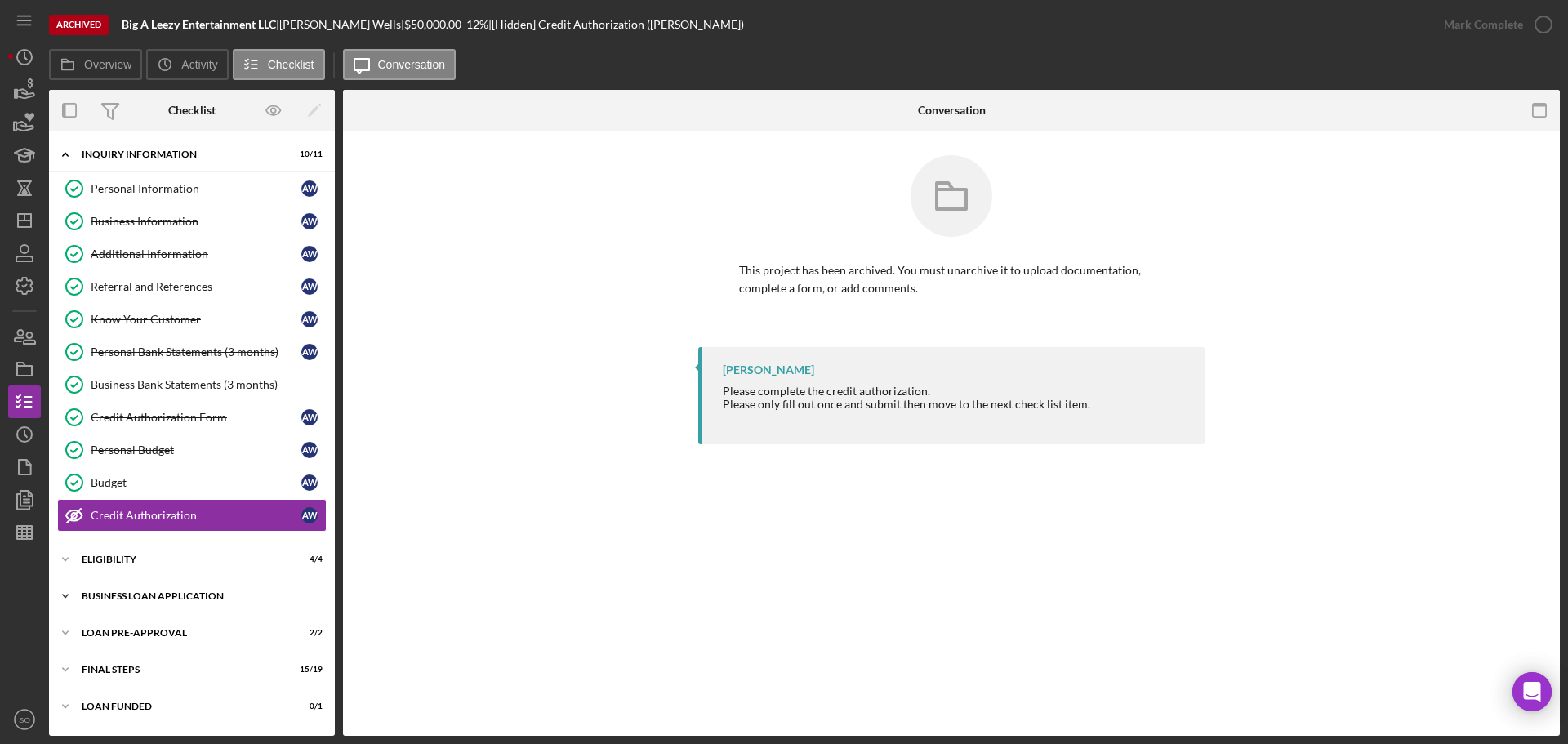
click at [133, 597] on div "BUSINESS LOAN APPLICATION" at bounding box center [197, 596] width 233 height 10
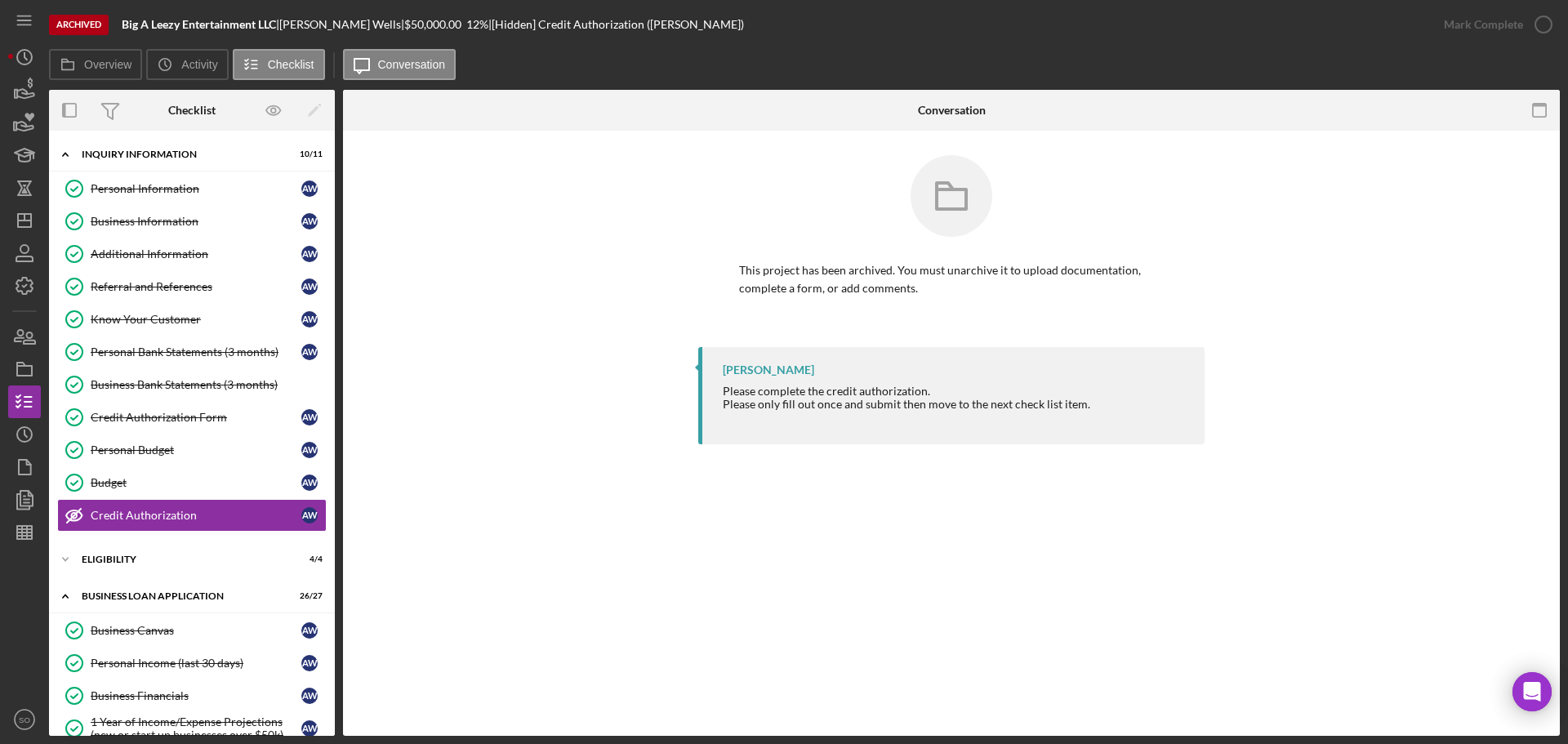
scroll to position [327, 0]
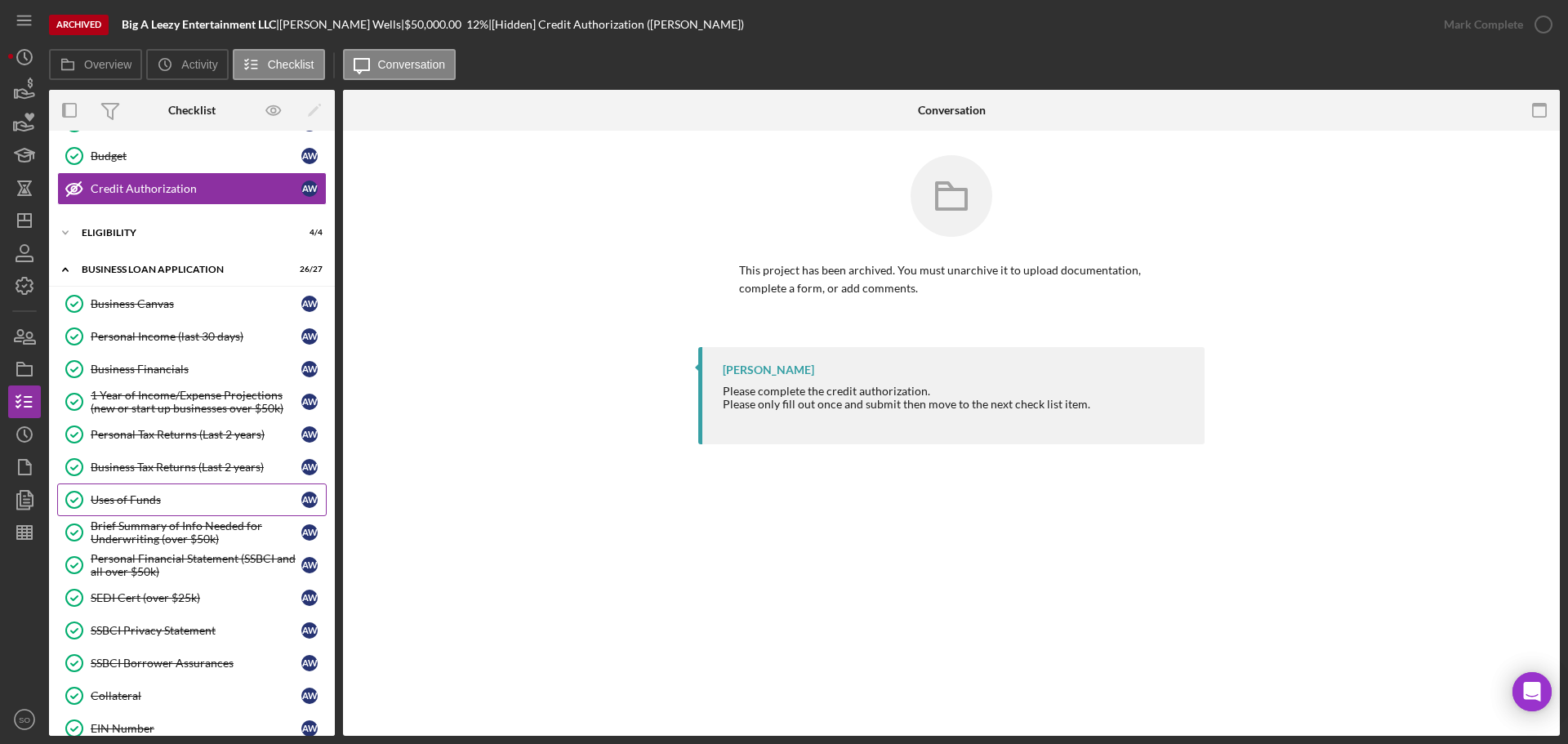
click at [148, 500] on div "Uses of Funds" at bounding box center [196, 500] width 211 height 13
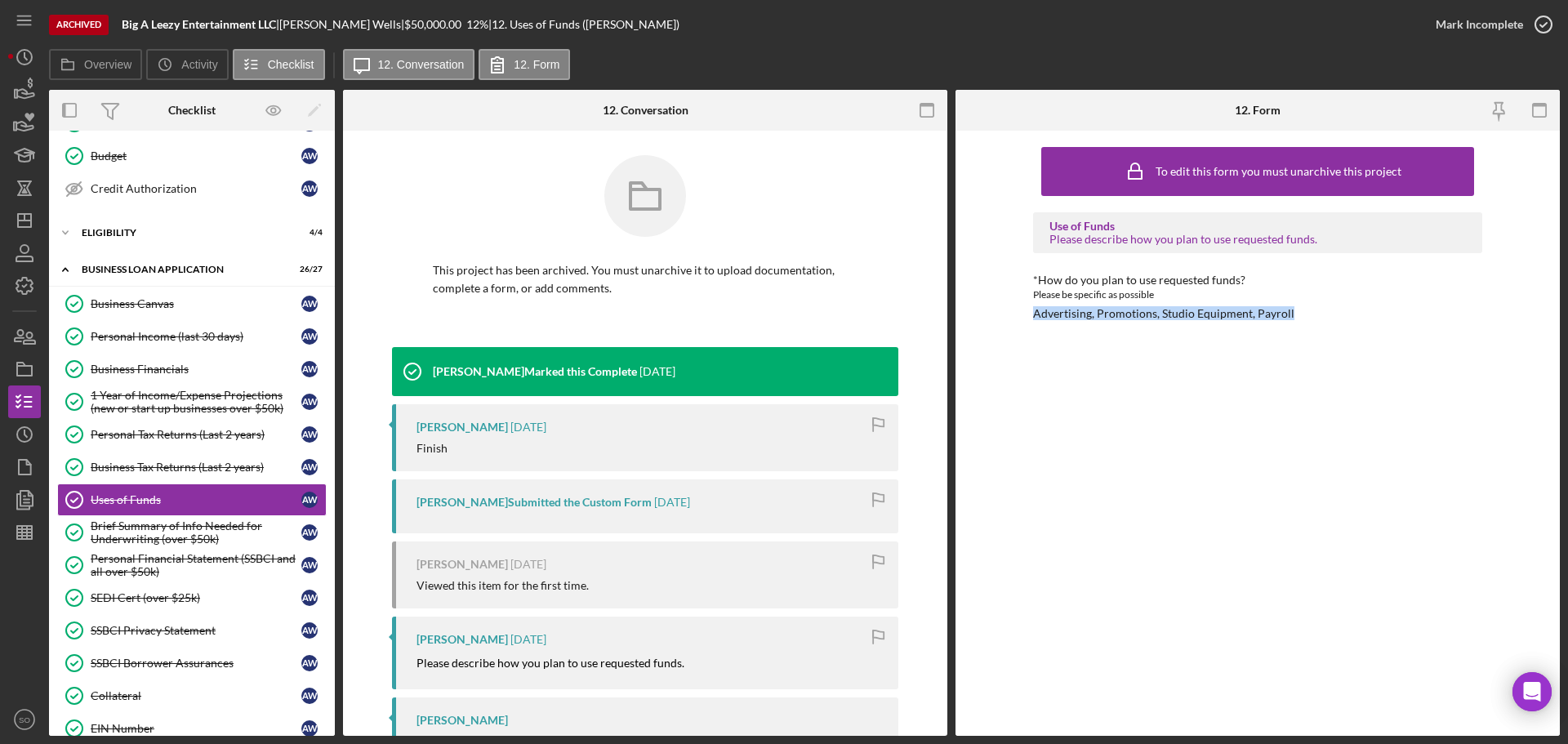
drag, startPoint x: 1206, startPoint y: 301, endPoint x: 996, endPoint y: 312, distance: 210.3
click at [996, 312] on div "To edit this form you must unarchive this project Use of Funds Please describe …" at bounding box center [1257, 433] width 604 height 605
drag, startPoint x: 163, startPoint y: 342, endPoint x: 199, endPoint y: 336, distance: 36.5
click at [163, 342] on div "Personal Income (last 30 days)" at bounding box center [196, 337] width 211 height 13
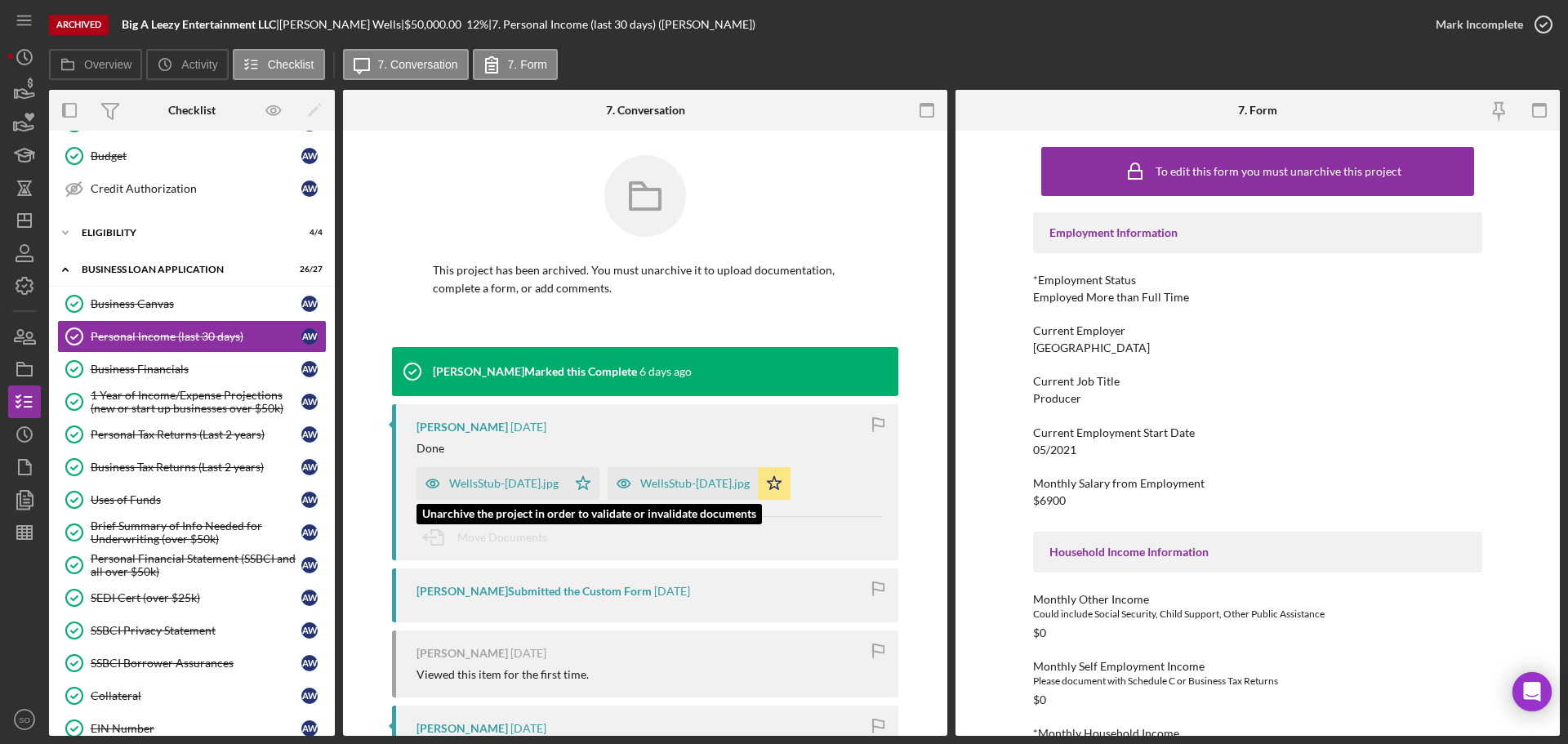
click at [518, 481] on div "WellsStub-July04.jpg" at bounding box center [504, 484] width 109 height 13
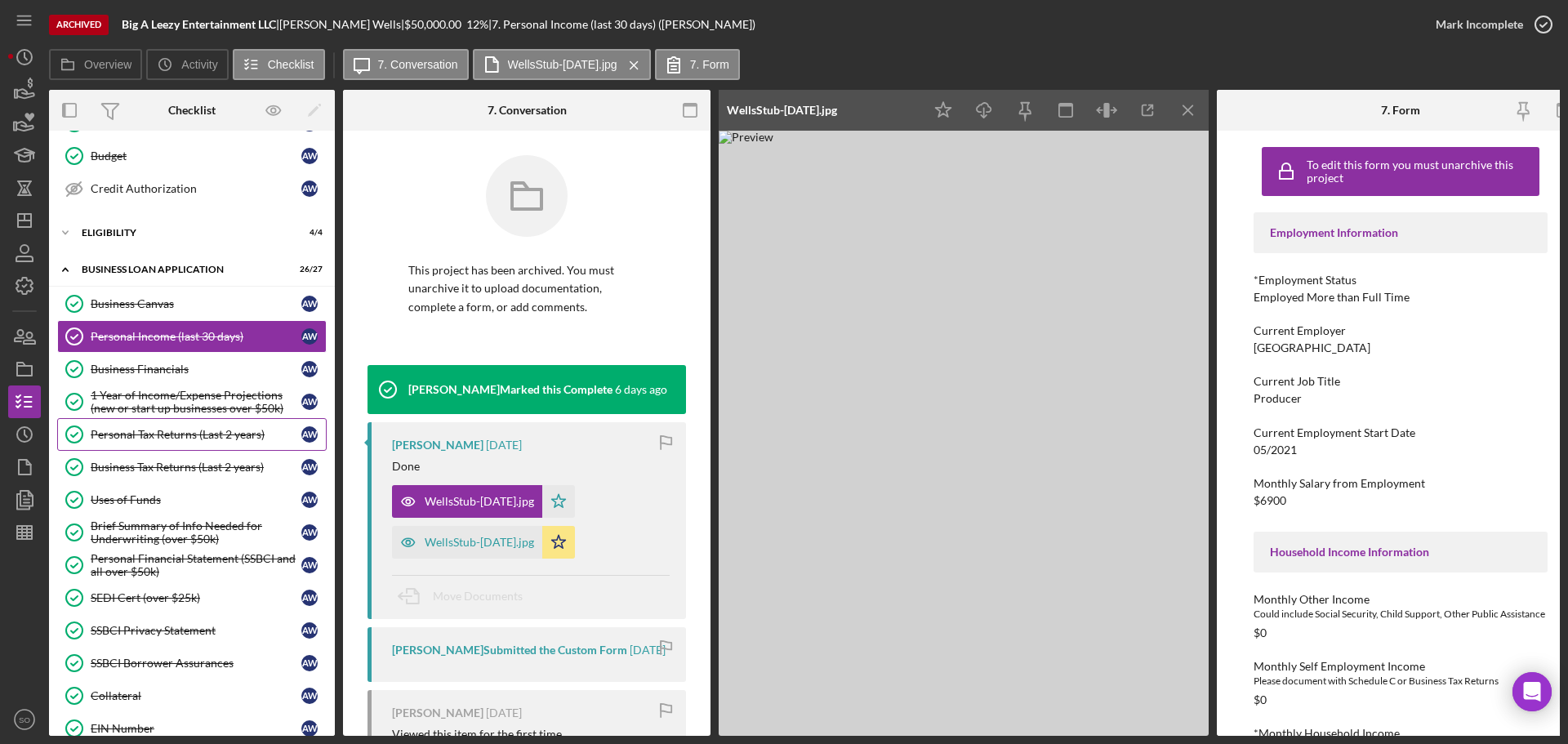
click at [154, 431] on div "Personal Tax Returns (Last 2 years)" at bounding box center [196, 435] width 211 height 13
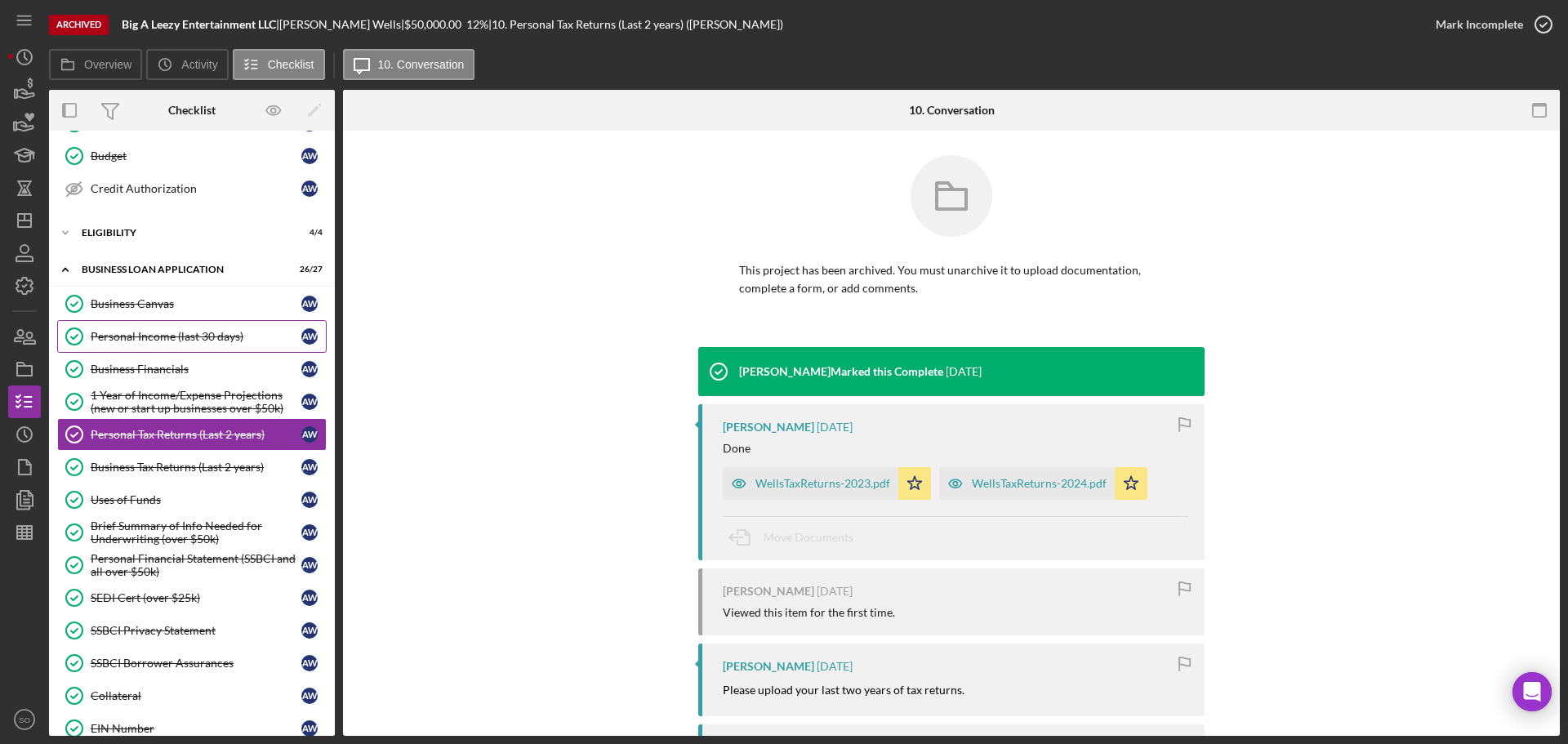
click at [211, 340] on div "Personal Income (last 30 days)" at bounding box center [196, 337] width 211 height 13
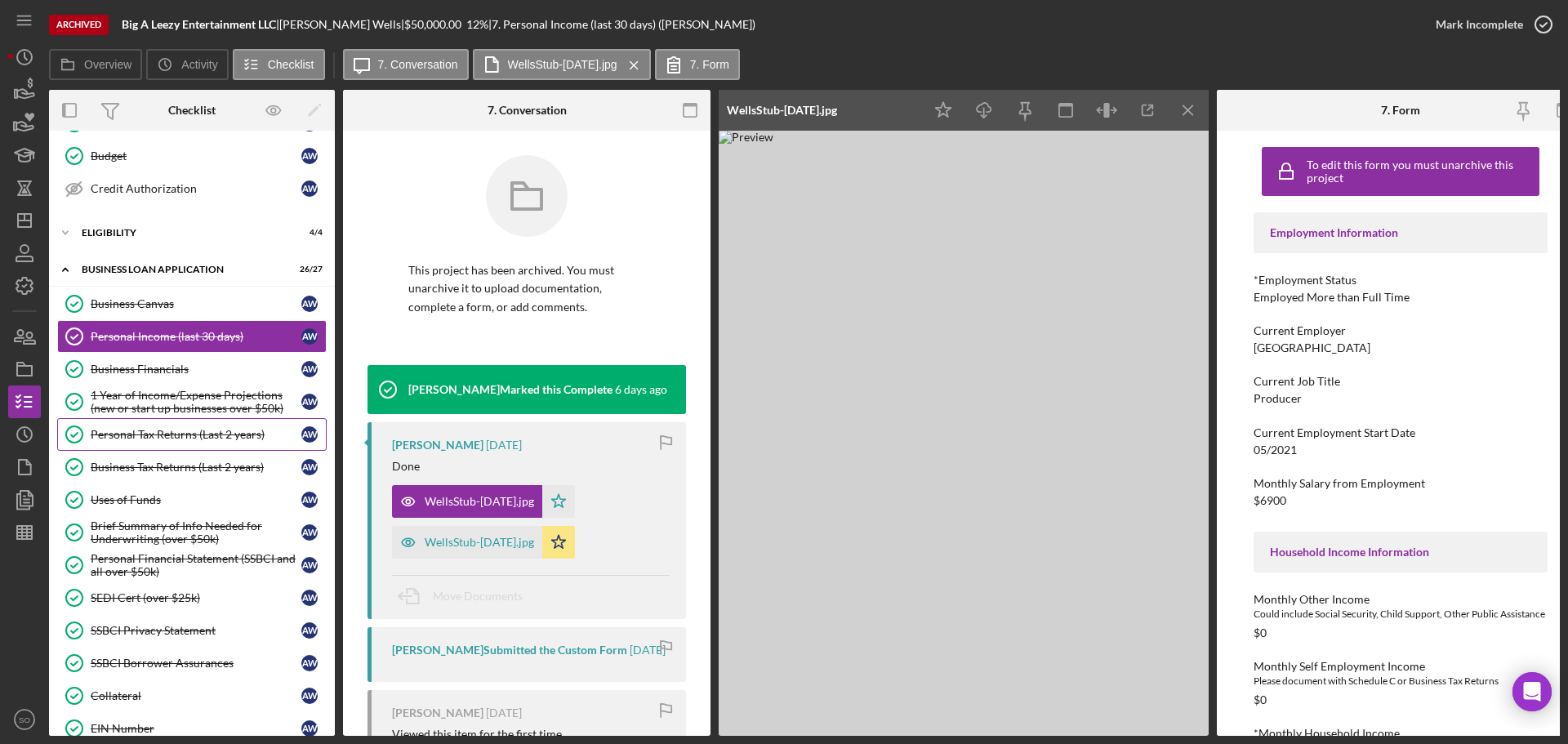
click at [195, 437] on div "Personal Tax Returns (Last 2 years)" at bounding box center [196, 435] width 211 height 13
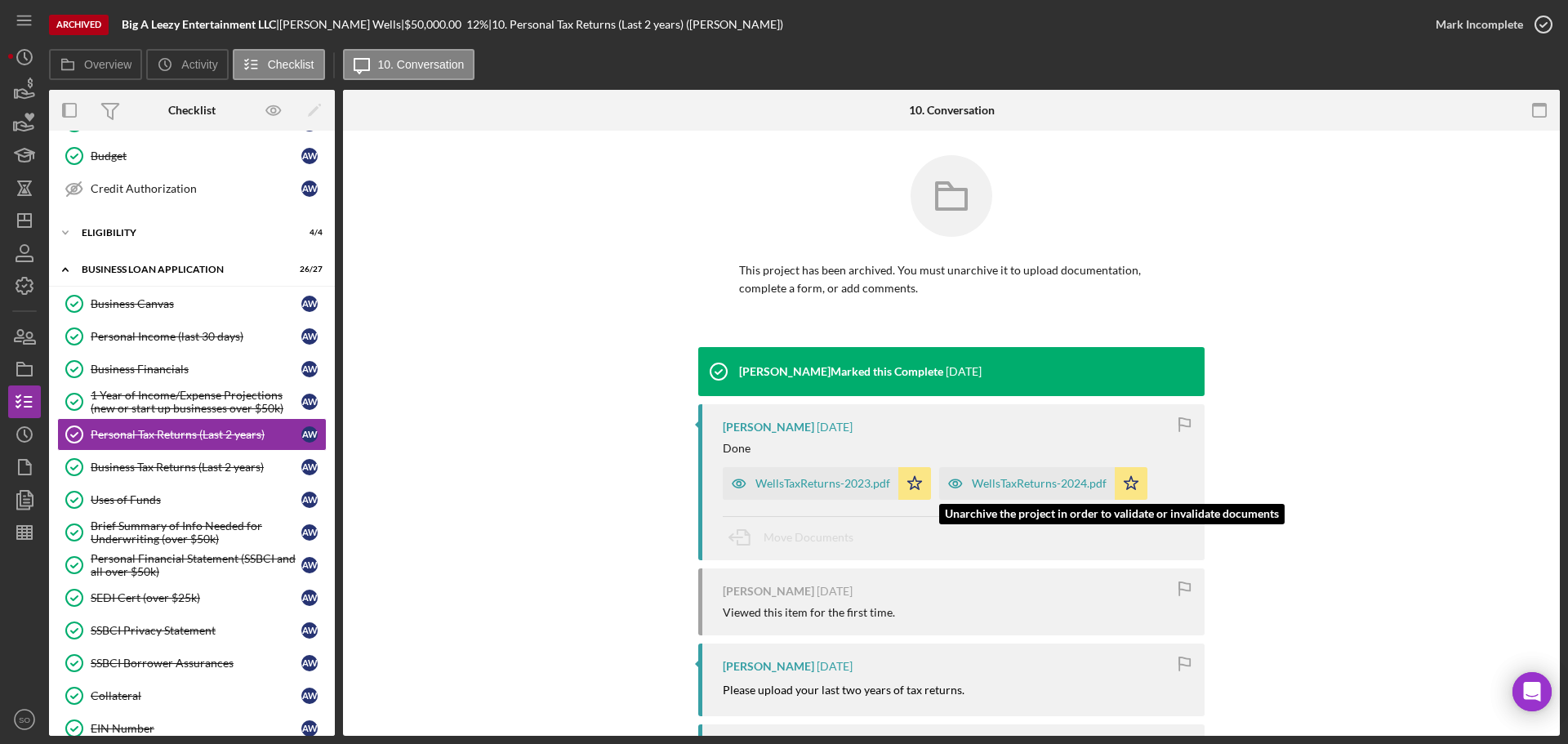
click at [1049, 485] on div "WellsTaxReturns-2024.pdf" at bounding box center [1039, 484] width 134 height 13
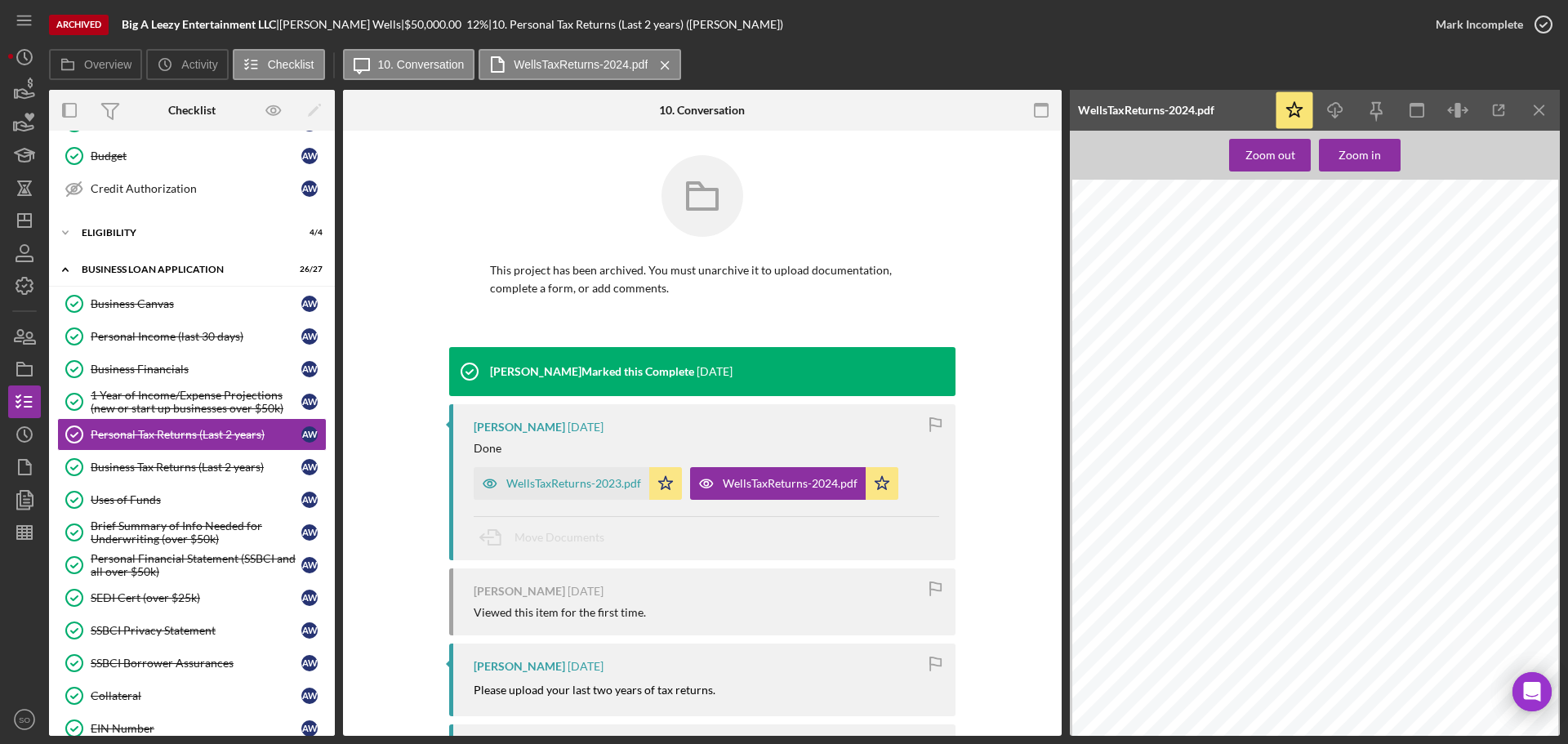
scroll to position [831, 0]
click at [172, 340] on div "Personal Income (last 30 days)" at bounding box center [196, 337] width 211 height 13
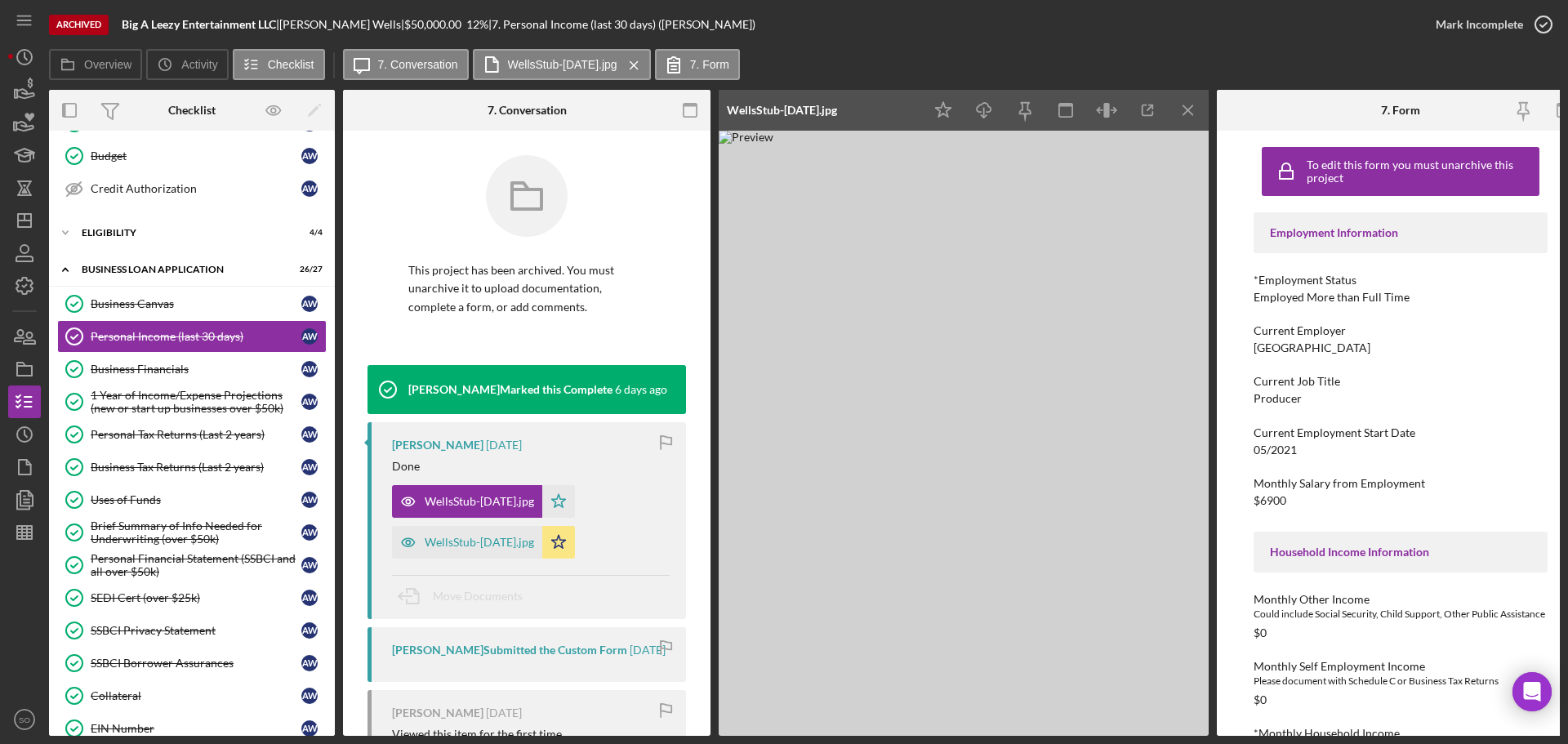
drag, startPoint x: 1356, startPoint y: 354, endPoint x: 1246, endPoint y: 351, distance: 110.0
click at [1246, 351] on div "To edit this form you must unarchive this project Employment Information *Emplo…" at bounding box center [1400, 433] width 368 height 605
copy div "Shock City Studios"
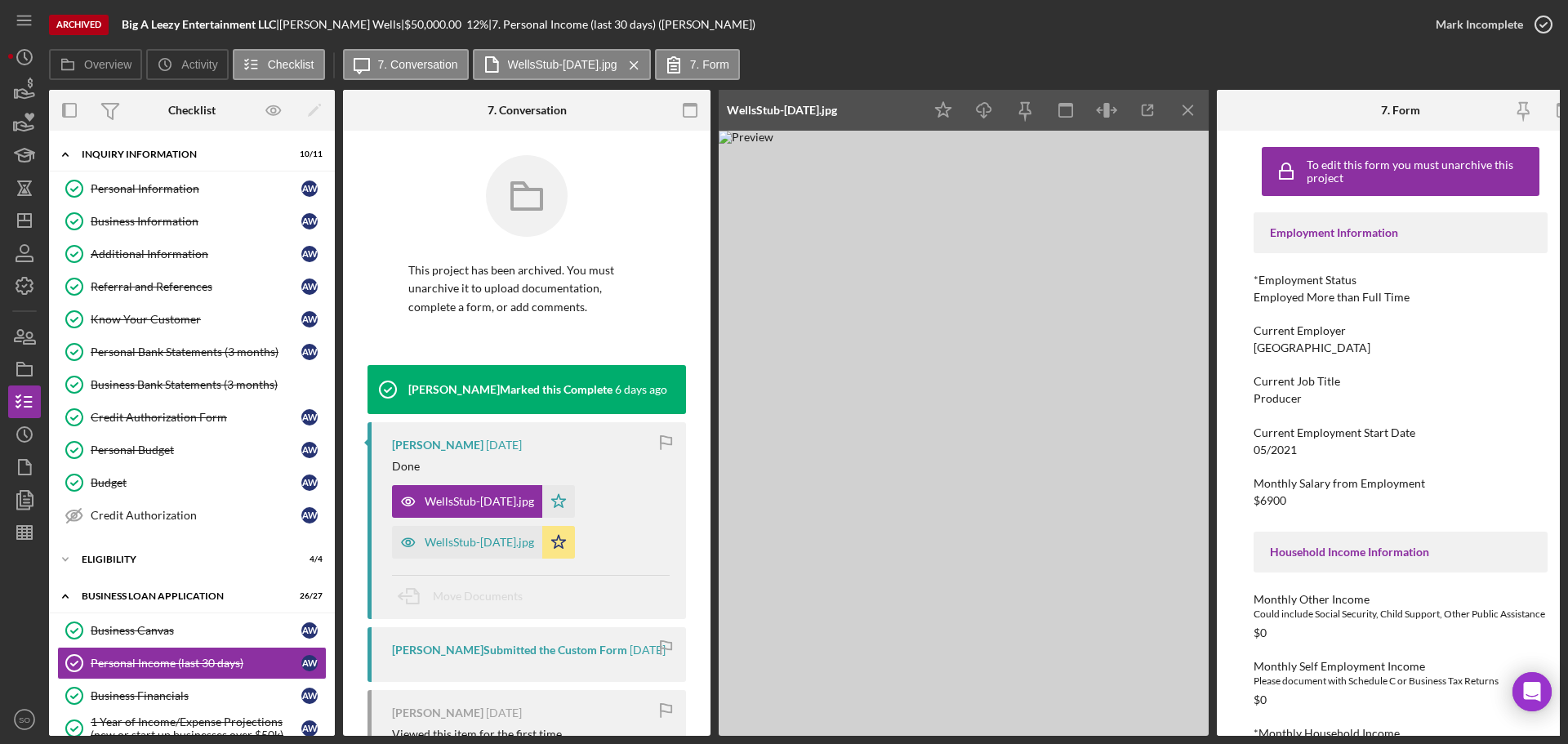
click at [187, 285] on div "Referral and References" at bounding box center [196, 287] width 211 height 13
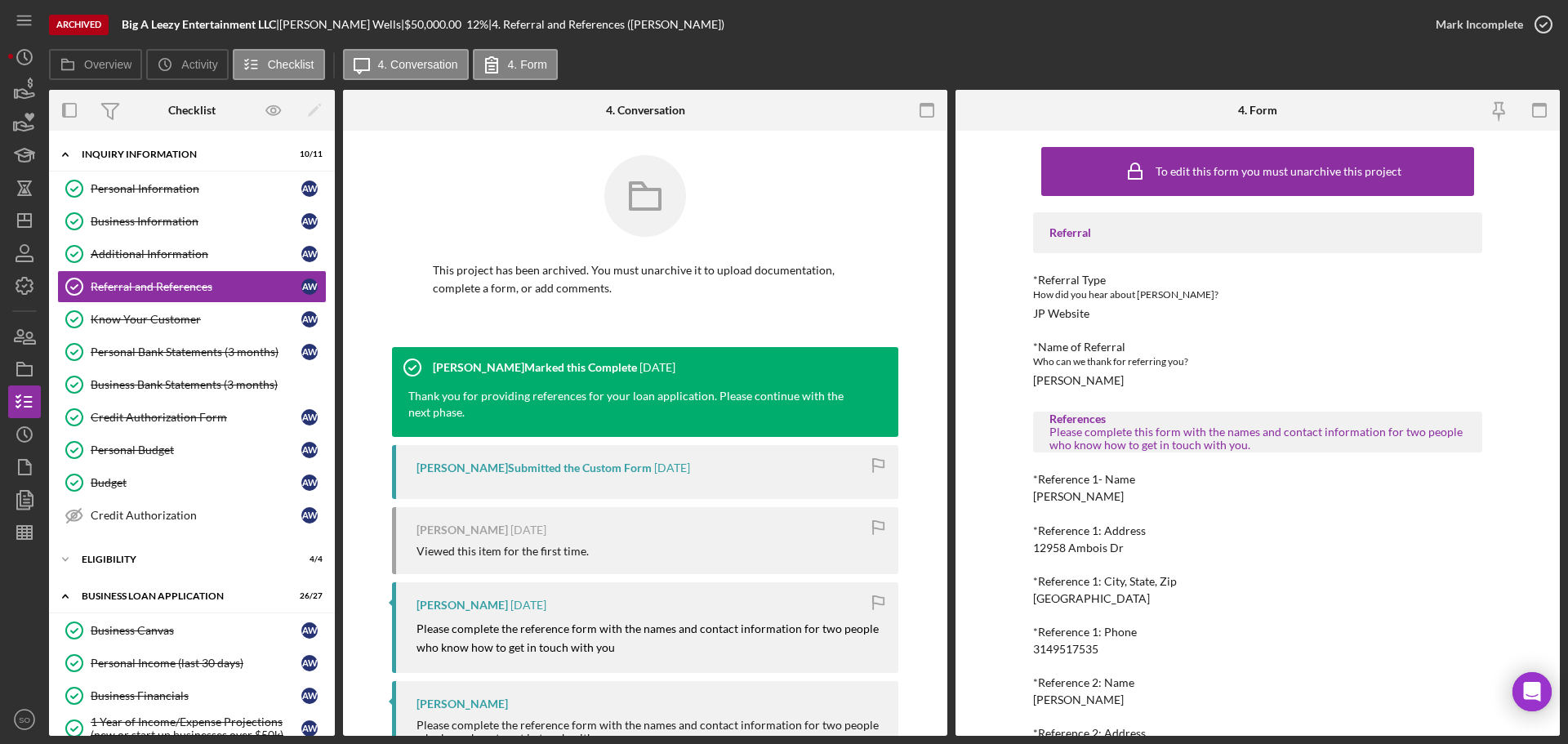
scroll to position [148, 0]
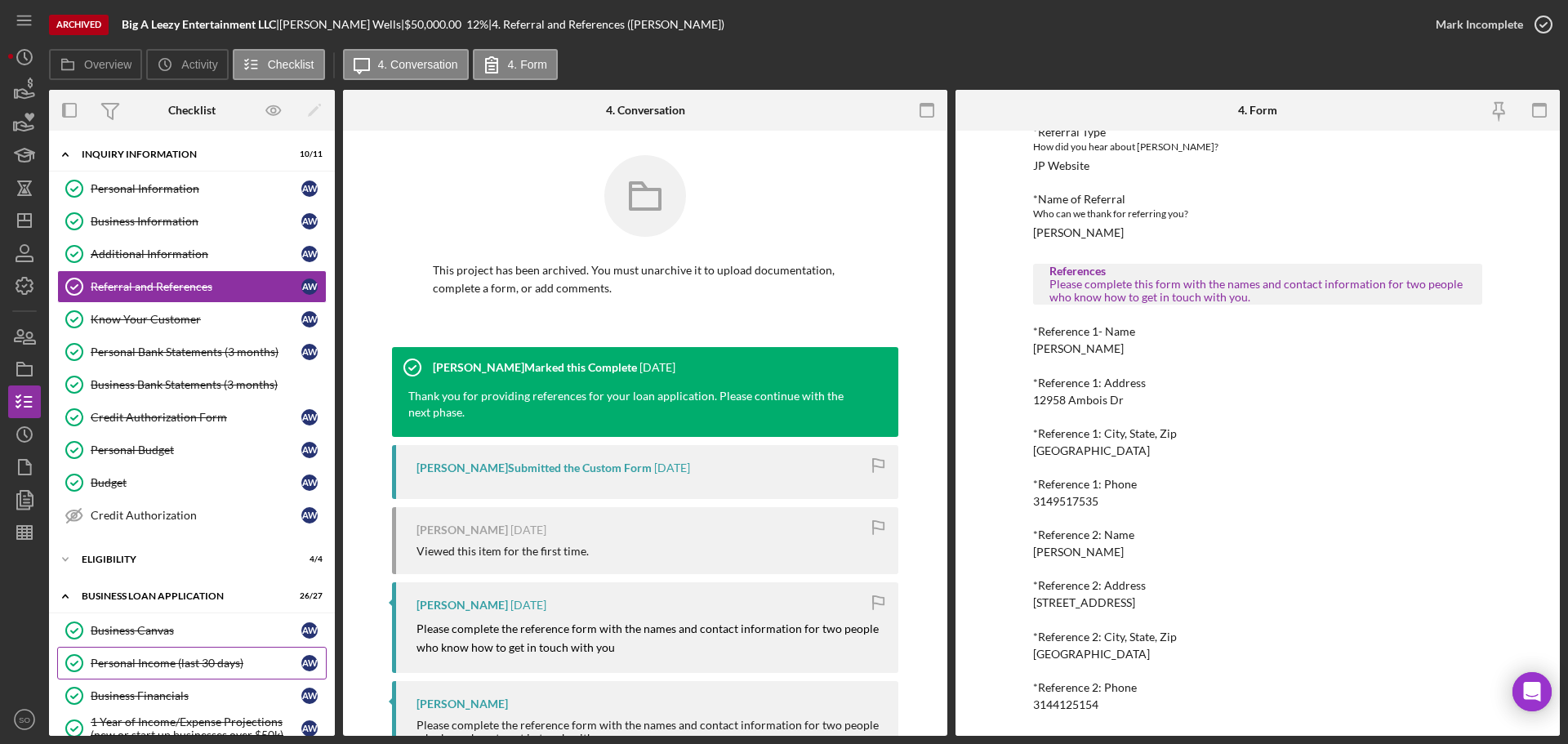
click at [160, 668] on div "Personal Income (last 30 days)" at bounding box center [196, 663] width 211 height 13
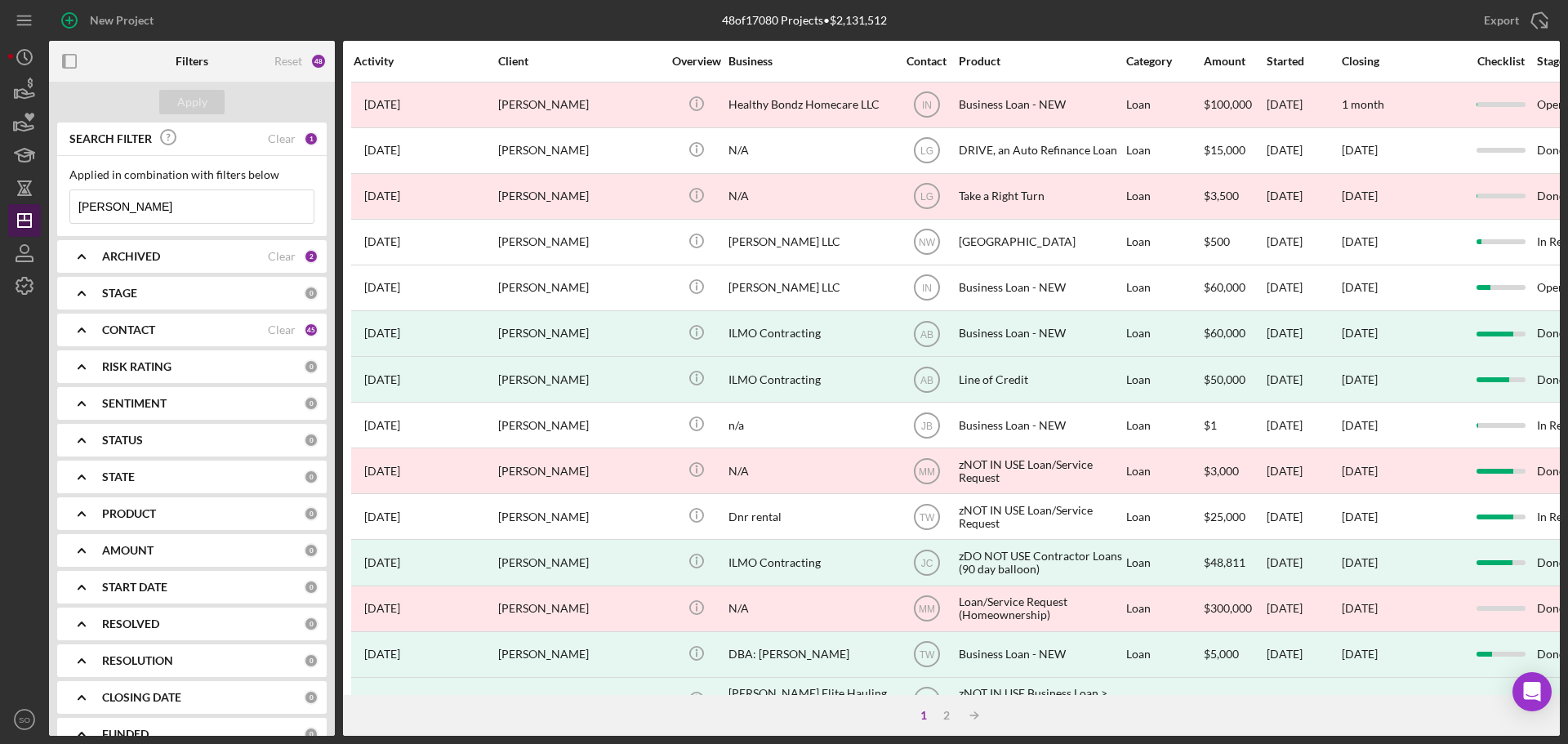
drag, startPoint x: 201, startPoint y: 200, endPoint x: 35, endPoint y: 210, distance: 166.3
click at [35, 210] on div "New Project 48 of 17080 Projects • $2,131,512 [PERSON_NAME] Export Icon/Export …" at bounding box center [784, 368] width 1551 height 736
paste input "Blak Field"
type input "Blak Fields"
click at [201, 107] on div "Apply" at bounding box center [192, 102] width 30 height 24
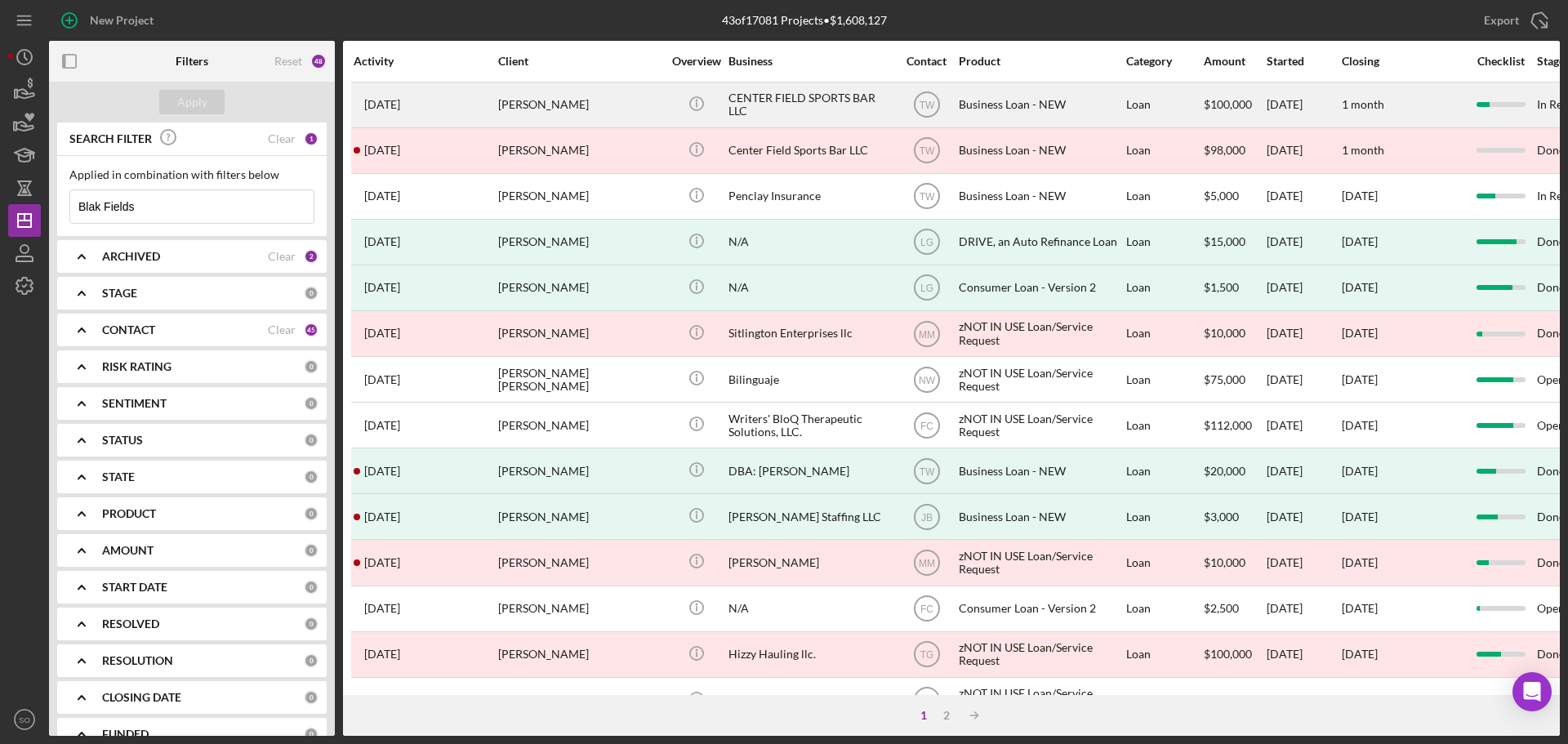
click at [578, 108] on div "blake fields" at bounding box center [579, 105] width 164 height 44
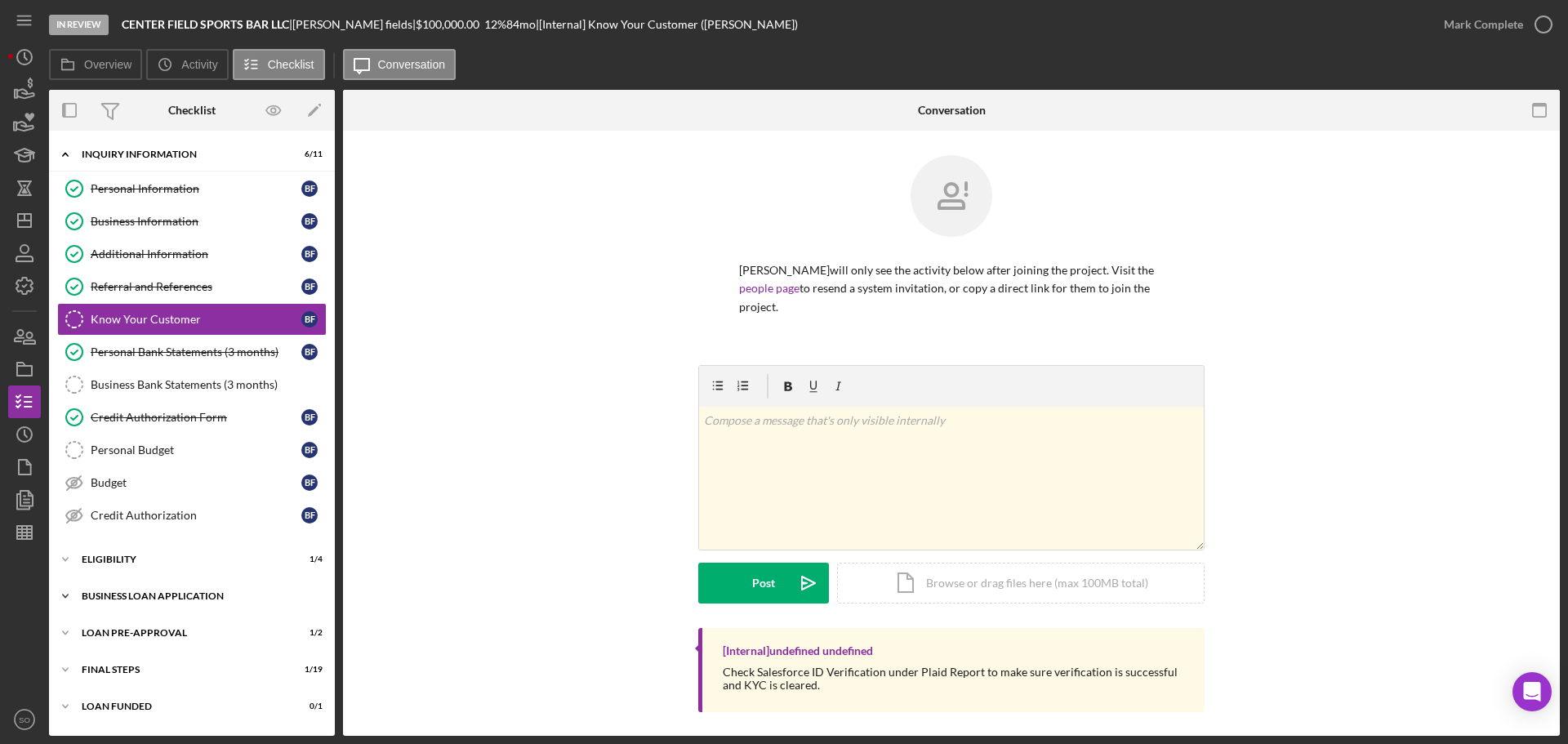
click at [172, 594] on div "BUSINESS LOAN APPLICATION" at bounding box center [197, 596] width 233 height 10
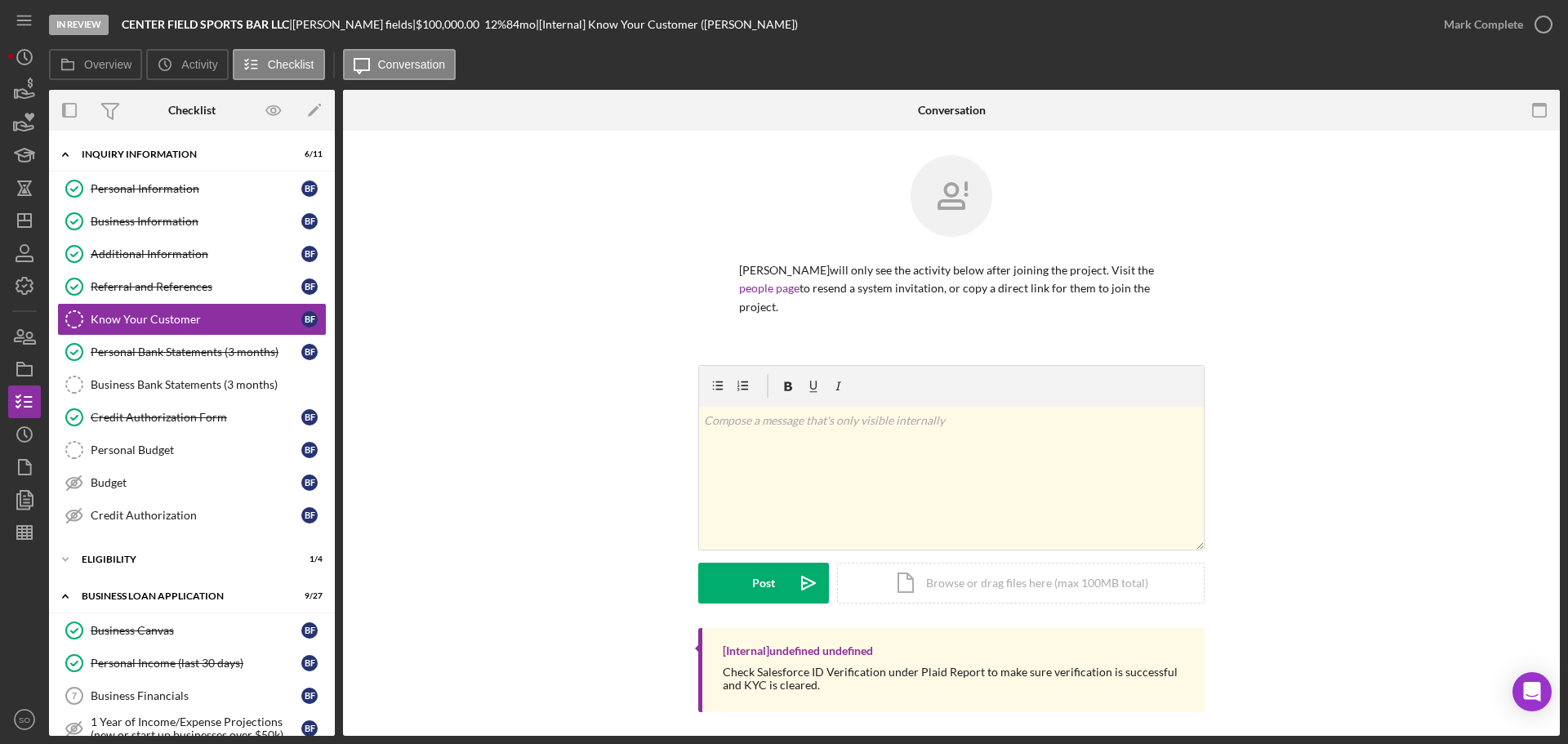
scroll to position [408, 0]
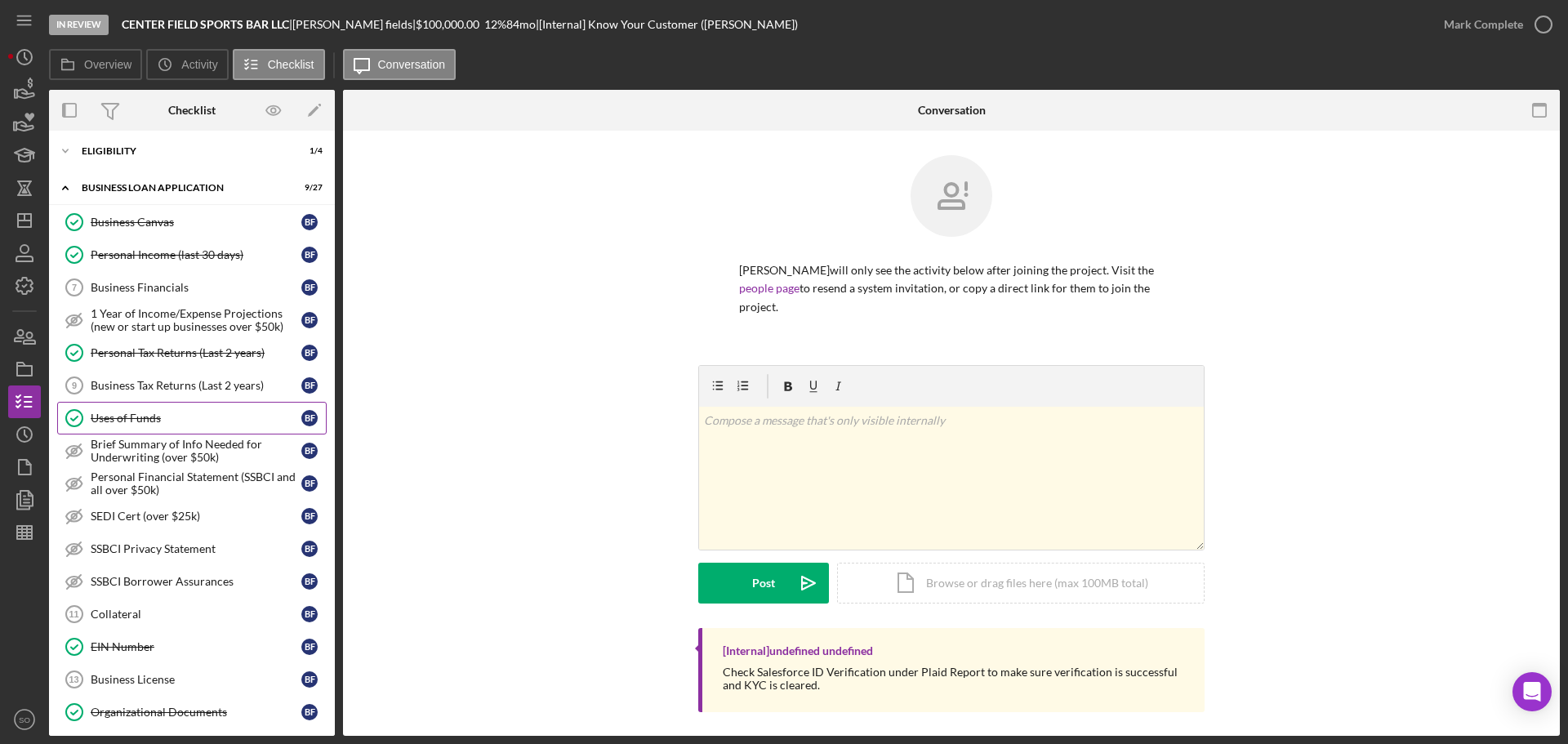
click at [154, 417] on div "Uses of Funds" at bounding box center [196, 418] width 211 height 13
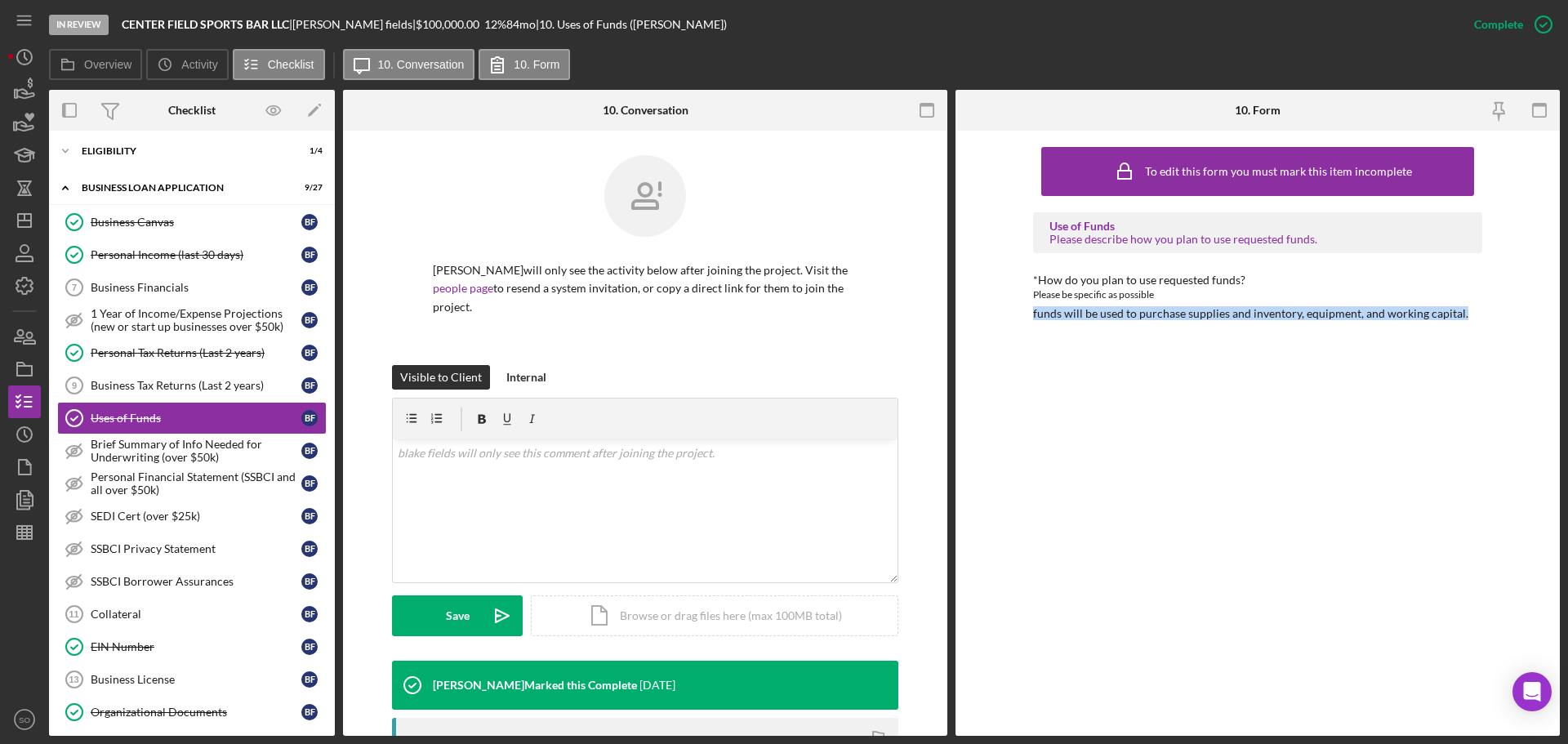
drag, startPoint x: 1468, startPoint y: 317, endPoint x: 1012, endPoint y: 320, distance: 456.0
click at [1012, 320] on div "To edit this form you must mark this item incomplete Use of Funds Please descri…" at bounding box center [1257, 433] width 604 height 605
copy div "funds will be used to purchase supplies and inventory, equipment, and working c…"
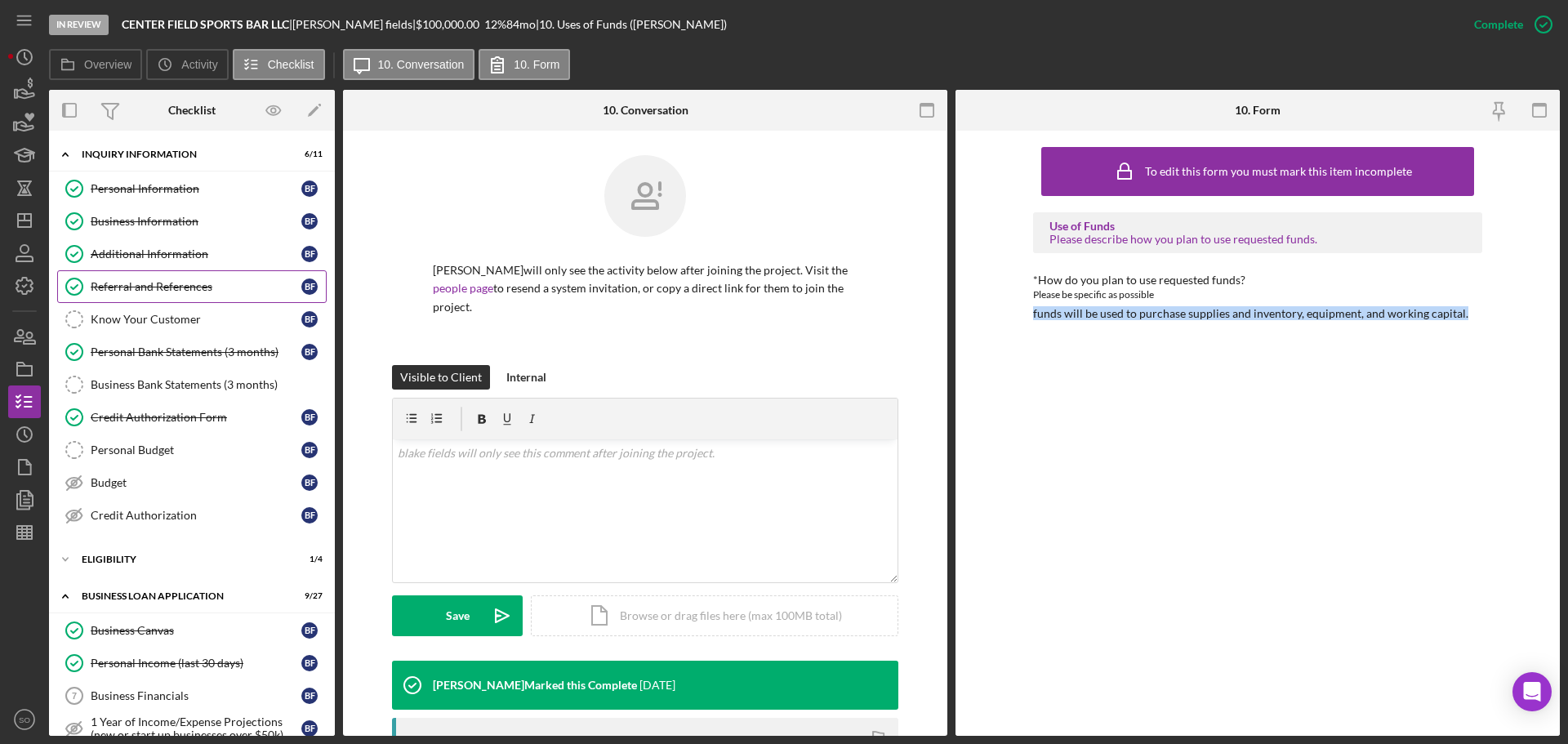
drag, startPoint x: 177, startPoint y: 282, endPoint x: 486, endPoint y: 261, distance: 309.7
click at [177, 282] on div "Referral and References" at bounding box center [196, 287] width 211 height 13
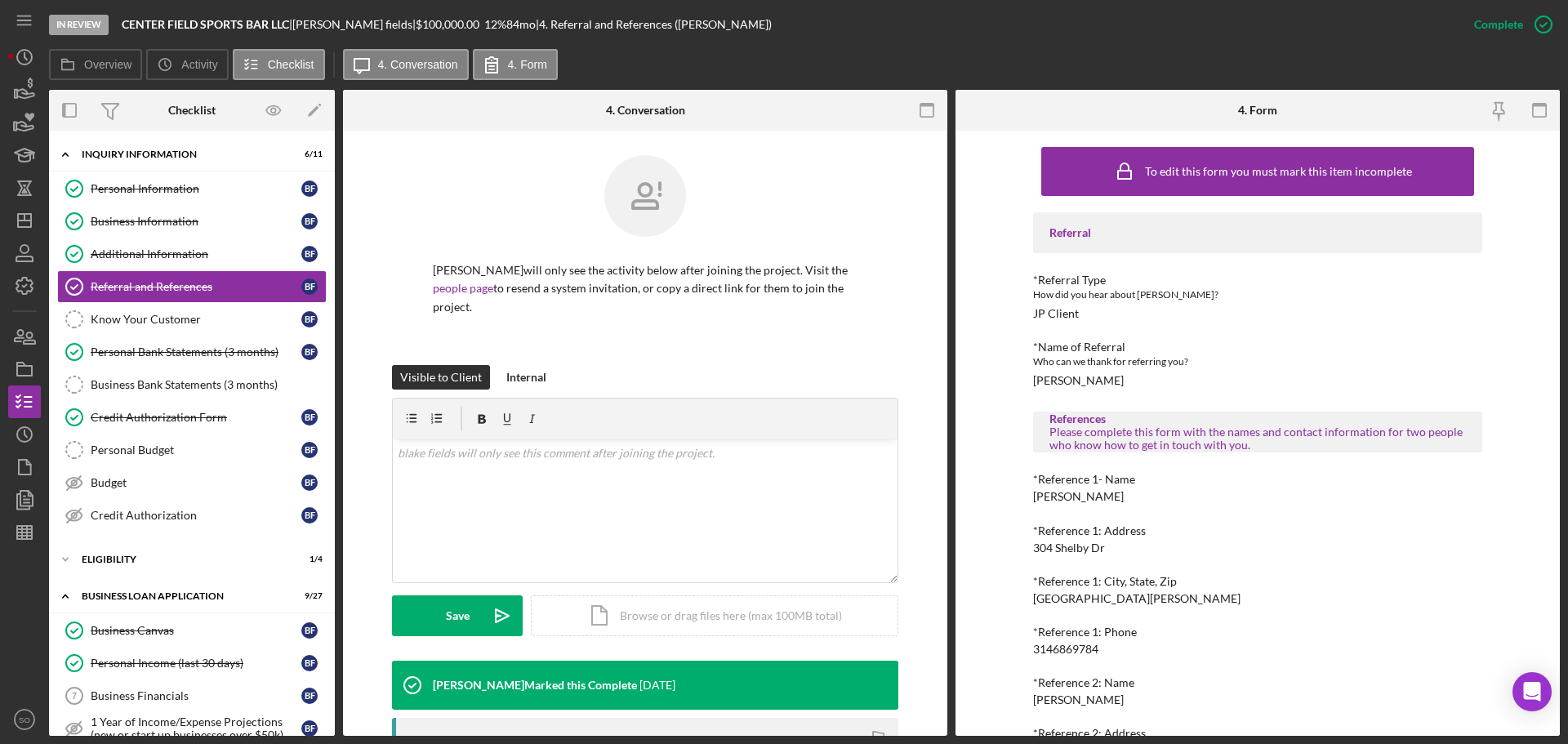
scroll to position [148, 0]
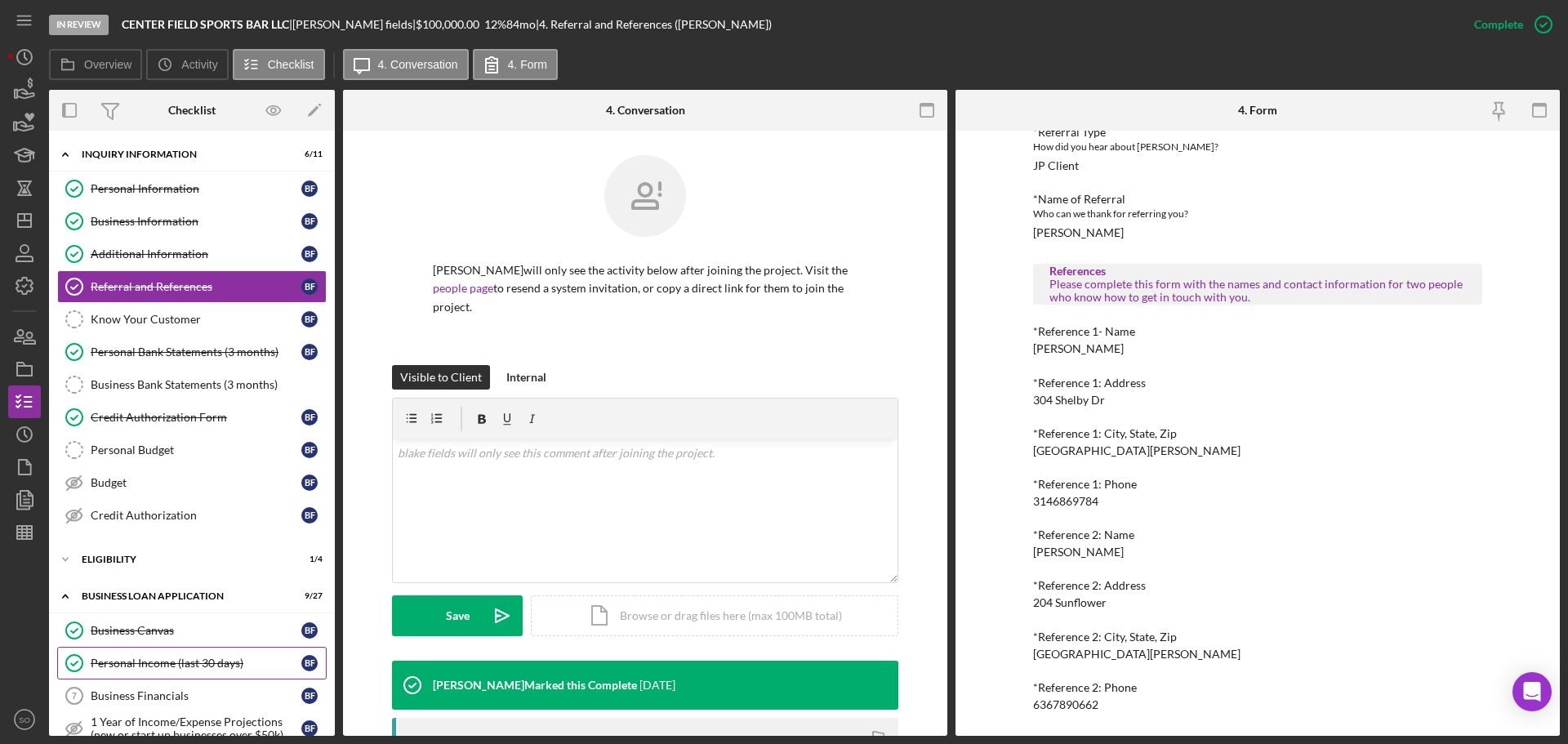
click at [154, 661] on div "Personal Income (last 30 days)" at bounding box center [196, 663] width 211 height 13
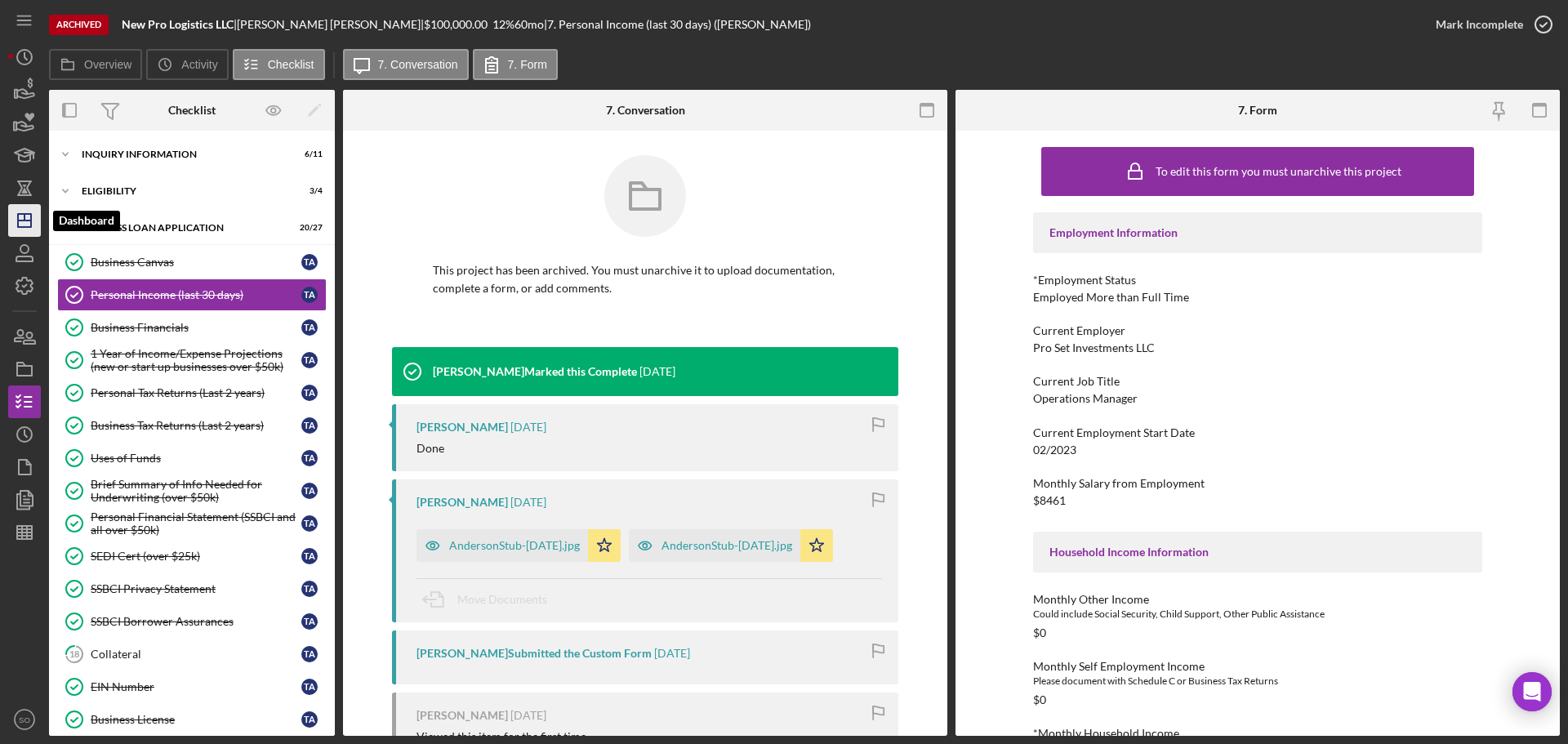
click at [30, 224] on polygon "button" at bounding box center [24, 221] width 13 height 13
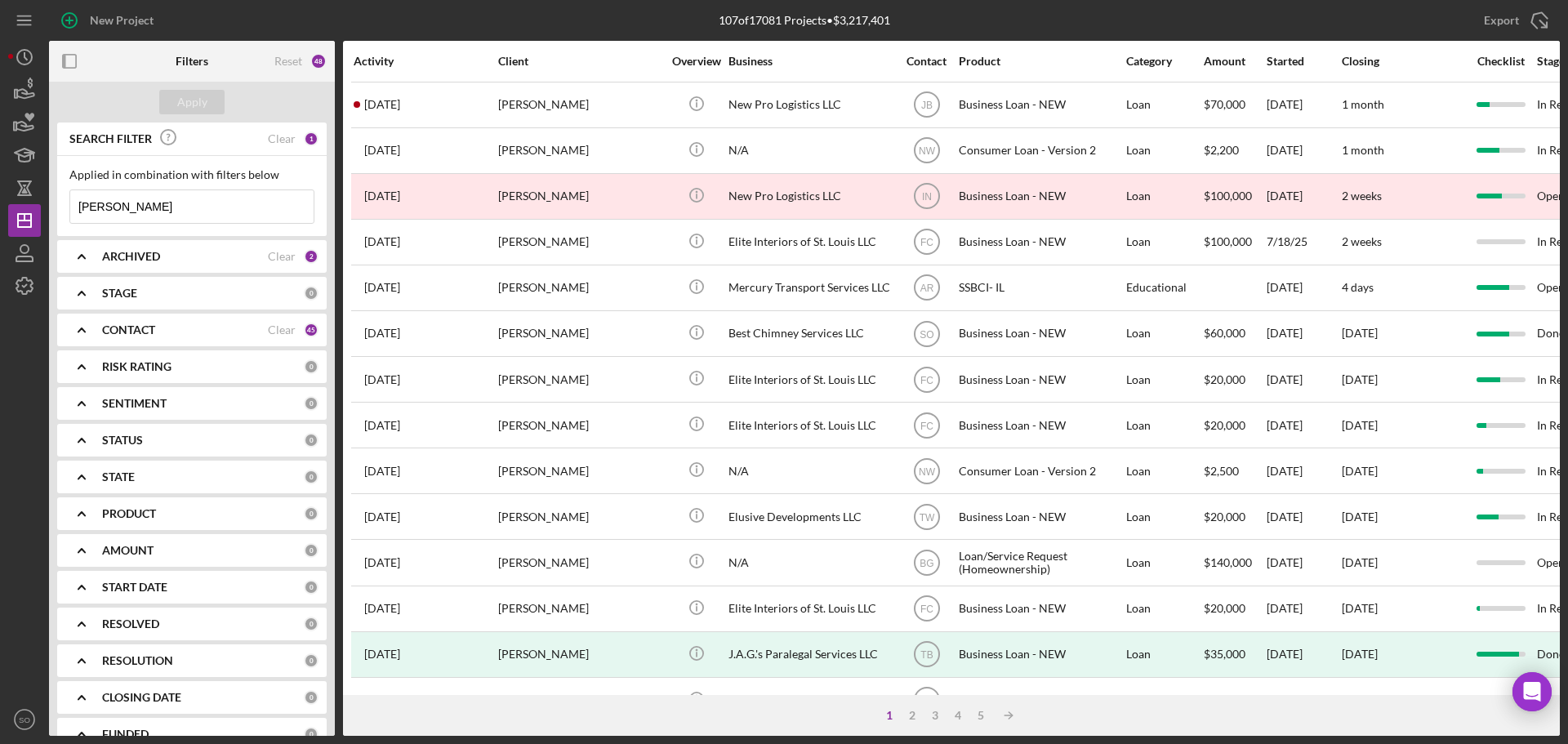
drag, startPoint x: 196, startPoint y: 200, endPoint x: 69, endPoint y: 190, distance: 127.4
click at [65, 192] on div "Applied in combination with filters below [PERSON_NAME] Icon/Menu Close" at bounding box center [191, 196] width 269 height 80
type input "[PERSON_NAME]"
click at [181, 104] on div "Apply" at bounding box center [192, 102] width 30 height 24
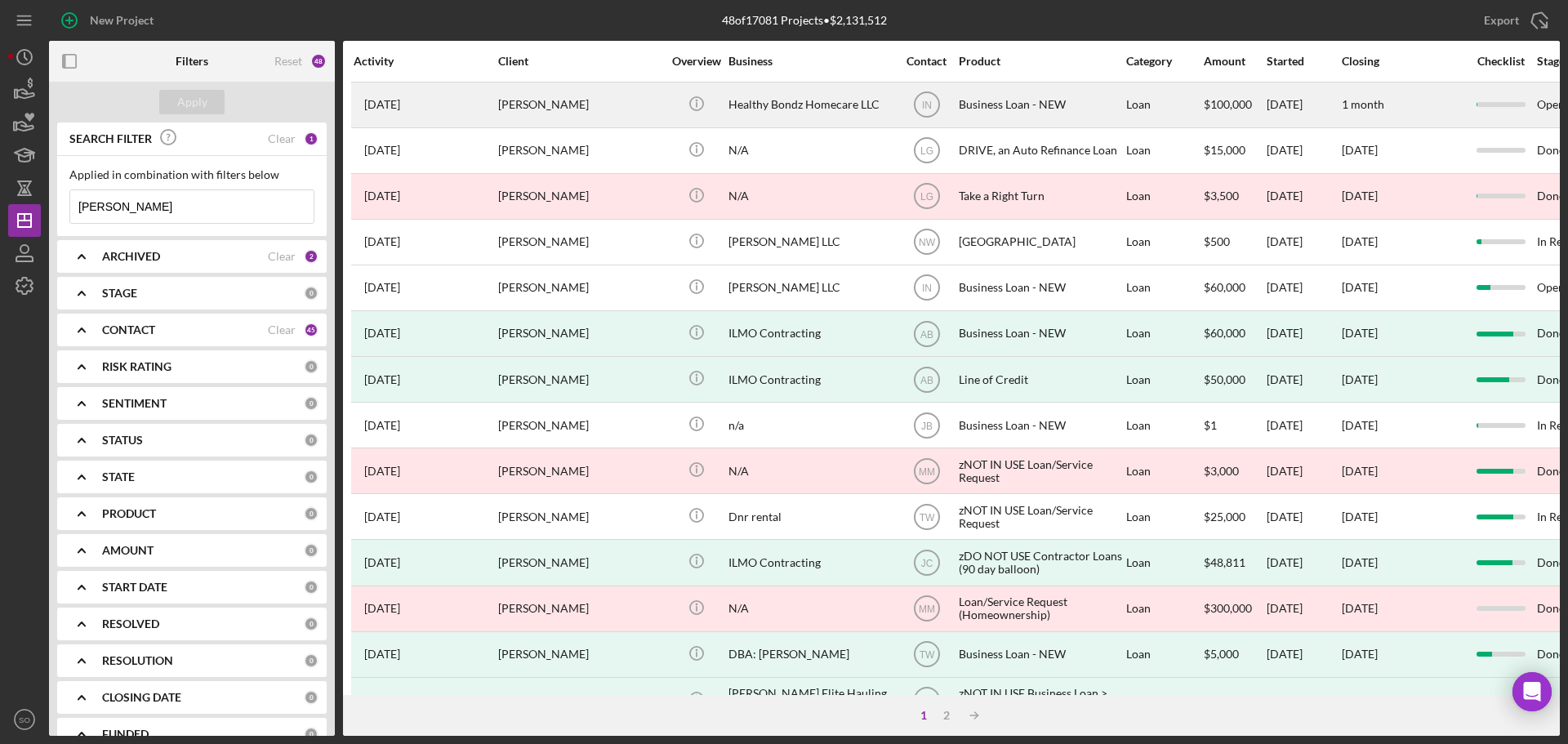
click at [526, 102] on div "[PERSON_NAME]" at bounding box center [579, 105] width 164 height 44
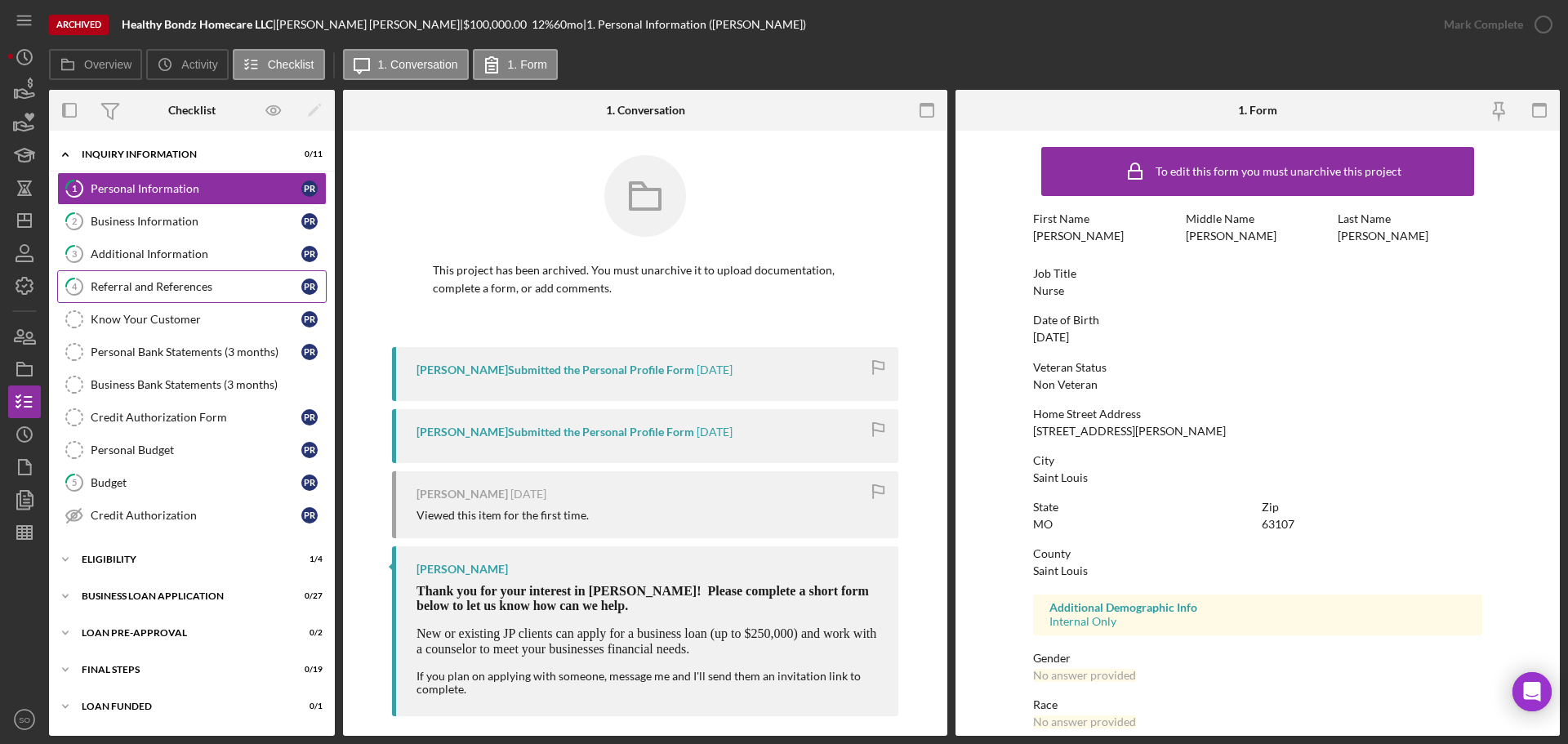
drag, startPoint x: 157, startPoint y: 280, endPoint x: 233, endPoint y: 283, distance: 76.1
click at [157, 280] on div "Referral and References" at bounding box center [196, 287] width 211 height 13
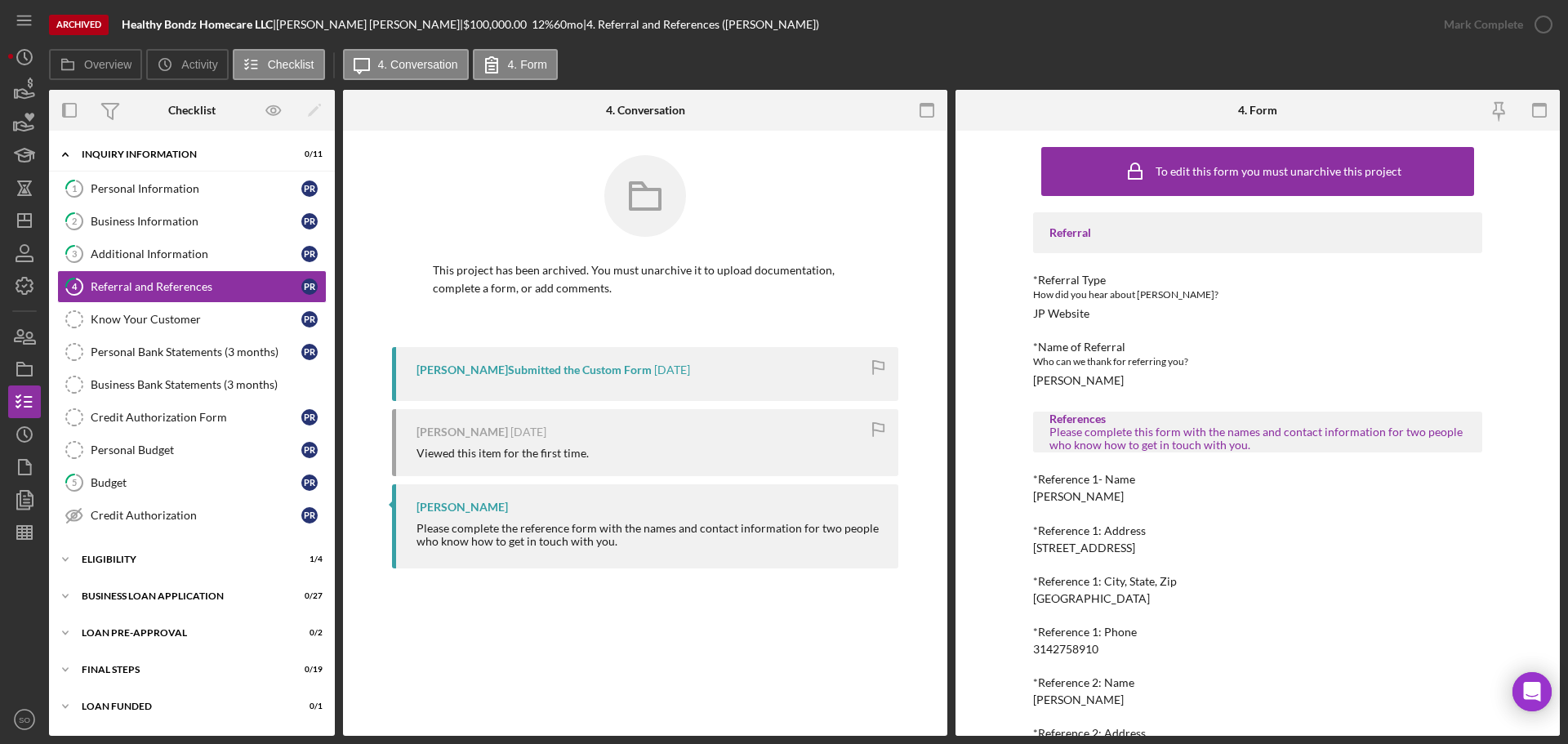
scroll to position [148, 0]
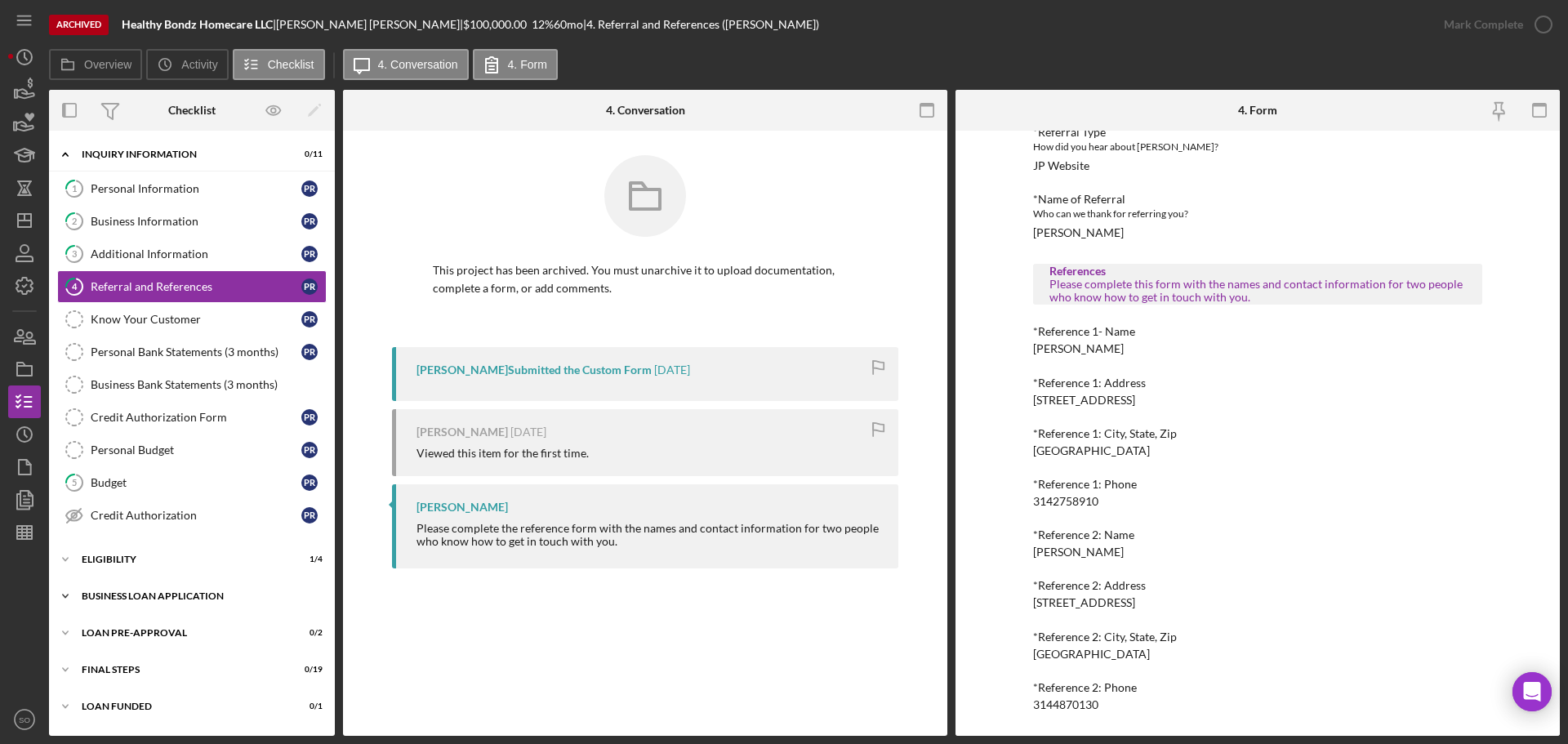
drag, startPoint x: 180, startPoint y: 594, endPoint x: 190, endPoint y: 584, distance: 14.1
click at [180, 594] on div "BUSINESS LOAN APPLICATION" at bounding box center [197, 596] width 233 height 10
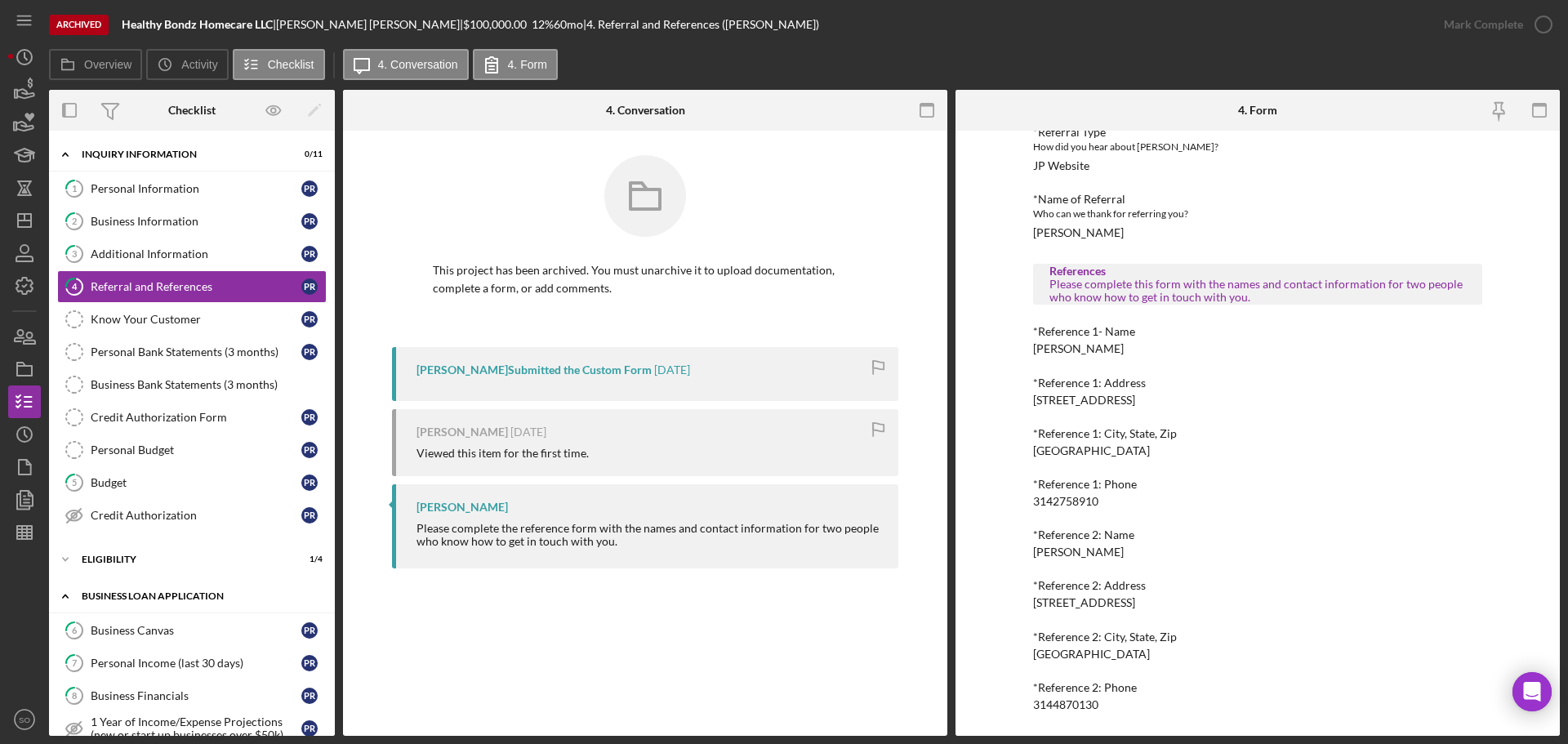
scroll to position [327, 0]
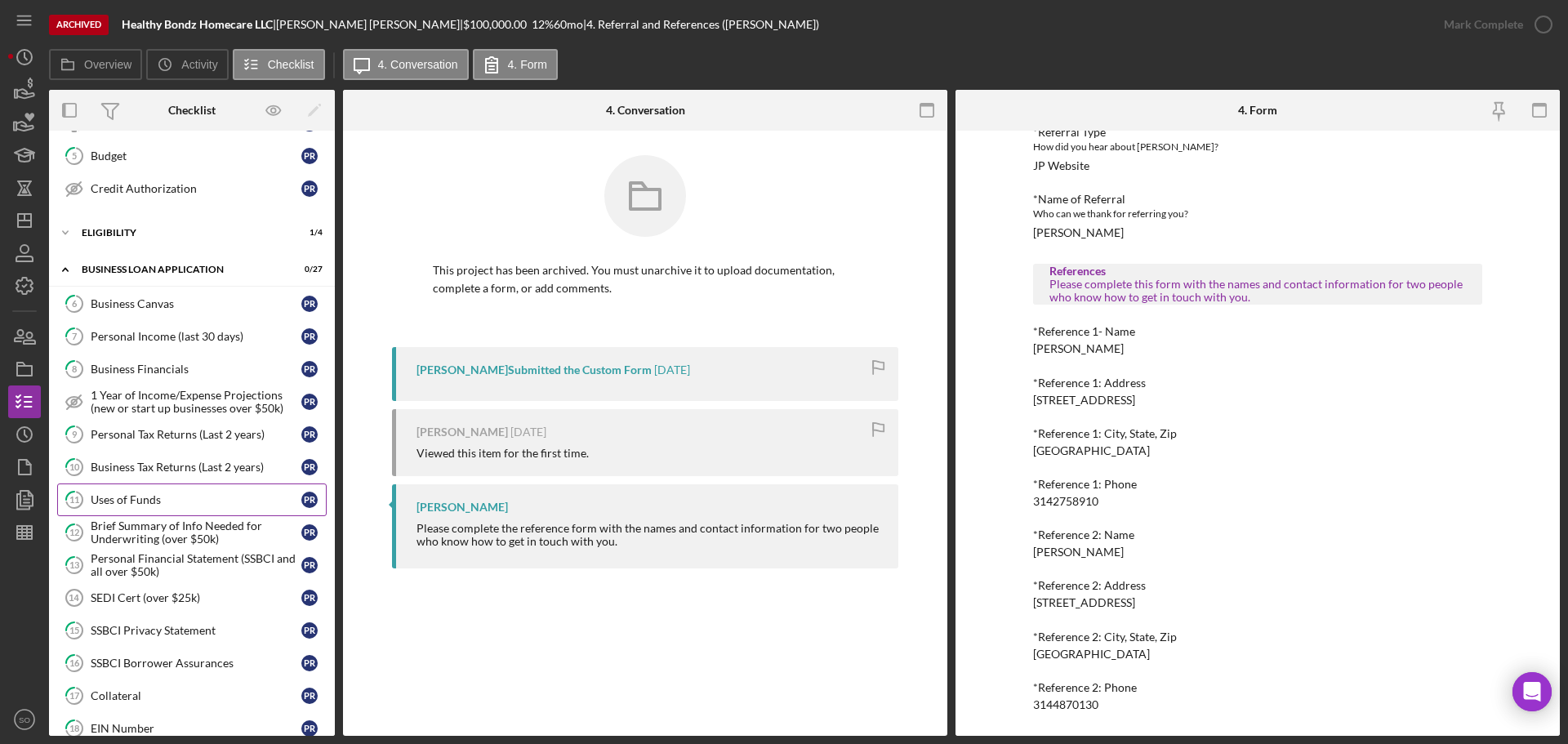
click at [170, 503] on div "Uses of Funds" at bounding box center [196, 500] width 211 height 13
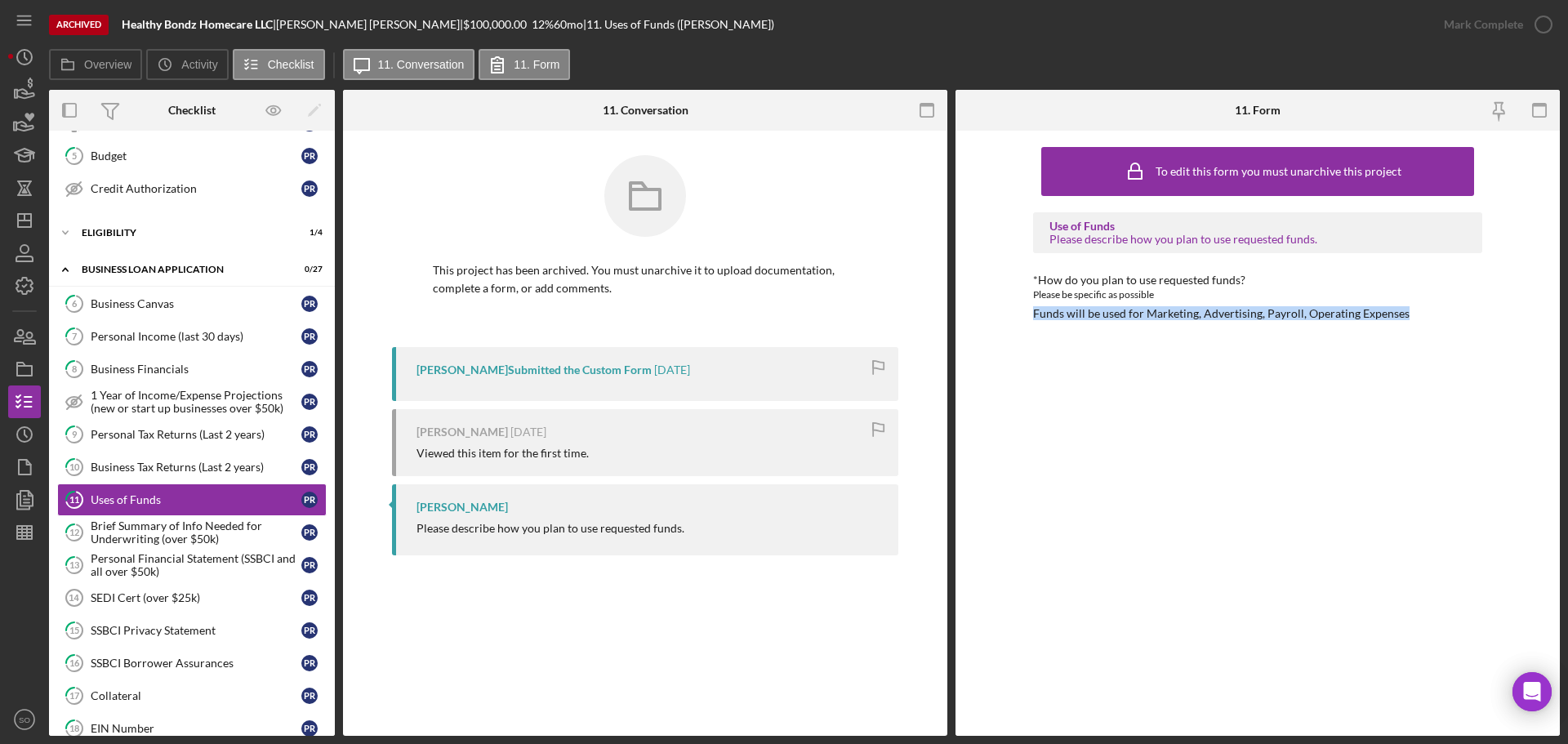
drag, startPoint x: 1420, startPoint y: 316, endPoint x: 1009, endPoint y: 319, distance: 411.0
click at [1009, 319] on div "To edit this form you must unarchive this project Use of Funds Please describe …" at bounding box center [1257, 433] width 604 height 605
copy div "Funds will be used for Marketing, Advertising, Payroll, Operating Expenses"
click at [168, 345] on link "7 Personal Income (last 30 days) P R" at bounding box center [191, 336] width 269 height 33
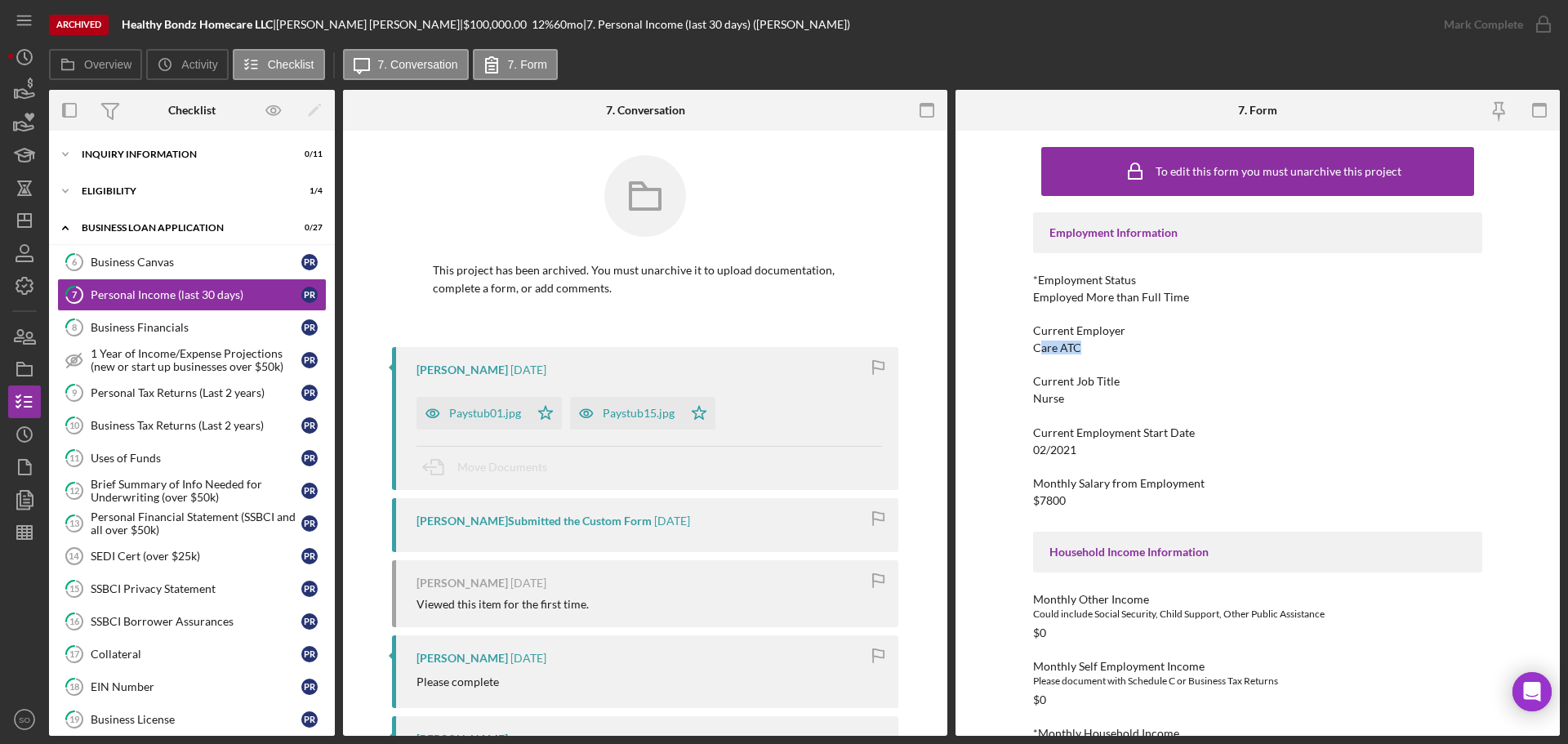
click at [1024, 351] on div "To edit this form you must unarchive this project Employment Information *Emplo…" at bounding box center [1257, 433] width 604 height 605
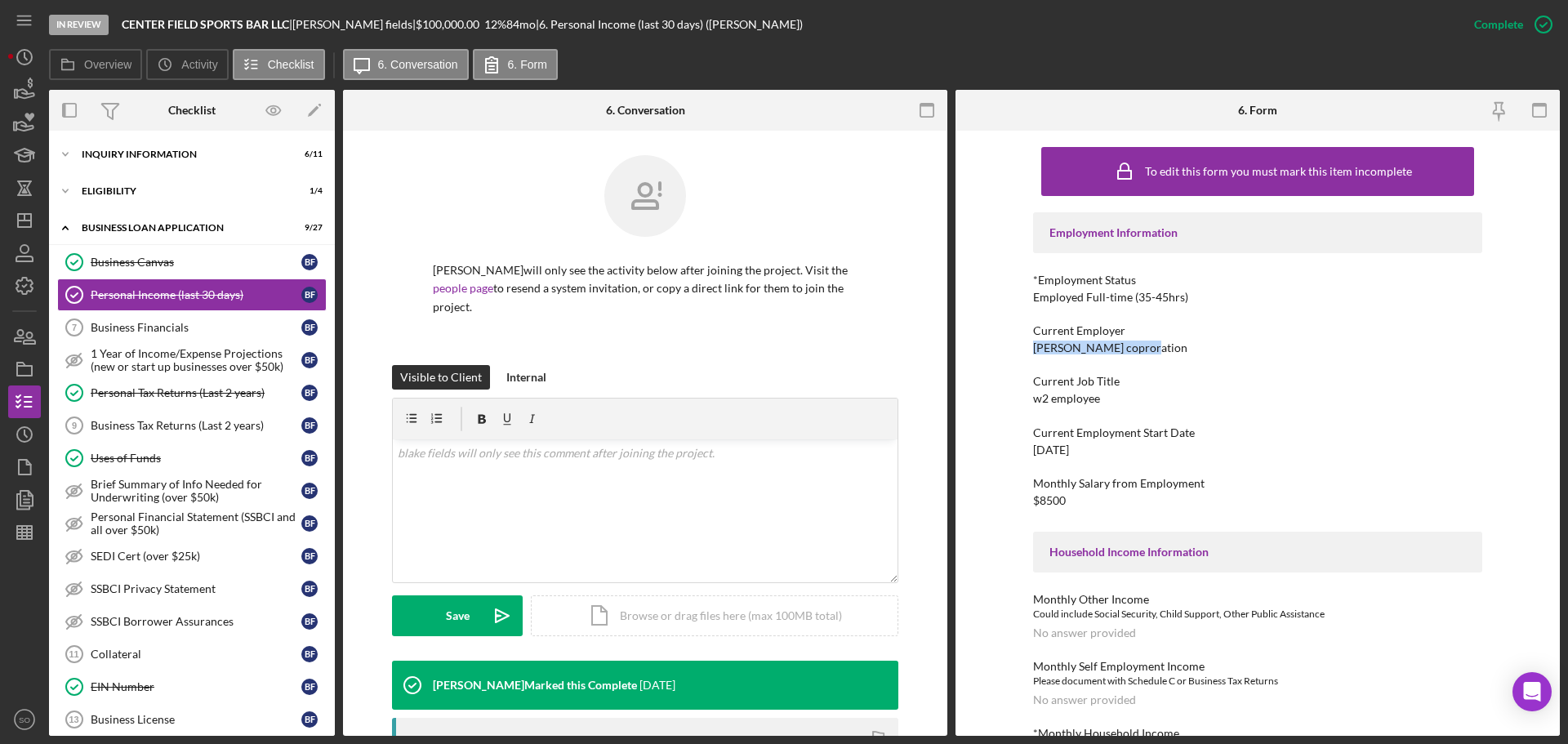
drag, startPoint x: 1145, startPoint y: 345, endPoint x: 1004, endPoint y: 344, distance: 141.0
click at [1004, 344] on div "To edit this form you must mark this item incomplete Employment Information *Em…" at bounding box center [1257, 433] width 604 height 605
copy div "[PERSON_NAME] coproration"
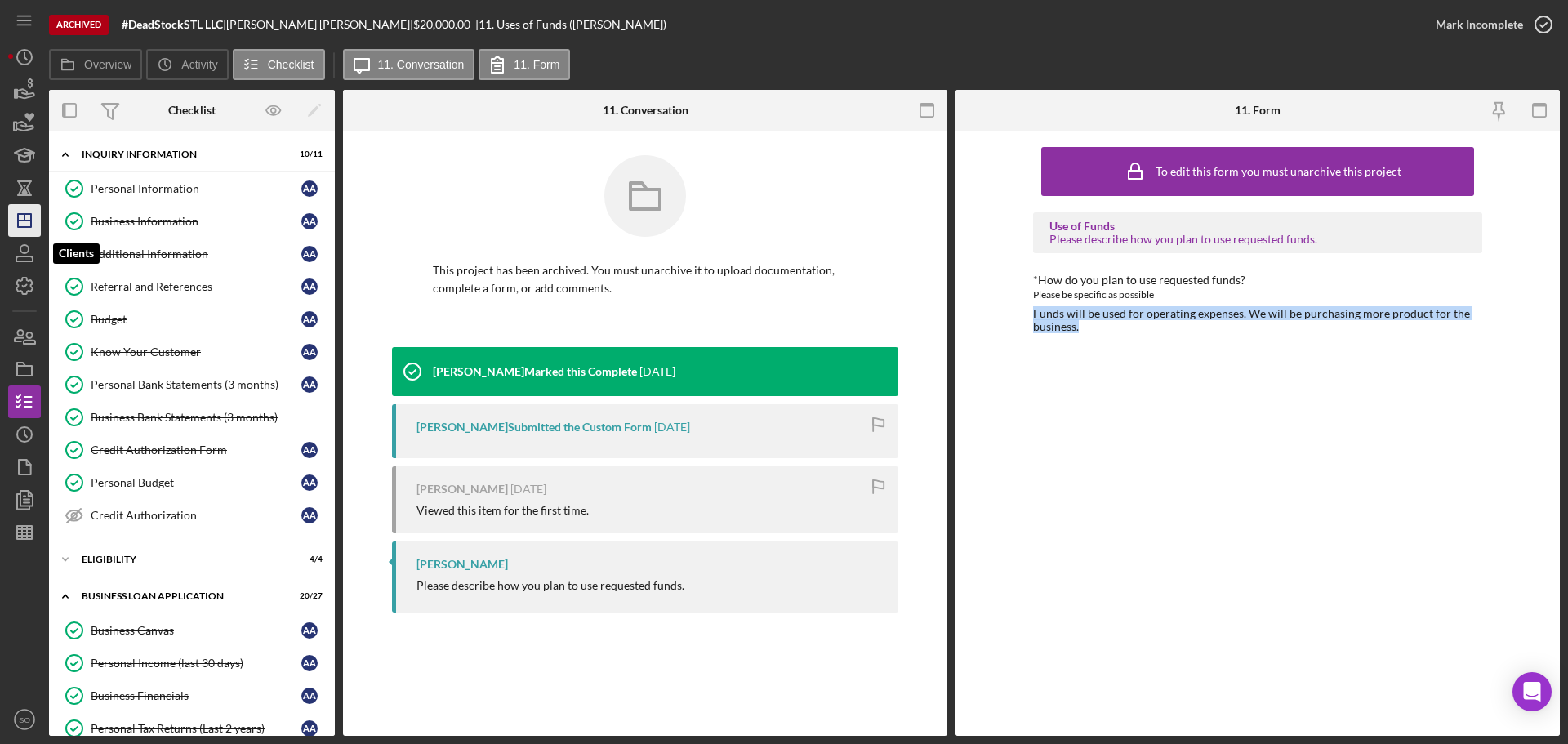
scroll to position [245, 0]
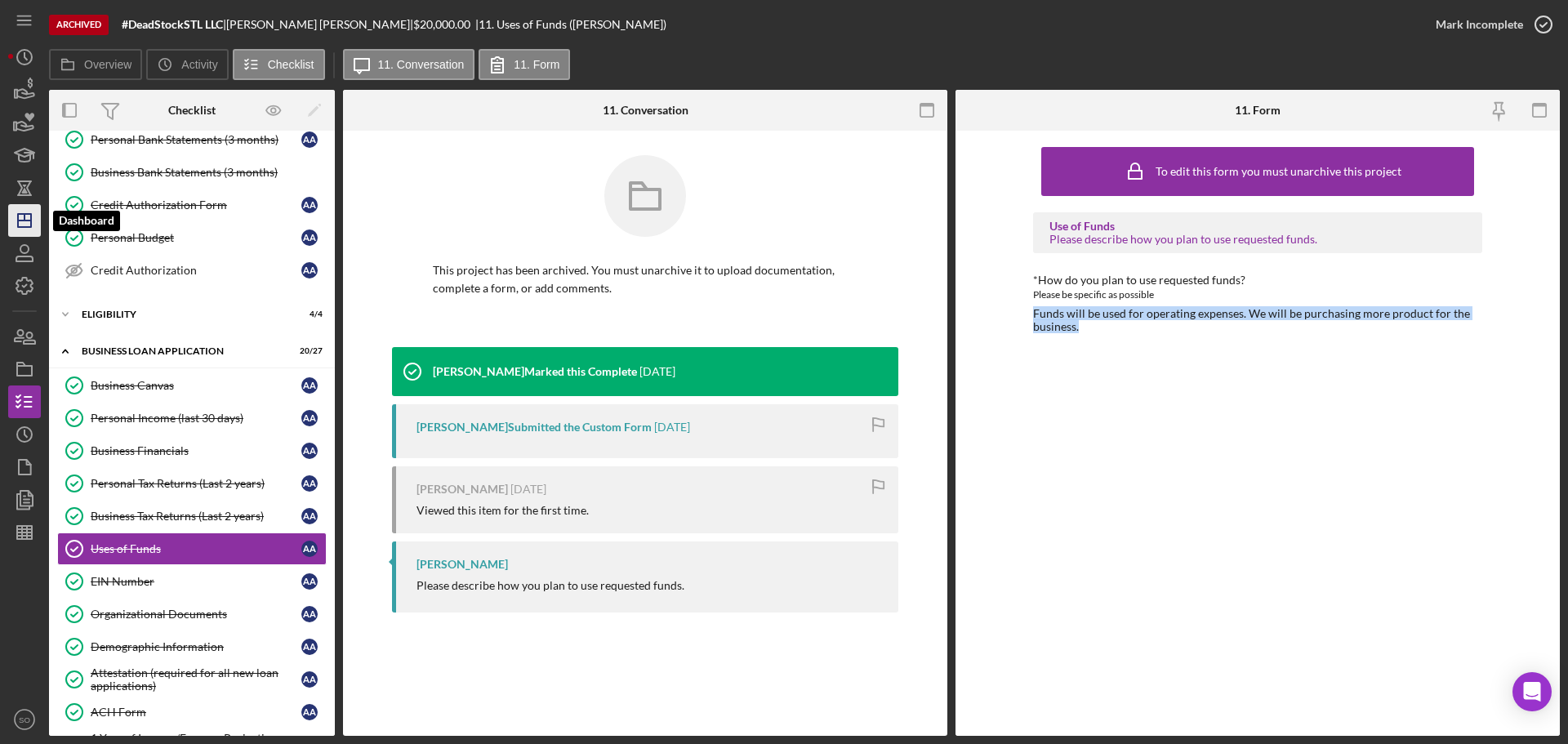
click at [26, 230] on icon "Icon/Dashboard" at bounding box center [24, 220] width 41 height 41
